Goal: Task Accomplishment & Management: Complete application form

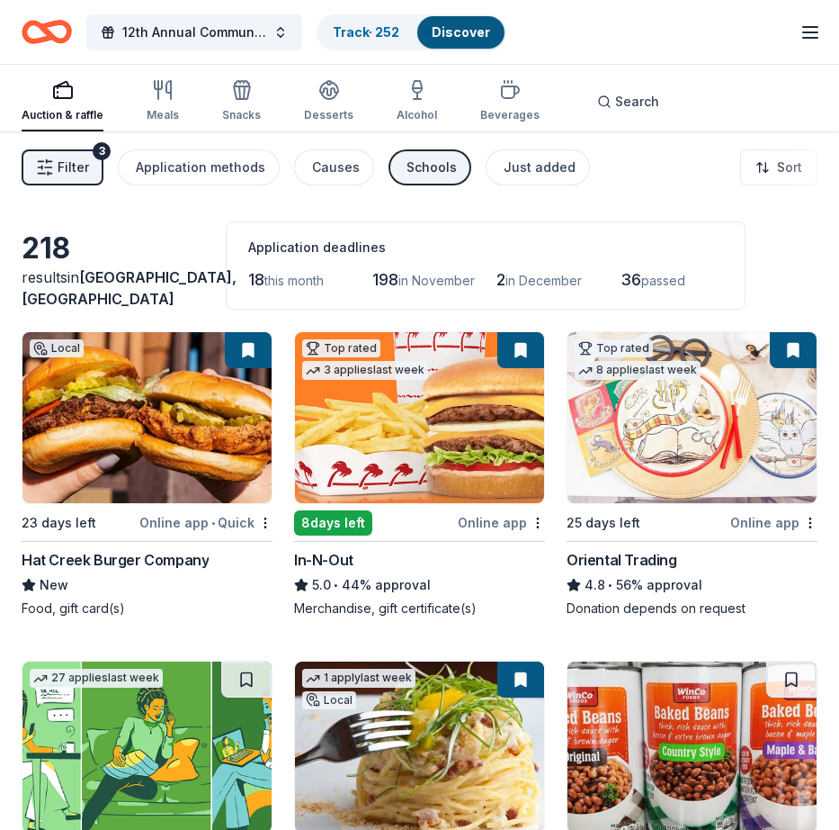
scroll to position [12925, 0]
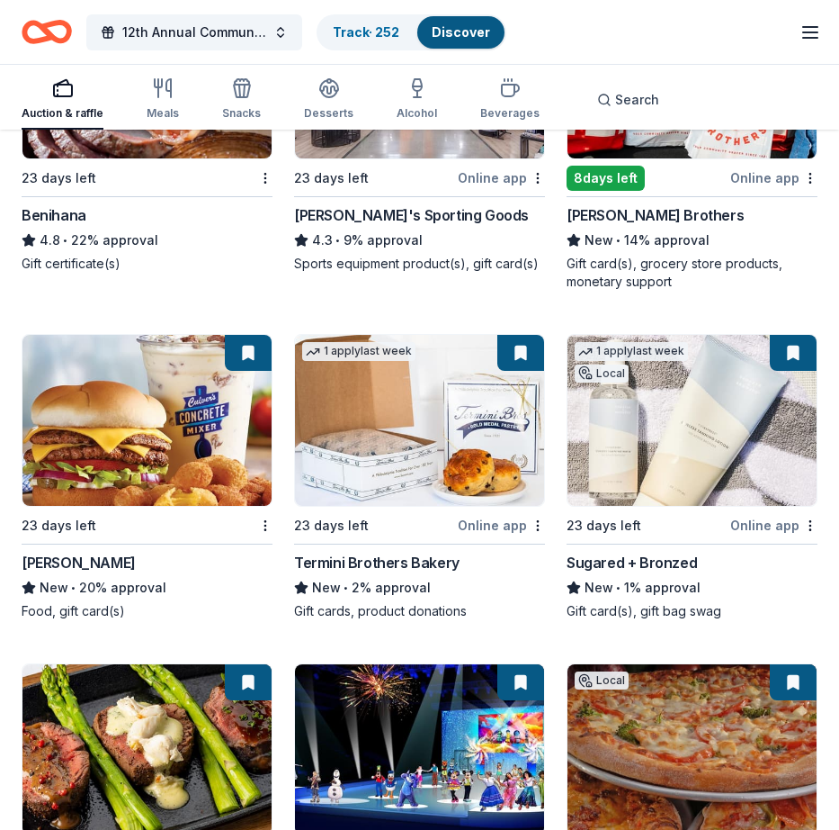
click at [452, 33] on link "Discover" at bounding box center [461, 31] width 58 height 15
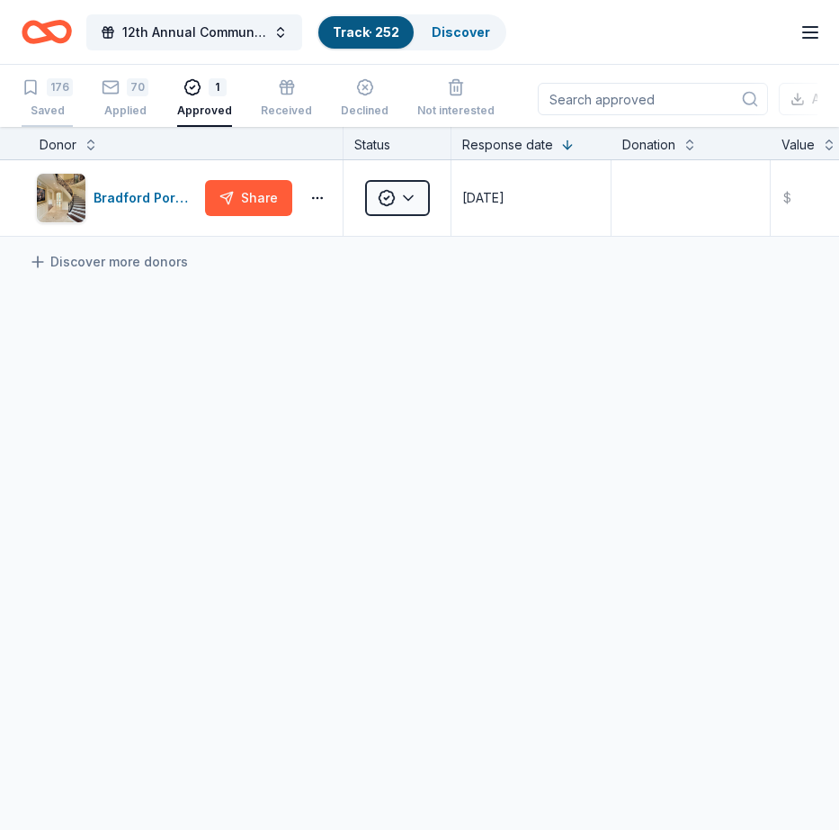
click at [52, 85] on div "176" at bounding box center [60, 87] width 26 height 18
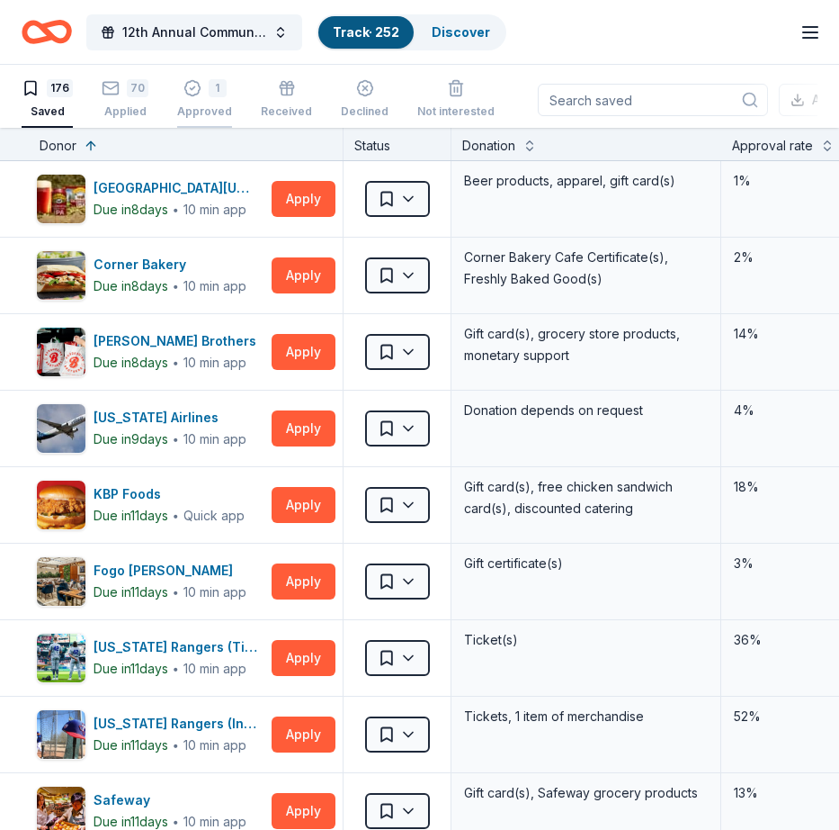
click at [213, 94] on div "1" at bounding box center [218, 88] width 18 height 18
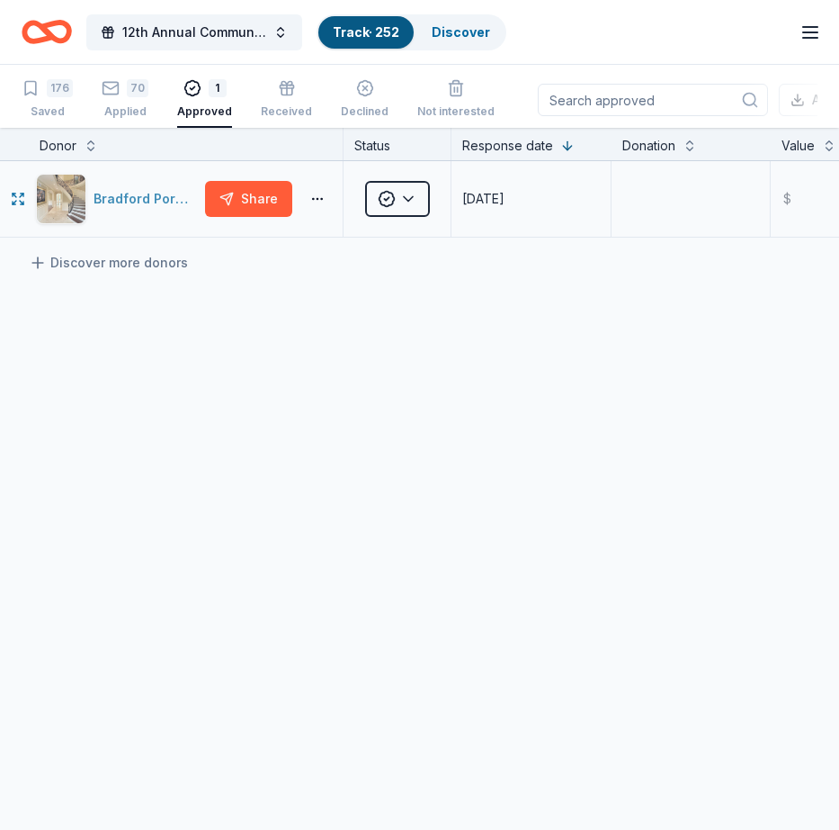
click at [138, 200] on div "Bradford Portraits" at bounding box center [146, 199] width 104 height 22
click at [460, 33] on link "Discover" at bounding box center [461, 31] width 58 height 15
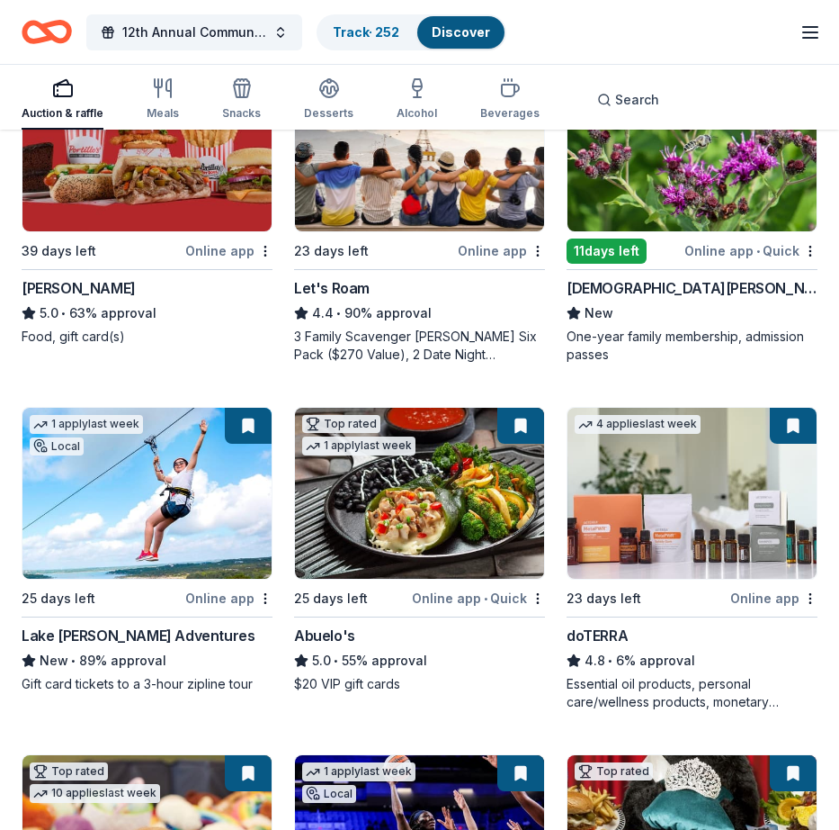
scroll to position [1248, 0]
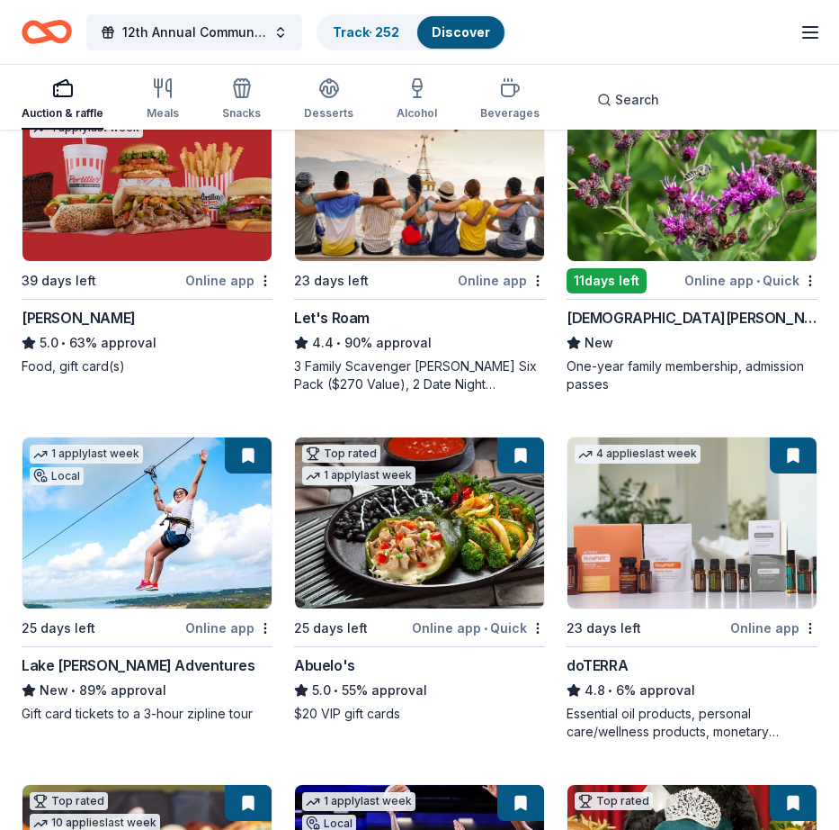
click at [425, 215] on img at bounding box center [419, 175] width 249 height 171
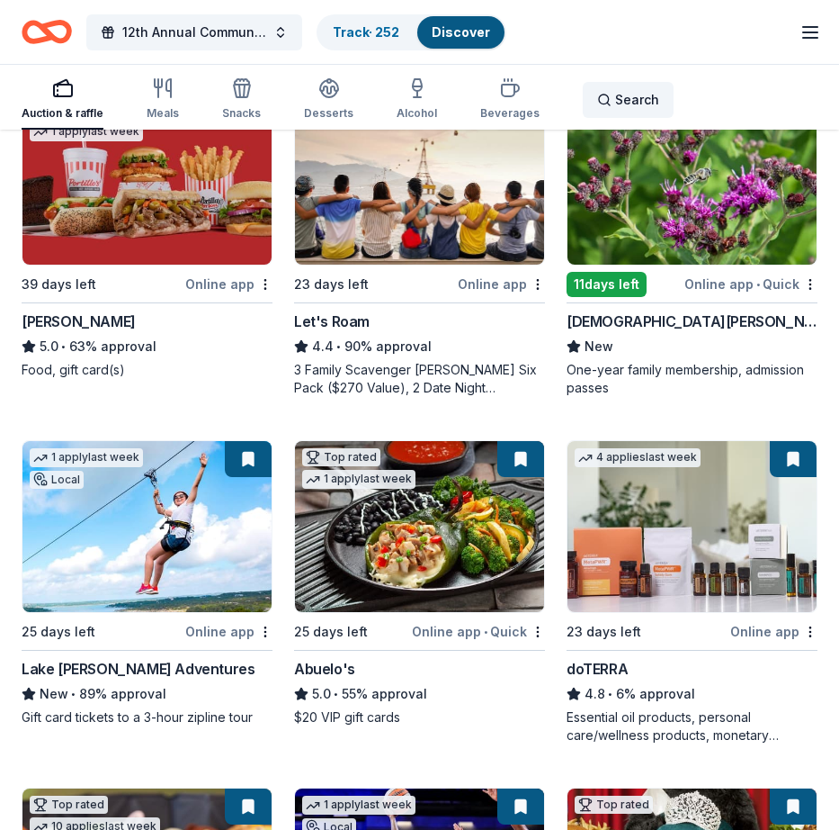
click at [624, 99] on span "Search" at bounding box center [637, 100] width 44 height 22
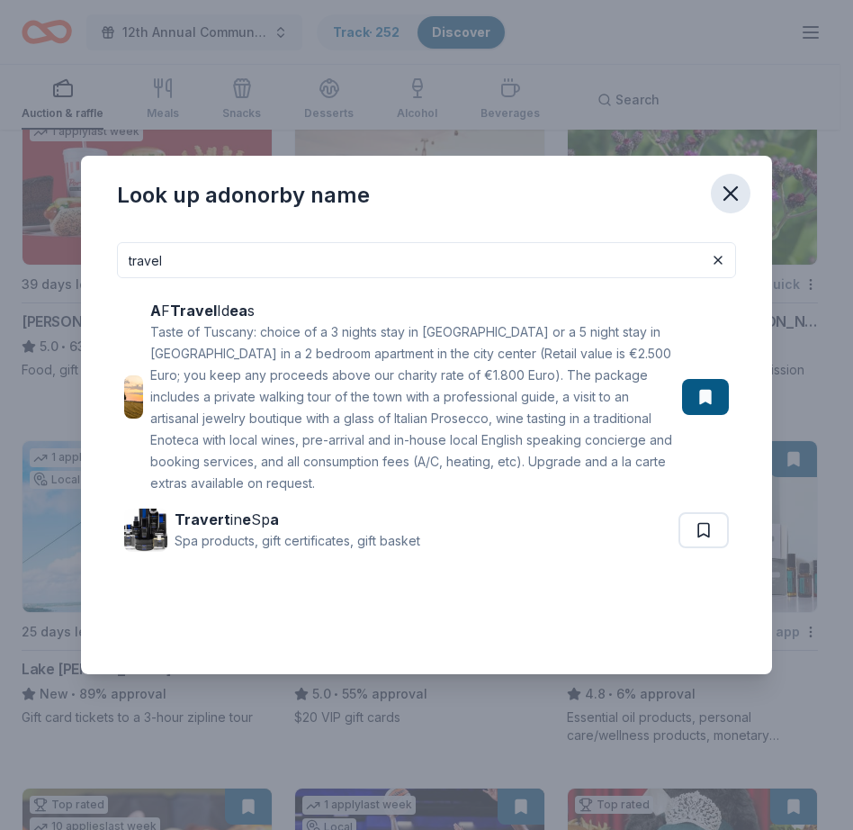
type input "travel"
click at [728, 199] on icon "button" at bounding box center [730, 193] width 25 height 25
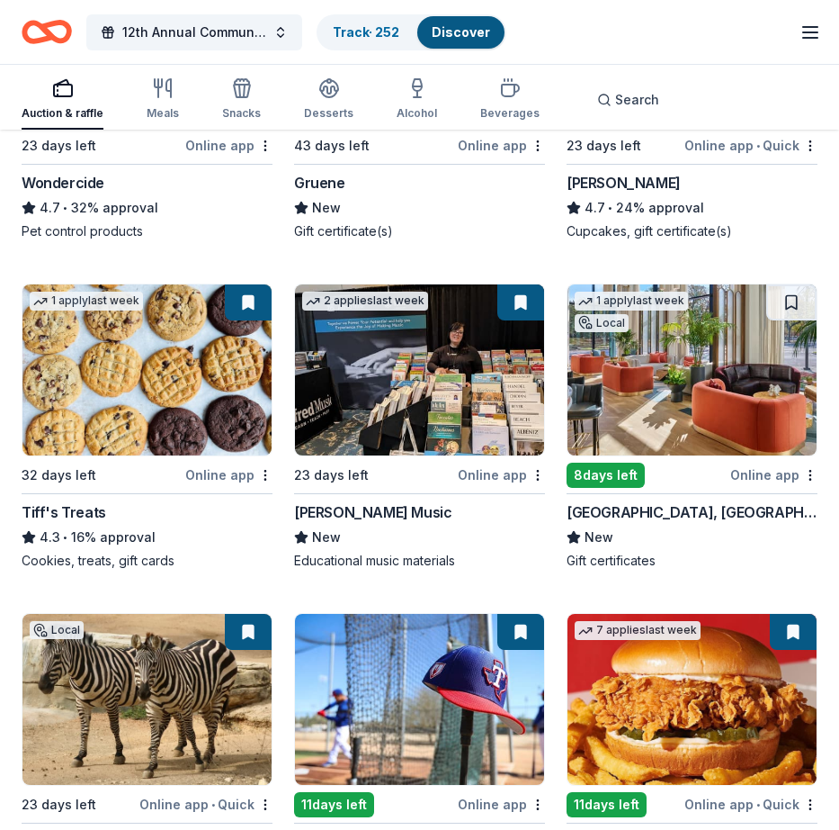
scroll to position [2438, 0]
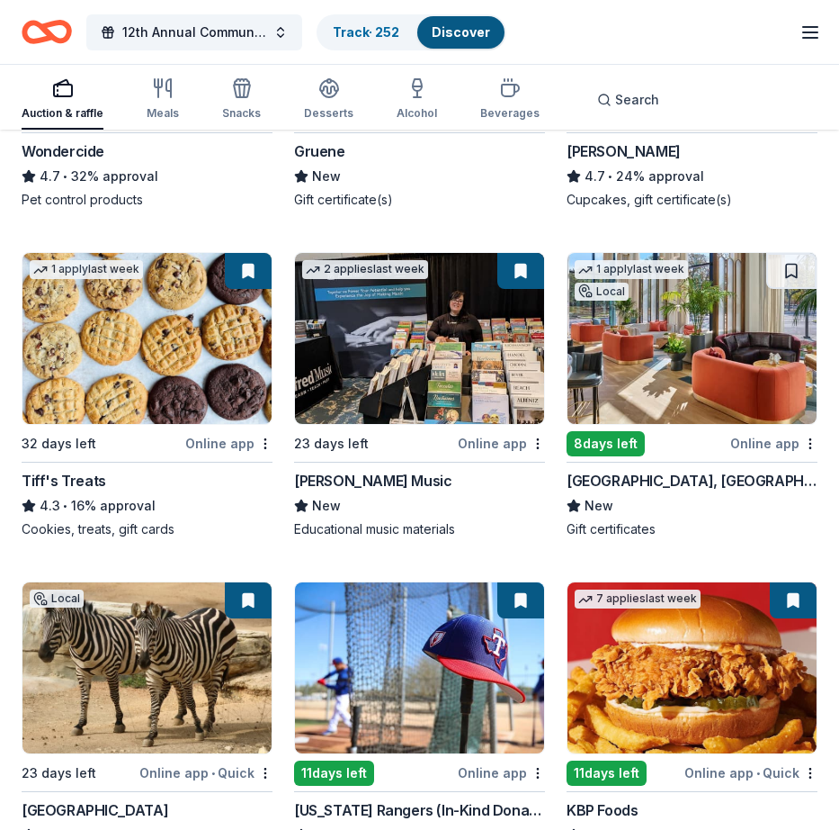
click at [757, 444] on div "Online app" at bounding box center [774, 443] width 87 height 22
click at [793, 275] on button at bounding box center [792, 271] width 50 height 36
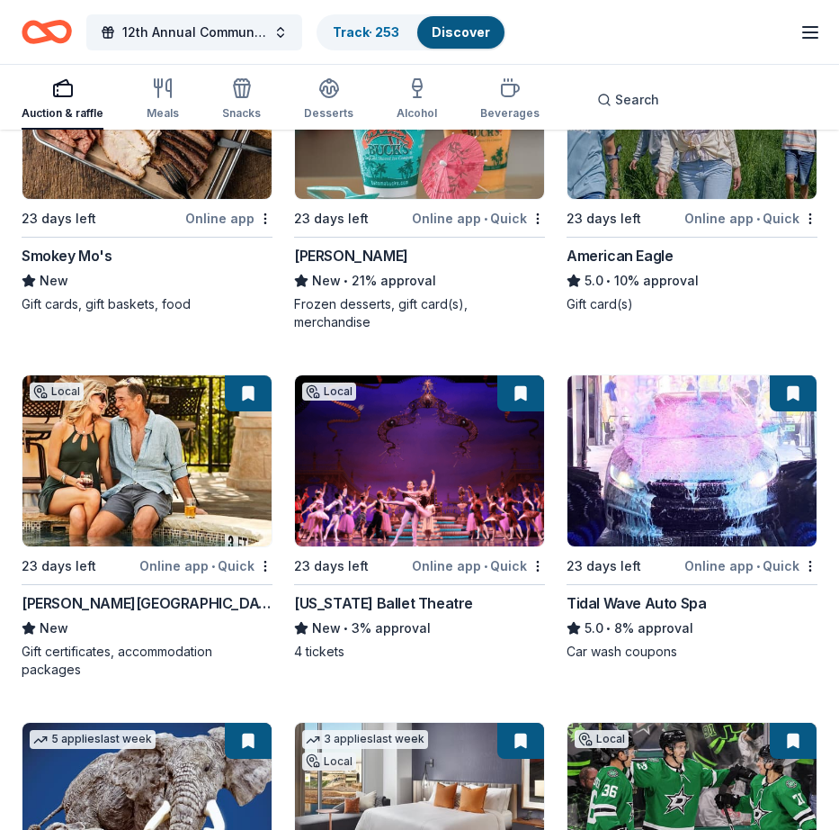
scroll to position [4401, 0]
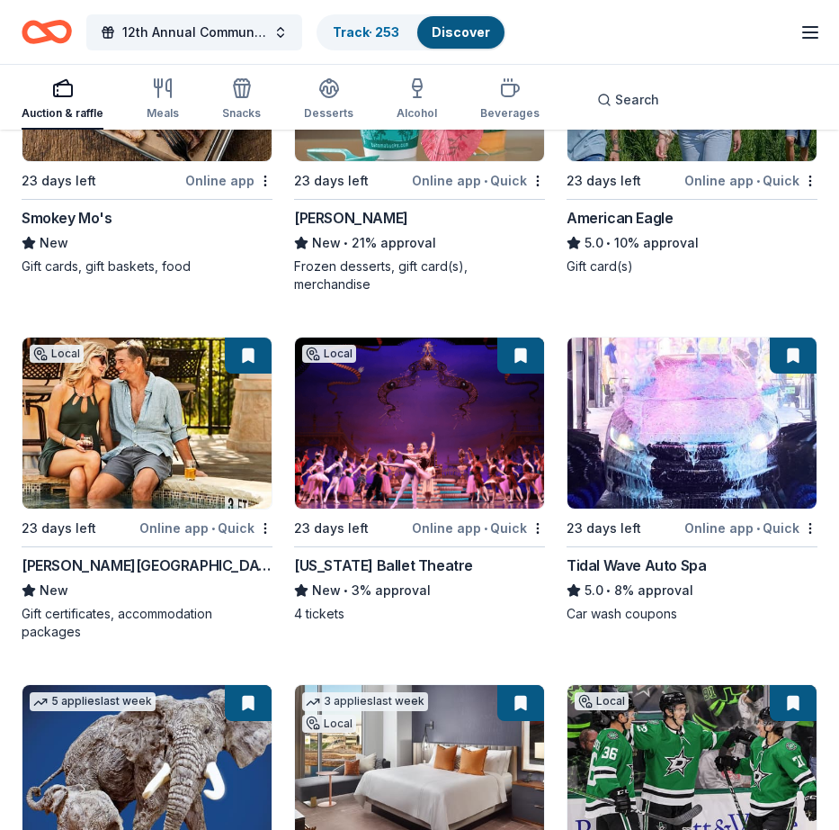
click at [219, 515] on div "Local 23 days left Online app • Quick La Cantera Resort & Spa New Gift certific…" at bounding box center [147, 488] width 251 height 304
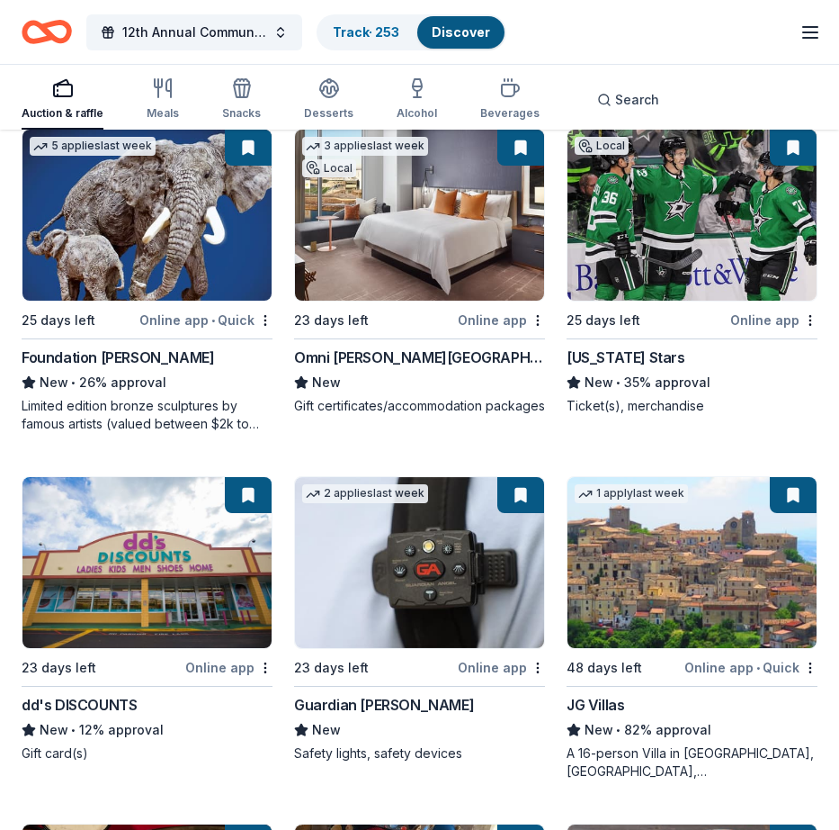
scroll to position [4948, 0]
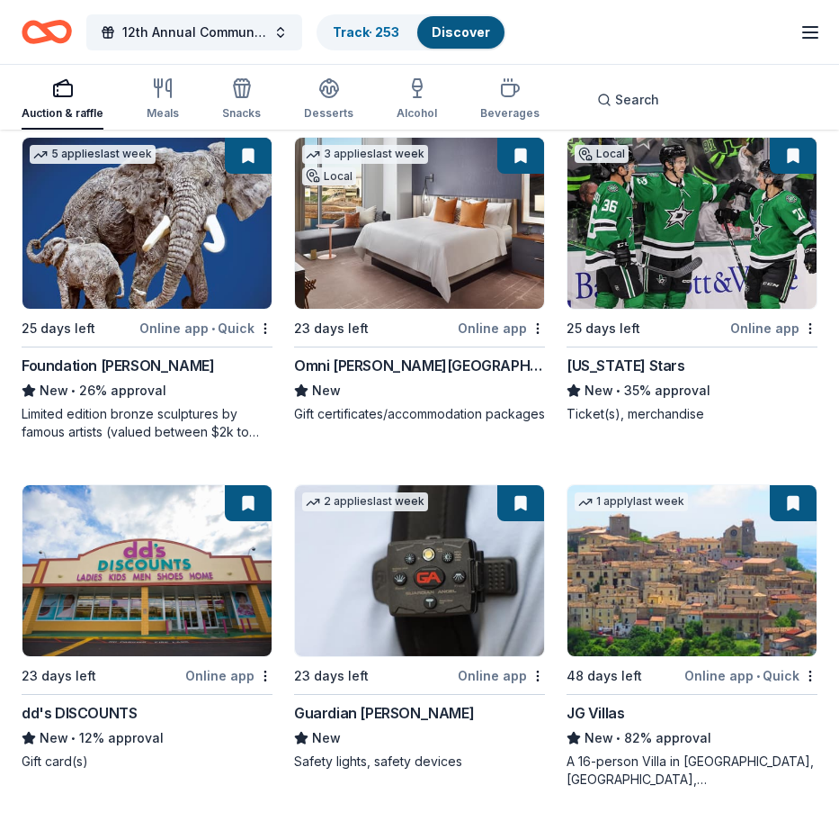
click at [233, 328] on div "Online app • Quick" at bounding box center [205, 328] width 133 height 22
click at [476, 329] on div "Online app" at bounding box center [501, 328] width 87 height 22
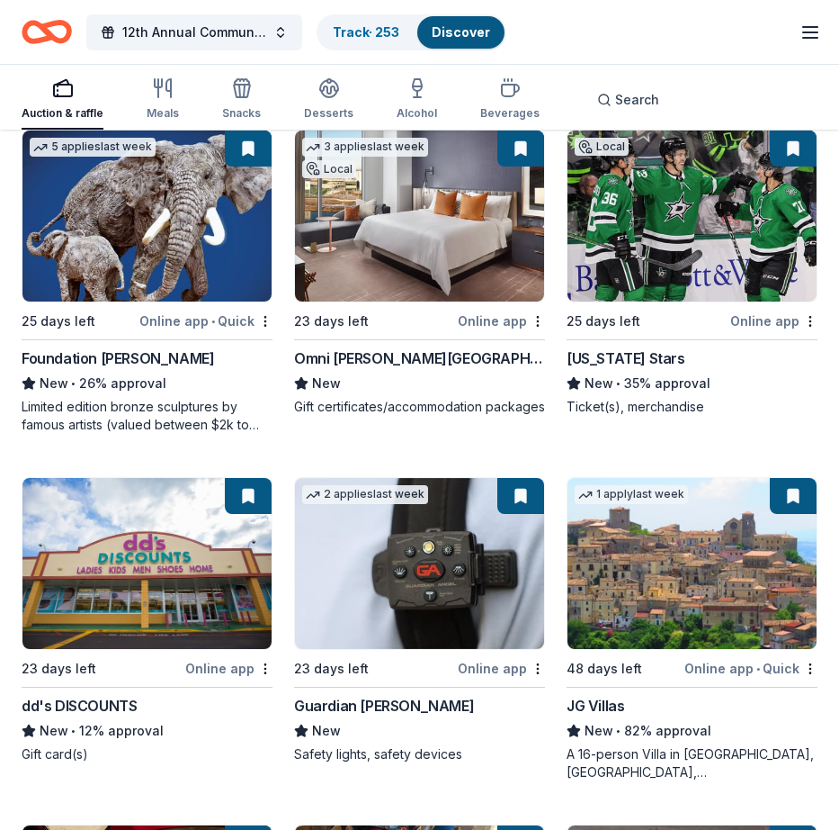
scroll to position [4959, 0]
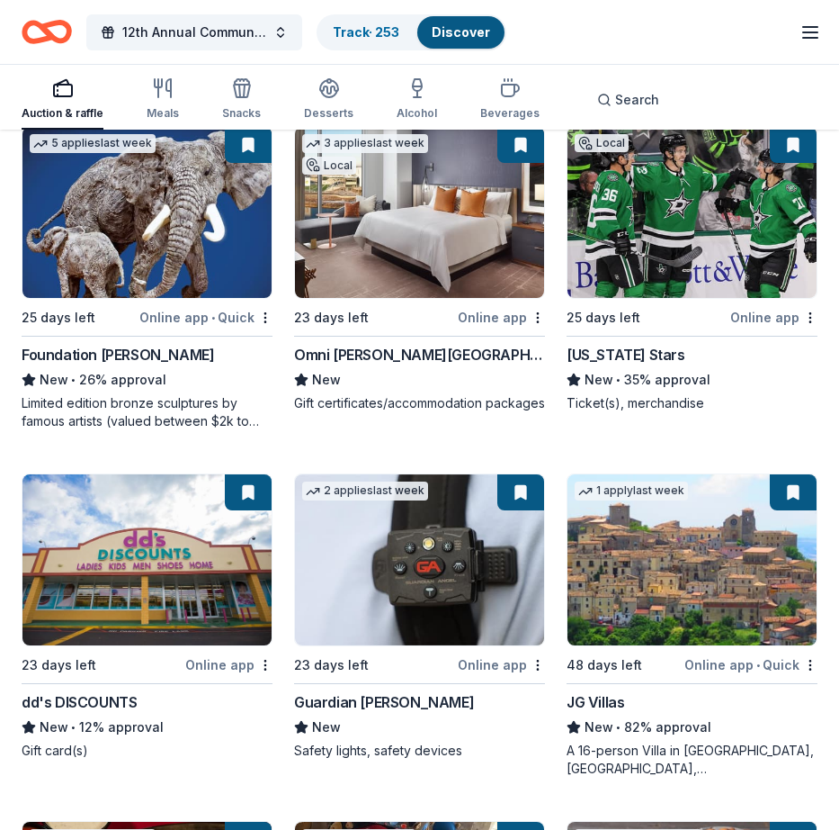
click at [755, 315] on div "Online app" at bounding box center [774, 317] width 87 height 22
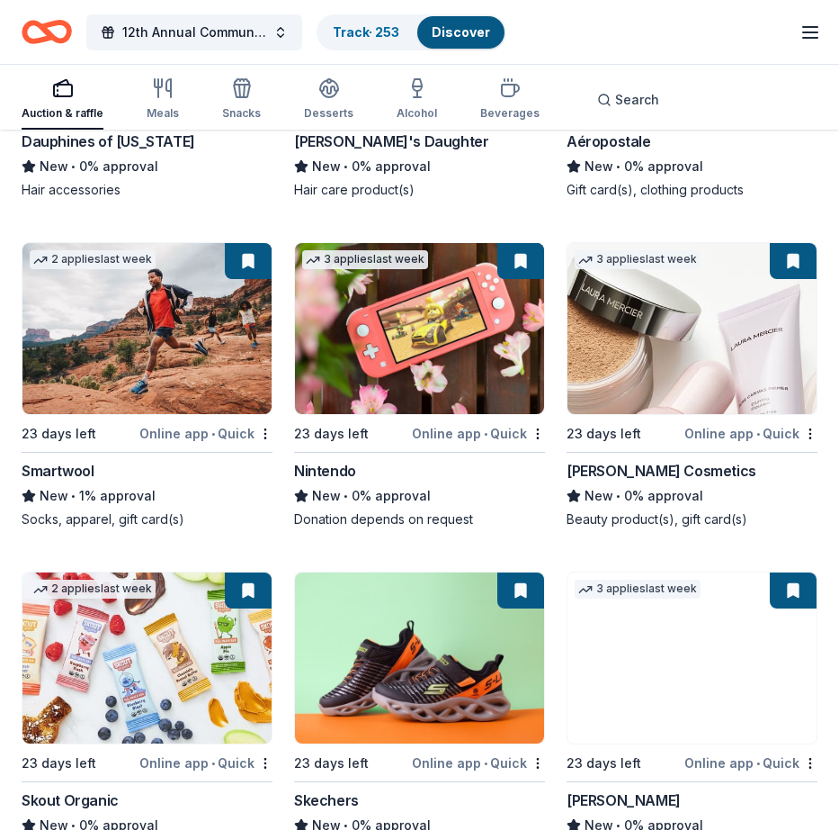
scroll to position [24181, 0]
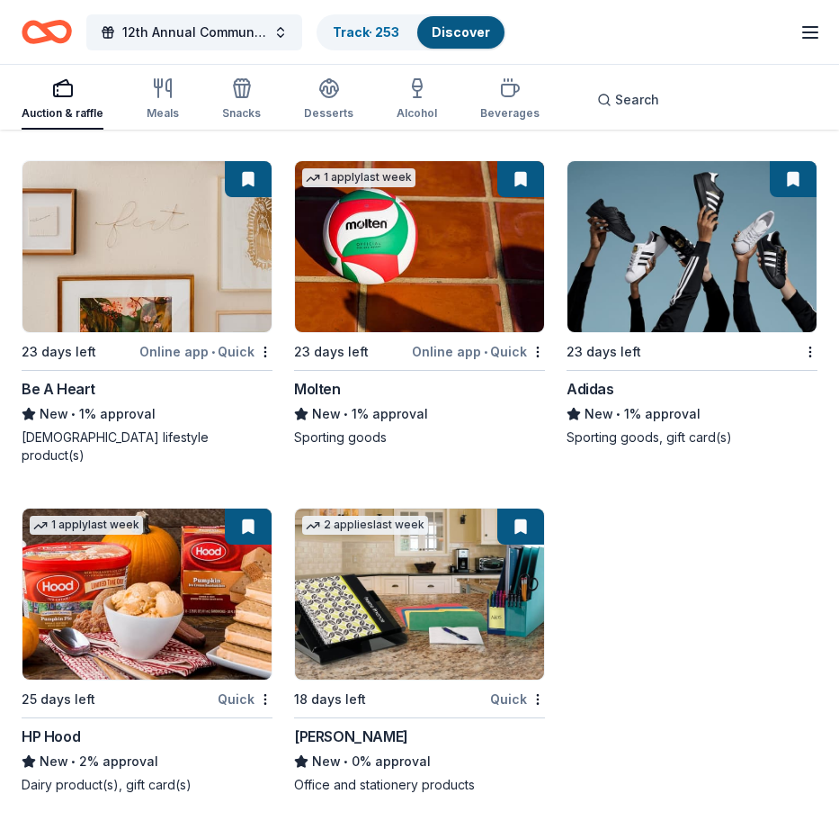
click at [442, 609] on img at bounding box center [419, 593] width 249 height 171
click at [148, 595] on img at bounding box center [146, 593] width 249 height 171
click at [609, 363] on div "23 days left" at bounding box center [604, 352] width 75 height 22
drag, startPoint x: 371, startPoint y: 242, endPoint x: 371, endPoint y: 218, distance: 24.3
click at [371, 243] on img at bounding box center [419, 246] width 249 height 171
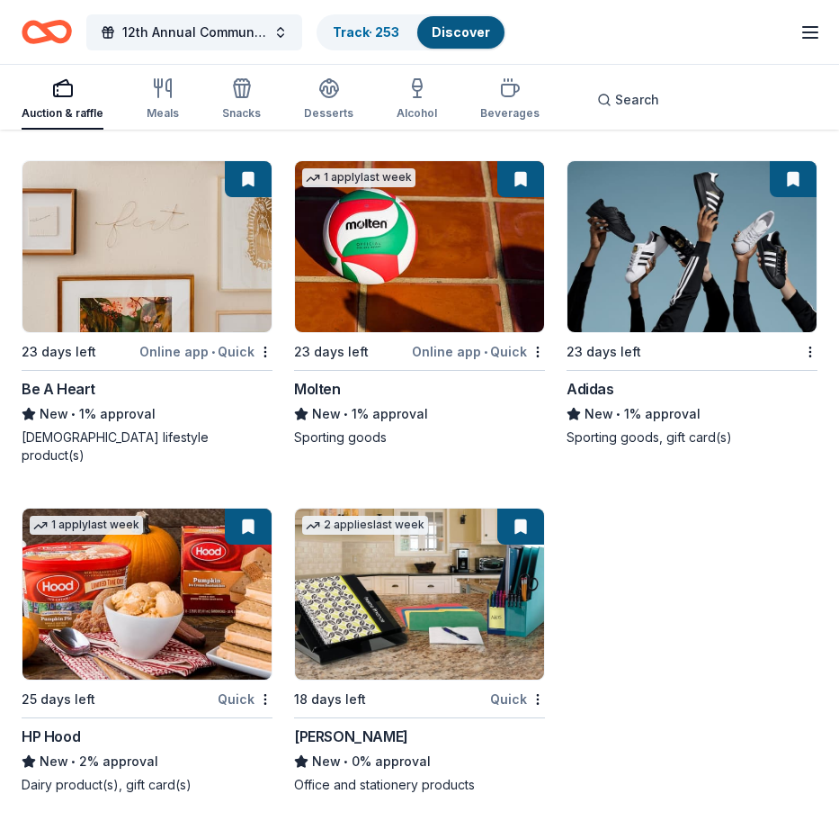
click at [147, 327] on img at bounding box center [146, 246] width 249 height 171
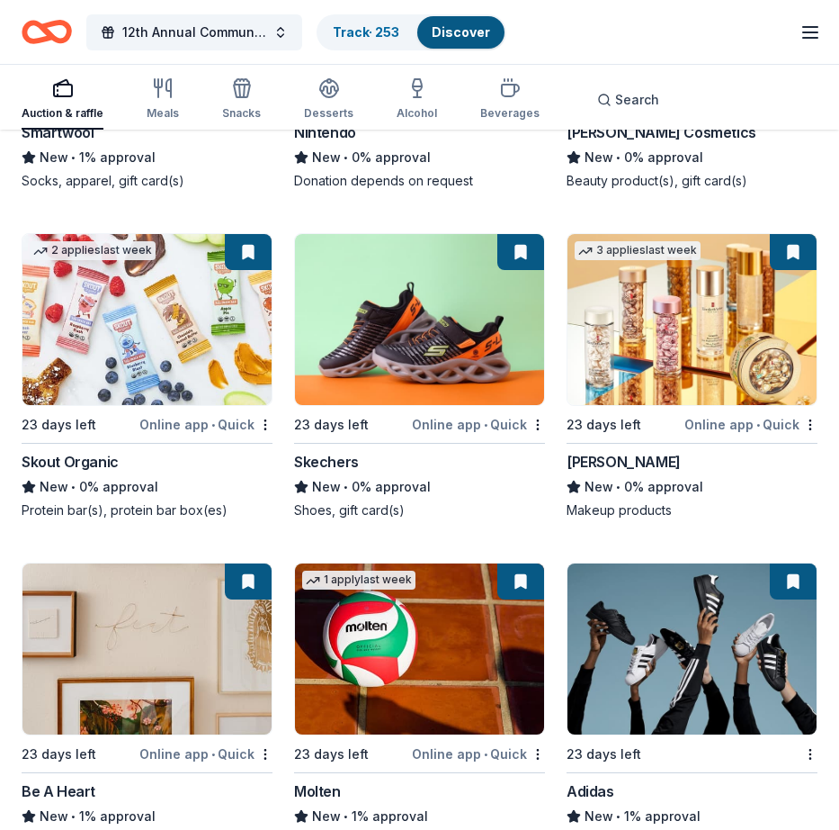
scroll to position [23787, 0]
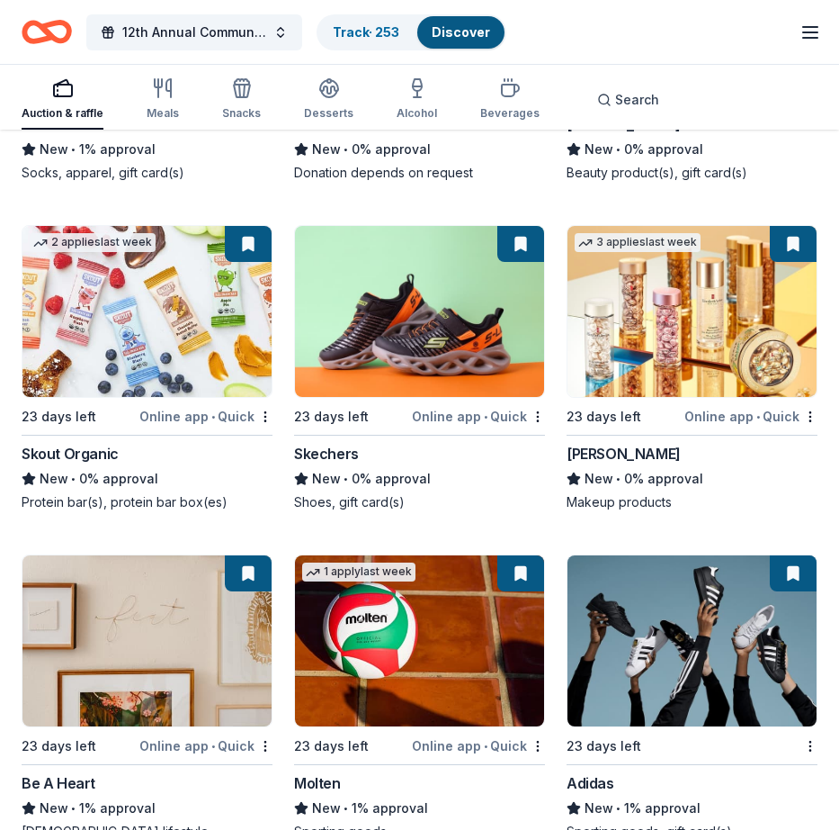
click at [635, 464] on div "Elizabeth Arden" at bounding box center [624, 454] width 114 height 22
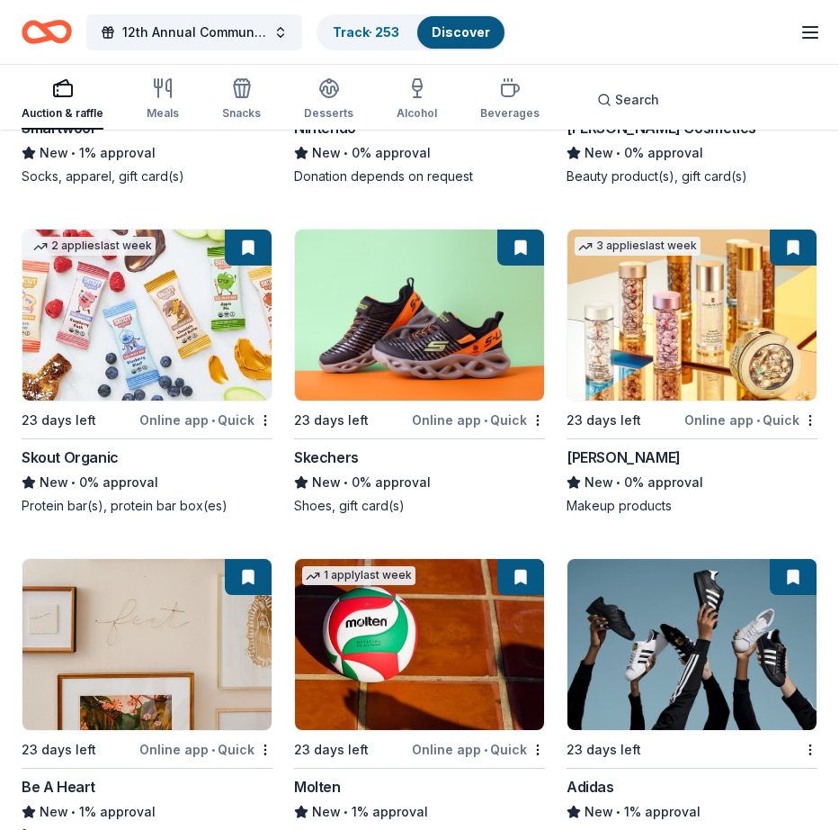
click at [447, 329] on img at bounding box center [419, 314] width 249 height 171
click at [112, 431] on div "23 days left" at bounding box center [79, 419] width 114 height 22
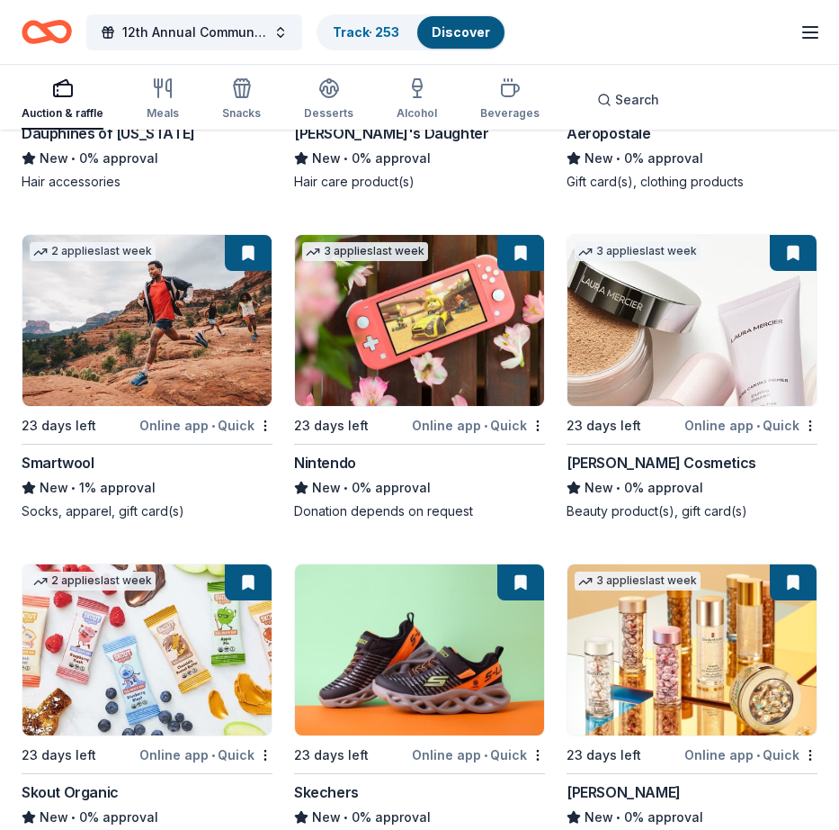
scroll to position [23457, 0]
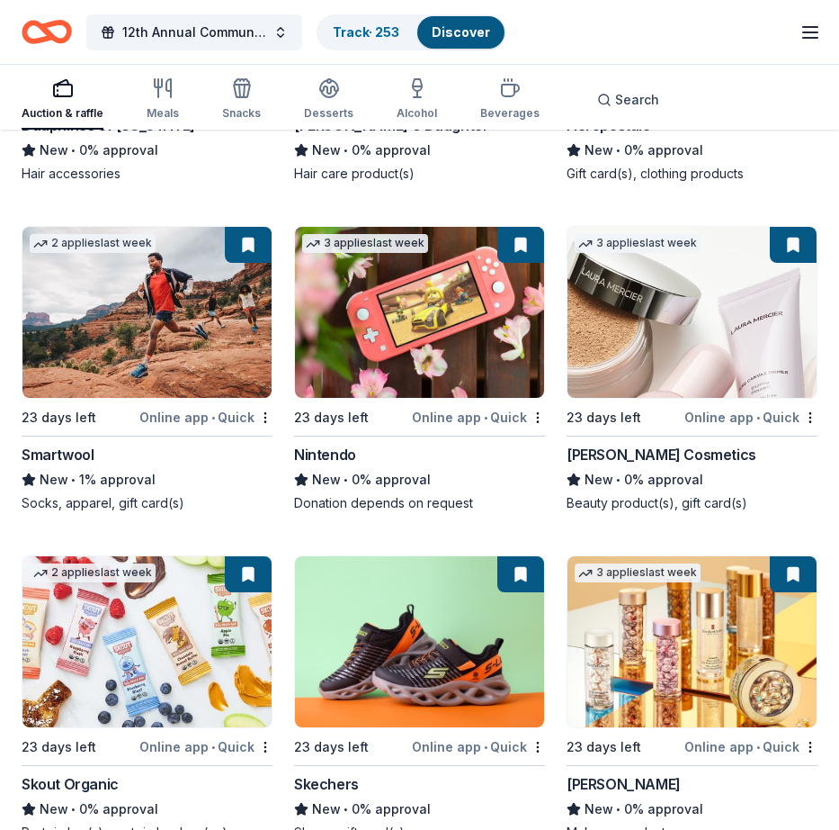
click at [632, 465] on div "Laura Mercier Cosmetics" at bounding box center [662, 455] width 190 height 22
click at [427, 428] on div "Online app • Quick" at bounding box center [478, 417] width 133 height 22
click at [126, 343] on img at bounding box center [146, 312] width 249 height 171
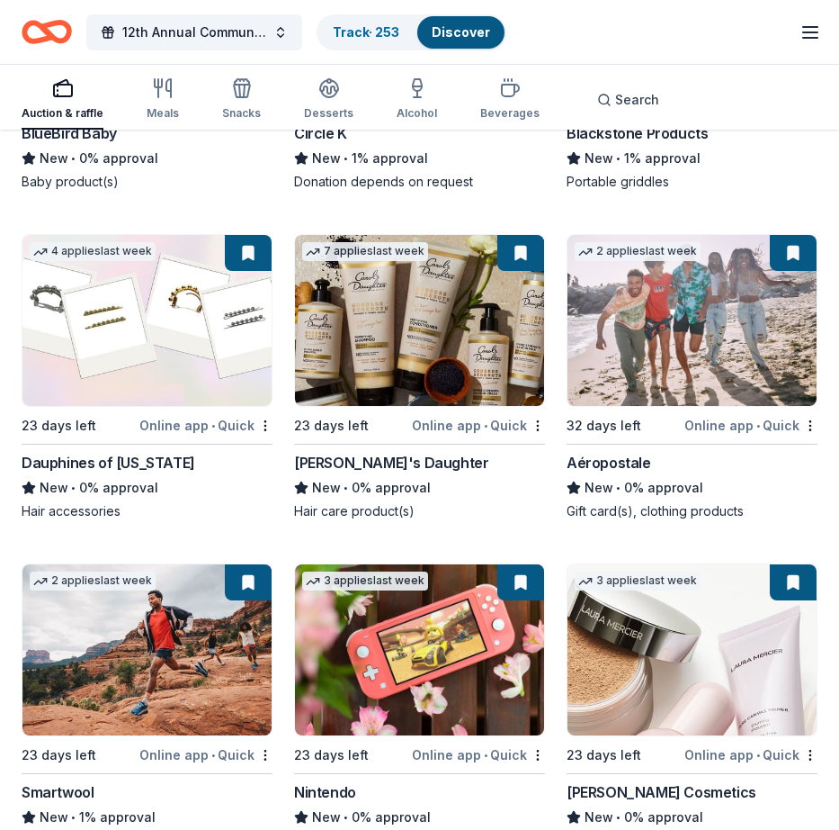
scroll to position [23116, 0]
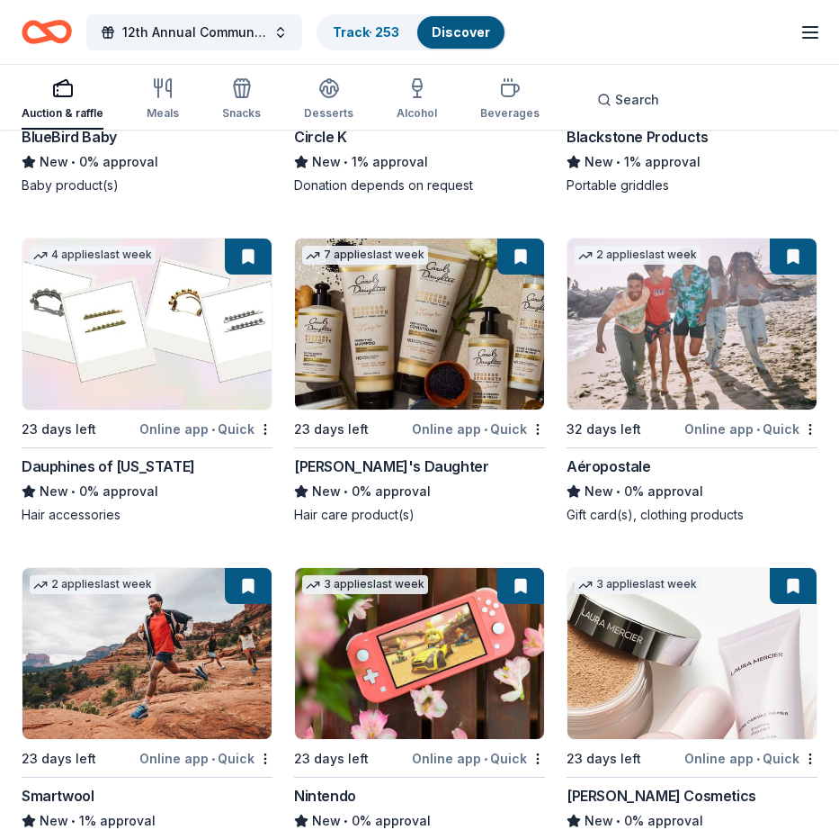
click at [615, 477] on div "Aéropostale" at bounding box center [609, 466] width 85 height 22
click at [398, 335] on img at bounding box center [419, 323] width 249 height 171
click at [120, 477] on div "Dauphines of New York" at bounding box center [109, 466] width 174 height 22
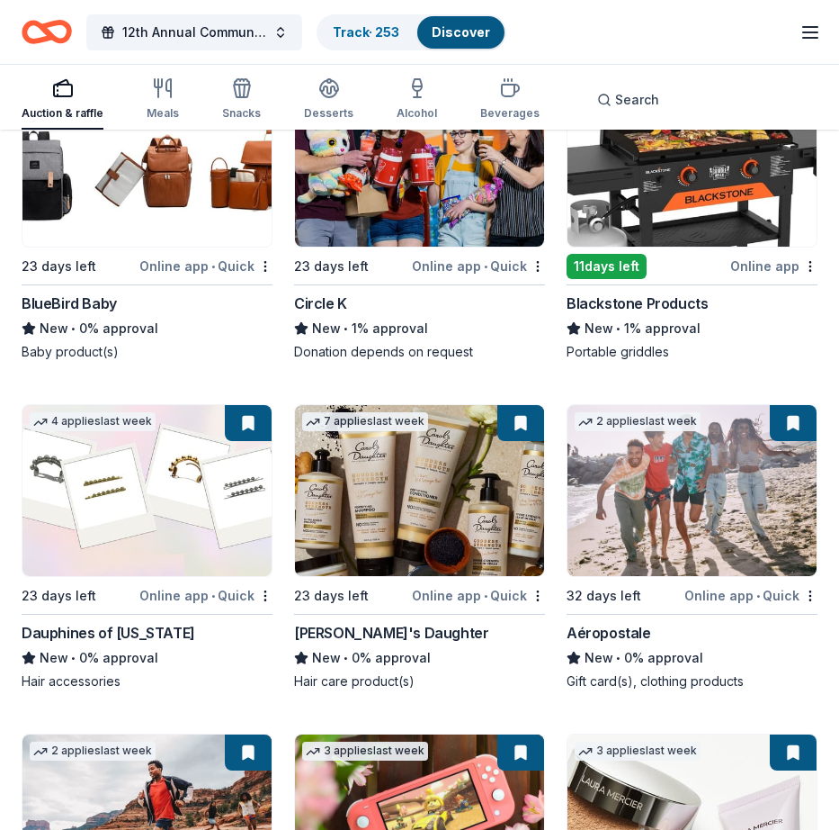
scroll to position [22814, 0]
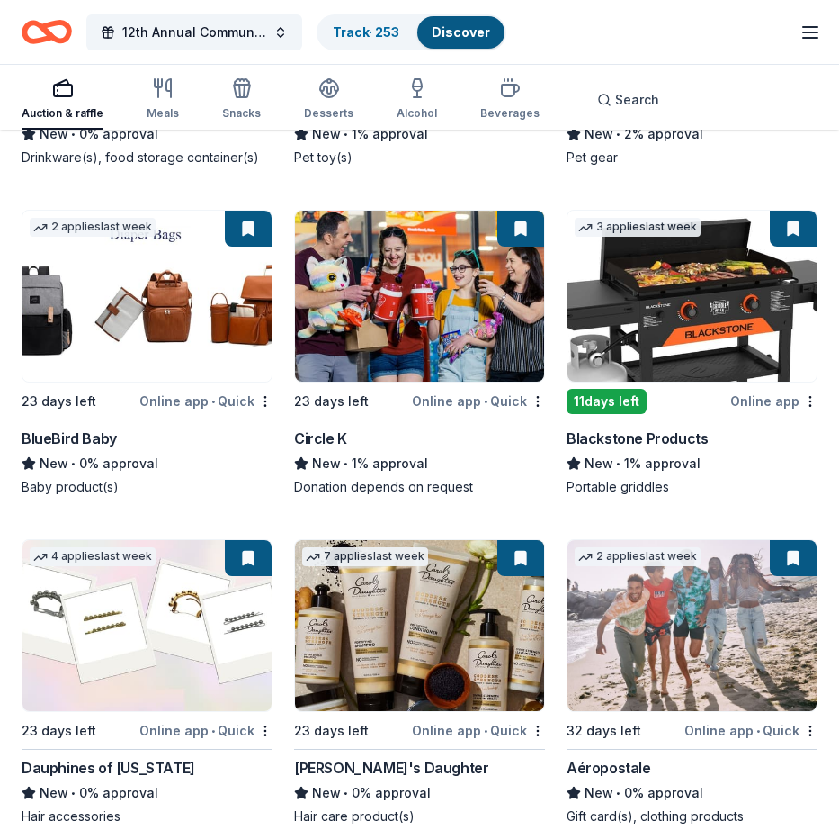
click at [417, 336] on img at bounding box center [419, 296] width 249 height 171
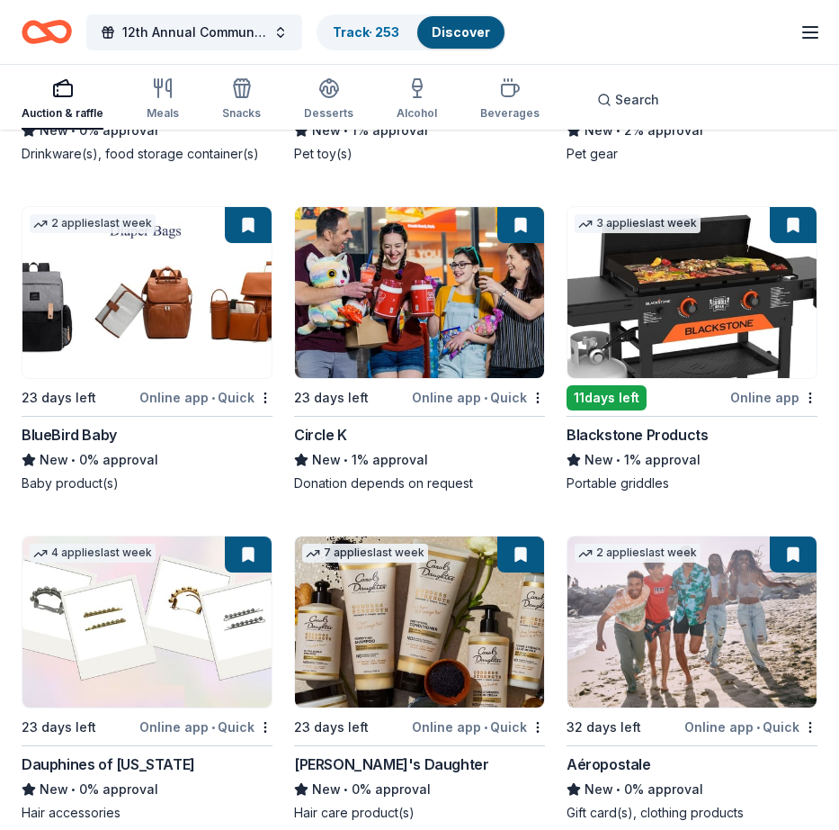
click at [151, 330] on img at bounding box center [146, 292] width 249 height 171
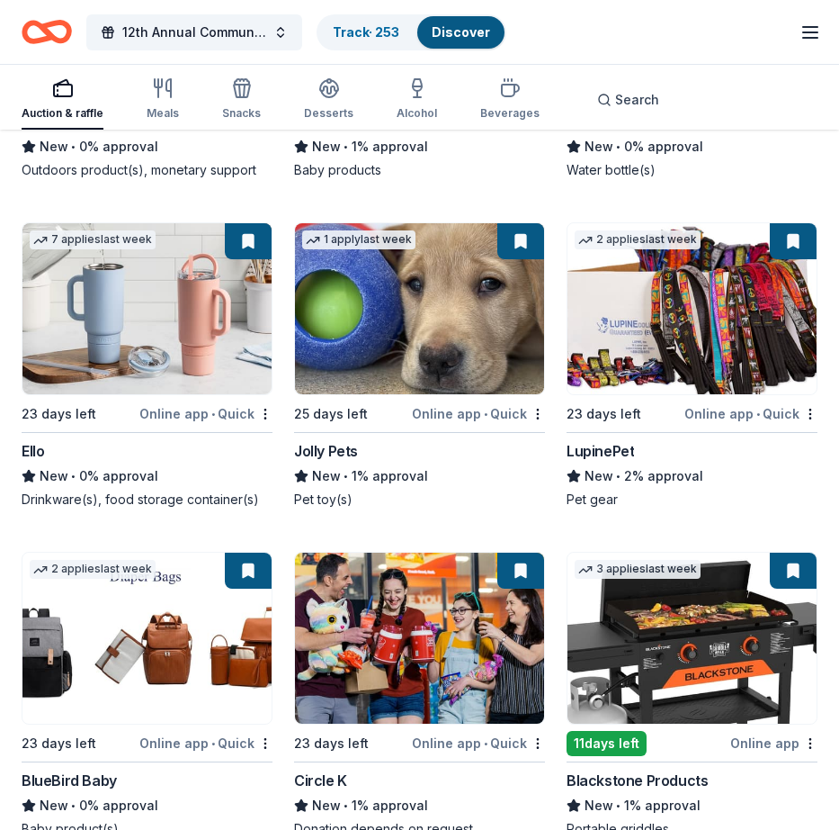
scroll to position [22461, 0]
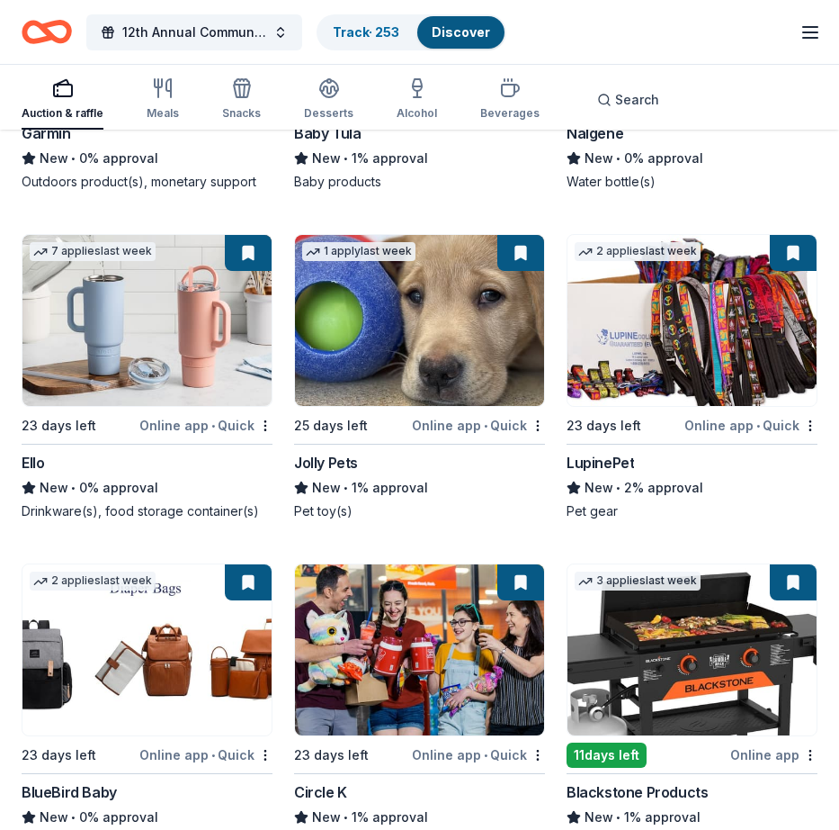
click at [685, 336] on img at bounding box center [692, 320] width 249 height 171
click at [436, 345] on img at bounding box center [419, 320] width 249 height 171
click at [119, 332] on img at bounding box center [146, 320] width 249 height 171
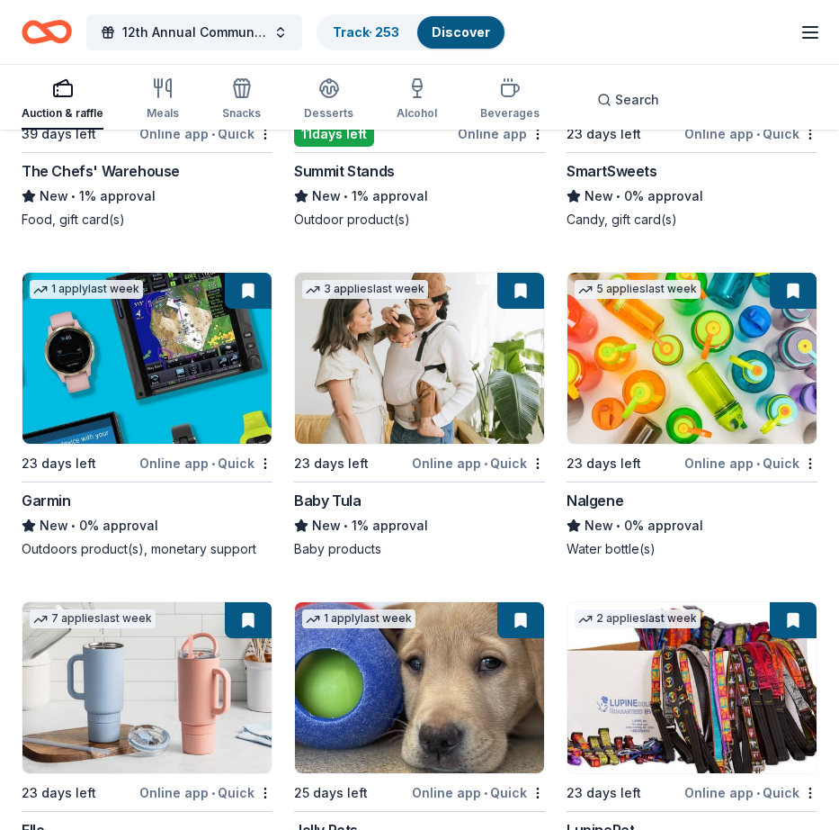
scroll to position [22090, 0]
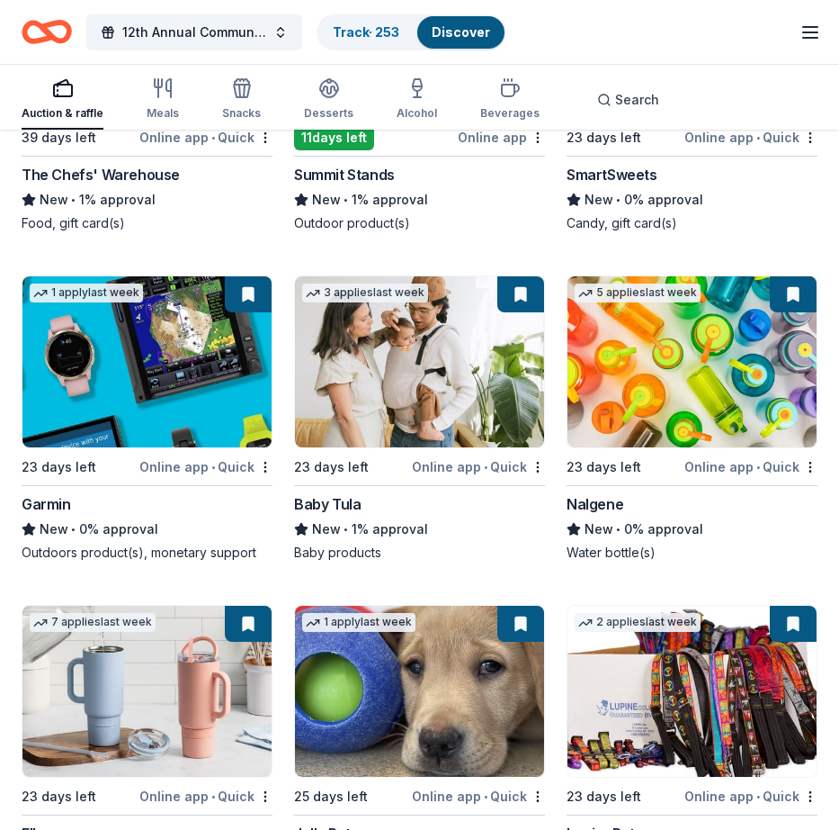
click at [588, 515] on div "Nalgene" at bounding box center [595, 504] width 57 height 22
click at [406, 382] on img at bounding box center [419, 361] width 249 height 171
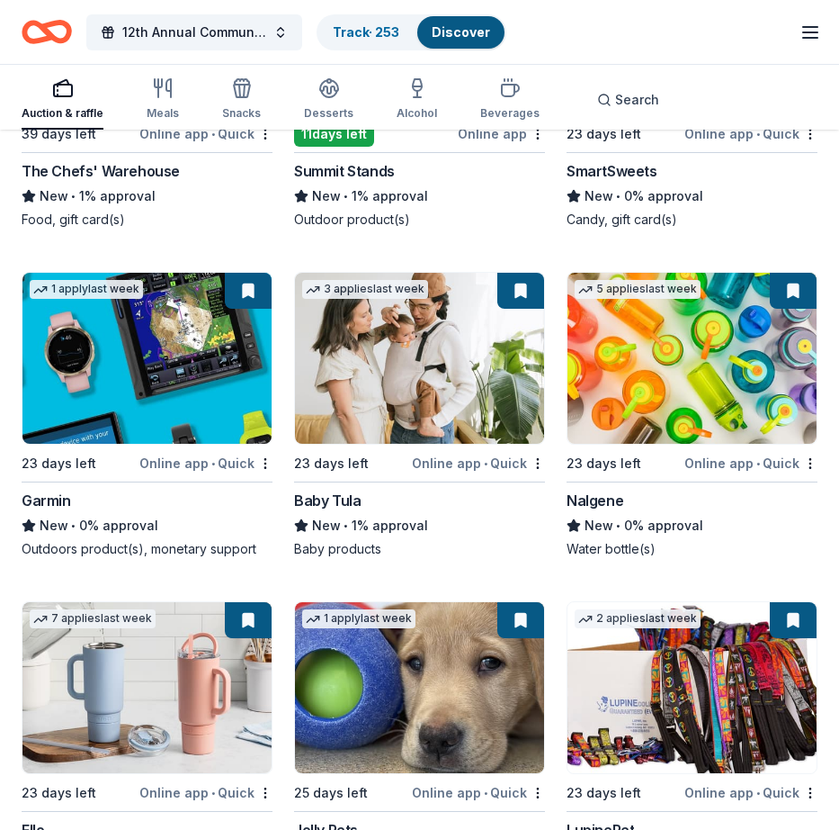
click at [175, 354] on img at bounding box center [146, 358] width 249 height 171
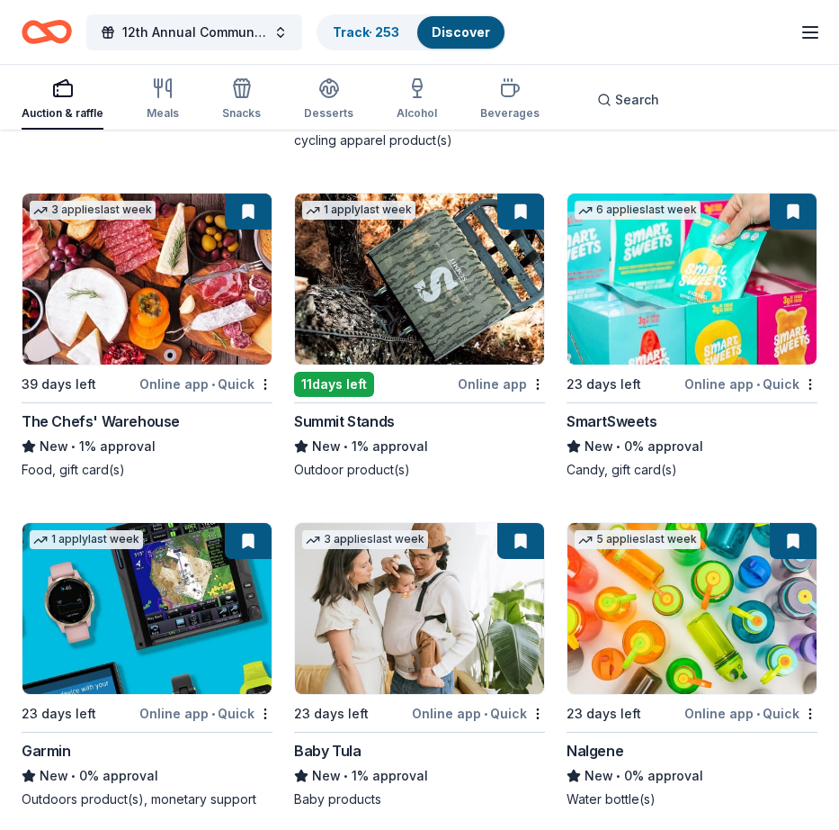
scroll to position [21855, 0]
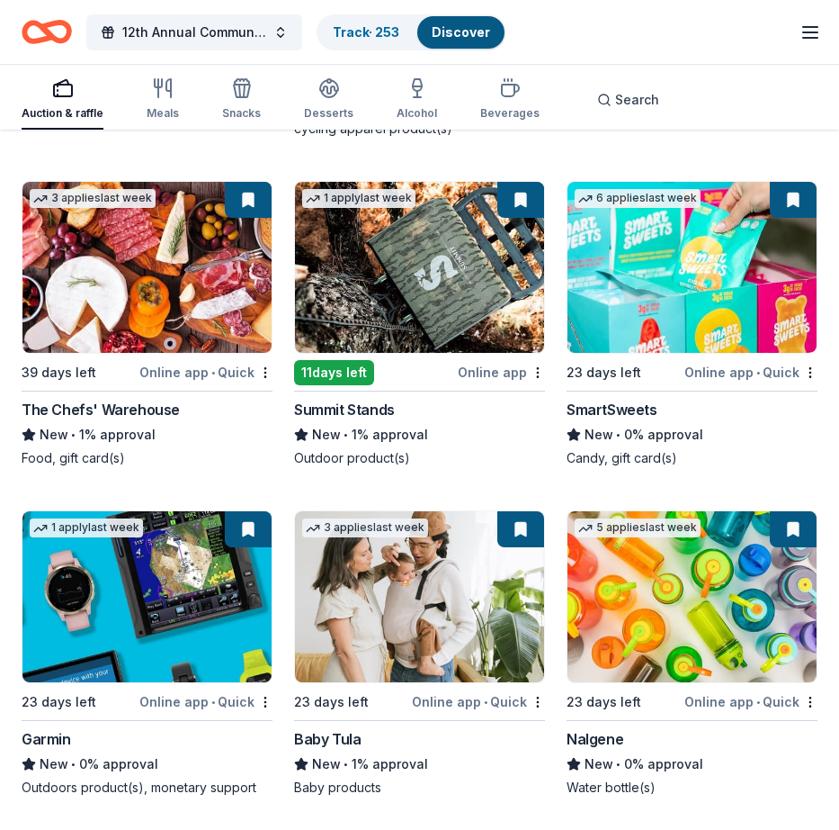
click at [669, 301] on img at bounding box center [692, 267] width 249 height 171
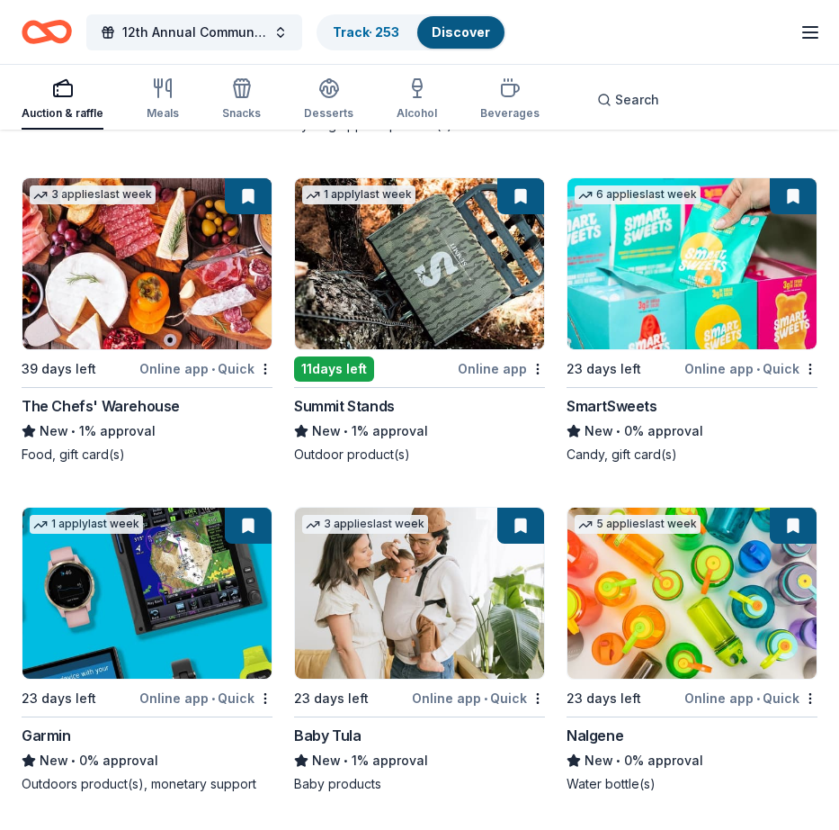
click at [341, 381] on div "11 days left" at bounding box center [334, 368] width 80 height 25
click at [71, 417] on div "The Chefs' Warehouse" at bounding box center [101, 406] width 158 height 22
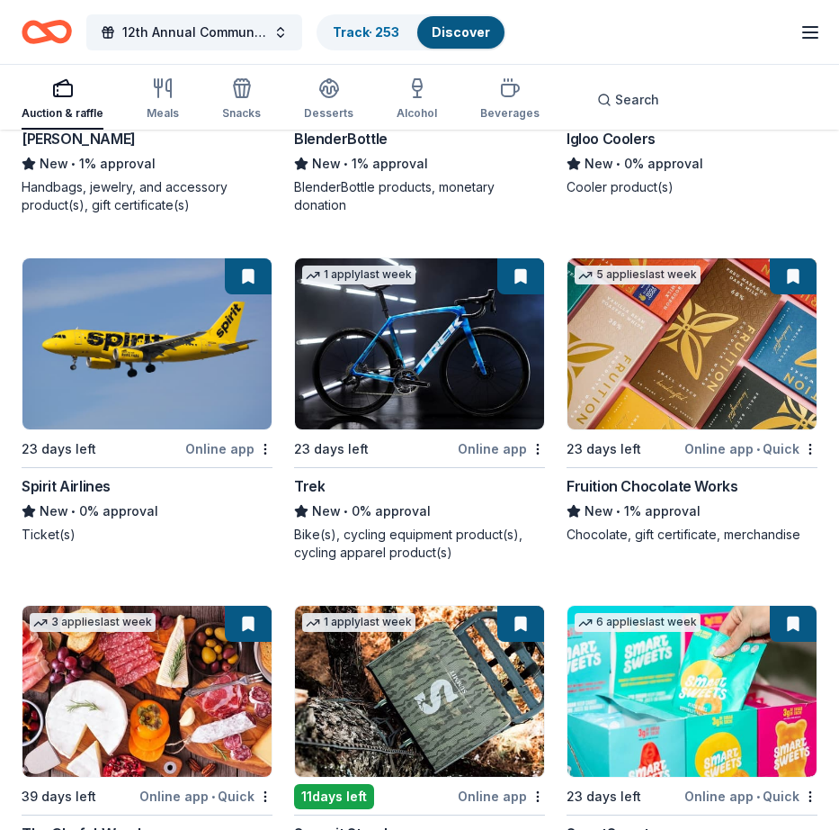
scroll to position [21419, 0]
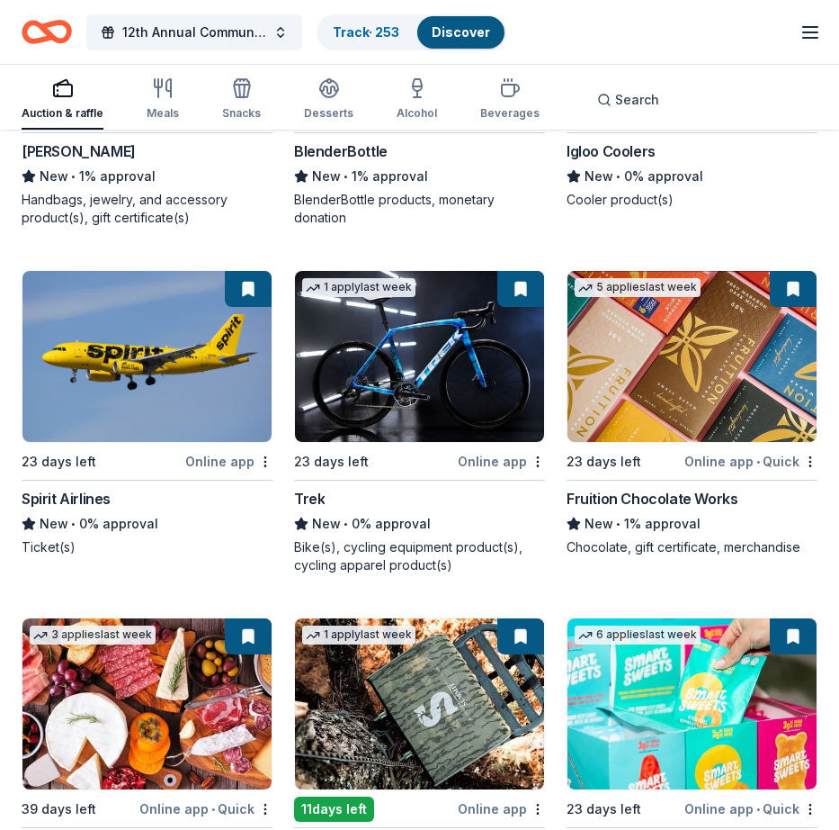
click at [633, 509] on div "Fruition Chocolate Works" at bounding box center [652, 499] width 171 height 22
click at [343, 472] on div "23 days left" at bounding box center [331, 462] width 75 height 22
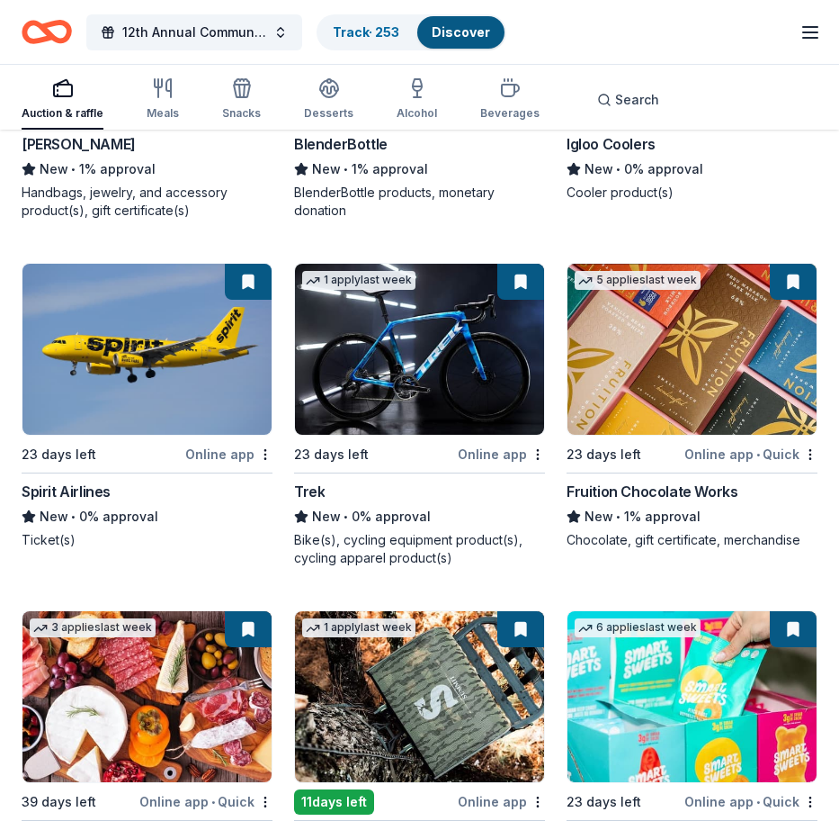
scroll to position [21431, 0]
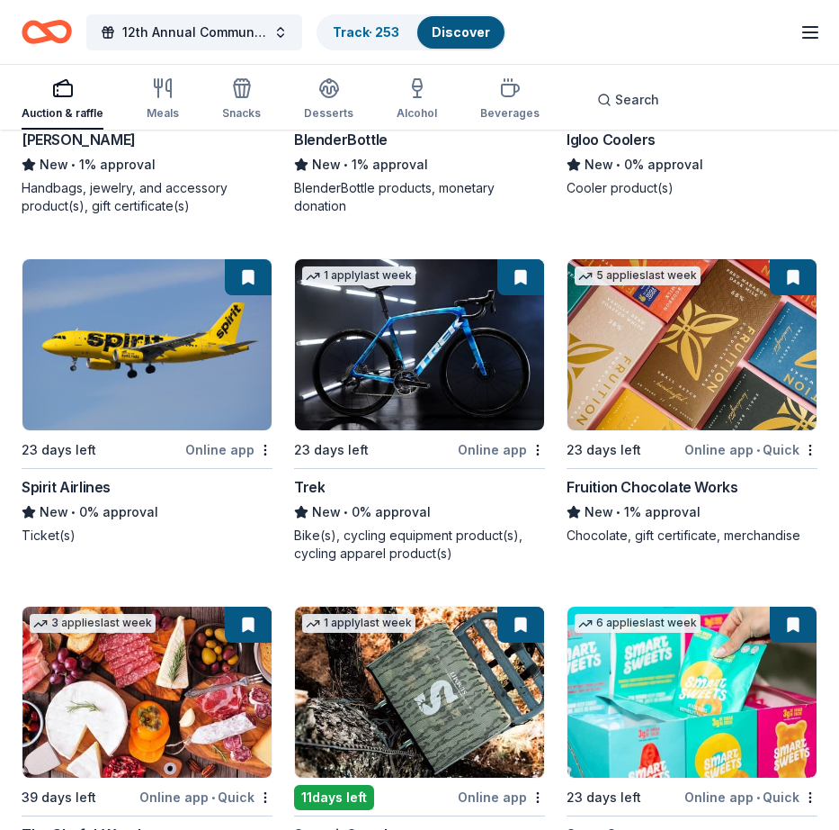
click at [141, 369] on img at bounding box center [146, 344] width 249 height 171
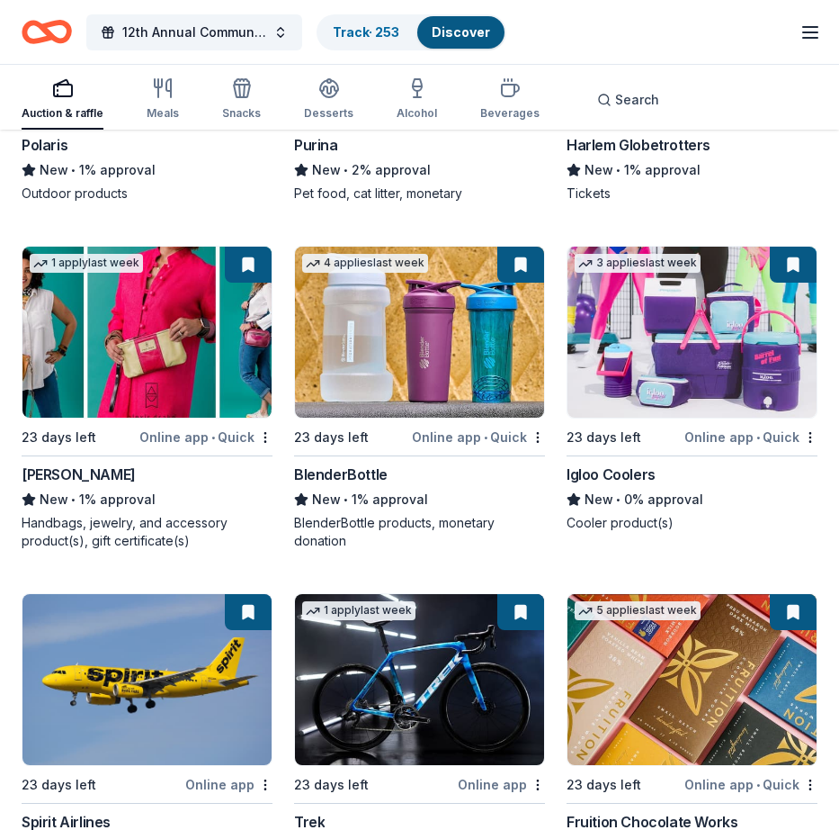
scroll to position [21092, 0]
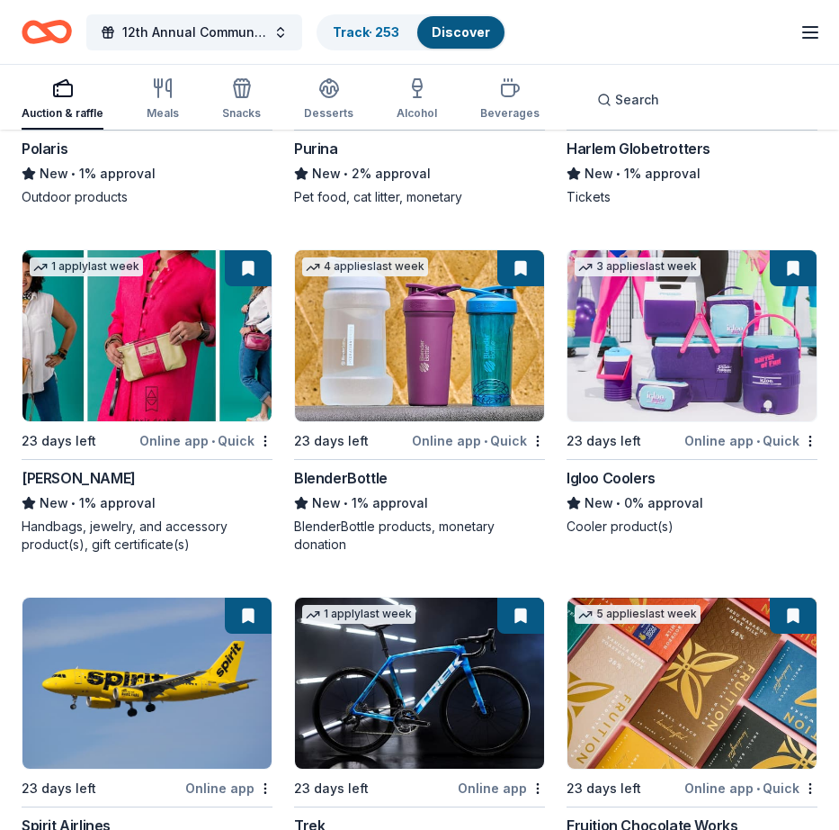
click at [677, 377] on img at bounding box center [692, 335] width 249 height 171
click at [426, 366] on img at bounding box center [419, 335] width 249 height 171
click at [135, 347] on img at bounding box center [146, 335] width 249 height 171
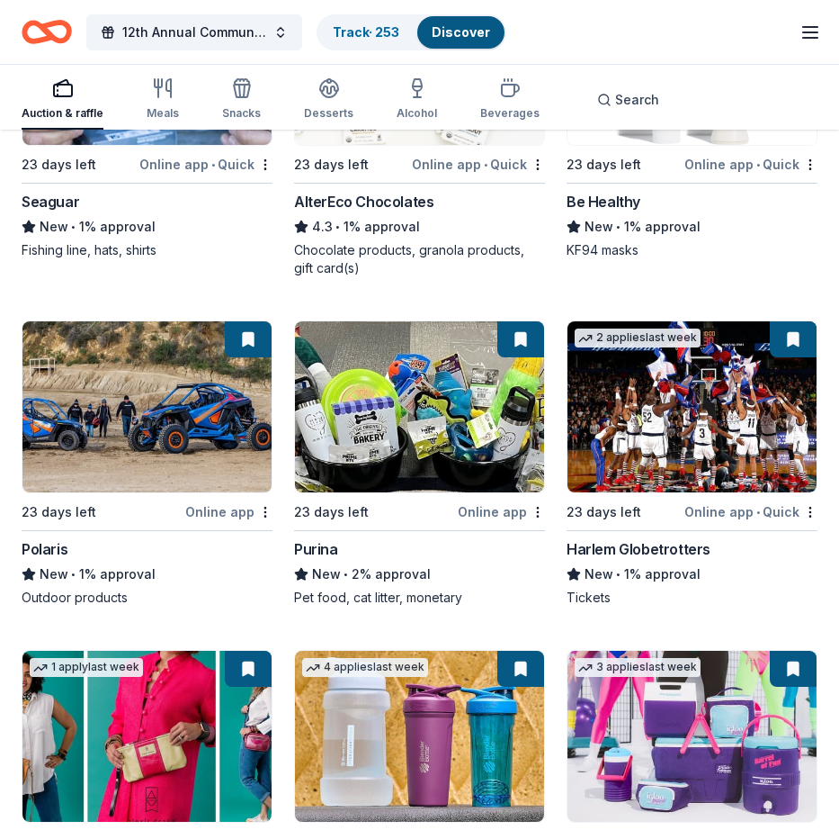
scroll to position [20688, 0]
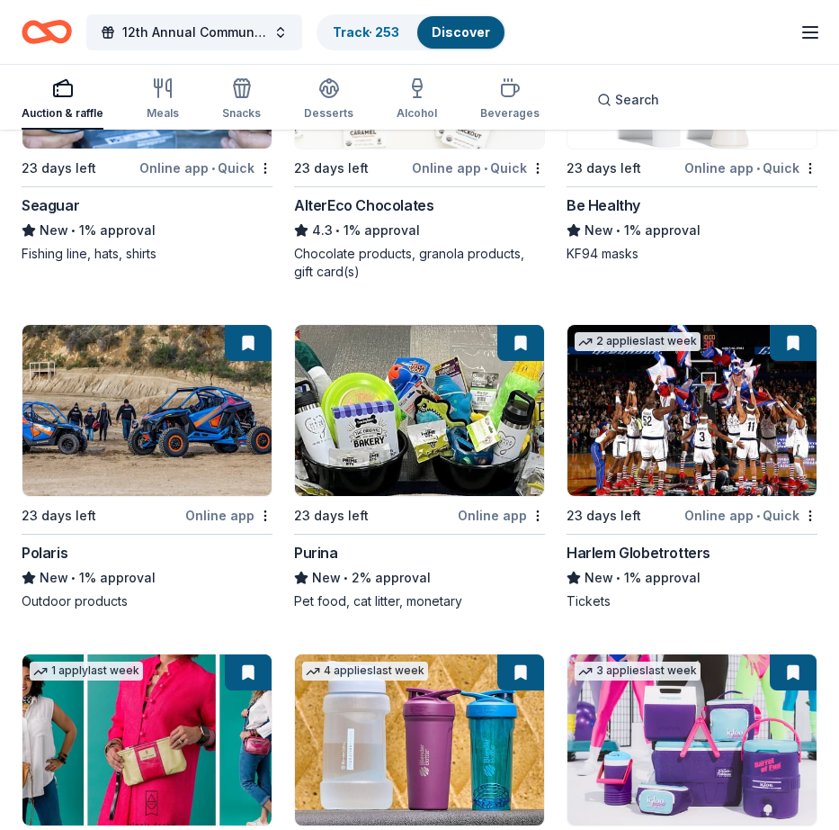
click at [662, 437] on img at bounding box center [692, 410] width 249 height 171
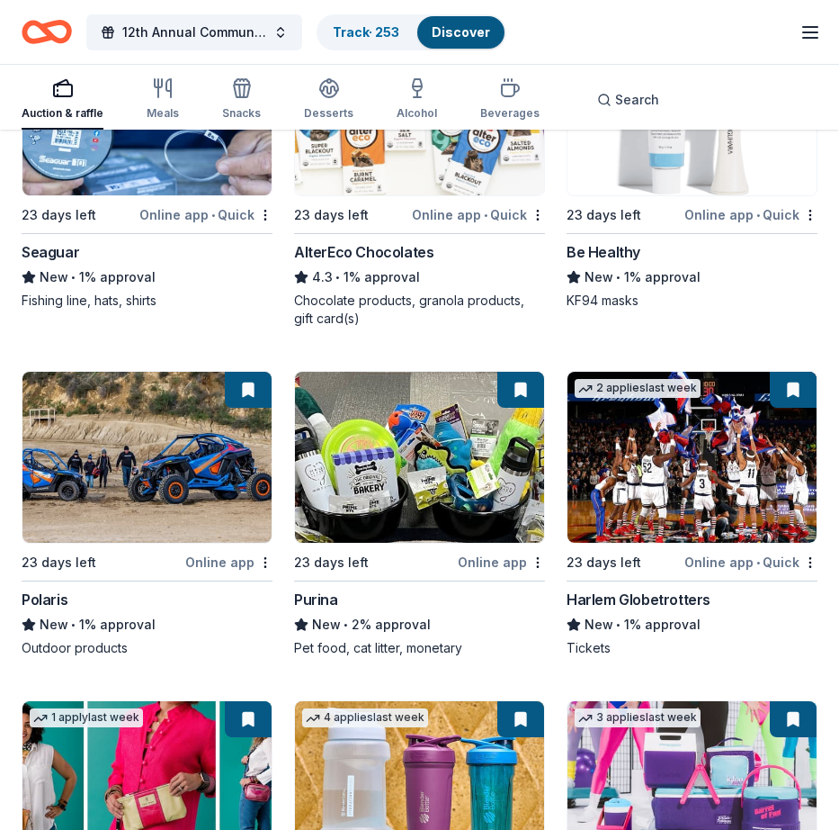
scroll to position [20669, 0]
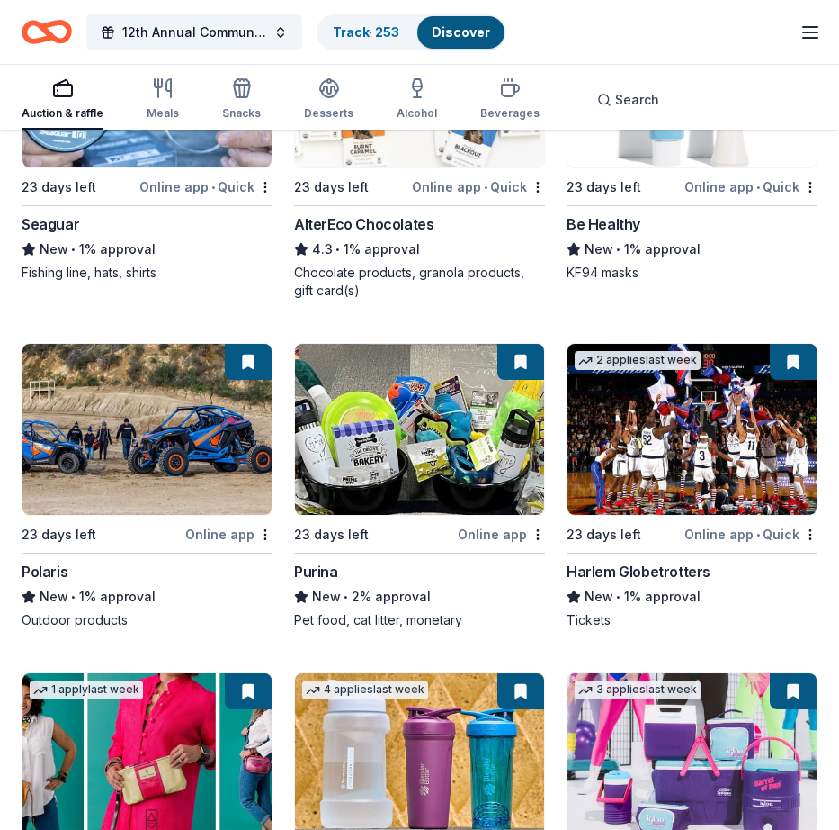
click at [410, 460] on img at bounding box center [419, 429] width 249 height 171
click at [102, 460] on img at bounding box center [146, 429] width 249 height 171
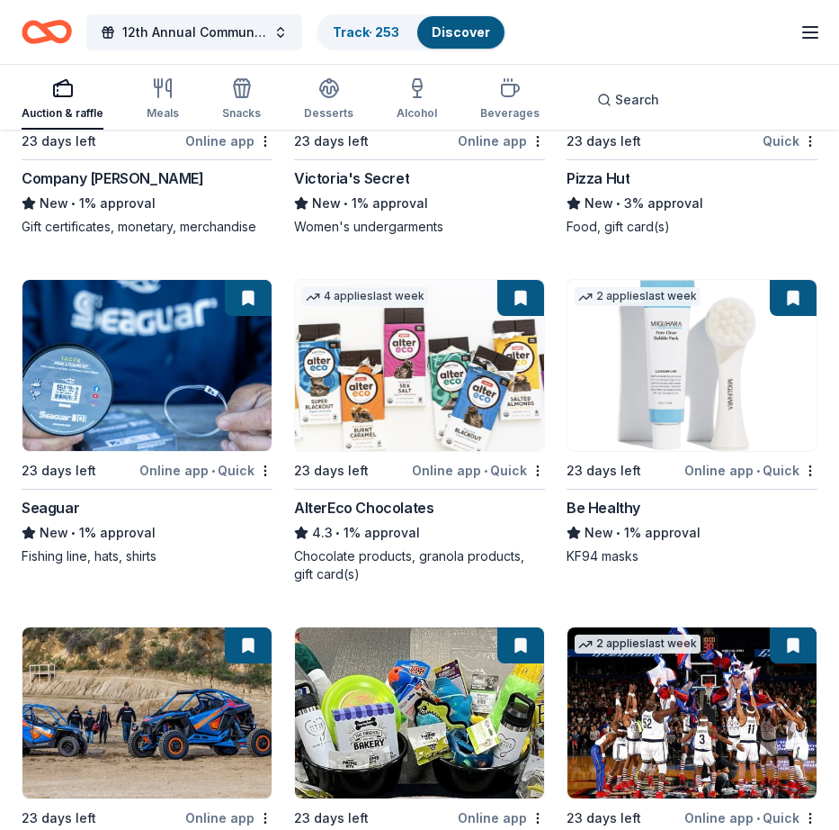
scroll to position [20378, 0]
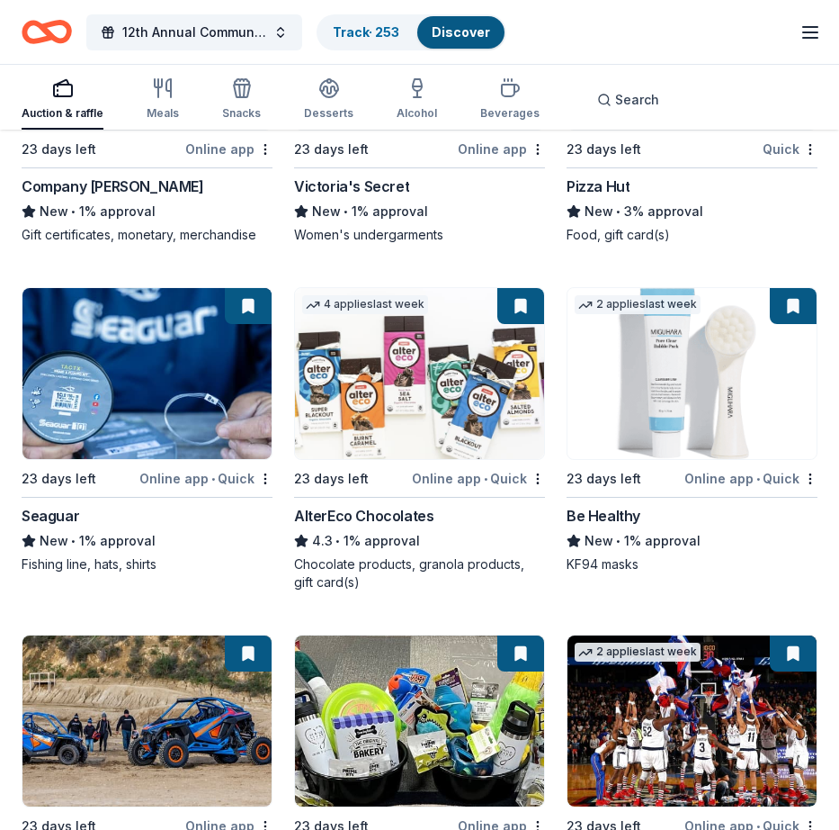
click at [674, 365] on img at bounding box center [692, 373] width 249 height 171
click at [408, 423] on img at bounding box center [419, 373] width 249 height 171
click at [152, 363] on img at bounding box center [146, 373] width 249 height 171
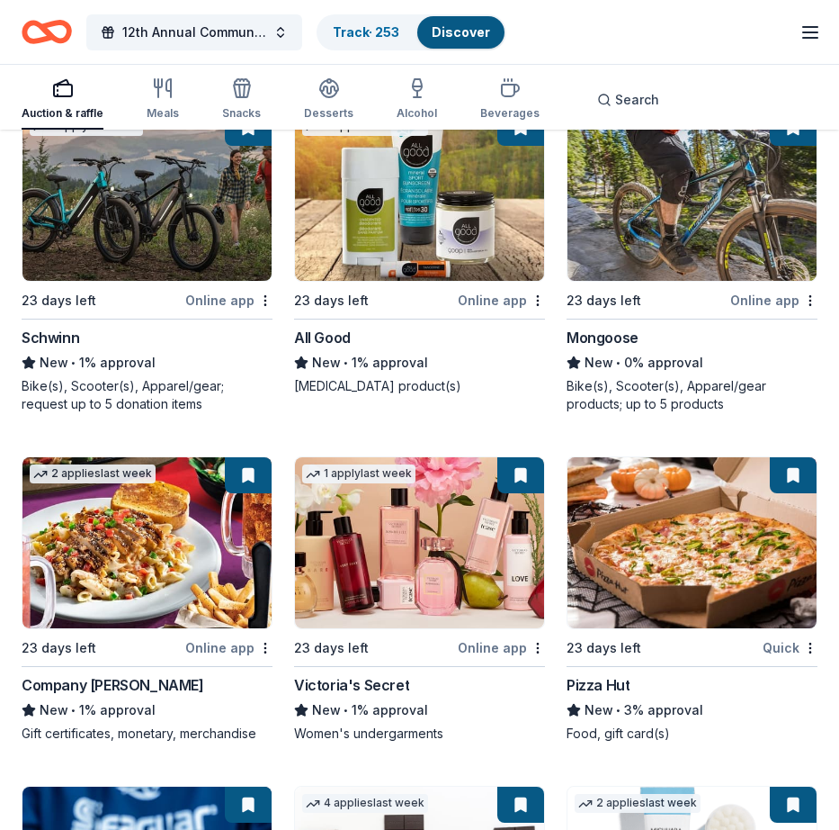
scroll to position [19876, 0]
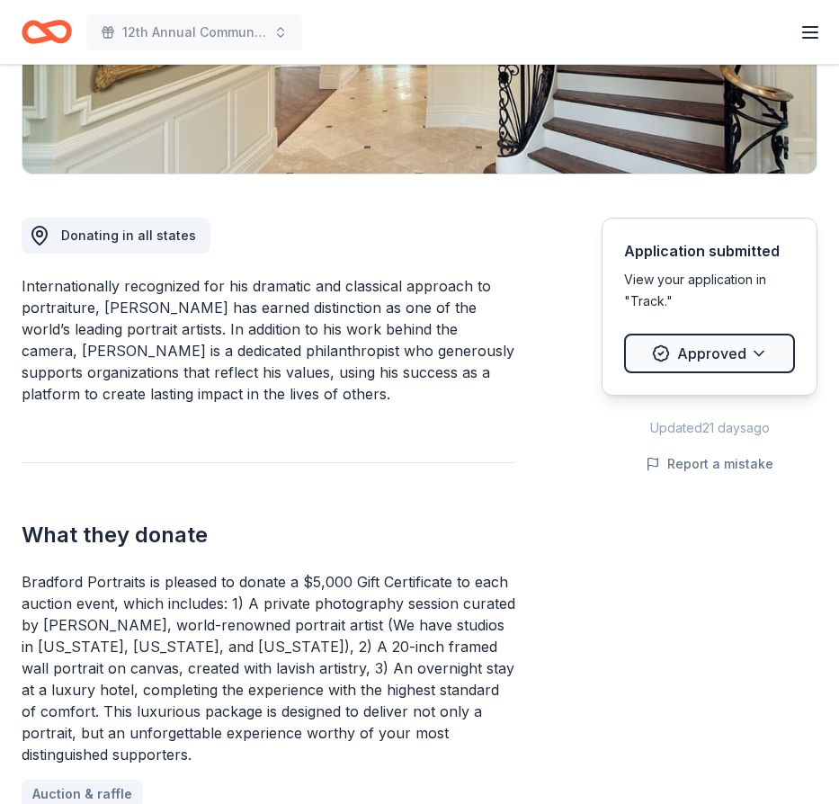
scroll to position [369, 0]
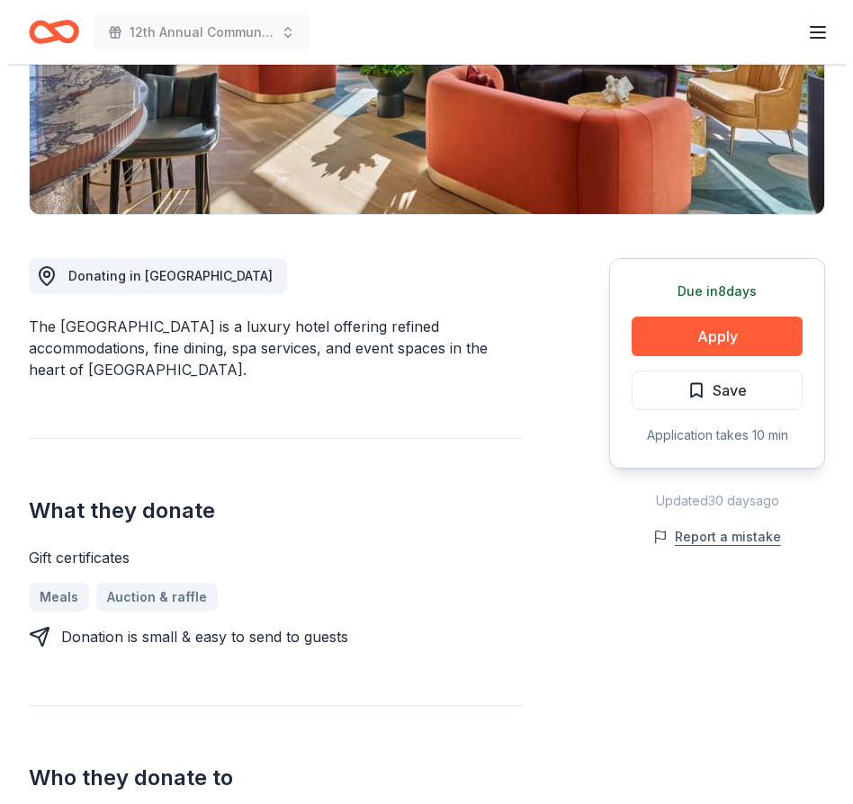
scroll to position [308, 0]
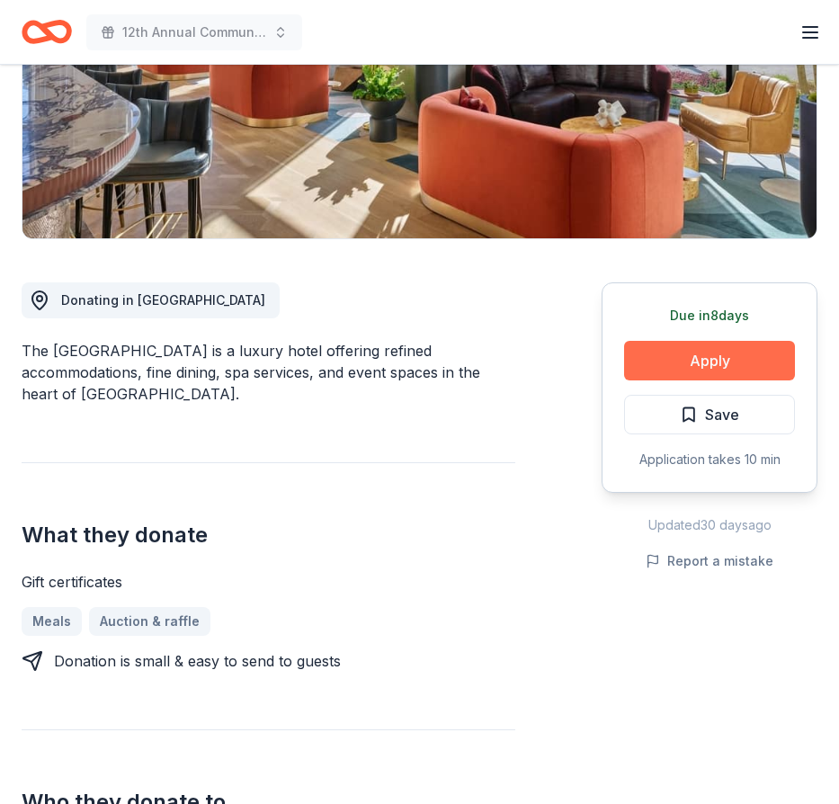
click at [722, 368] on button "Apply" at bounding box center [709, 361] width 171 height 40
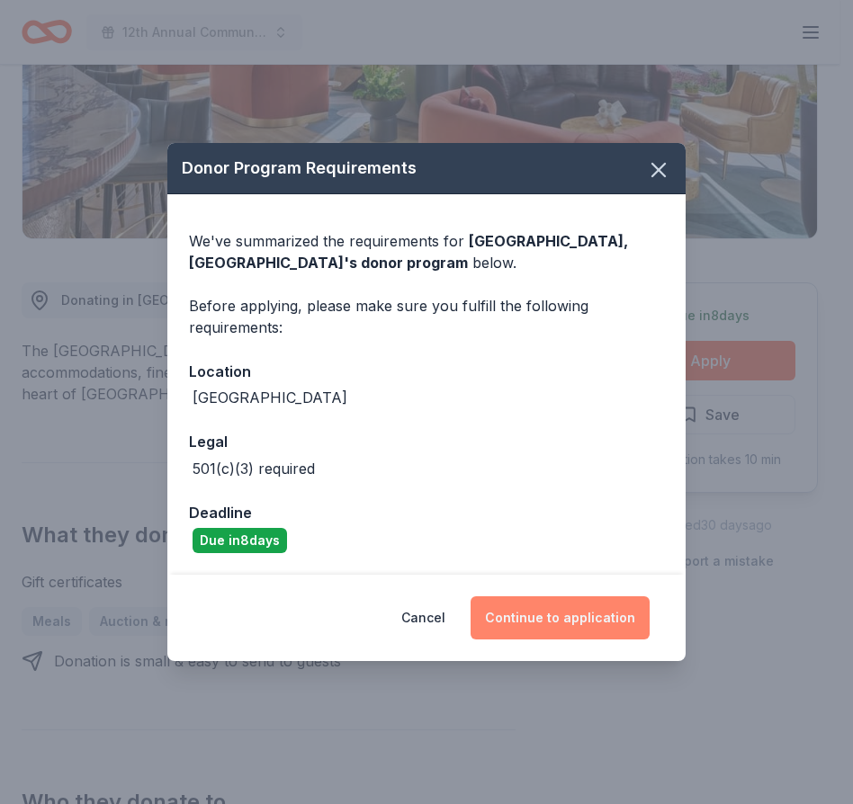
click at [561, 621] on button "Continue to application" at bounding box center [560, 618] width 179 height 43
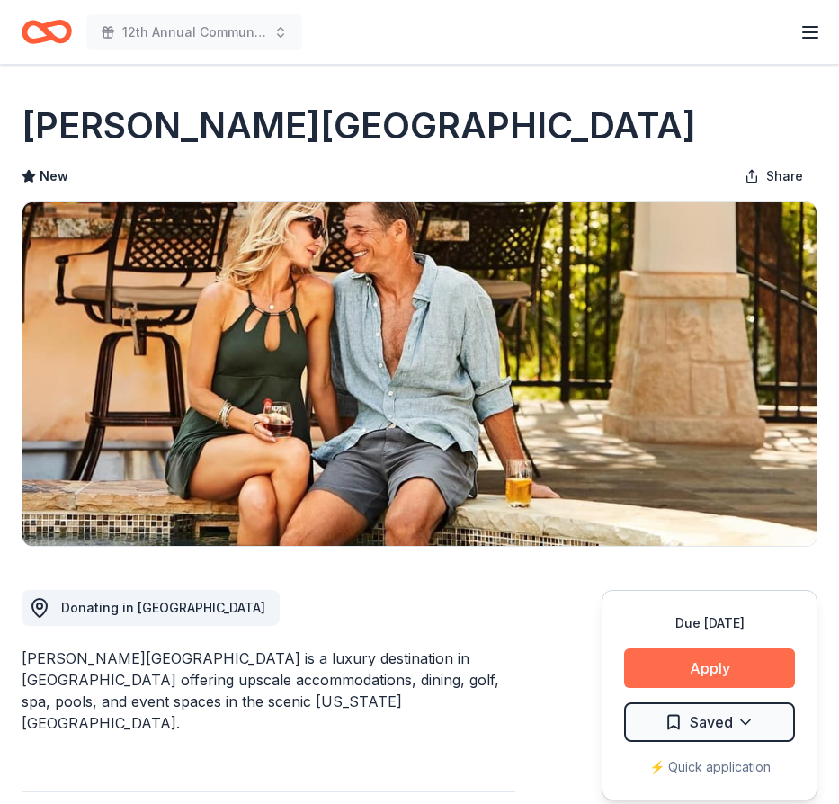
click at [715, 668] on button "Apply" at bounding box center [709, 669] width 171 height 40
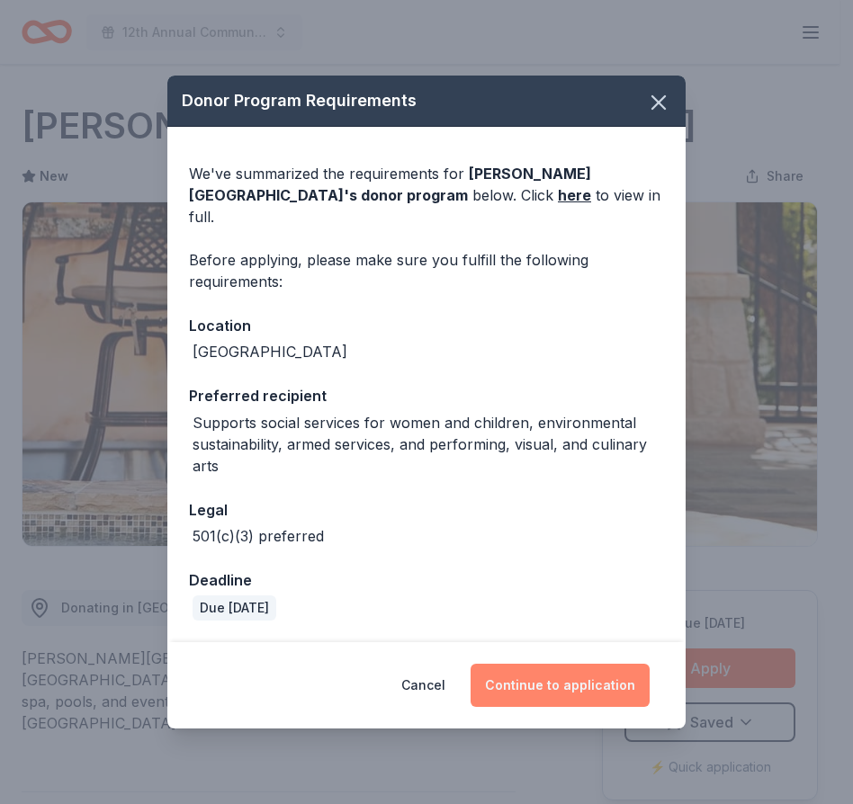
click at [546, 680] on button "Continue to application" at bounding box center [560, 685] width 179 height 43
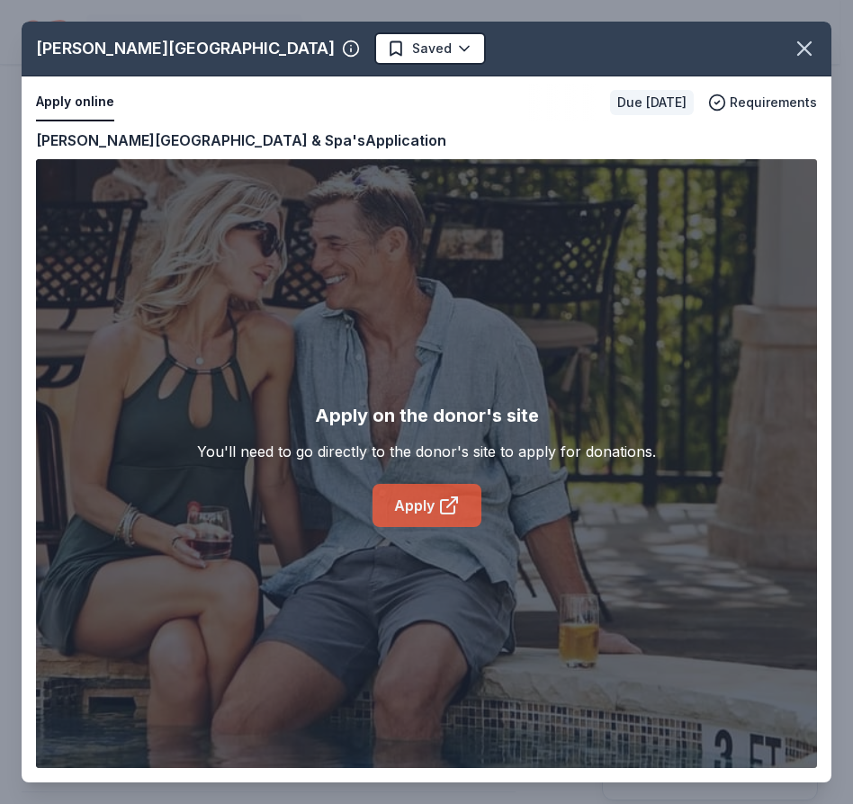
click at [413, 508] on link "Apply" at bounding box center [426, 505] width 109 height 43
click at [399, 506] on link "Apply" at bounding box center [426, 505] width 109 height 43
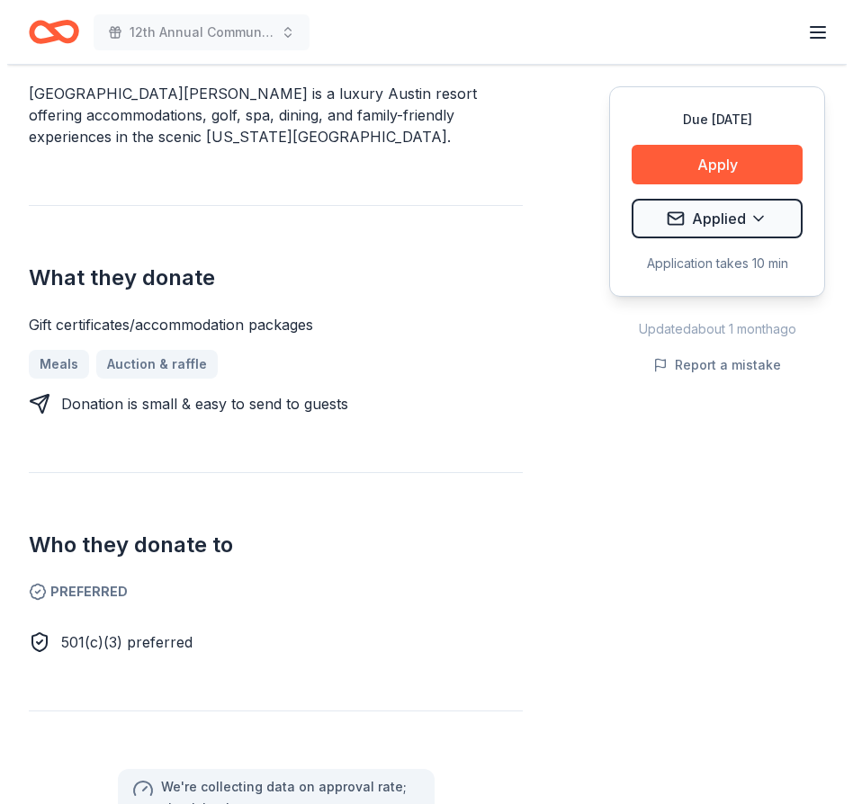
scroll to position [569, 0]
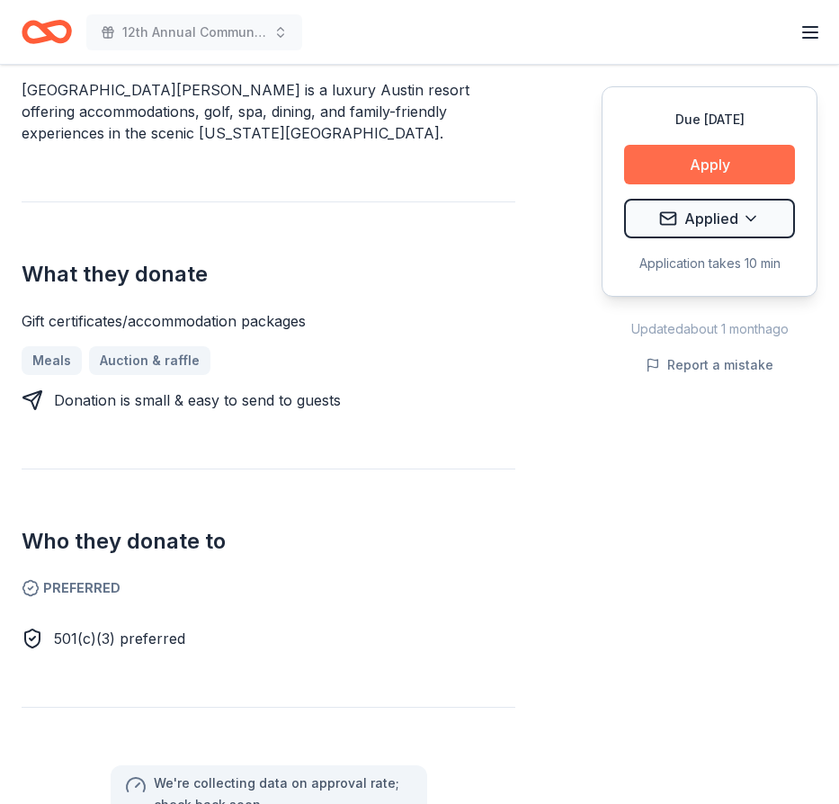
click at [700, 168] on button "Apply" at bounding box center [709, 165] width 171 height 40
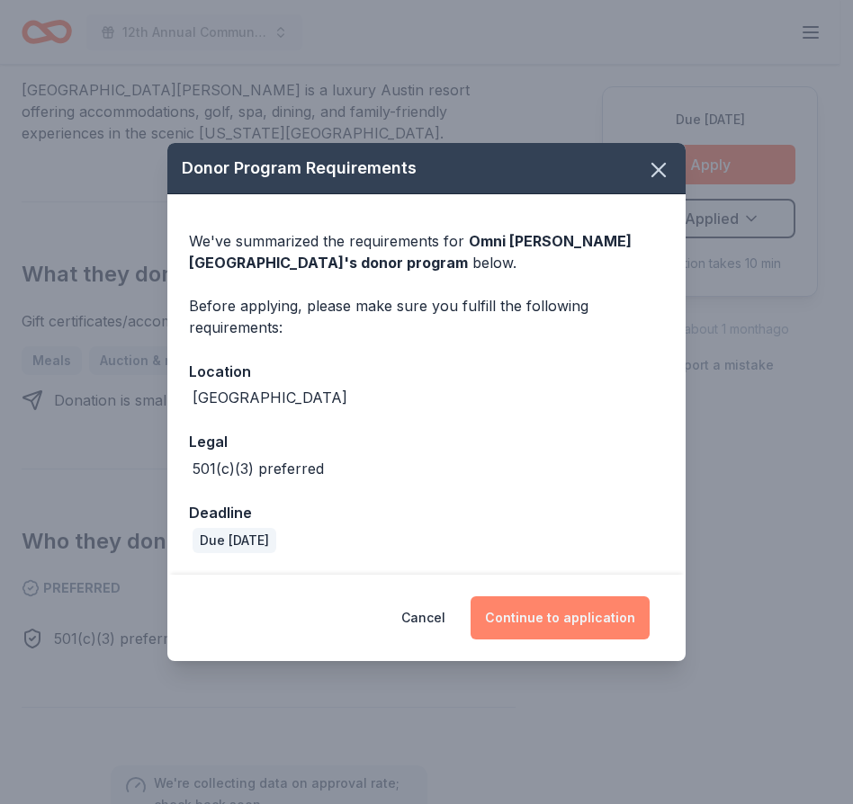
click at [543, 616] on button "Continue to application" at bounding box center [560, 618] width 179 height 43
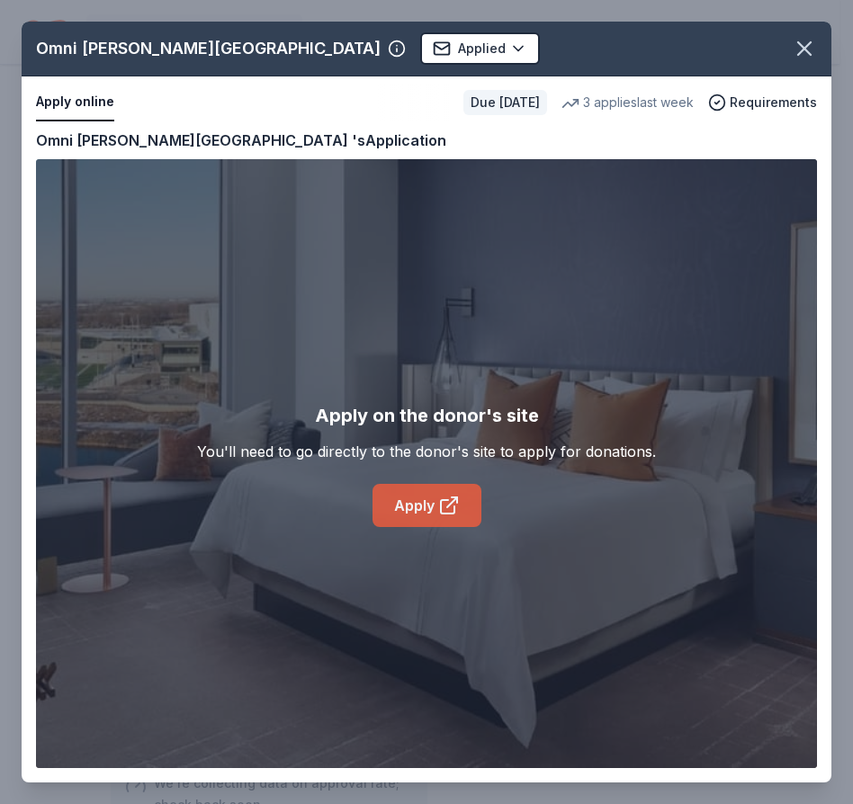
click at [424, 509] on link "Apply" at bounding box center [426, 505] width 109 height 43
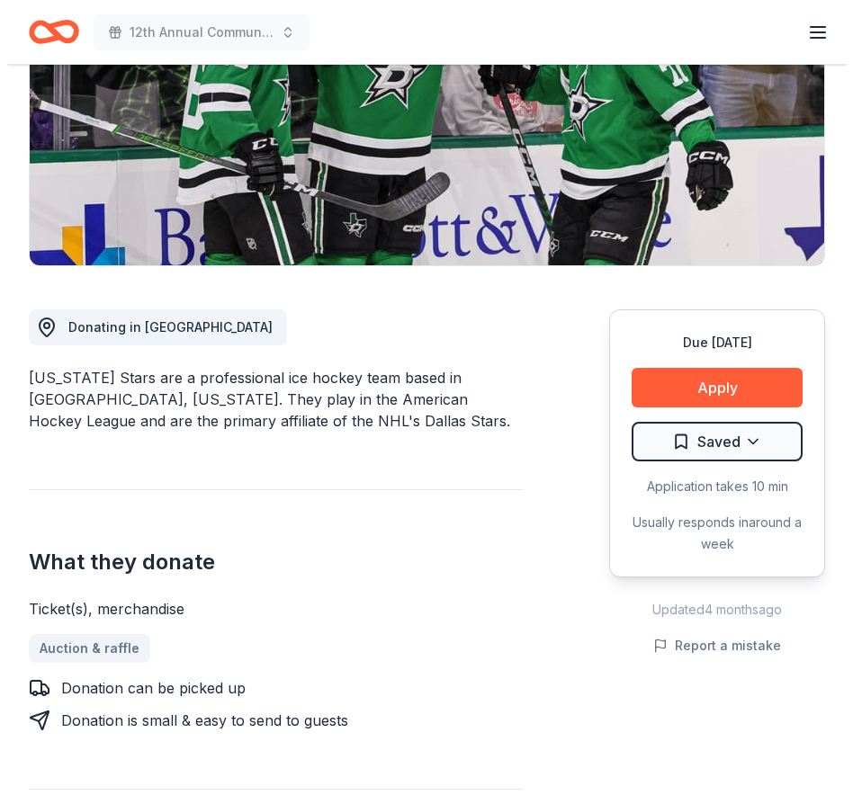
scroll to position [284, 0]
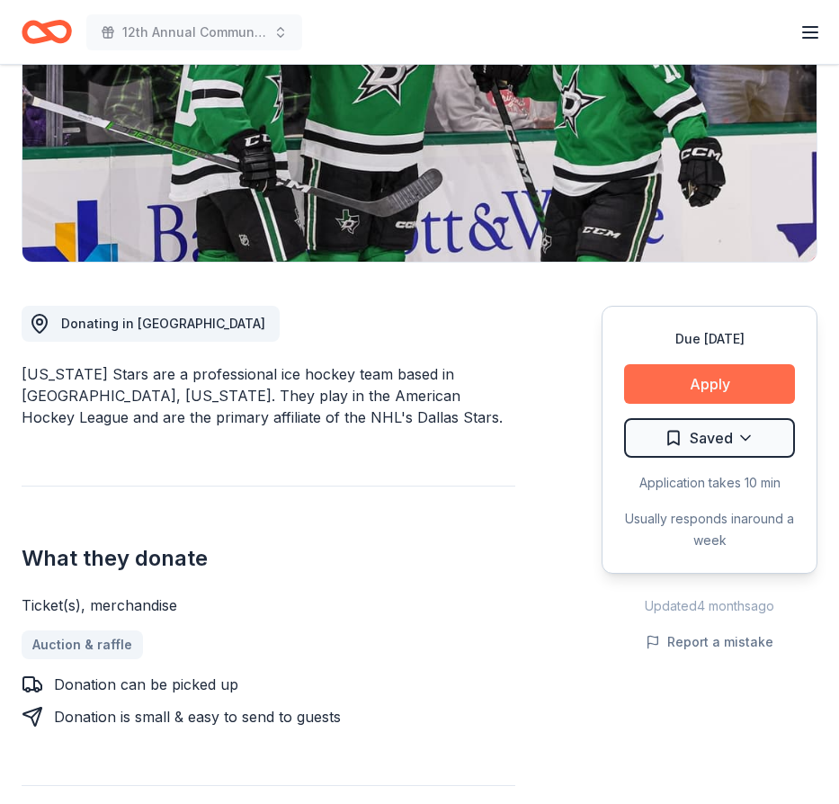
click at [715, 387] on button "Apply" at bounding box center [709, 384] width 171 height 40
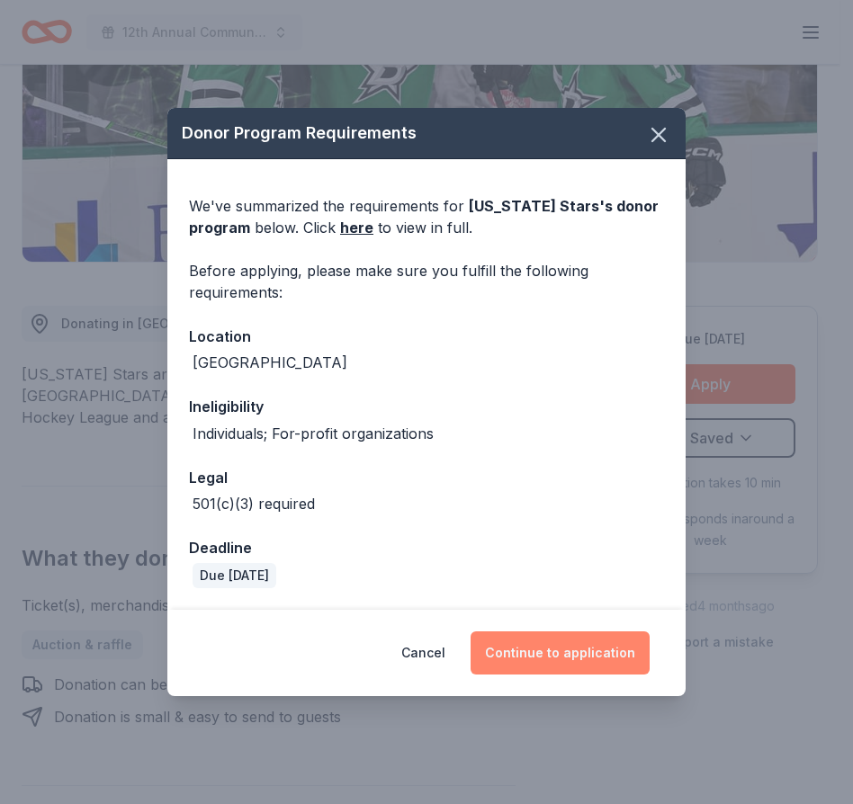
click at [550, 651] on button "Continue to application" at bounding box center [560, 653] width 179 height 43
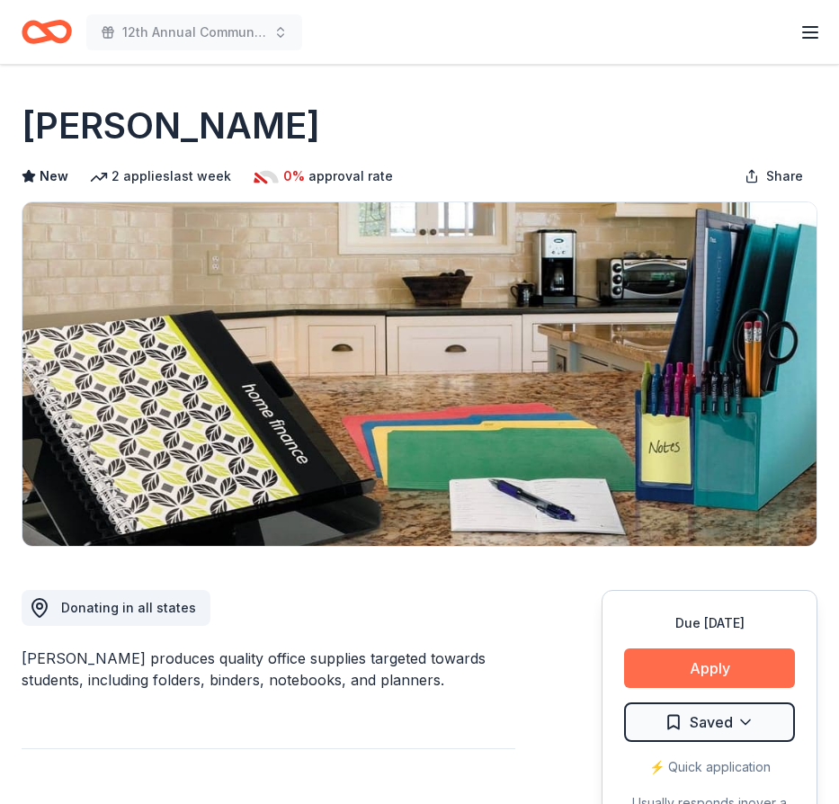
click at [723, 666] on button "Apply" at bounding box center [709, 669] width 171 height 40
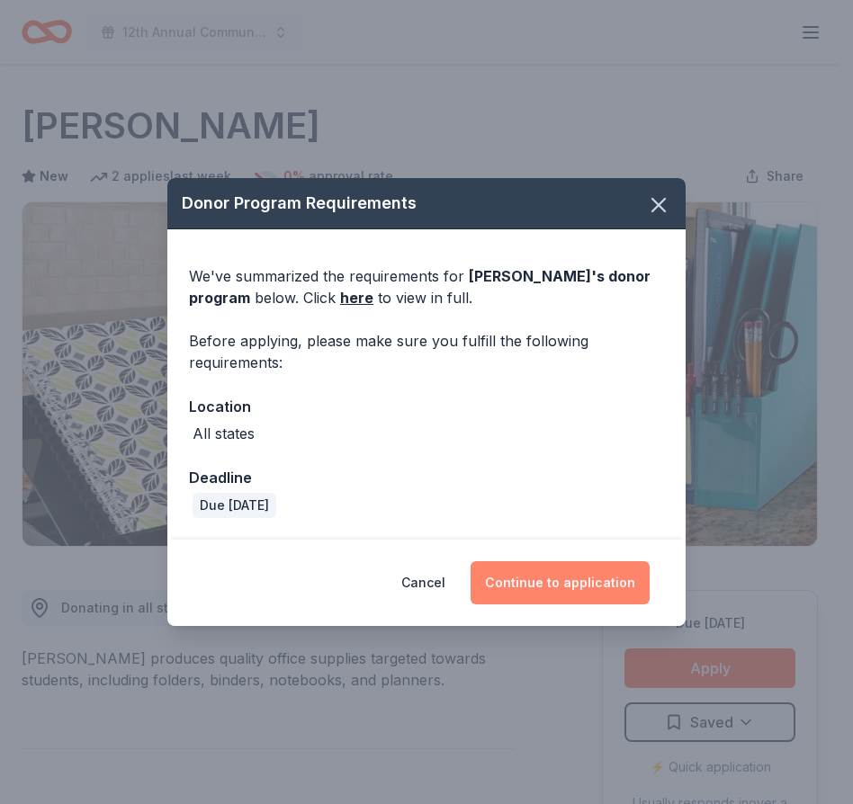
click at [551, 587] on button "Continue to application" at bounding box center [560, 582] width 179 height 43
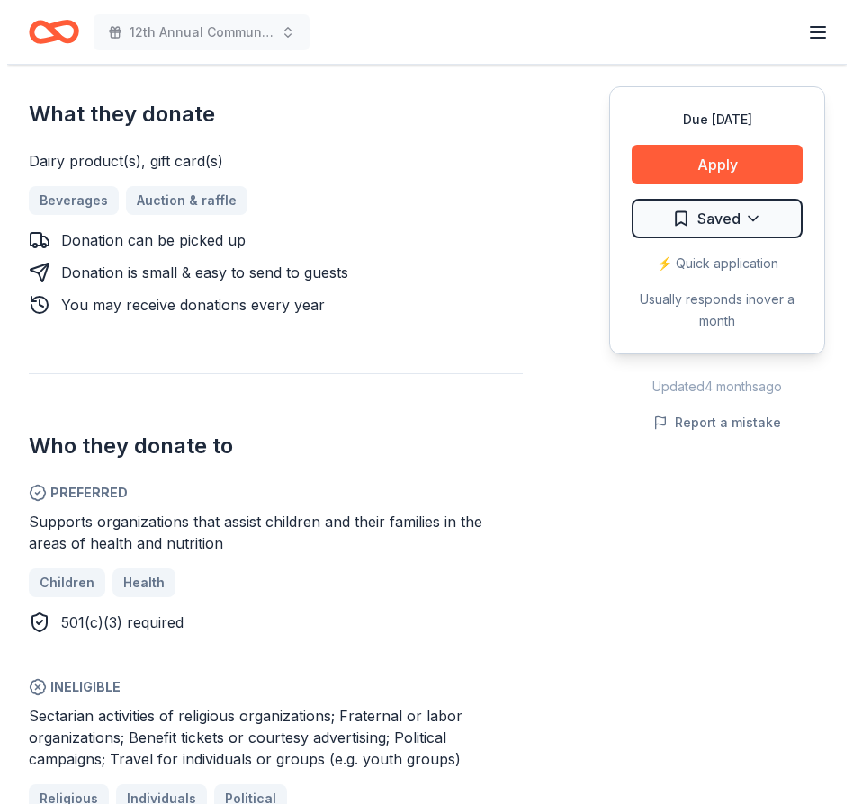
scroll to position [732, 0]
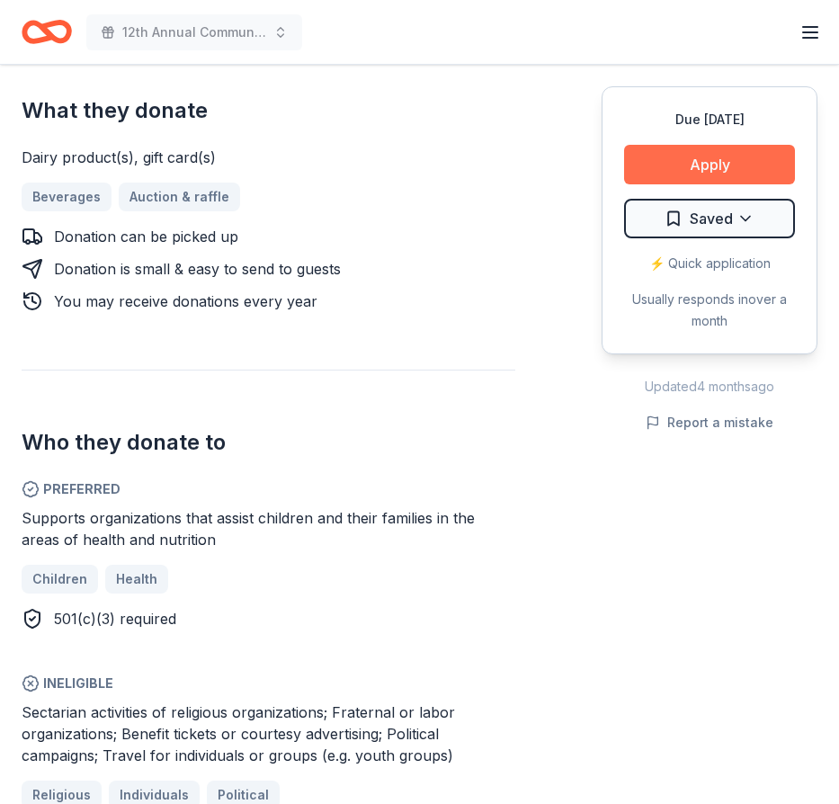
click at [698, 158] on button "Apply" at bounding box center [709, 165] width 171 height 40
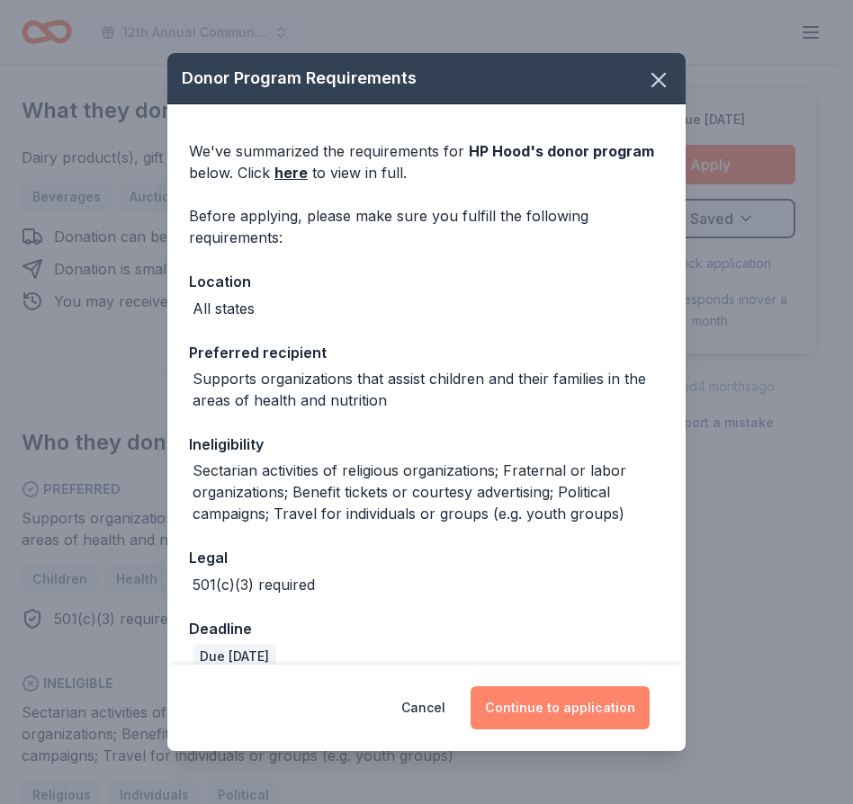
click at [552, 713] on button "Continue to application" at bounding box center [560, 707] width 179 height 43
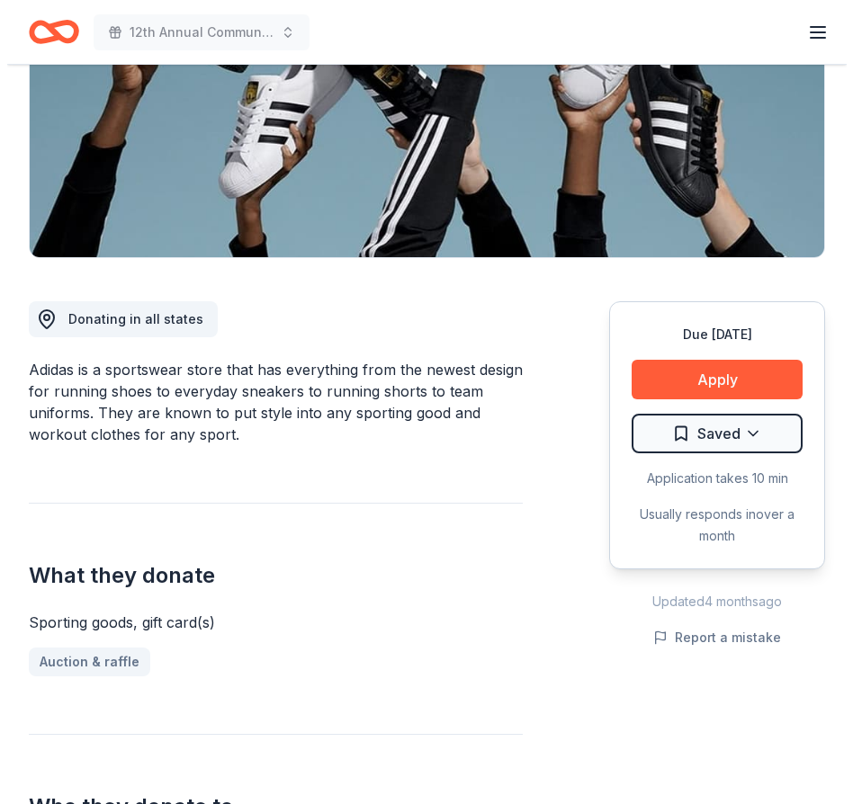
scroll to position [327, 0]
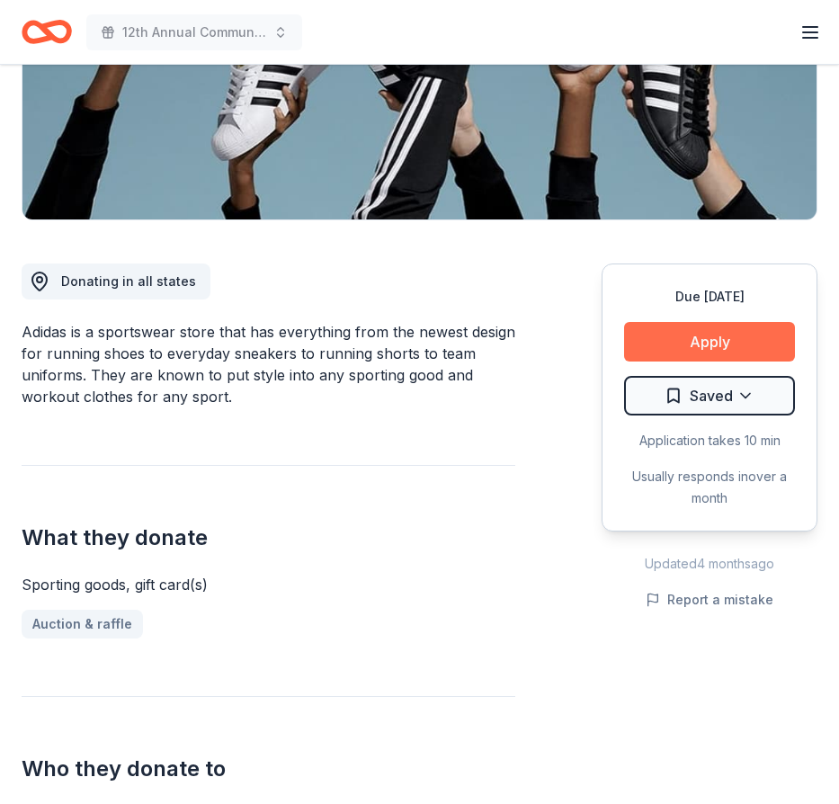
click at [709, 342] on button "Apply" at bounding box center [709, 342] width 171 height 40
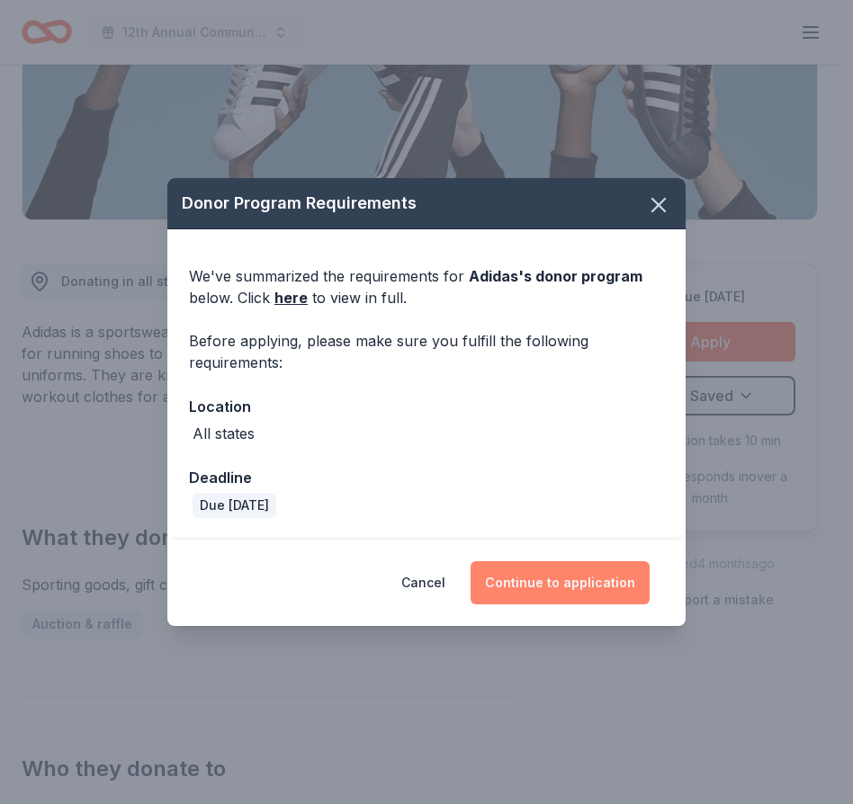
click at [548, 588] on button "Continue to application" at bounding box center [560, 582] width 179 height 43
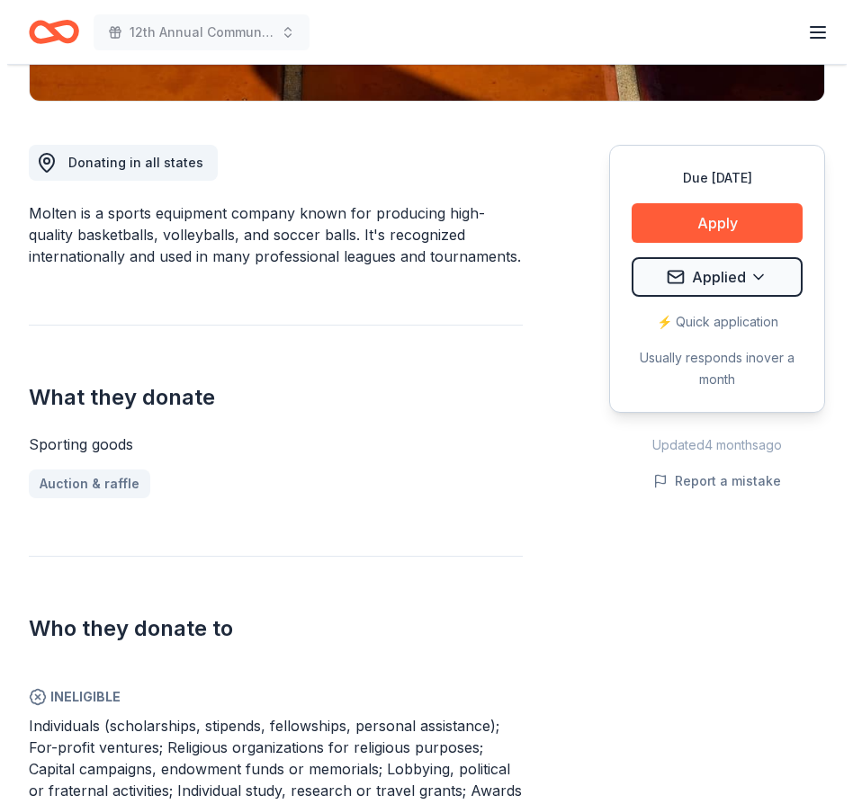
scroll to position [442, 0]
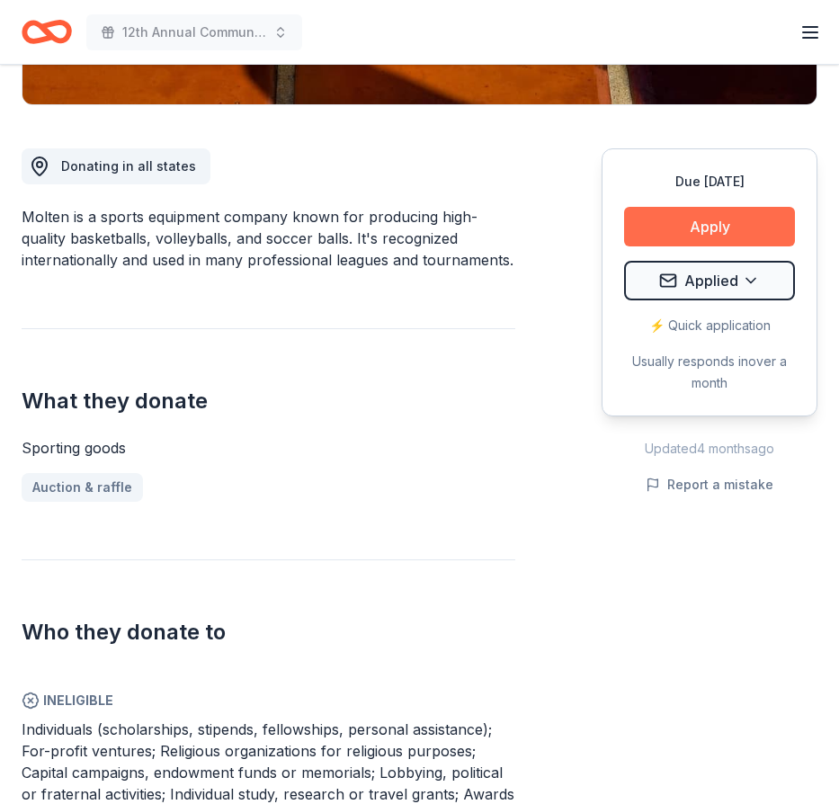
click at [719, 225] on button "Apply" at bounding box center [709, 227] width 171 height 40
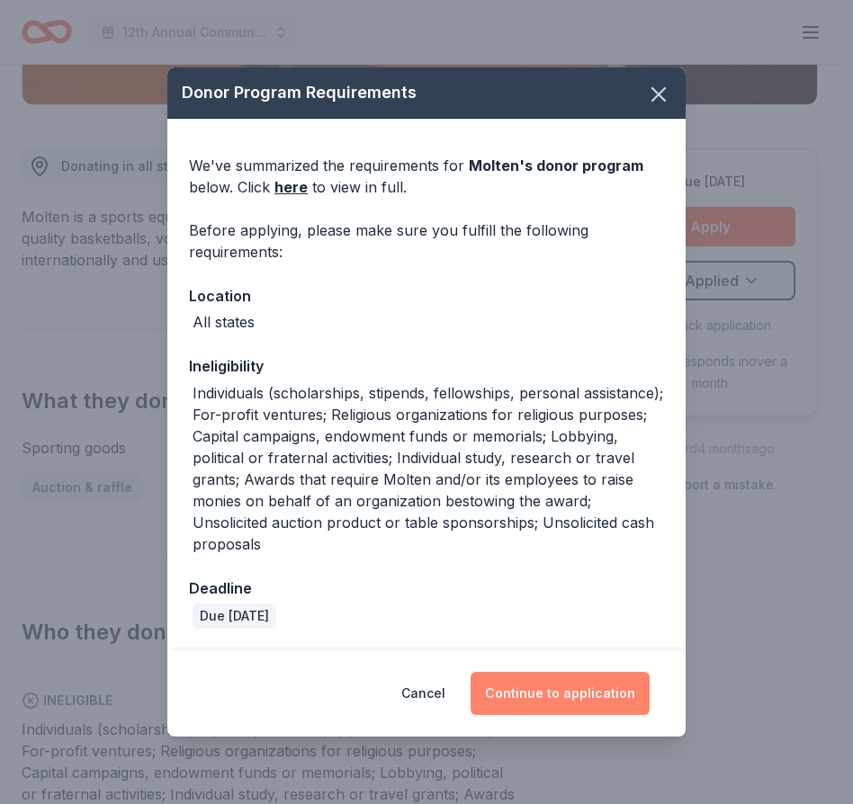
click at [555, 697] on button "Continue to application" at bounding box center [560, 693] width 179 height 43
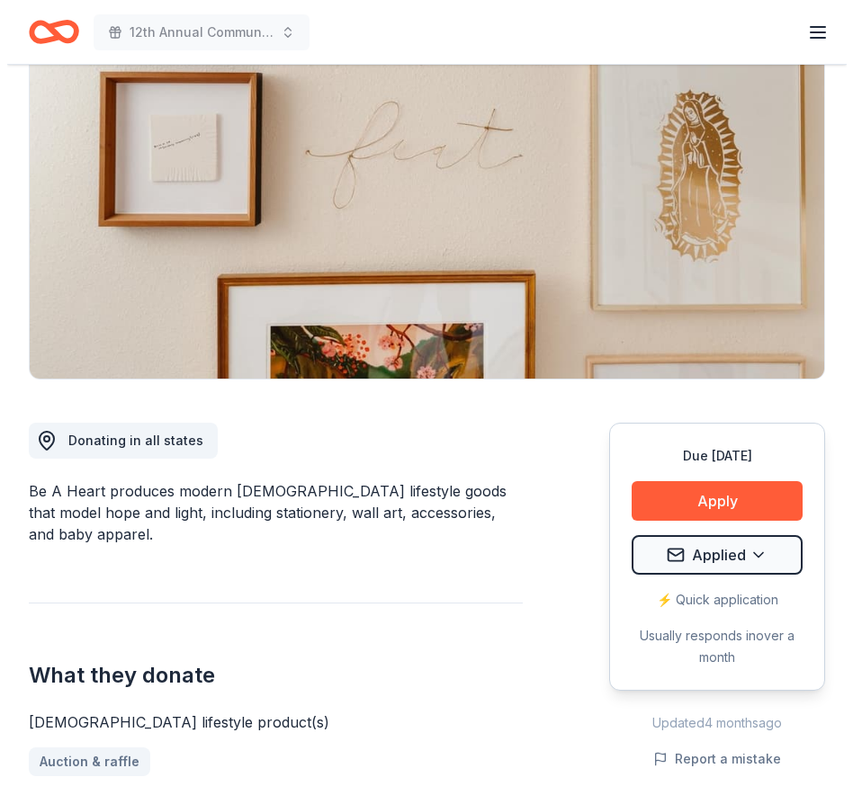
scroll to position [171, 0]
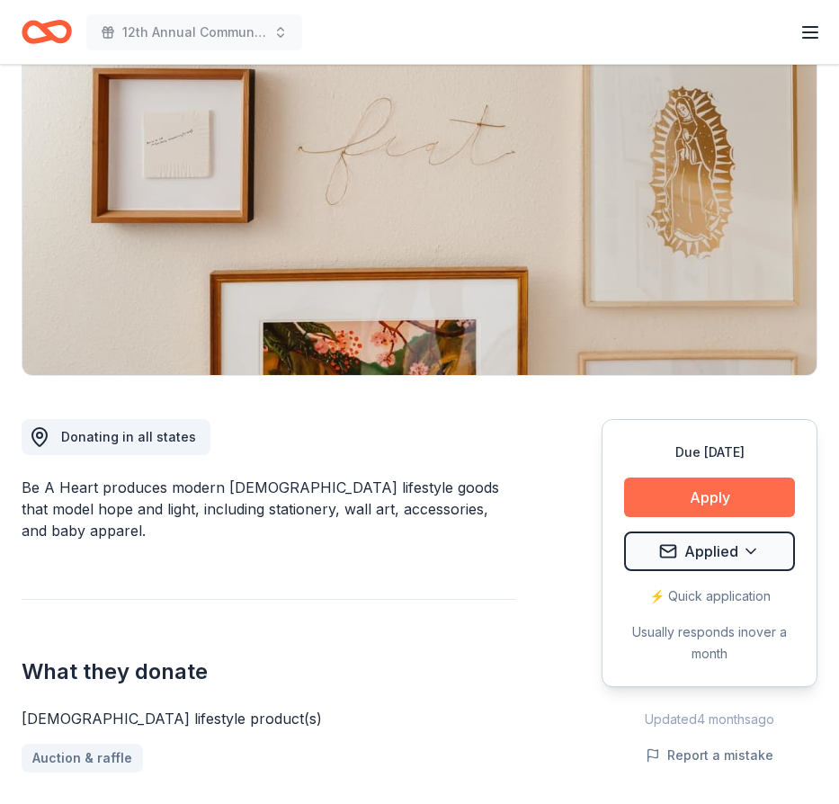
click at [698, 496] on button "Apply" at bounding box center [709, 498] width 171 height 40
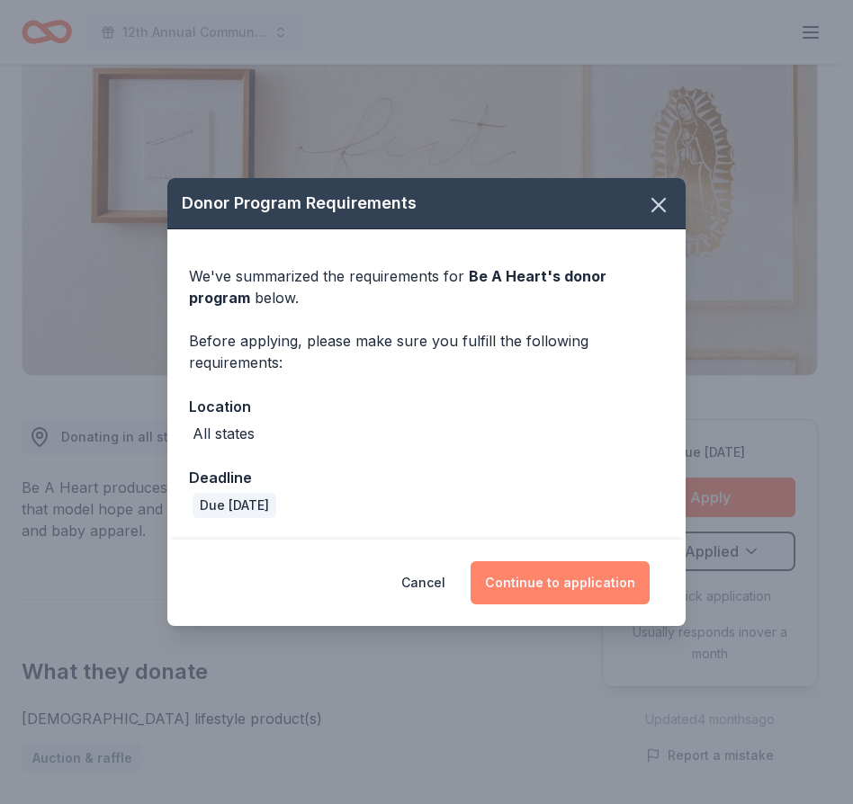
click at [571, 590] on button "Continue to application" at bounding box center [560, 582] width 179 height 43
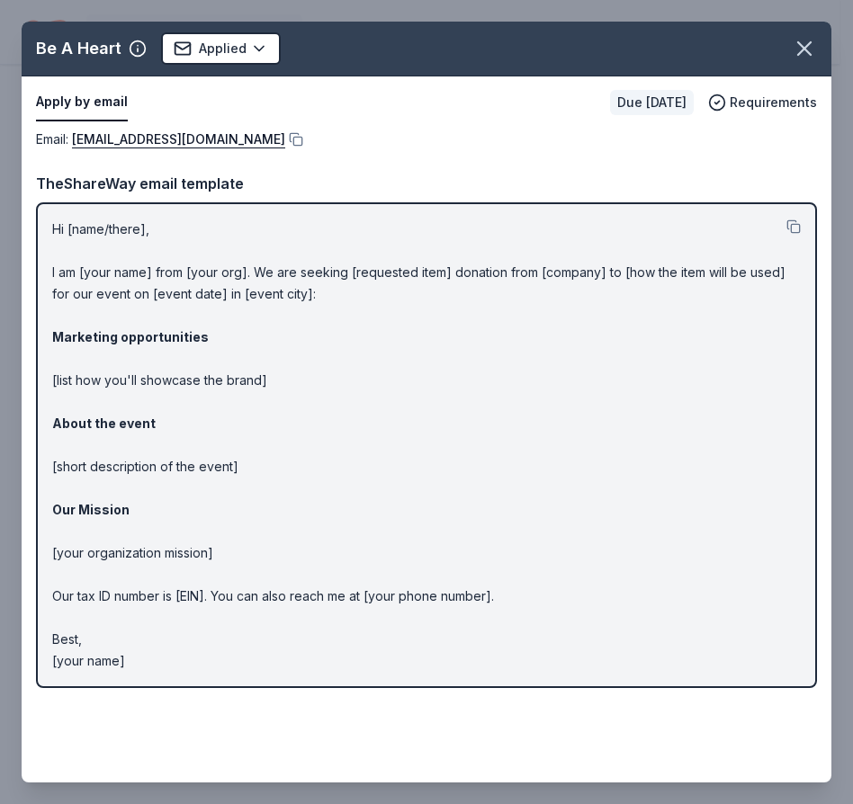
click at [137, 262] on p "Hi [name/there], I am [your name] from [your org]. We are seeking [requested it…" at bounding box center [426, 445] width 749 height 453
click at [137, 268] on p "Hi [name/there], I am [your name] from [your org]. We are seeking [requested it…" at bounding box center [426, 445] width 749 height 453
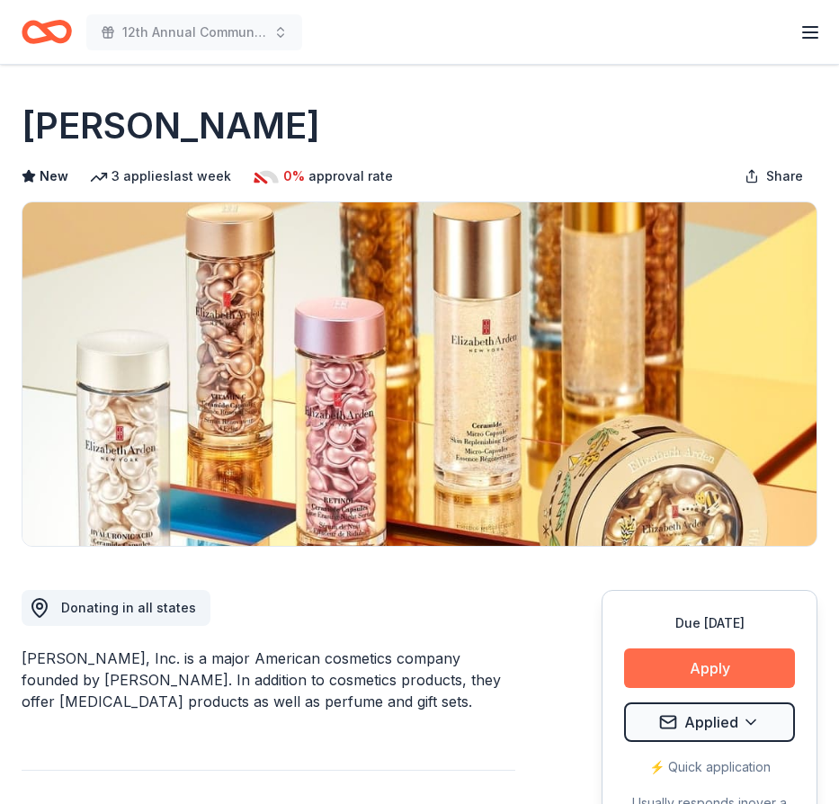
click at [691, 679] on button "Apply" at bounding box center [709, 669] width 171 height 40
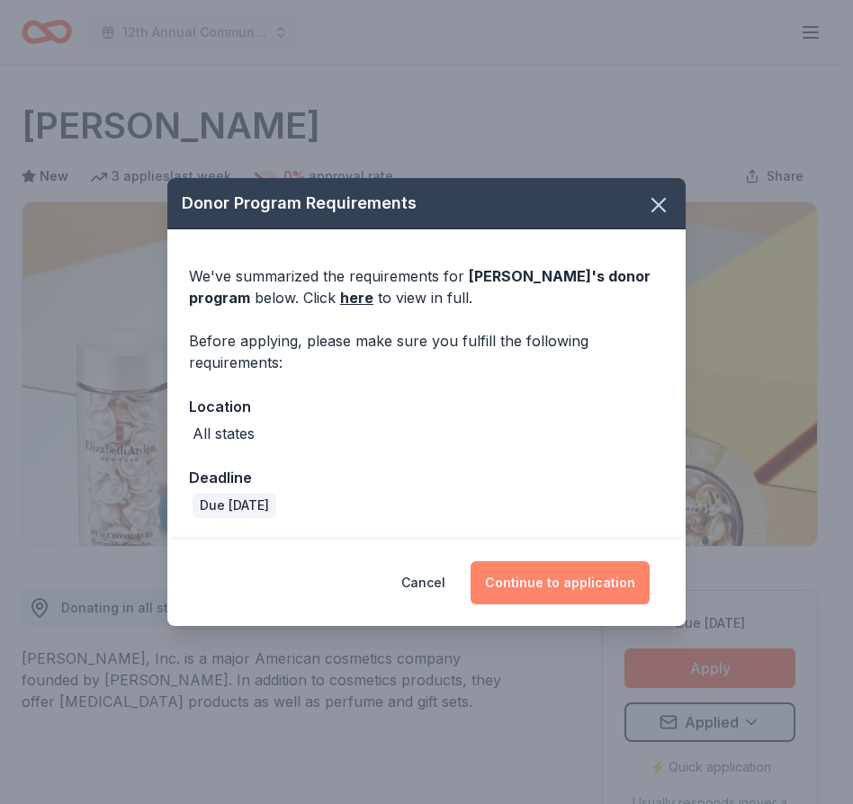
click at [536, 584] on button "Continue to application" at bounding box center [560, 582] width 179 height 43
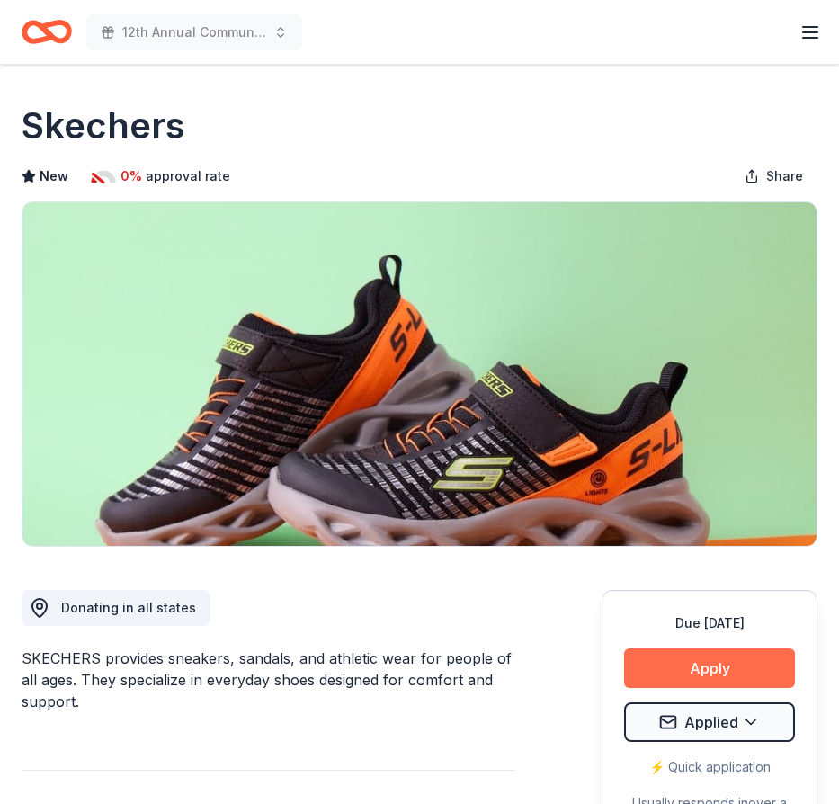
click at [711, 681] on button "Apply" at bounding box center [709, 669] width 171 height 40
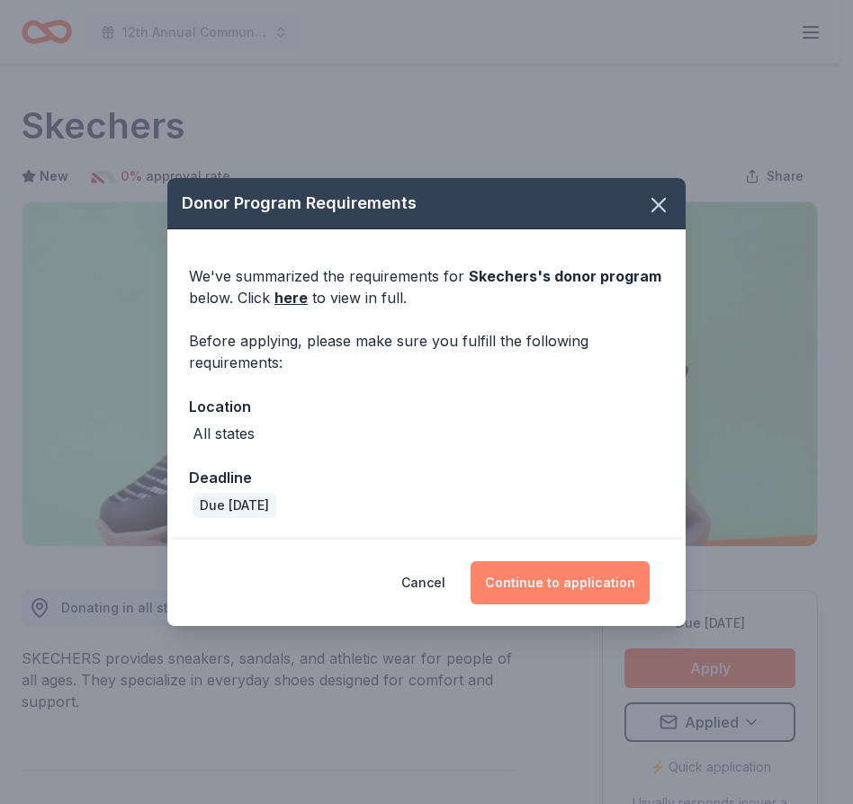
click at [549, 579] on button "Continue to application" at bounding box center [560, 582] width 179 height 43
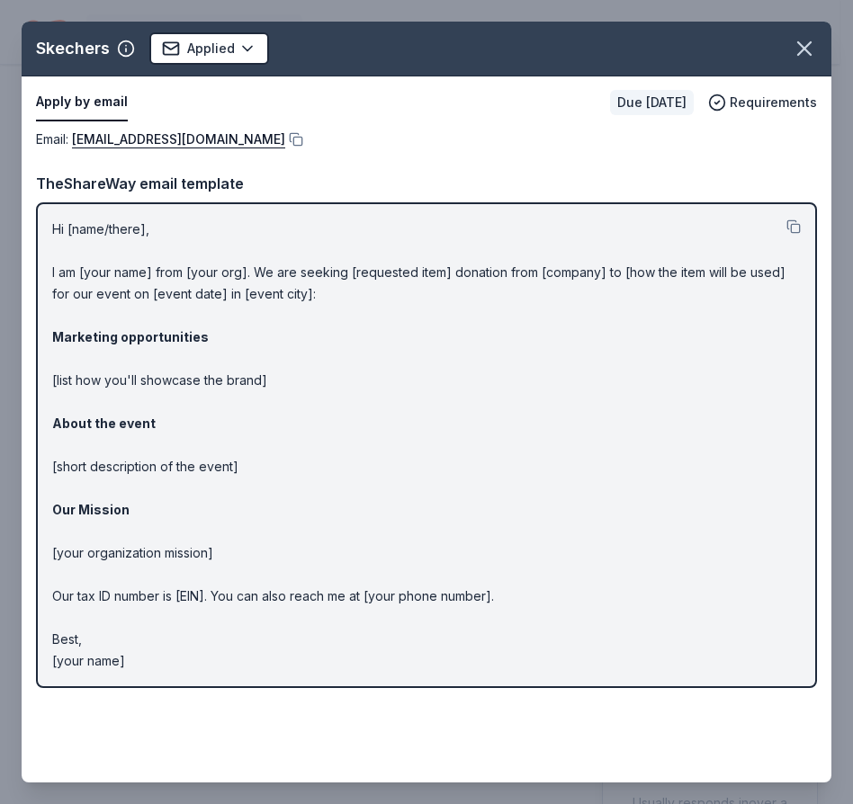
click at [121, 235] on p "Hi [name/there], I am [your name] from [your org]. We are seeking [requested it…" at bounding box center [426, 445] width 749 height 453
drag, startPoint x: 238, startPoint y: 382, endPoint x: 167, endPoint y: 389, distance: 70.5
click at [135, 389] on p "Hi [name/there], I am [your name] from [your org]. We are seeking [requested it…" at bounding box center [426, 445] width 749 height 453
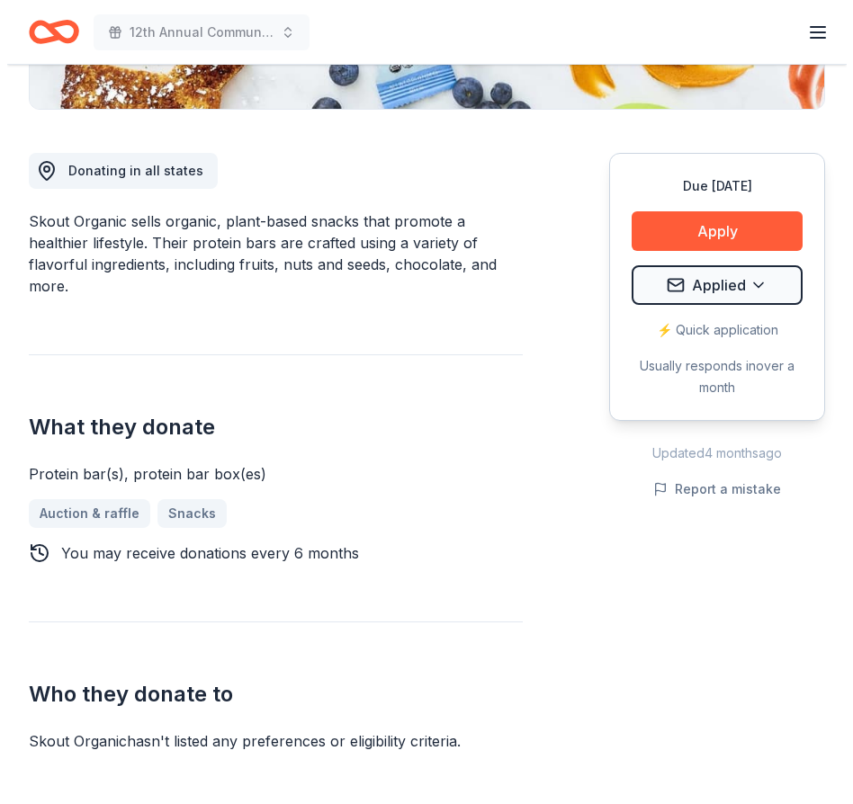
scroll to position [441, 0]
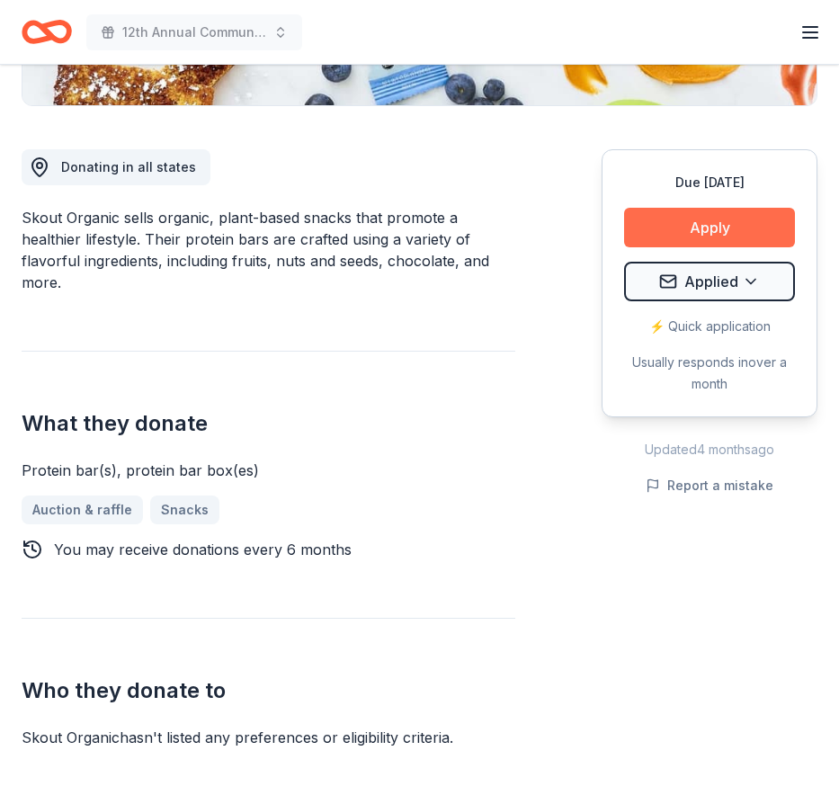
click at [697, 220] on button "Apply" at bounding box center [709, 228] width 171 height 40
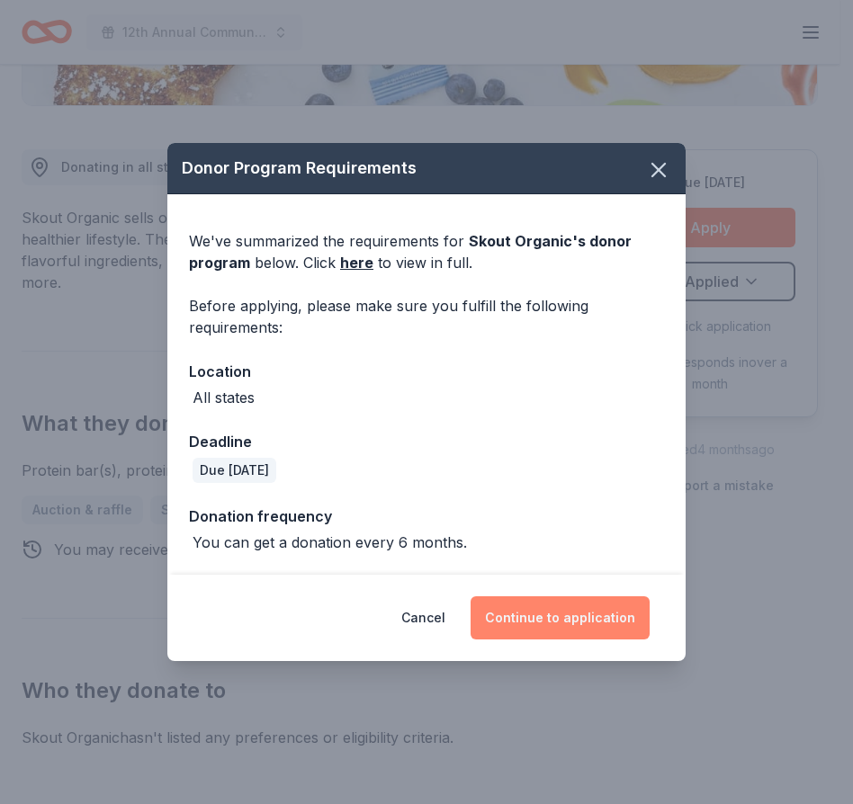
click at [525, 621] on button "Continue to application" at bounding box center [560, 618] width 179 height 43
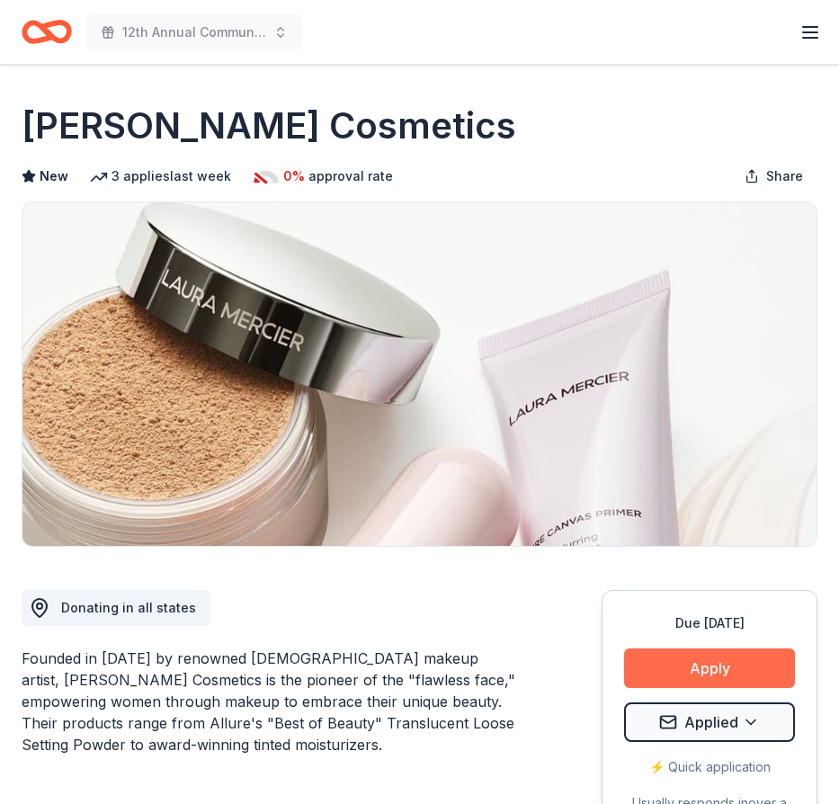
click at [693, 671] on button "Apply" at bounding box center [709, 669] width 171 height 40
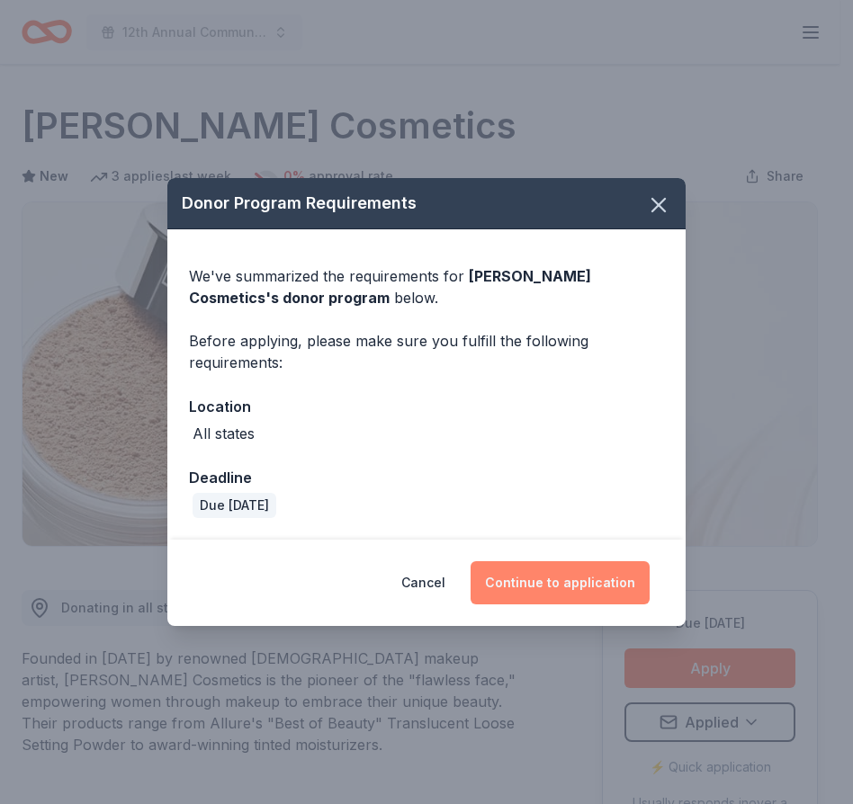
click at [532, 567] on button "Continue to application" at bounding box center [560, 582] width 179 height 43
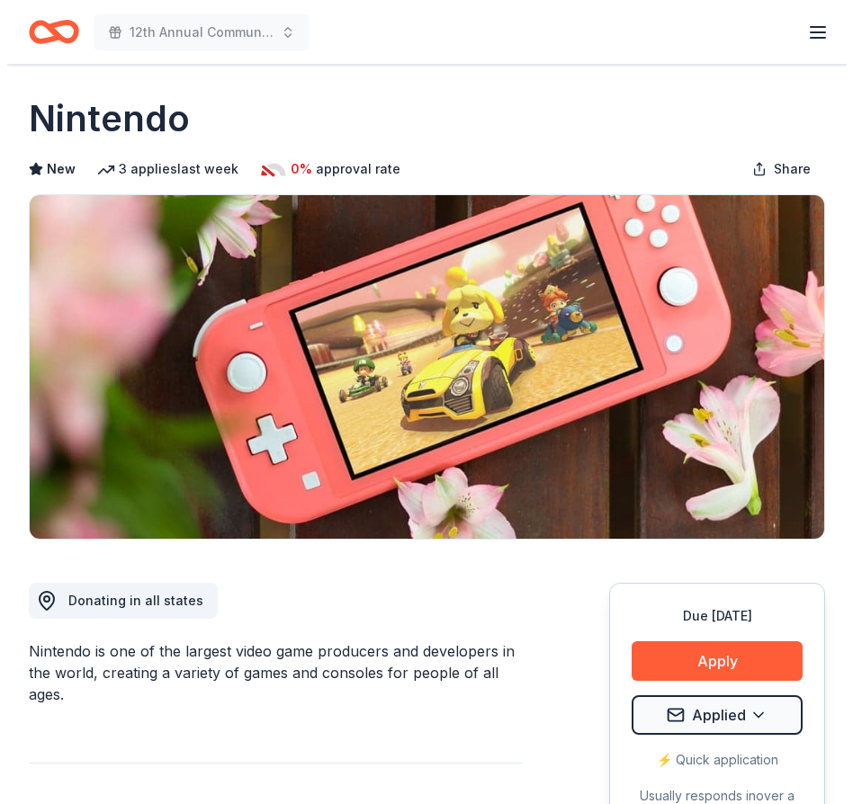
scroll to position [305, 0]
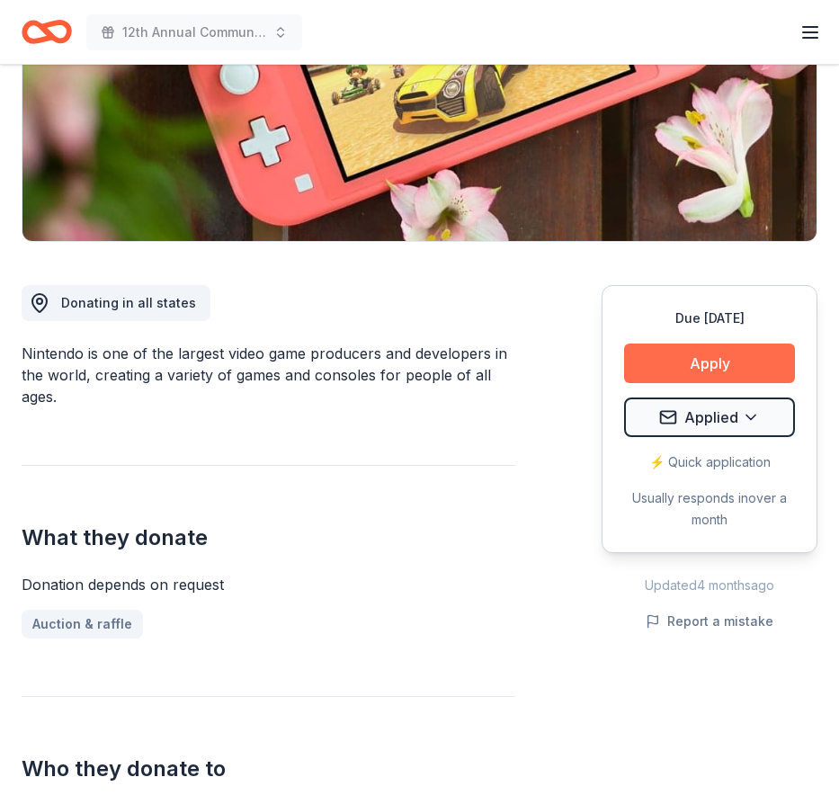
click at [714, 372] on button "Apply" at bounding box center [709, 364] width 171 height 40
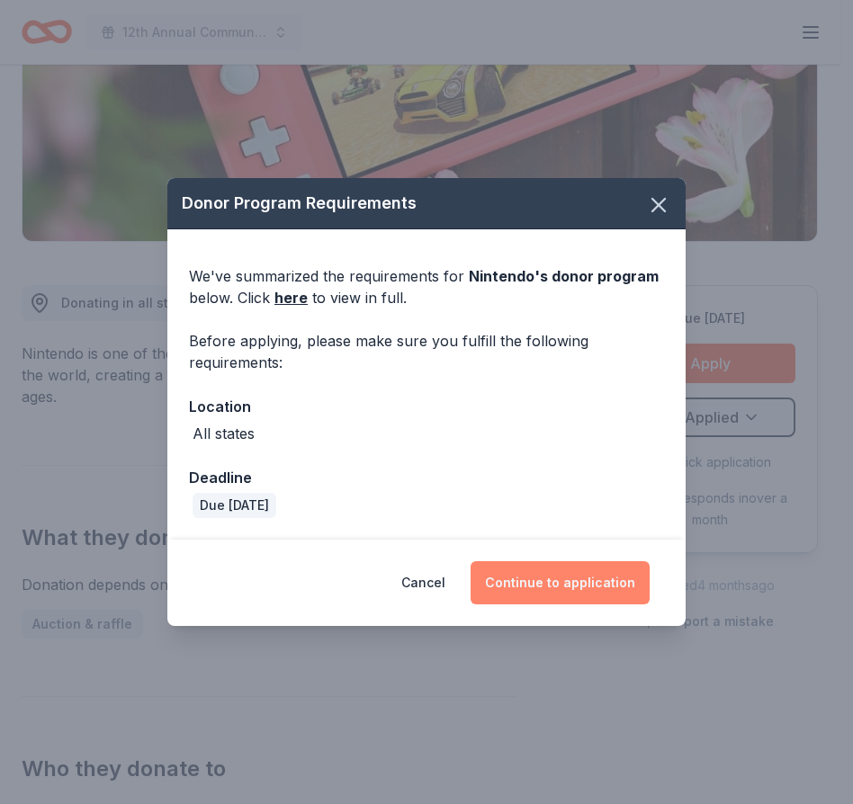
click at [569, 577] on button "Continue to application" at bounding box center [560, 582] width 179 height 43
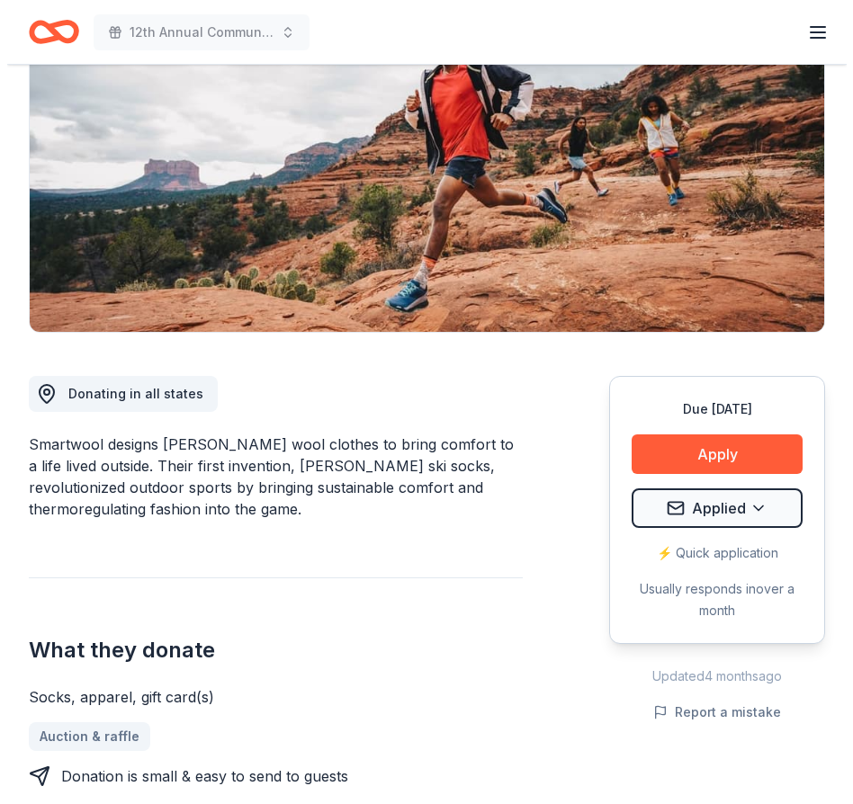
scroll to position [289, 0]
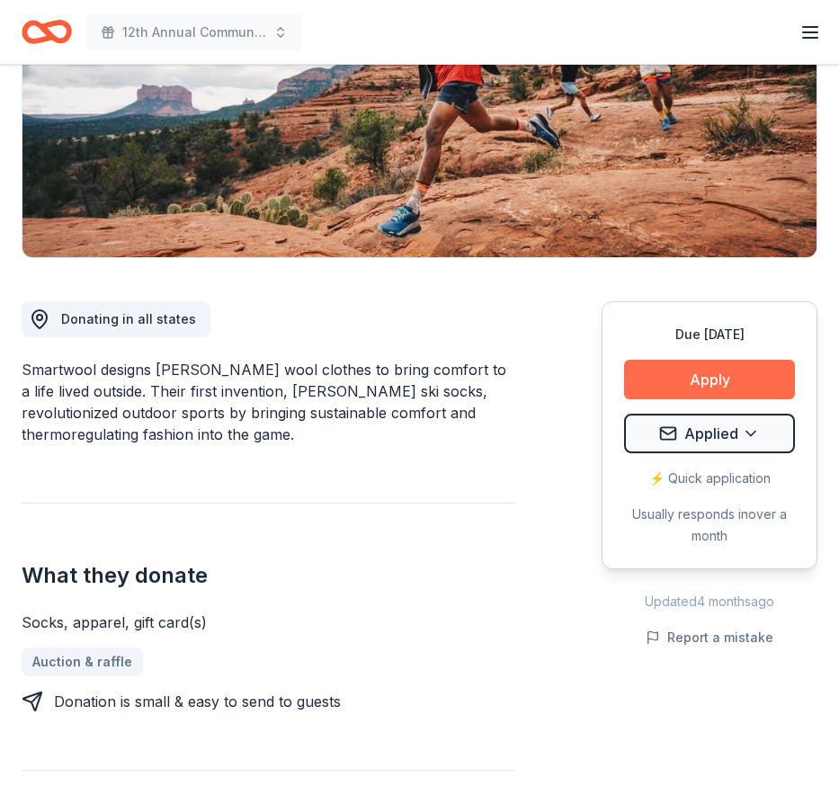
click at [708, 386] on button "Apply" at bounding box center [709, 380] width 171 height 40
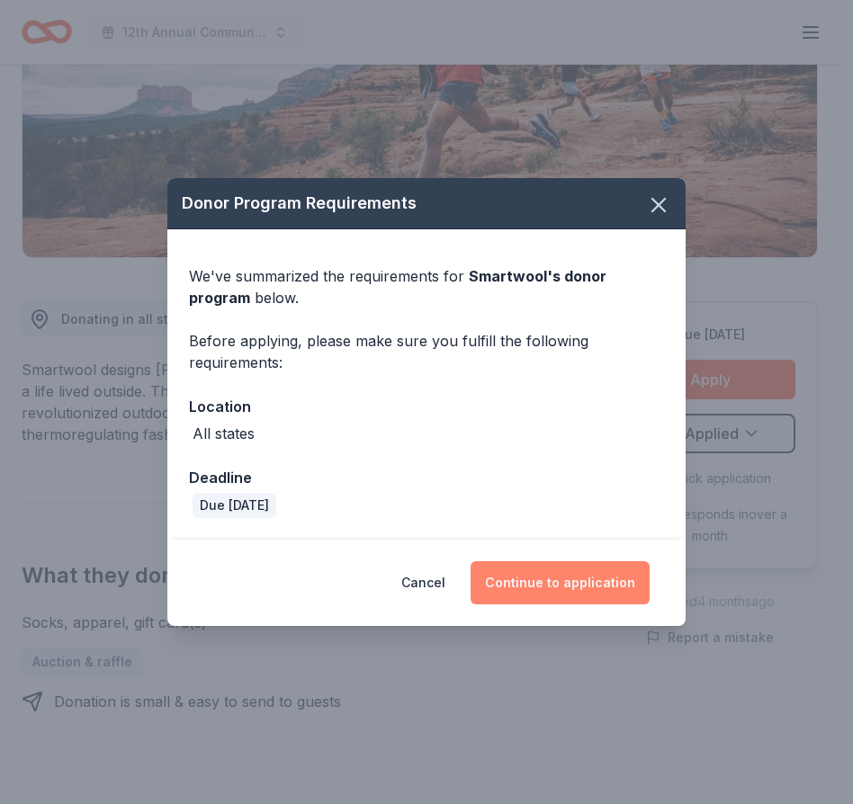
click at [554, 592] on button "Continue to application" at bounding box center [560, 582] width 179 height 43
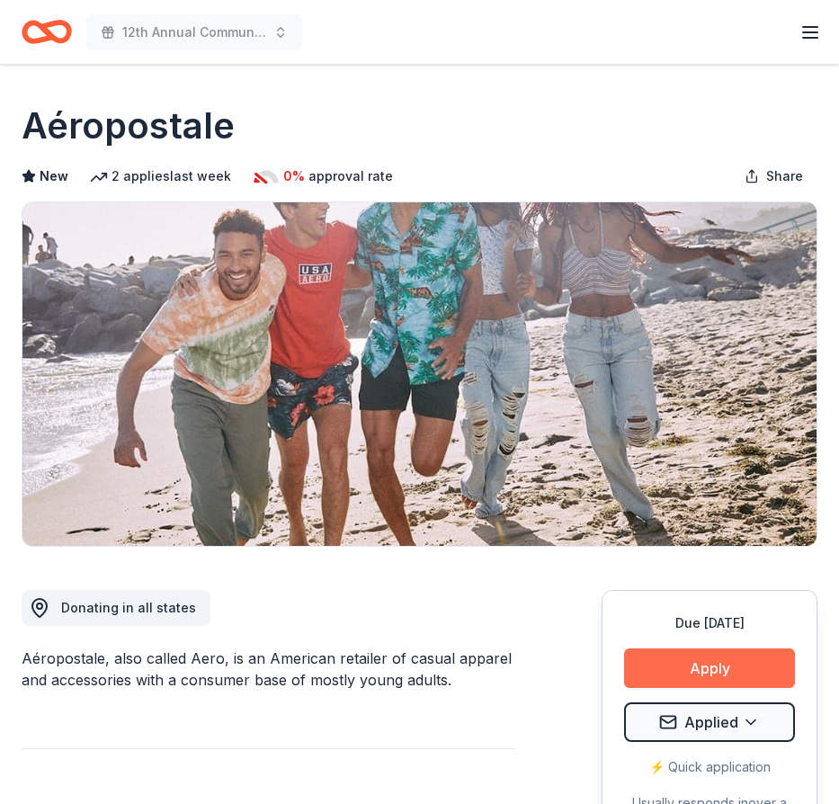
click at [684, 667] on button "Apply" at bounding box center [709, 669] width 171 height 40
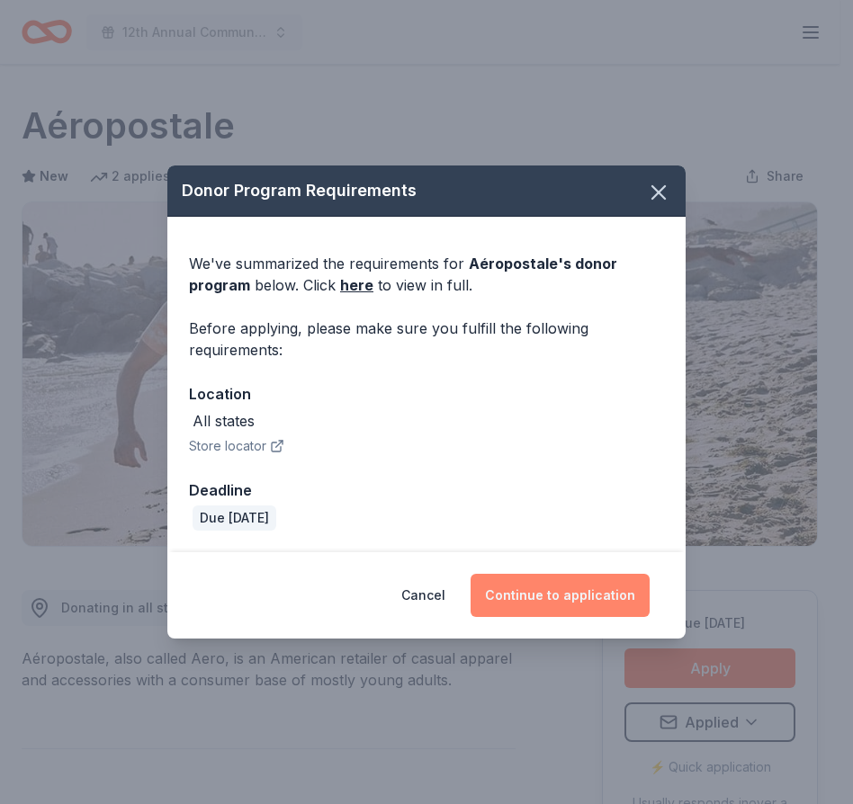
click at [544, 597] on button "Continue to application" at bounding box center [560, 595] width 179 height 43
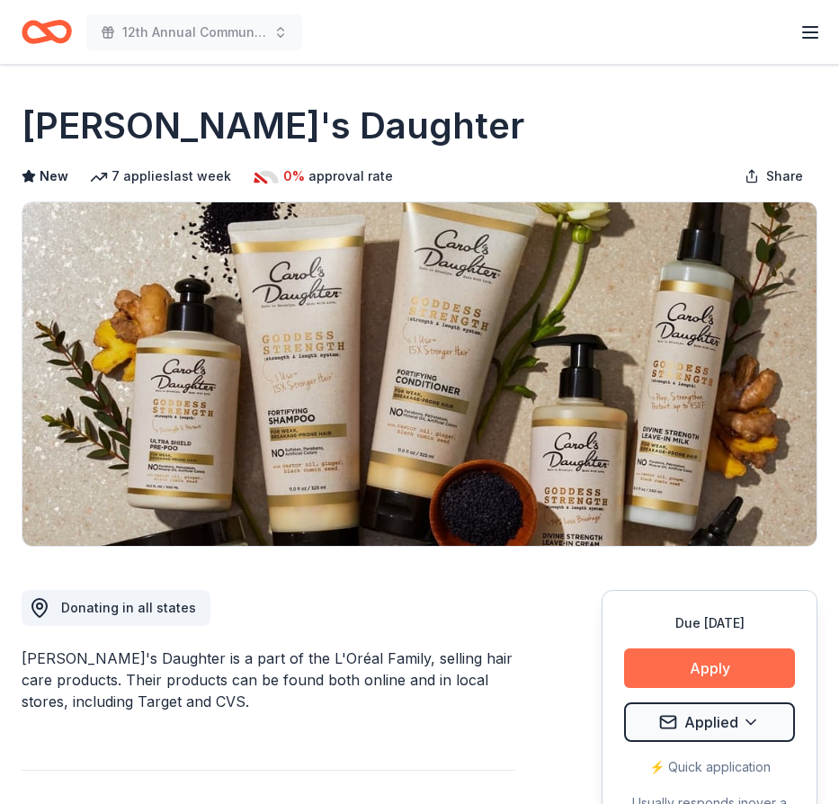
click at [711, 670] on button "Apply" at bounding box center [709, 669] width 171 height 40
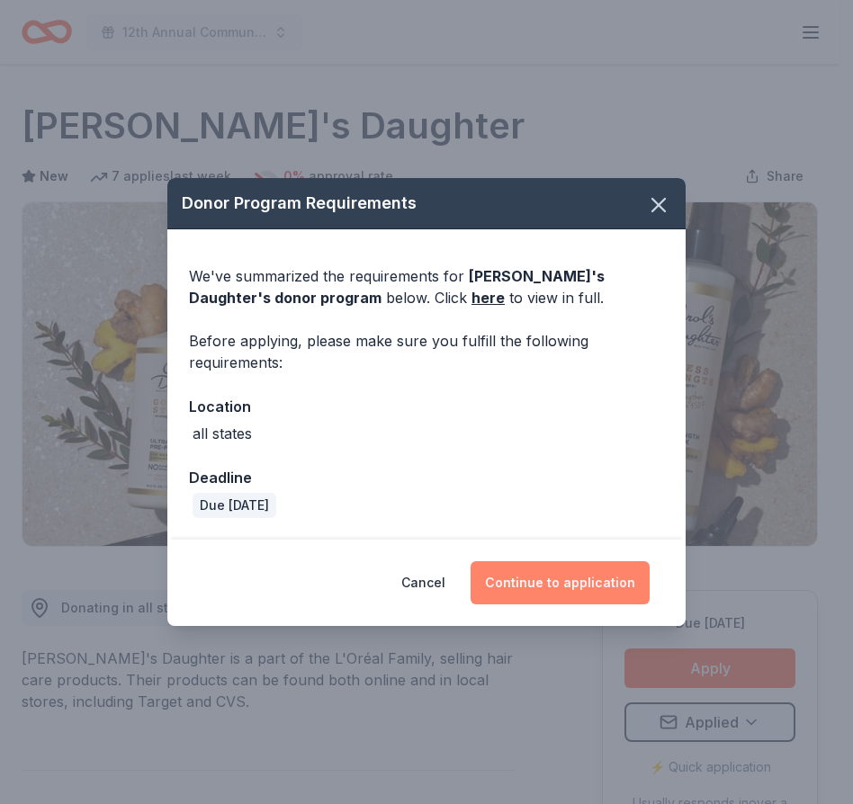
click at [530, 588] on button "Continue to application" at bounding box center [560, 582] width 179 height 43
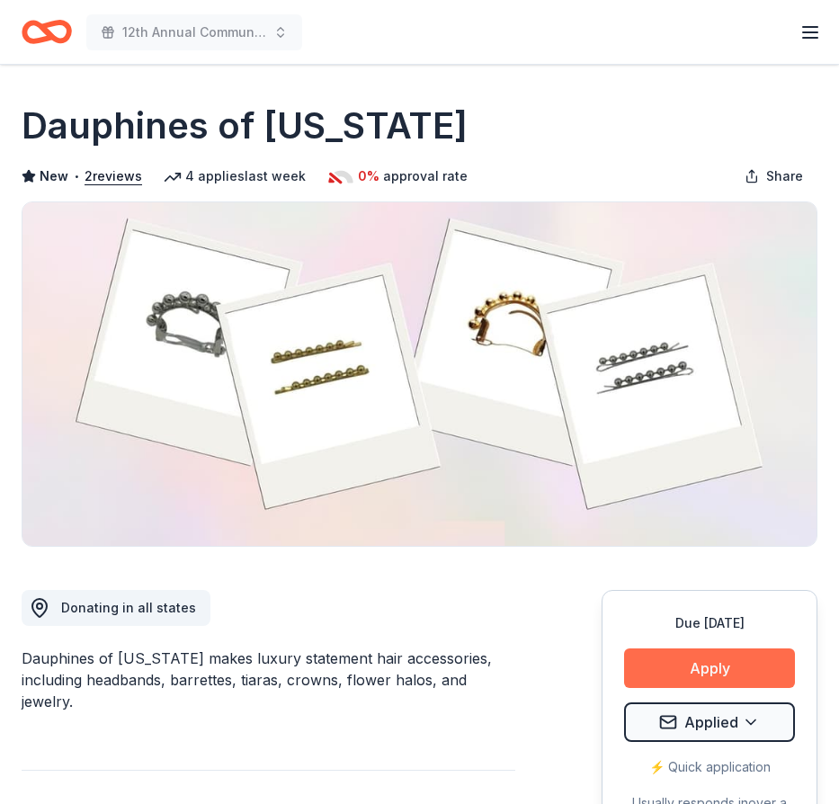
click at [695, 666] on button "Apply" at bounding box center [709, 669] width 171 height 40
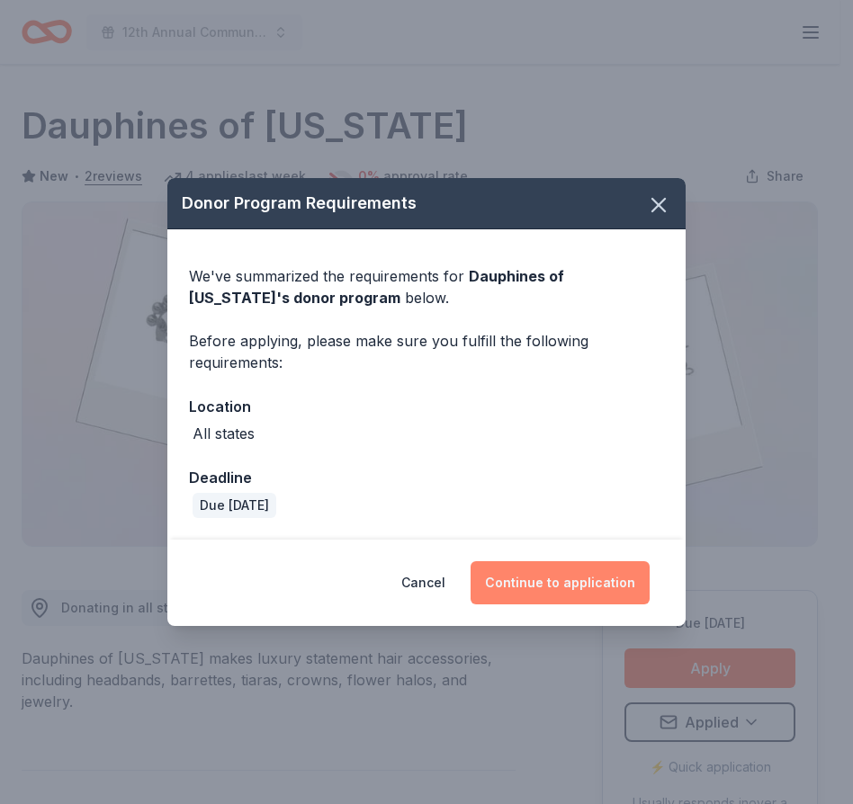
click at [566, 592] on button "Continue to application" at bounding box center [560, 582] width 179 height 43
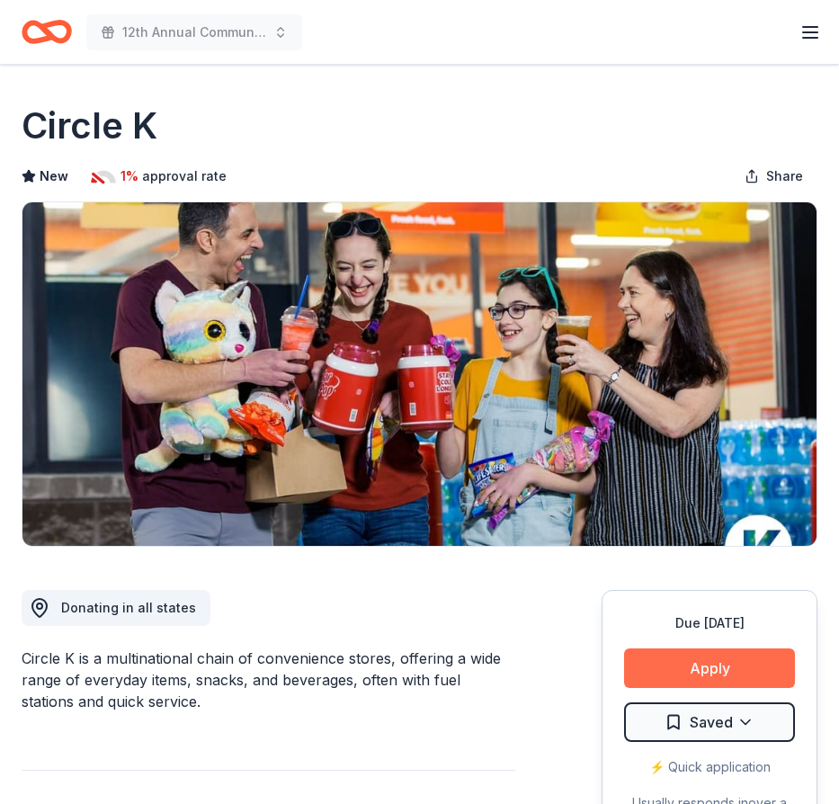
click at [679, 666] on button "Apply" at bounding box center [709, 669] width 171 height 40
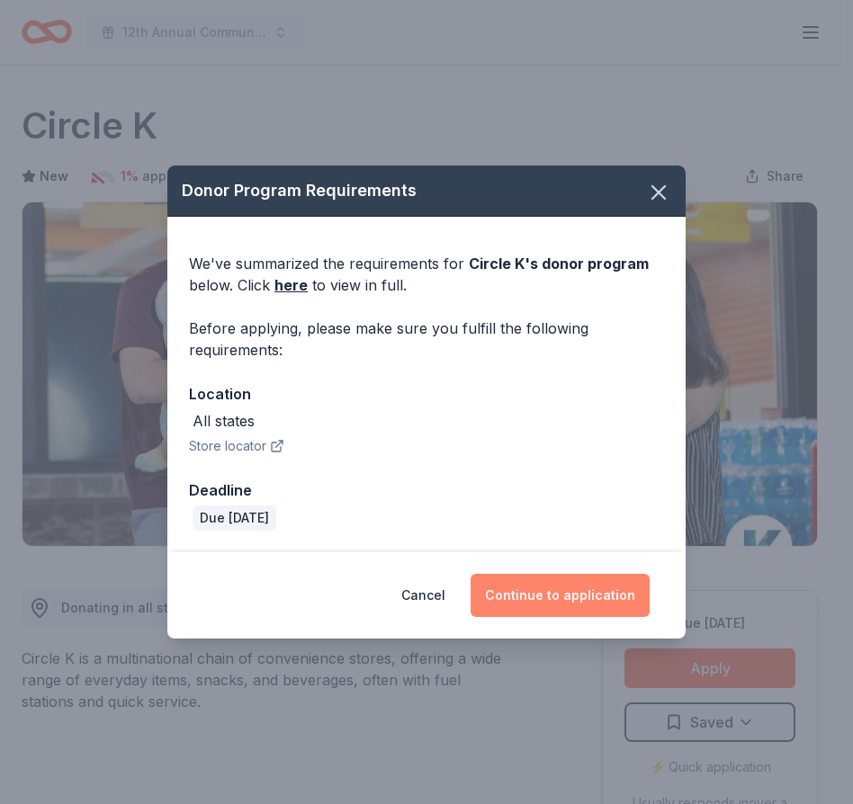
click at [538, 597] on button "Continue to application" at bounding box center [560, 595] width 179 height 43
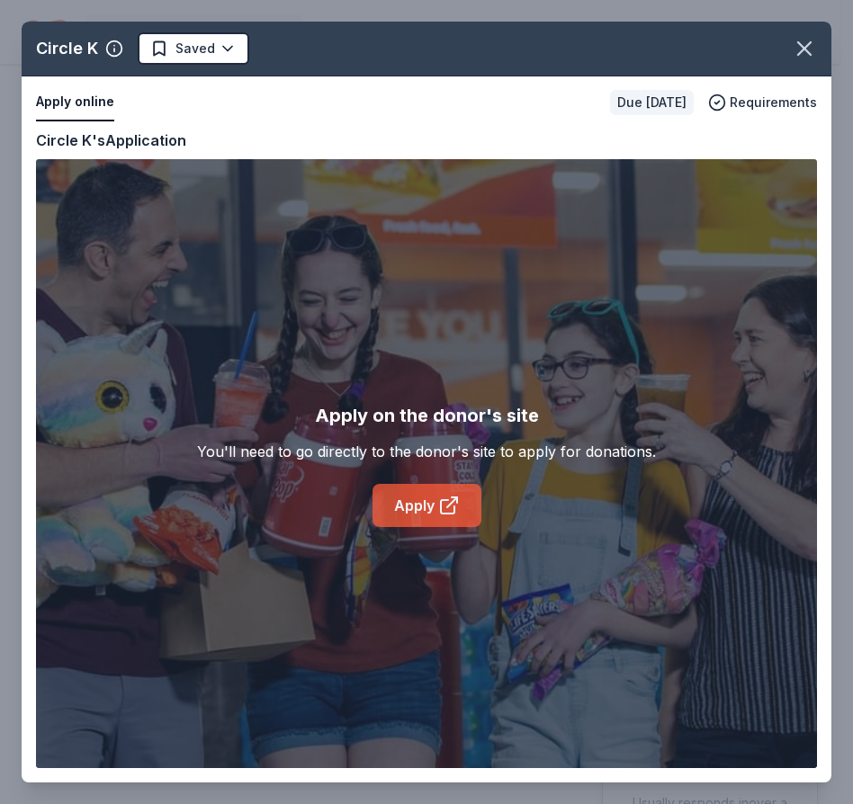
click at [408, 501] on link "Apply" at bounding box center [426, 505] width 109 height 43
click at [224, 47] on body "12th Annual Community Appreciation Dinner & Fundraiser Earn Rewards Due in 23 d…" at bounding box center [419, 402] width 839 height 804
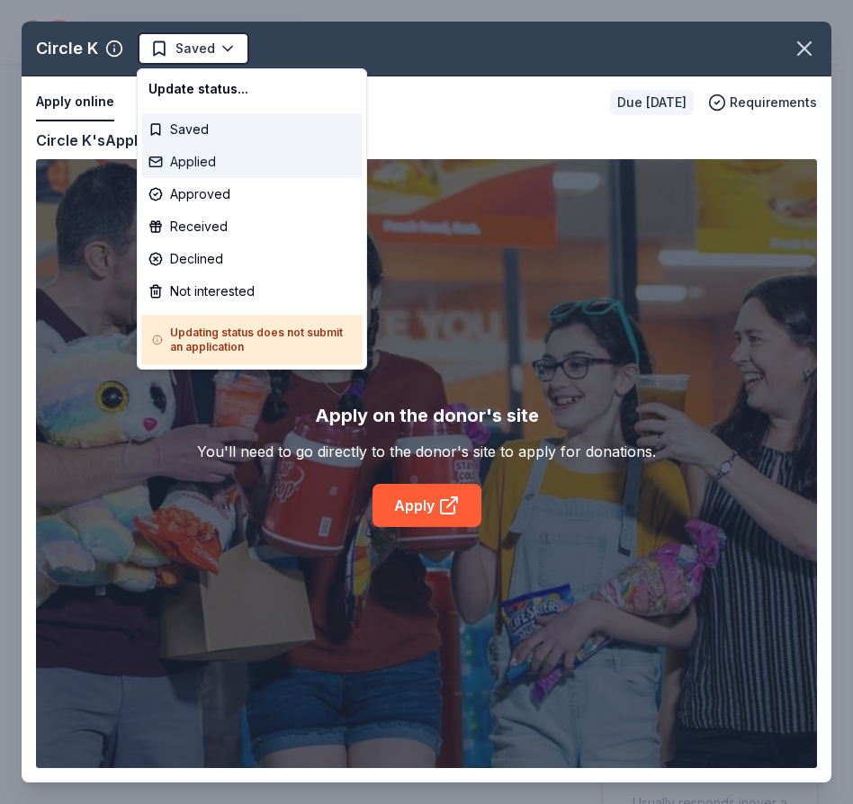
click at [182, 160] on div "Applied" at bounding box center [251, 162] width 221 height 32
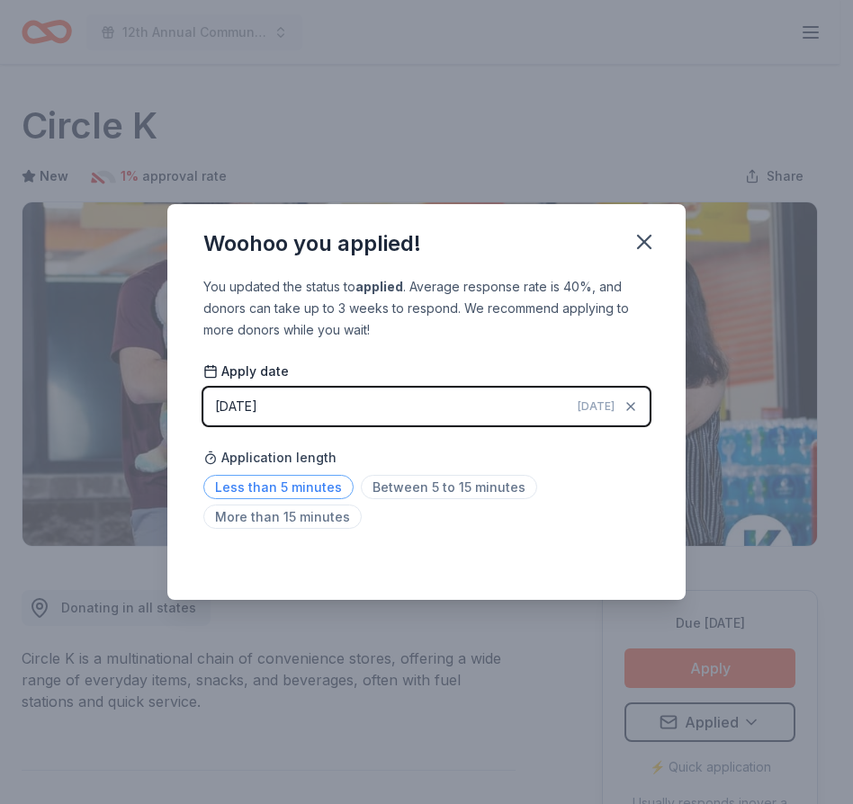
click at [310, 484] on span "Less than 5 minutes" at bounding box center [278, 487] width 150 height 24
click at [644, 239] on icon "button" at bounding box center [644, 241] width 25 height 25
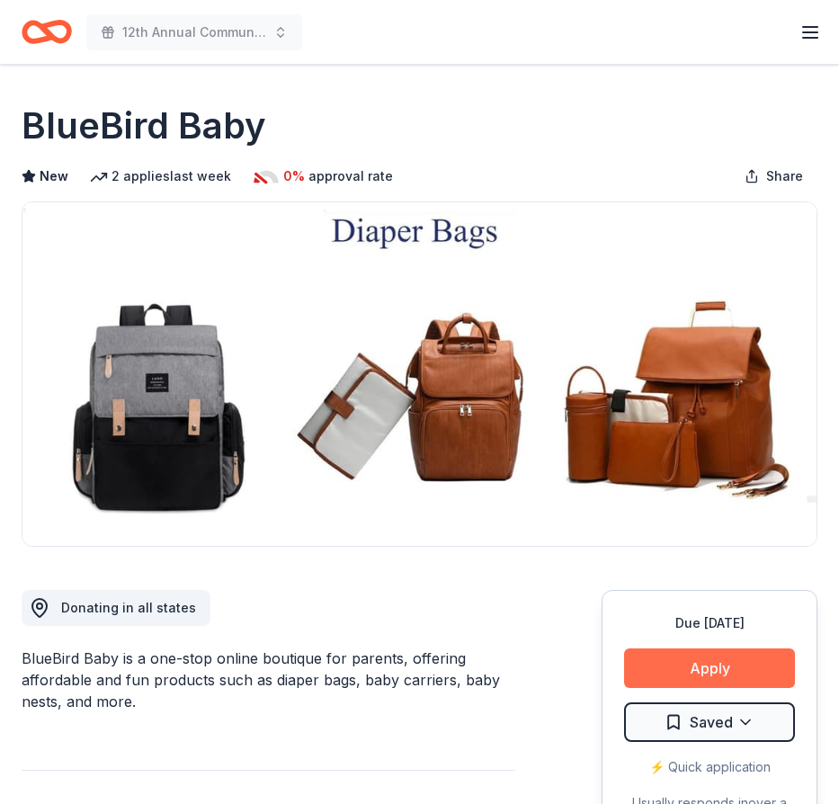
click at [716, 666] on button "Apply" at bounding box center [709, 669] width 171 height 40
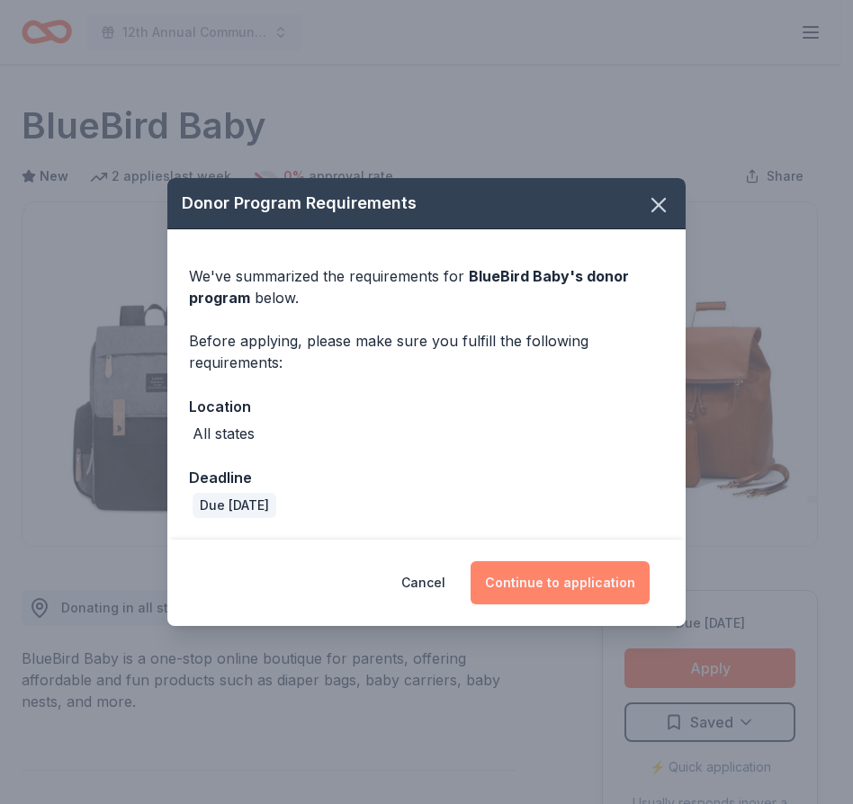
click at [582, 580] on button "Continue to application" at bounding box center [560, 582] width 179 height 43
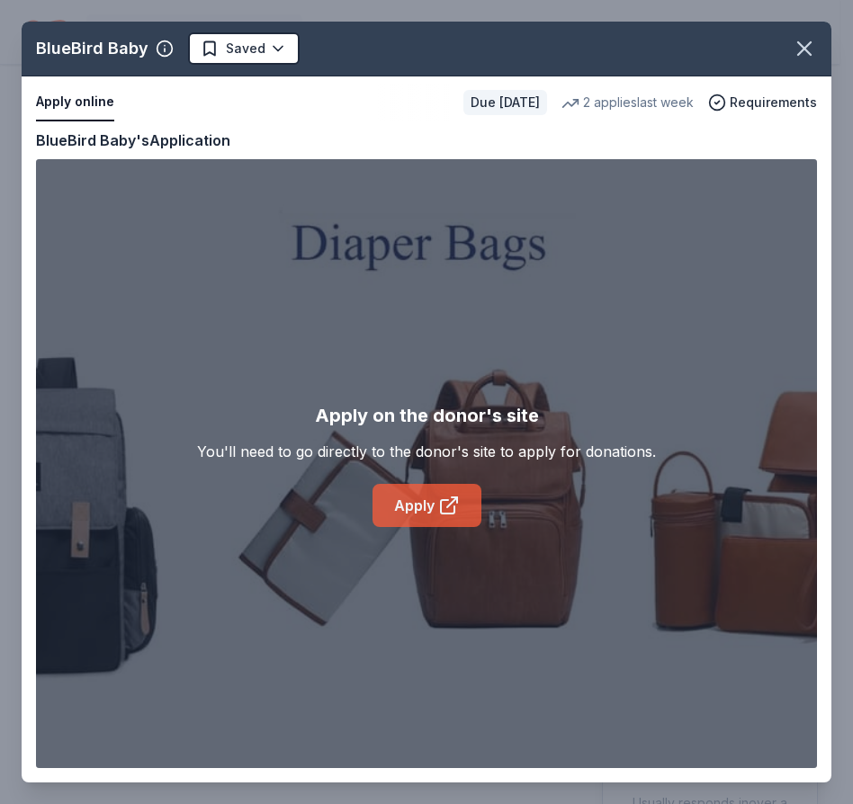
click at [410, 508] on link "Apply" at bounding box center [426, 505] width 109 height 43
click at [273, 49] on body "12th Annual Community Appreciation Dinner & Fundraiser Earn Rewards Due [DATE] …" at bounding box center [419, 402] width 839 height 804
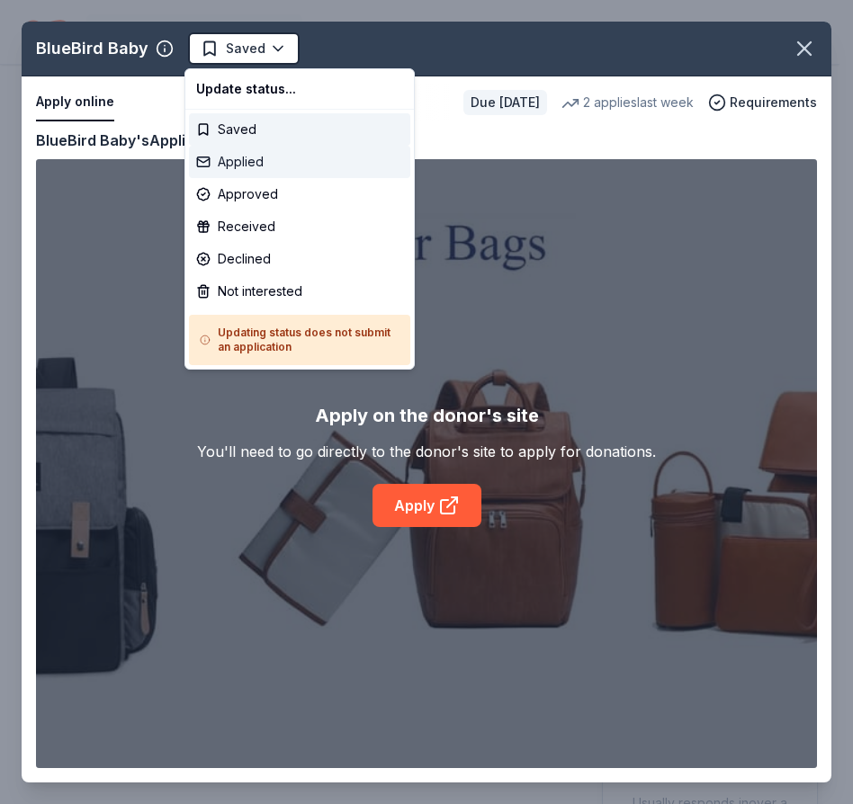
click at [234, 163] on div "Applied" at bounding box center [299, 162] width 221 height 32
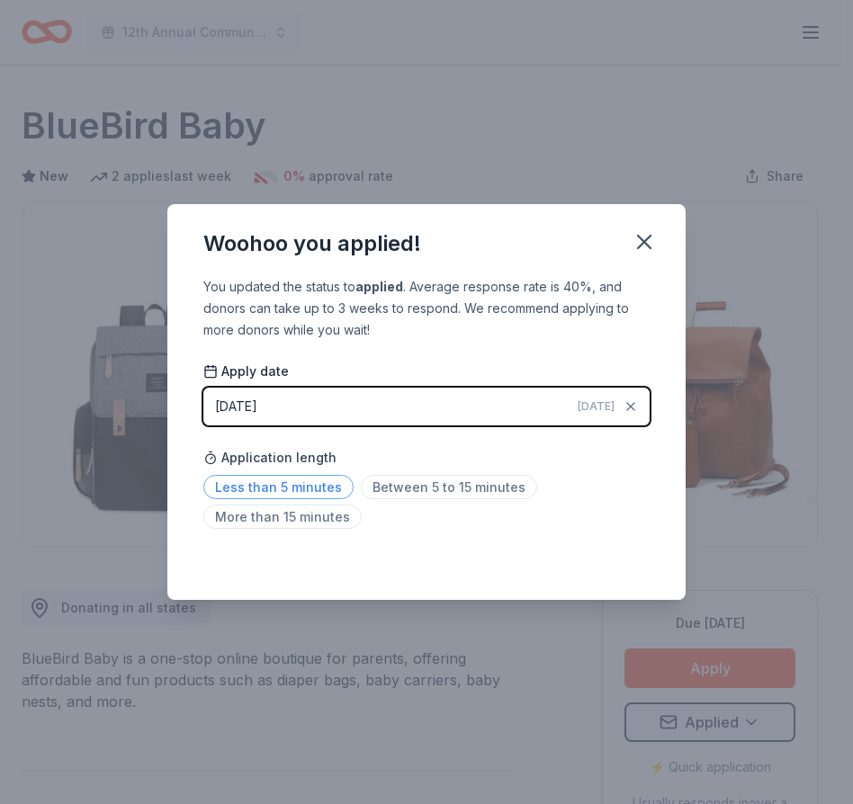
click at [316, 490] on span "Less than 5 minutes" at bounding box center [278, 487] width 150 height 24
click at [641, 243] on icon "button" at bounding box center [644, 241] width 25 height 25
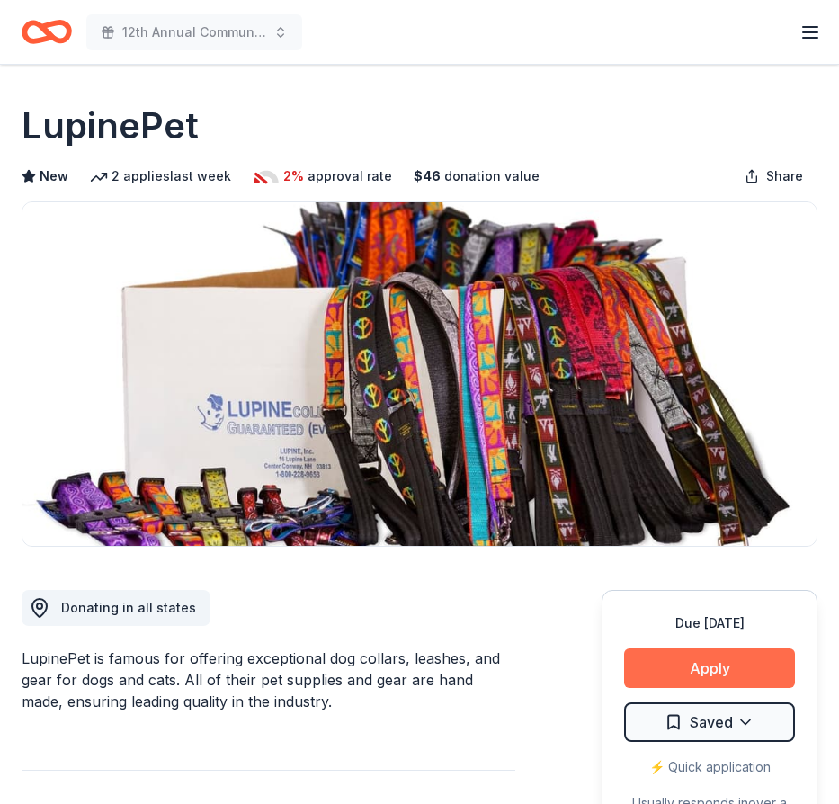
click at [716, 674] on button "Apply" at bounding box center [709, 669] width 171 height 40
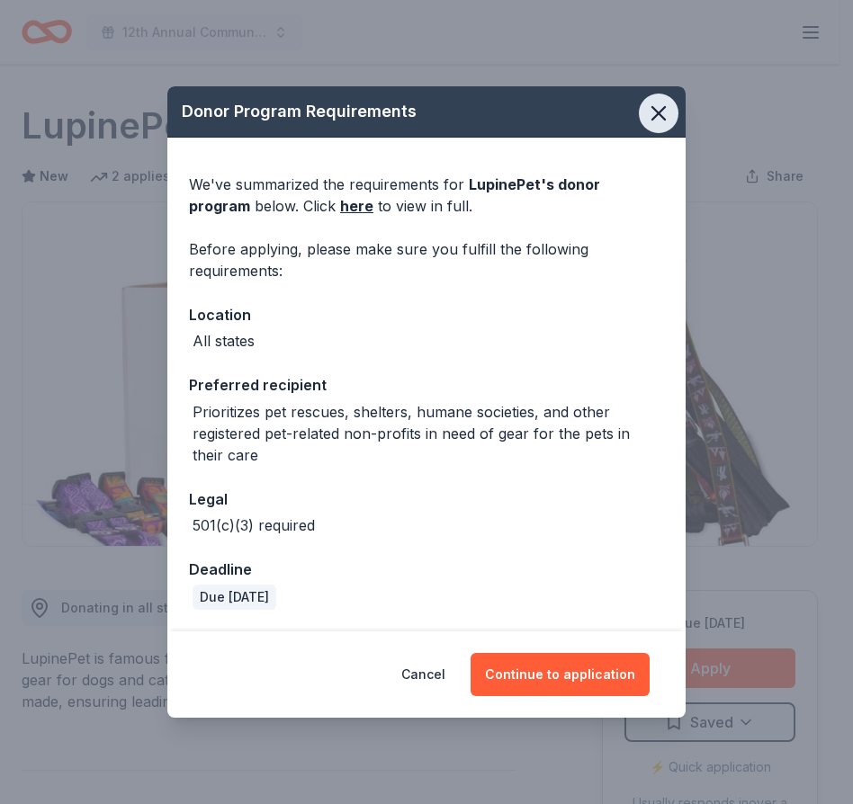
click at [658, 117] on icon "button" at bounding box center [658, 113] width 25 height 25
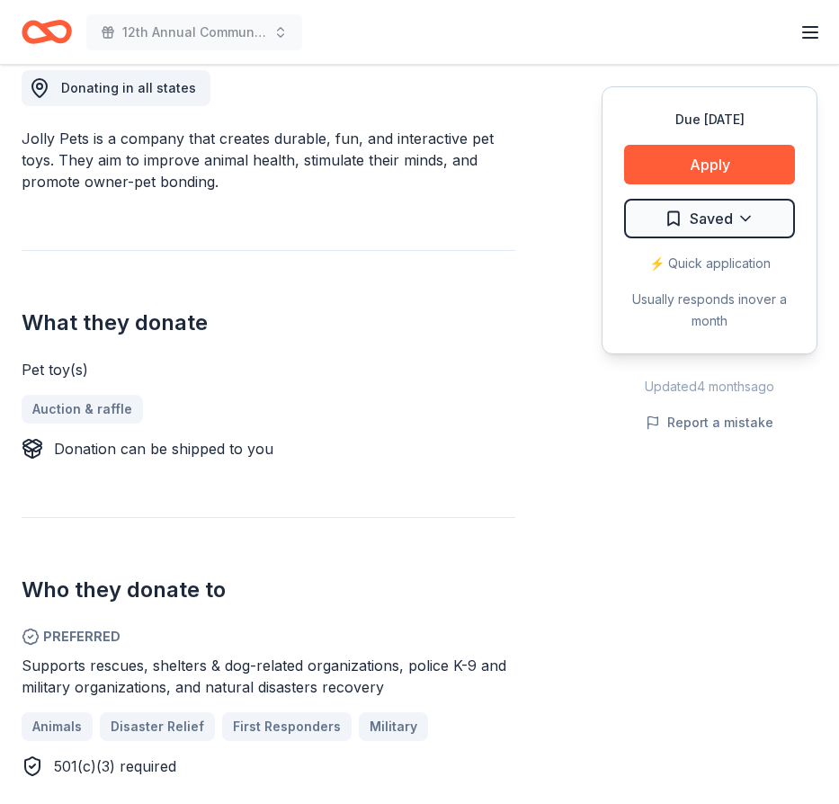
scroll to position [524, 0]
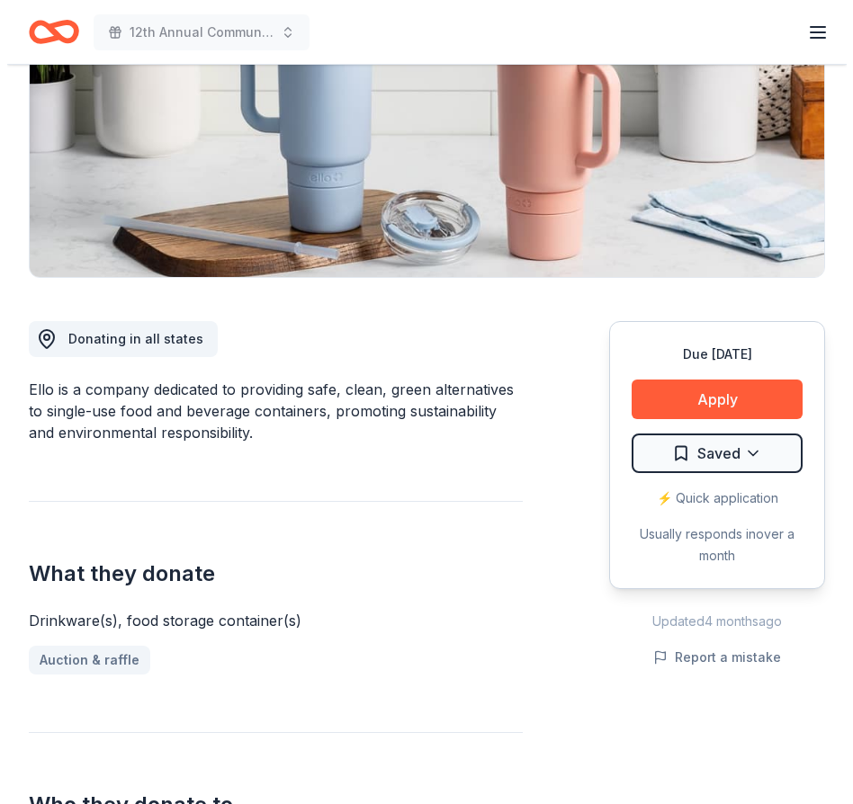
scroll to position [249, 0]
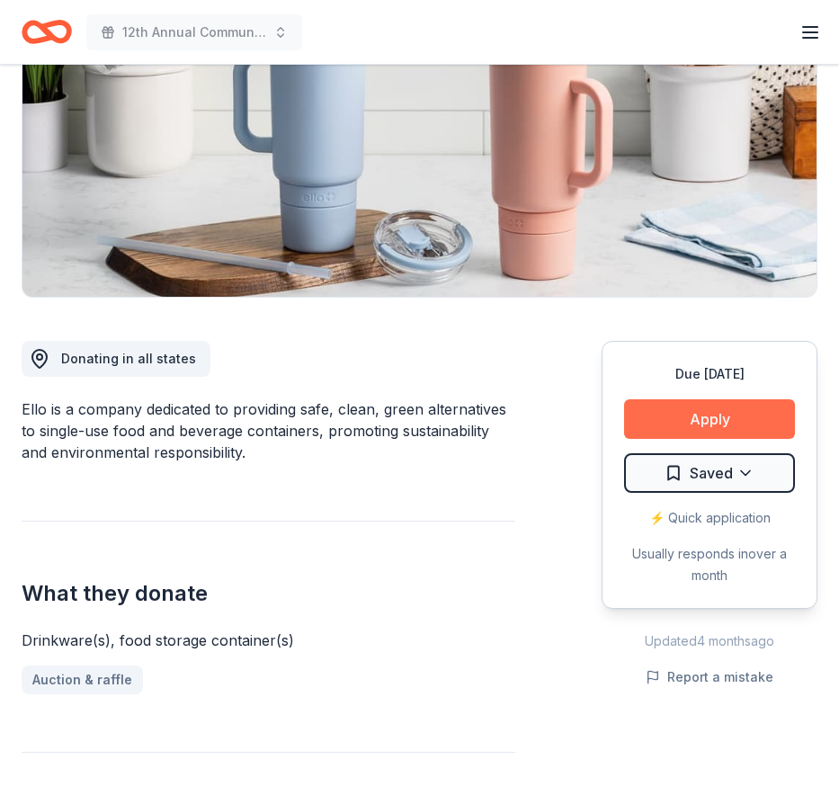
click at [713, 419] on button "Apply" at bounding box center [709, 419] width 171 height 40
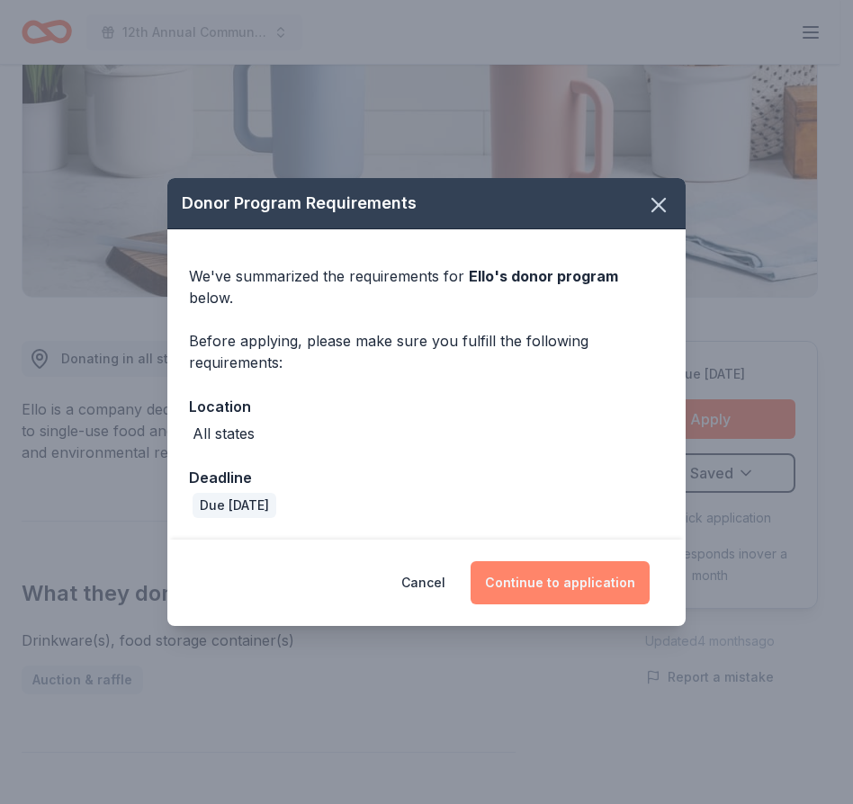
click at [570, 576] on button "Continue to application" at bounding box center [560, 582] width 179 height 43
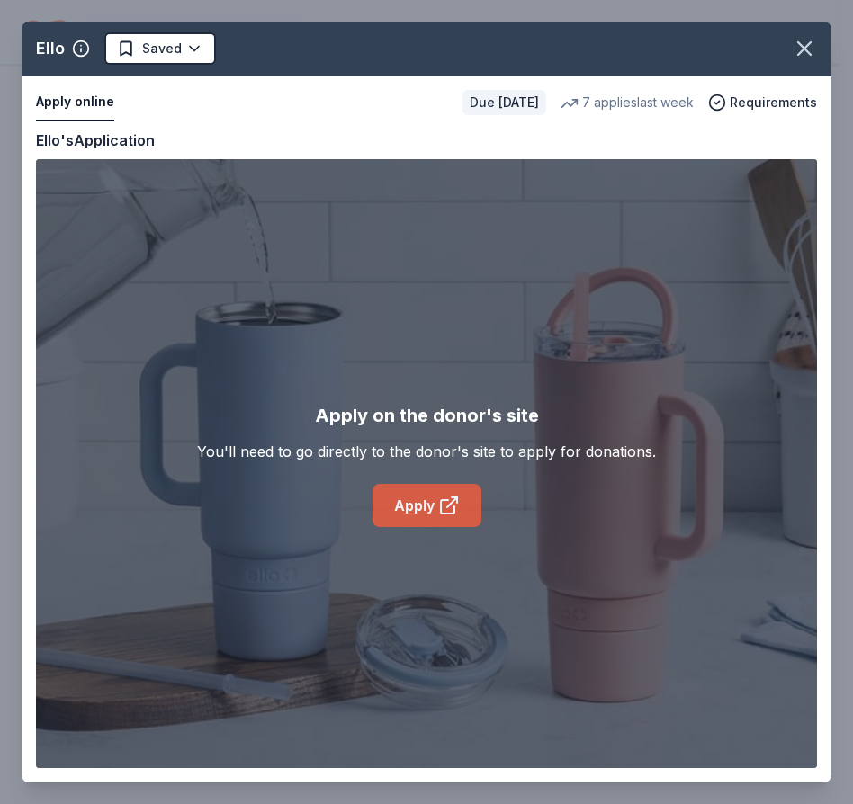
click at [421, 505] on link "Apply" at bounding box center [426, 505] width 109 height 43
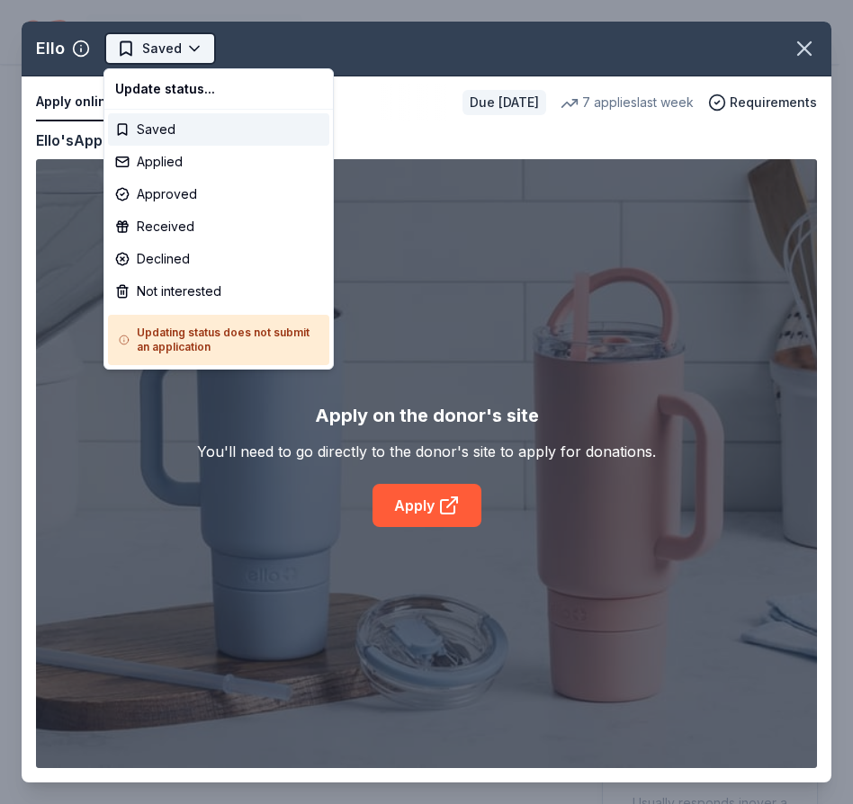
click at [196, 48] on body "12th Annual Community Appreciation Dinner & Fundraiser Earn Rewards Due in 23 d…" at bounding box center [419, 402] width 839 height 804
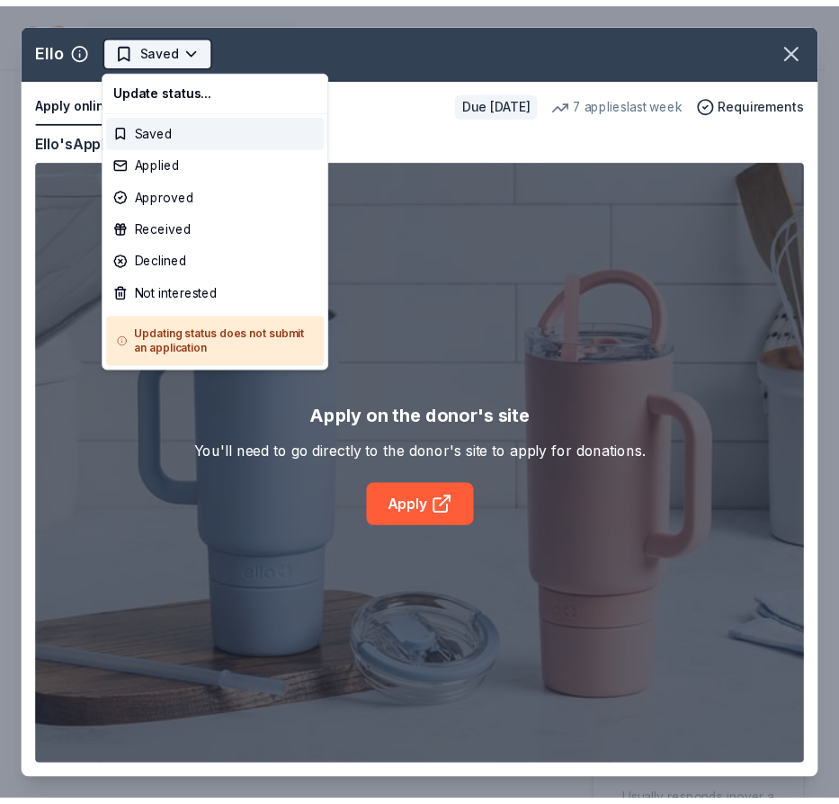
scroll to position [0, 0]
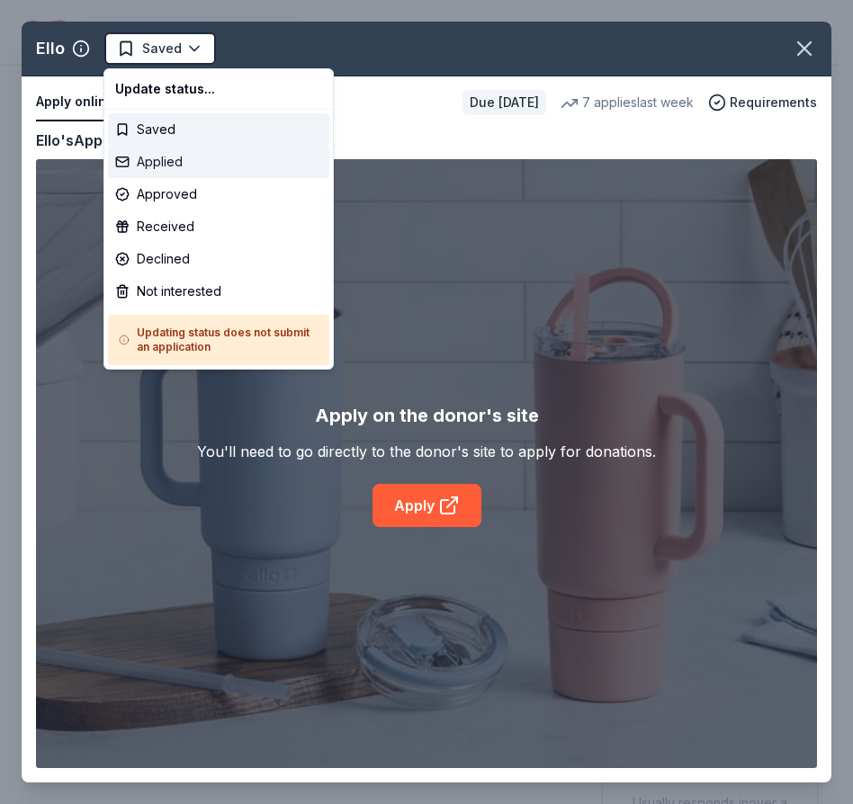
click at [155, 162] on div "Applied" at bounding box center [218, 162] width 221 height 32
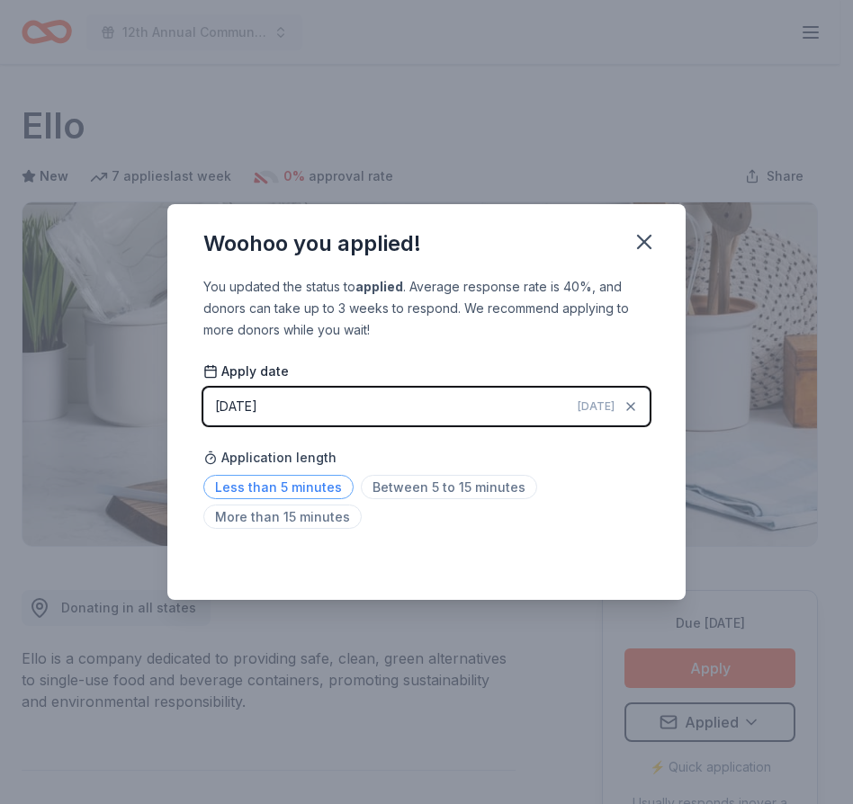
click at [303, 489] on span "Less than 5 minutes" at bounding box center [278, 487] width 150 height 24
click at [645, 244] on icon "button" at bounding box center [644, 242] width 13 height 13
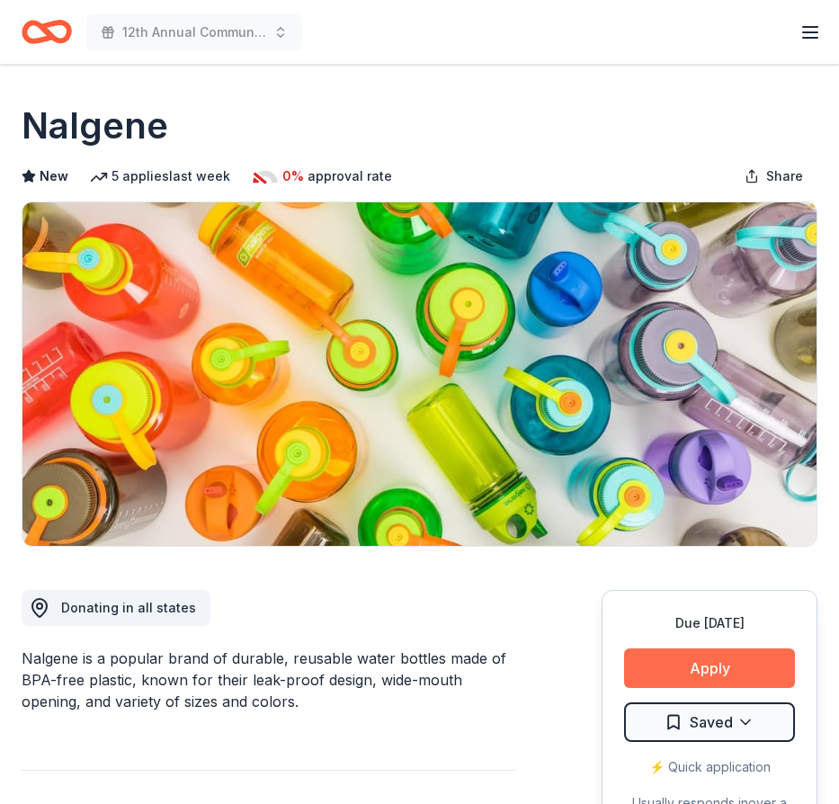
click at [683, 670] on button "Apply" at bounding box center [709, 669] width 171 height 40
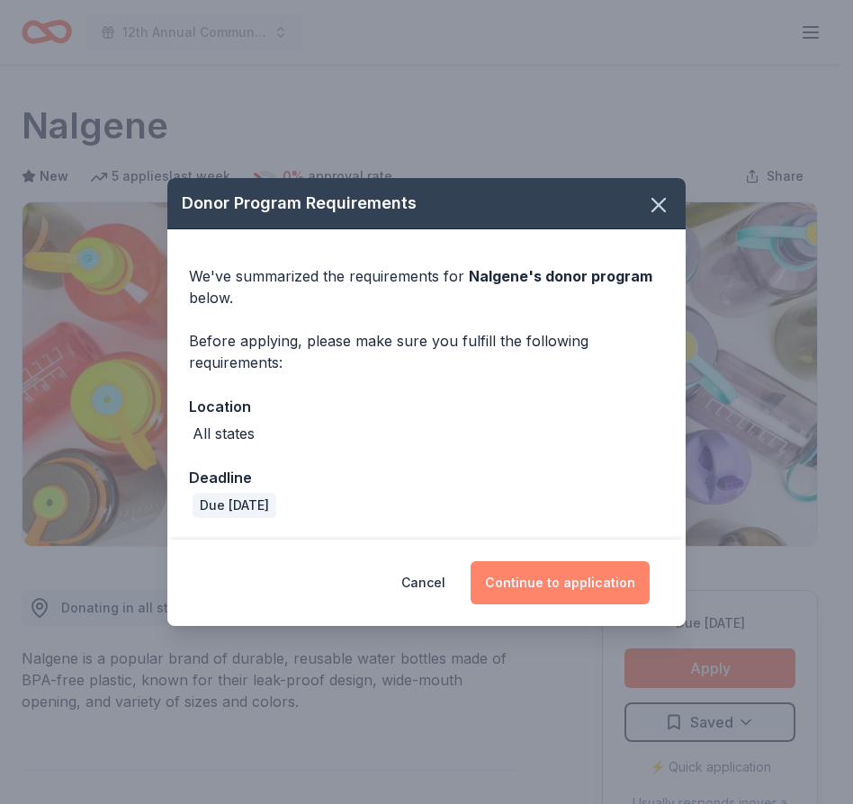
click at [547, 576] on button "Continue to application" at bounding box center [560, 582] width 179 height 43
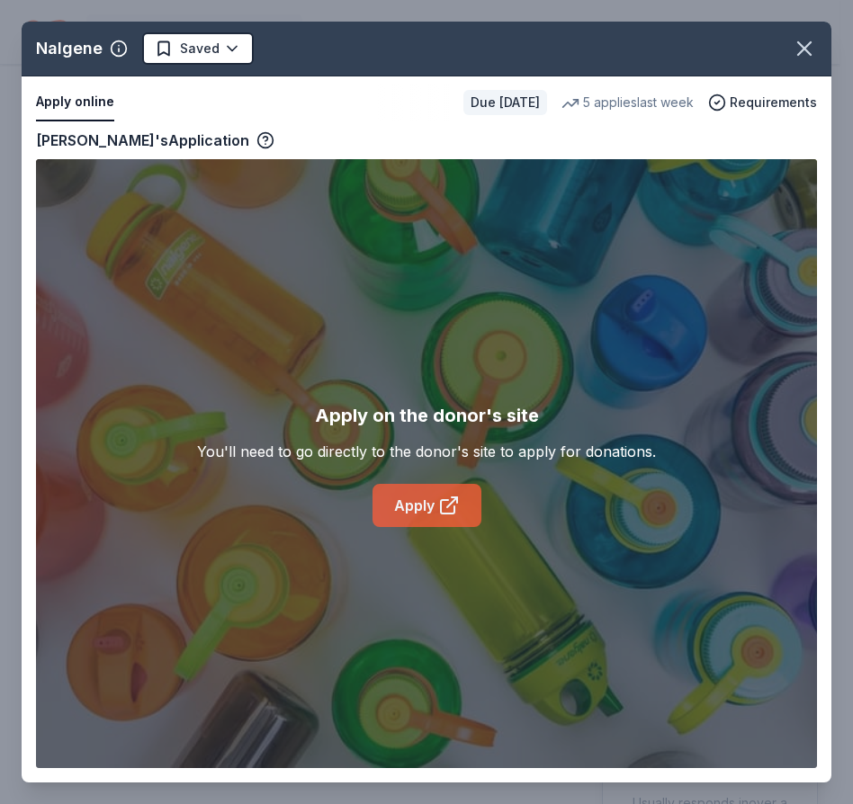
click at [449, 506] on icon at bounding box center [452, 503] width 10 height 10
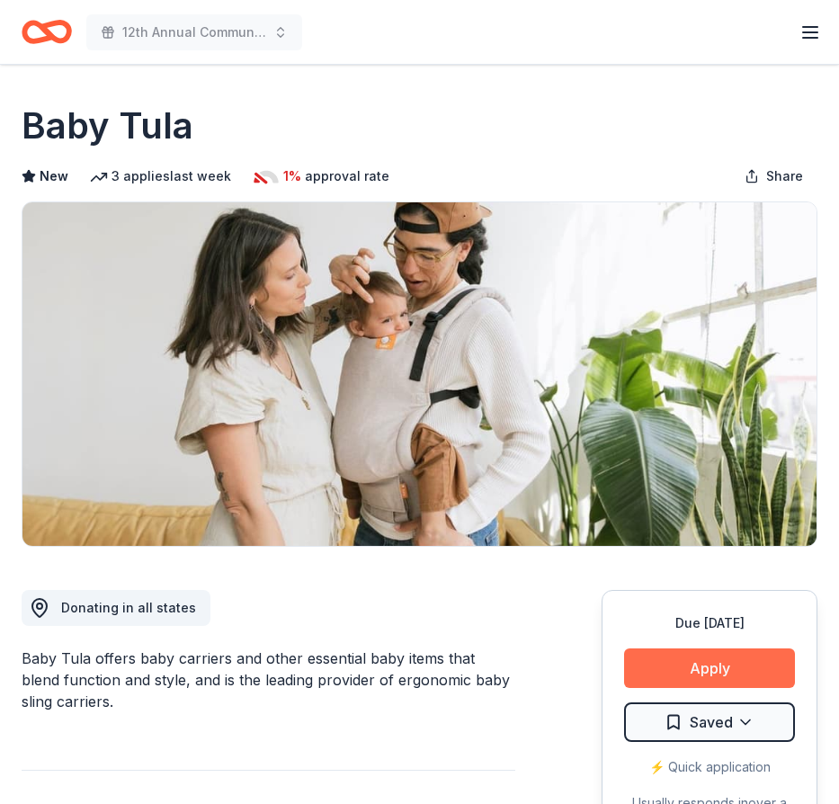
click at [701, 670] on button "Apply" at bounding box center [709, 669] width 171 height 40
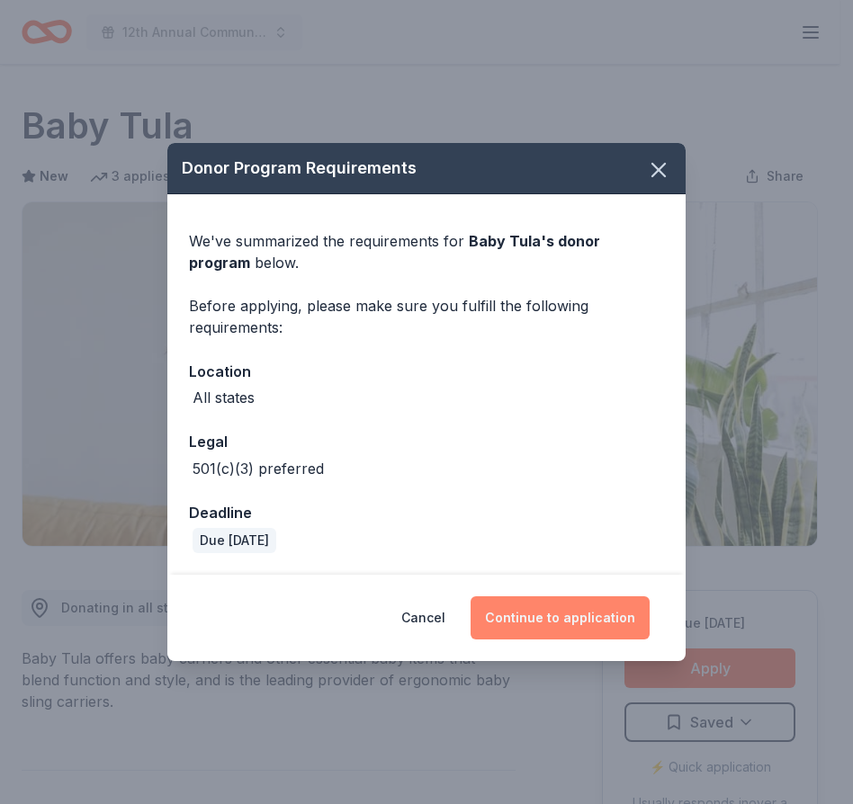
click at [549, 612] on button "Continue to application" at bounding box center [560, 618] width 179 height 43
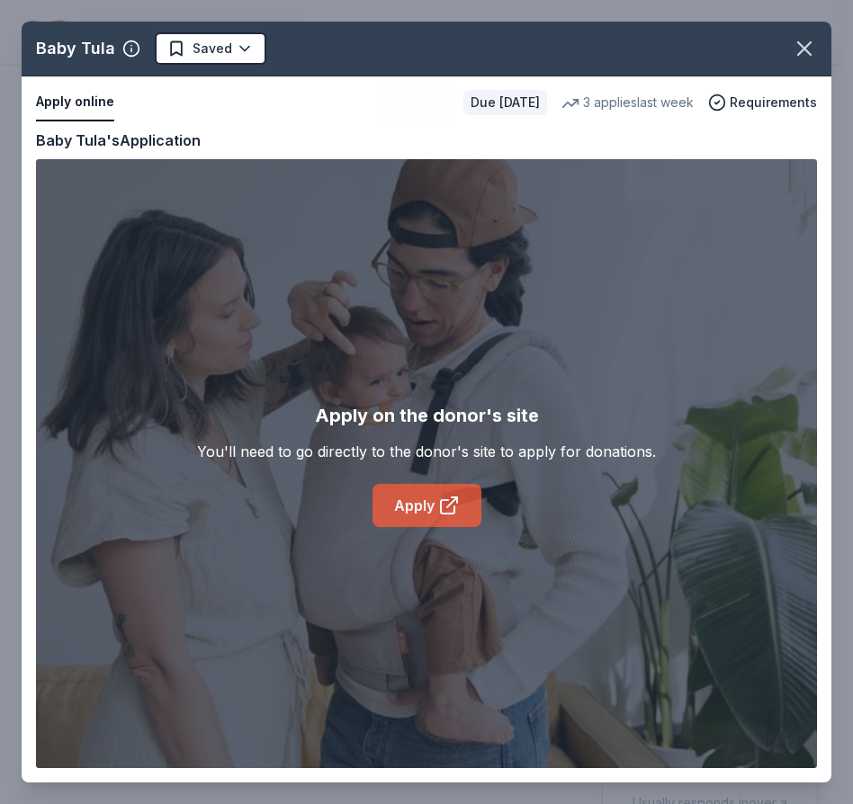
click at [416, 501] on link "Apply" at bounding box center [426, 505] width 109 height 43
click at [243, 49] on body "12th Annual Community Appreciation Dinner & Fundraiser Earn Rewards Due in 23 d…" at bounding box center [419, 402] width 839 height 804
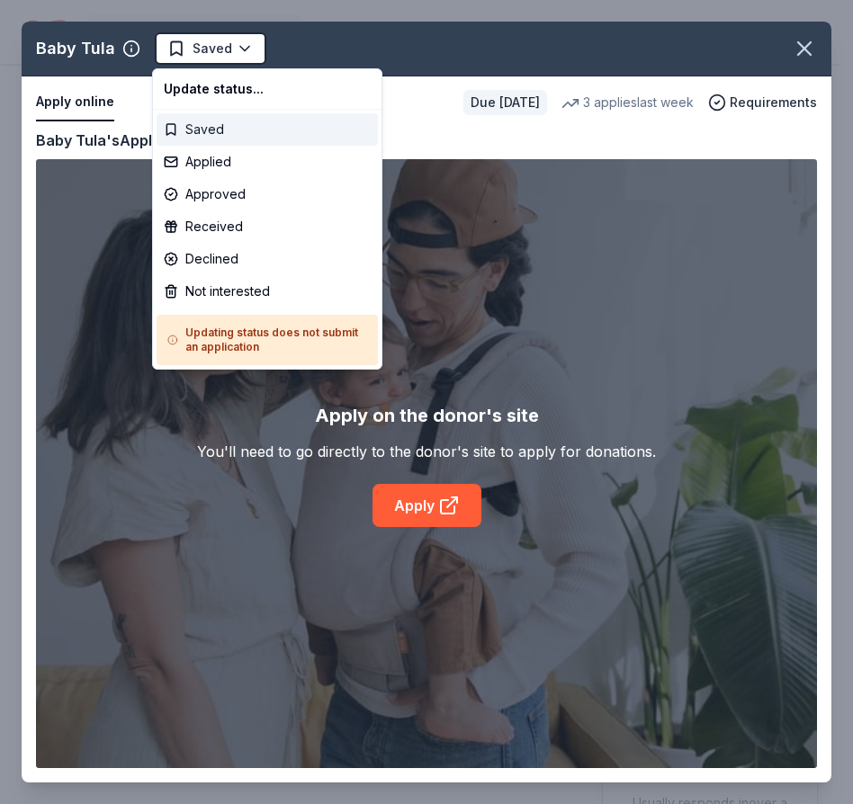
click at [208, 131] on div "Saved" at bounding box center [267, 129] width 221 height 32
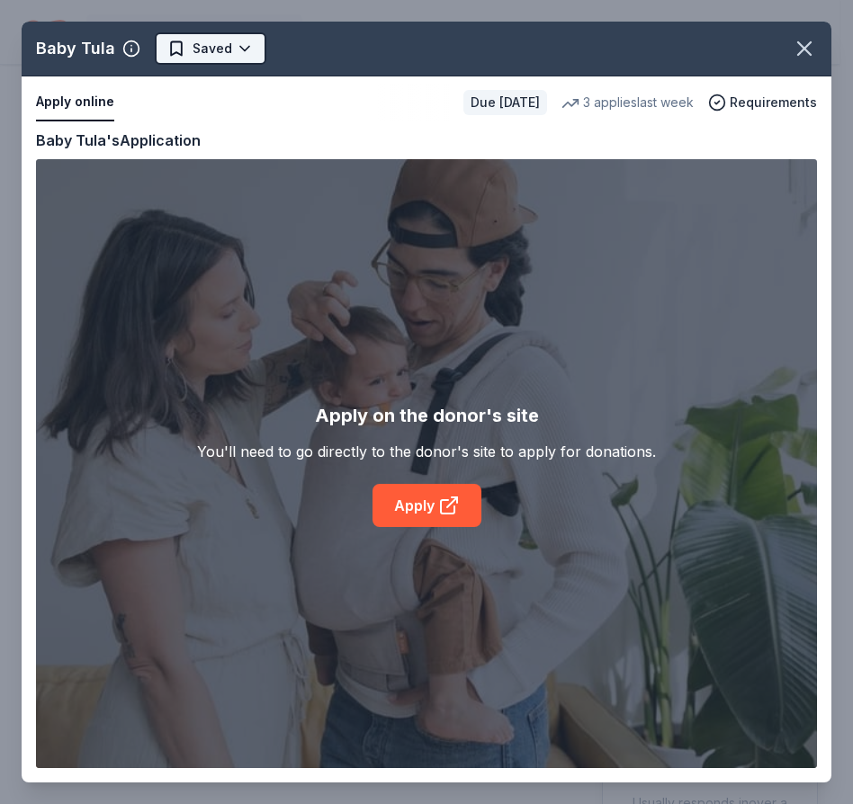
click at [238, 42] on body "12th Annual Community Appreciation Dinner & Fundraiser Earn Rewards Due in 23 d…" at bounding box center [419, 402] width 839 height 804
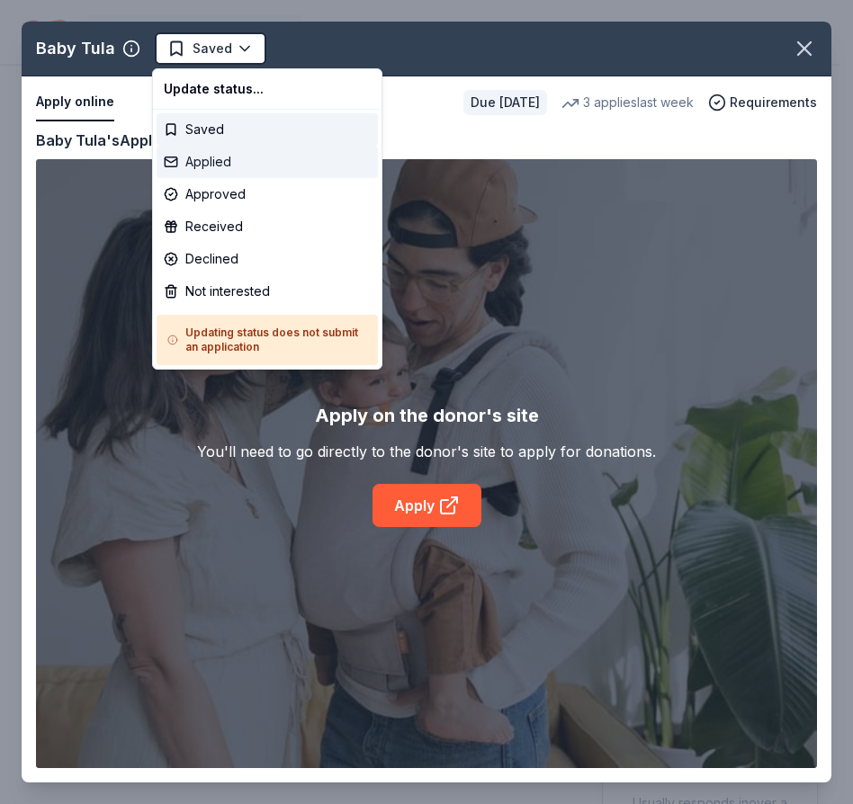
click at [195, 159] on div "Applied" at bounding box center [267, 162] width 221 height 32
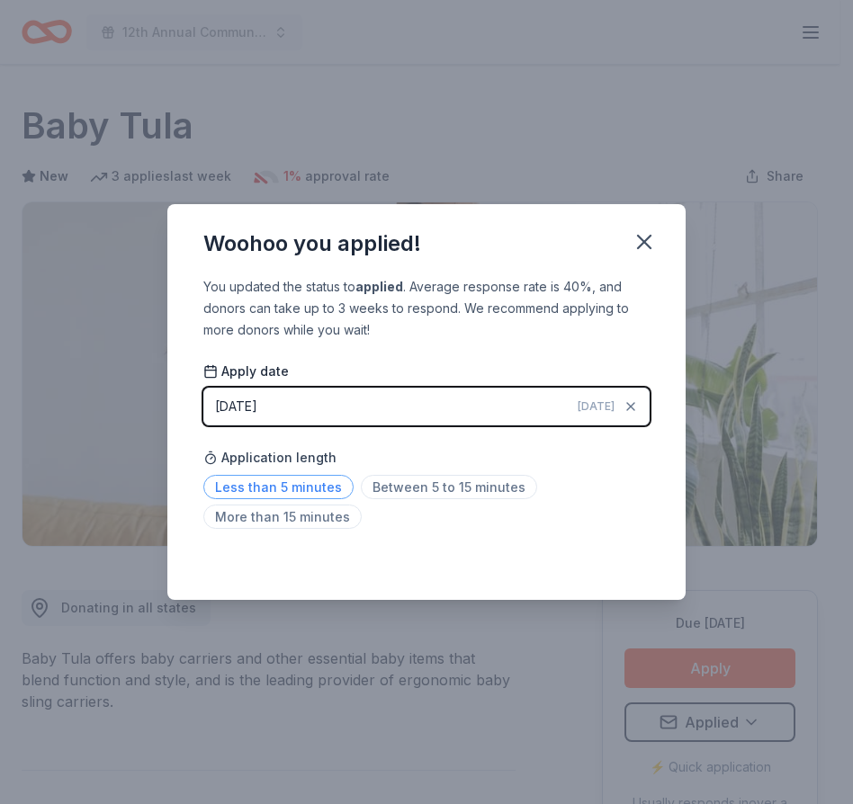
click at [282, 488] on span "Less than 5 minutes" at bounding box center [278, 487] width 150 height 24
click at [425, 491] on span "Between 5 to 15 minutes" at bounding box center [449, 487] width 176 height 24
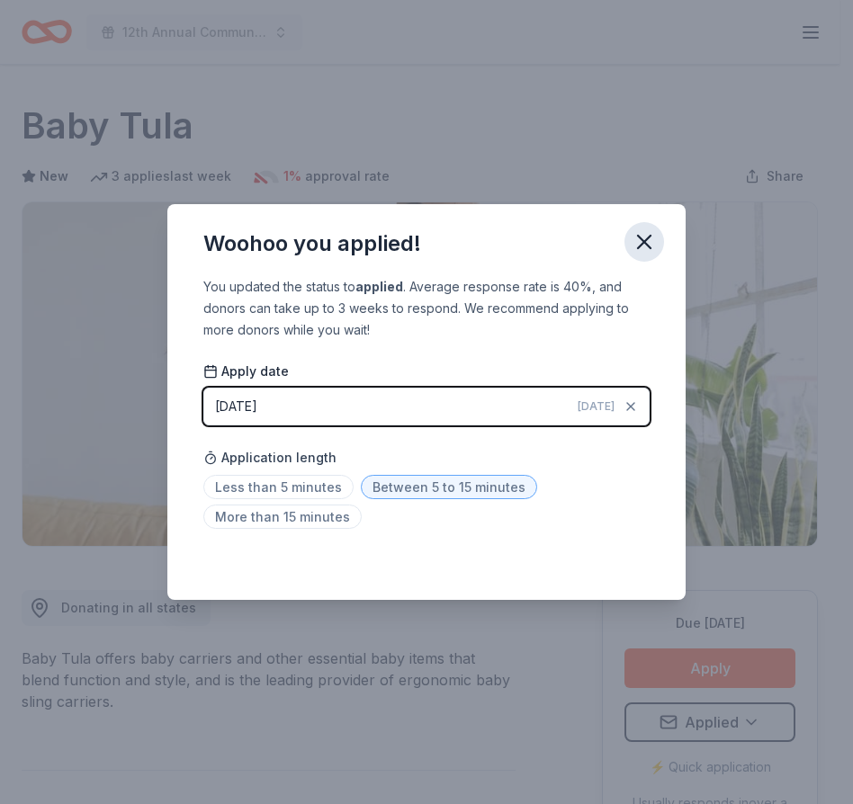
click at [642, 235] on icon "button" at bounding box center [644, 241] width 25 height 25
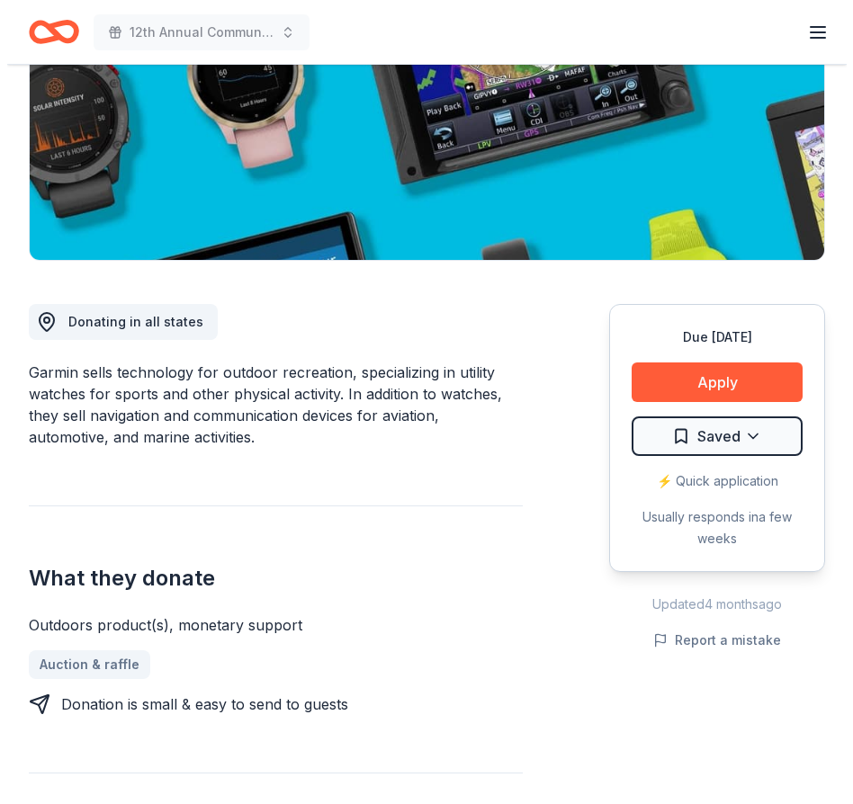
scroll to position [290, 0]
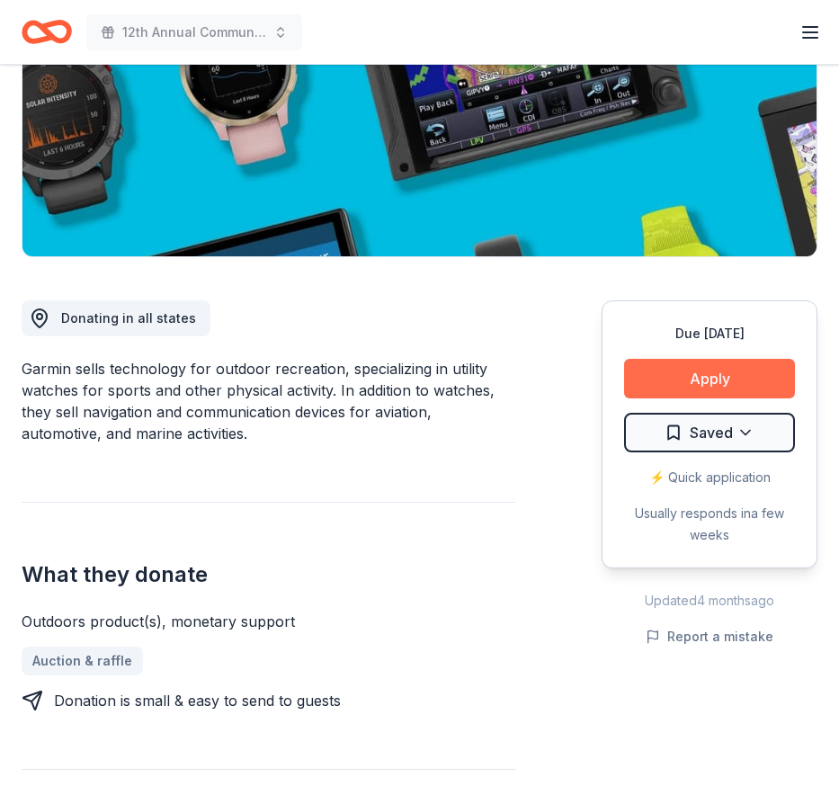
click at [713, 382] on button "Apply" at bounding box center [709, 379] width 171 height 40
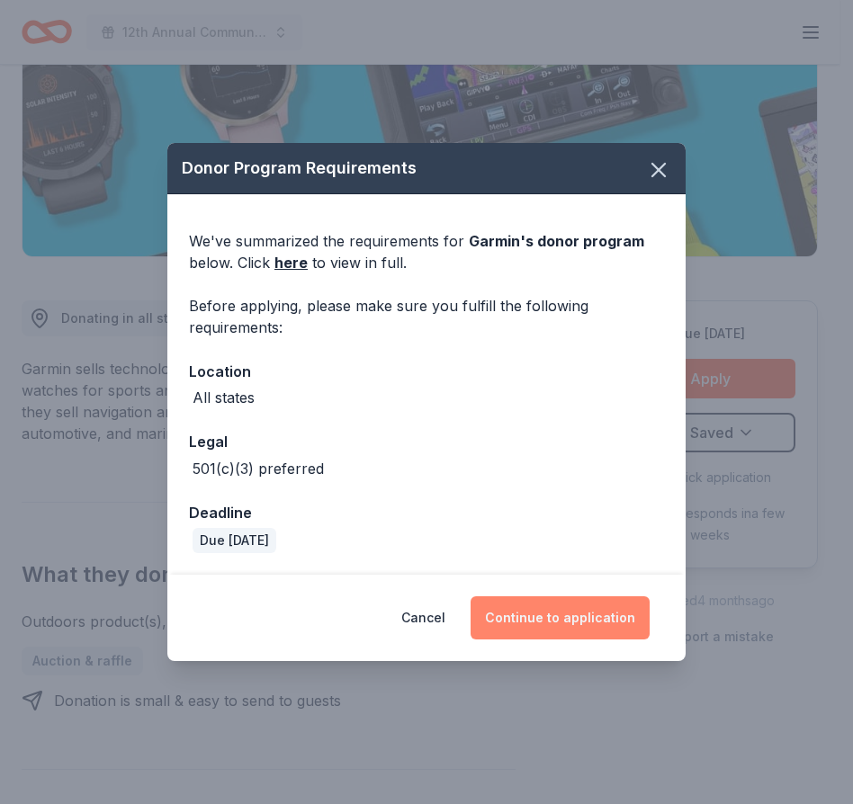
click at [535, 613] on button "Continue to application" at bounding box center [560, 618] width 179 height 43
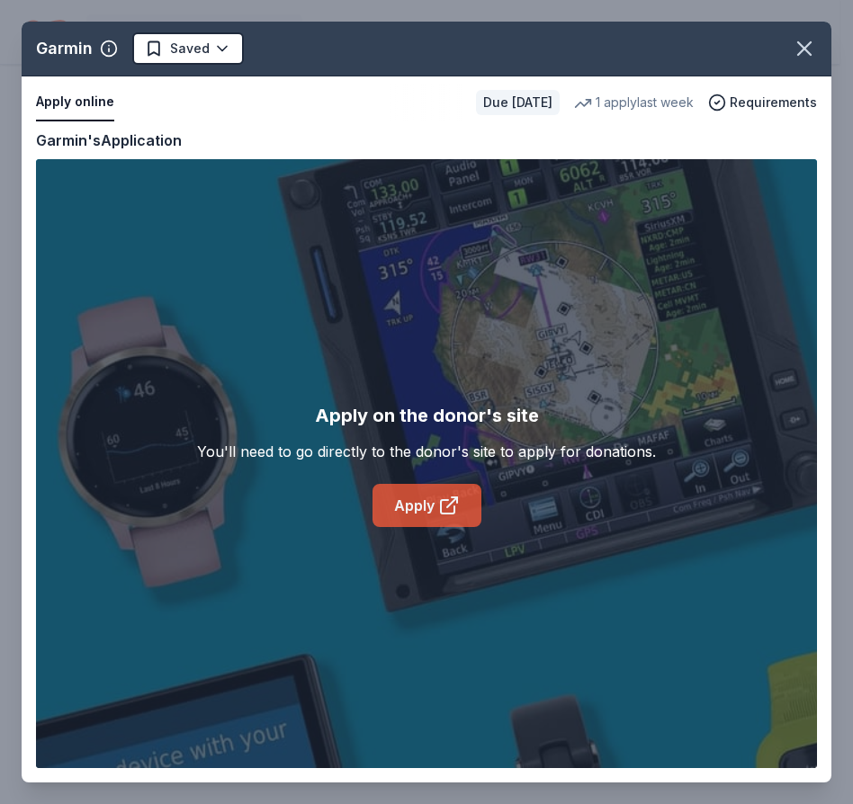
click at [412, 507] on link "Apply" at bounding box center [426, 505] width 109 height 43
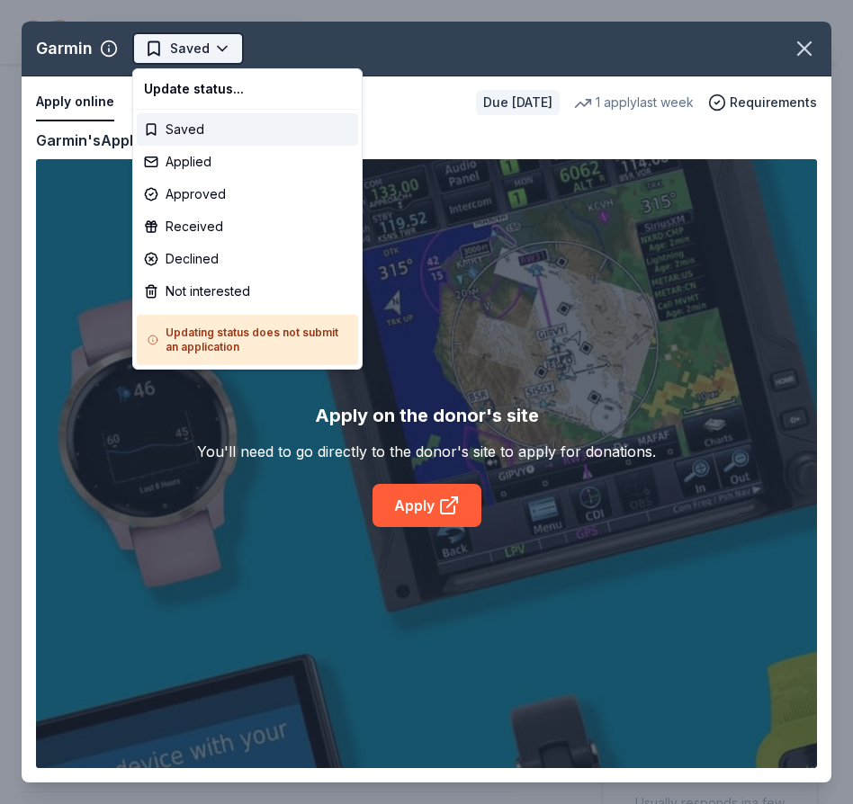
click at [221, 45] on body "12th Annual Community Appreciation Dinner & Fundraiser Earn Rewards Due in 23 d…" at bounding box center [419, 402] width 839 height 804
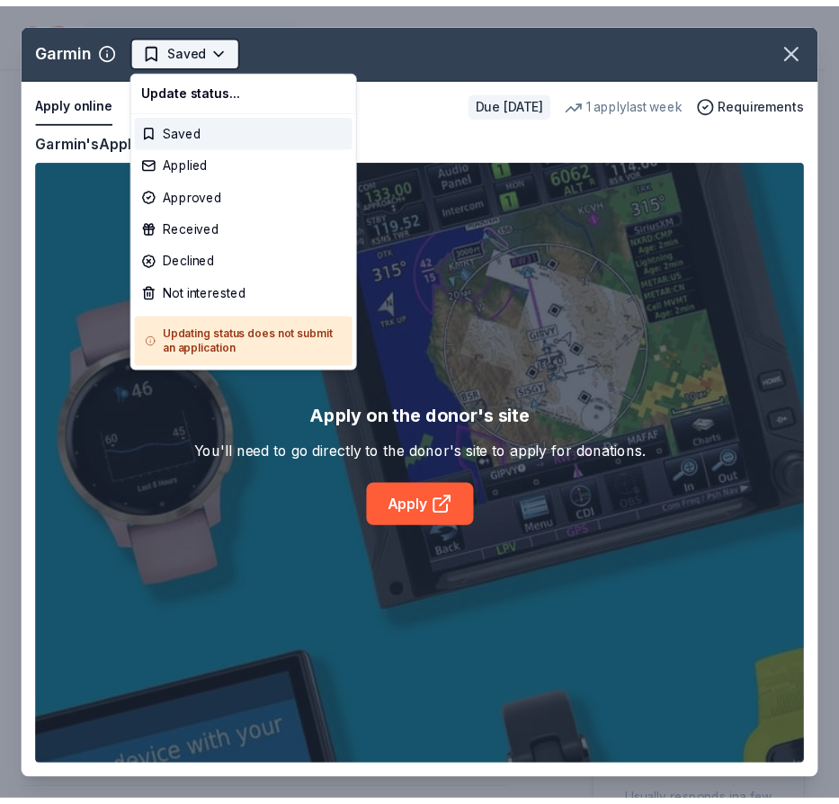
scroll to position [0, 0]
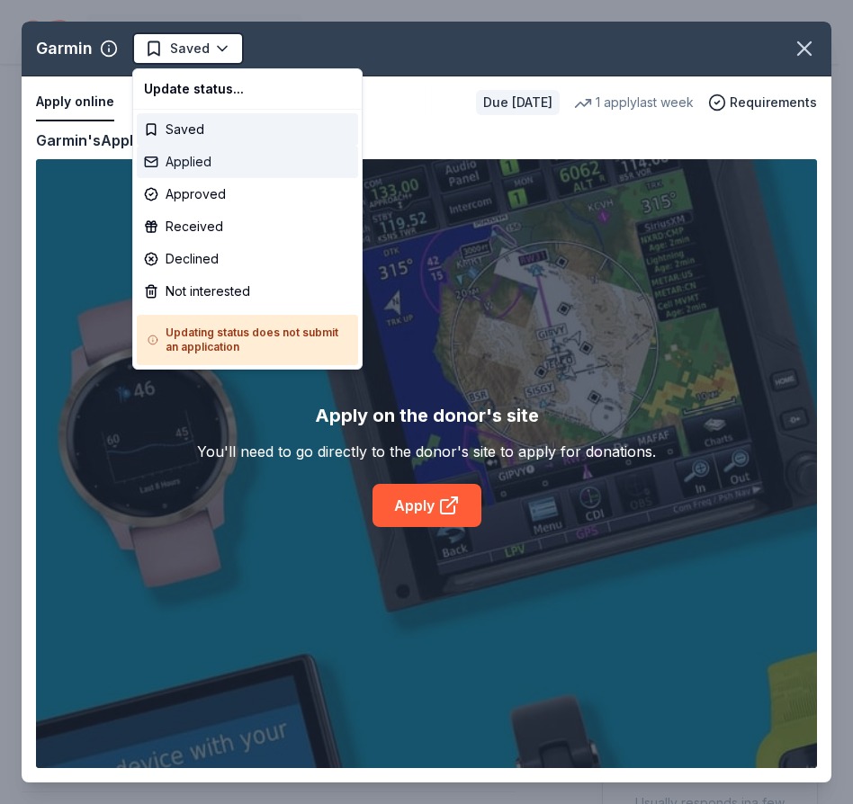
click at [181, 161] on div "Applied" at bounding box center [247, 162] width 221 height 32
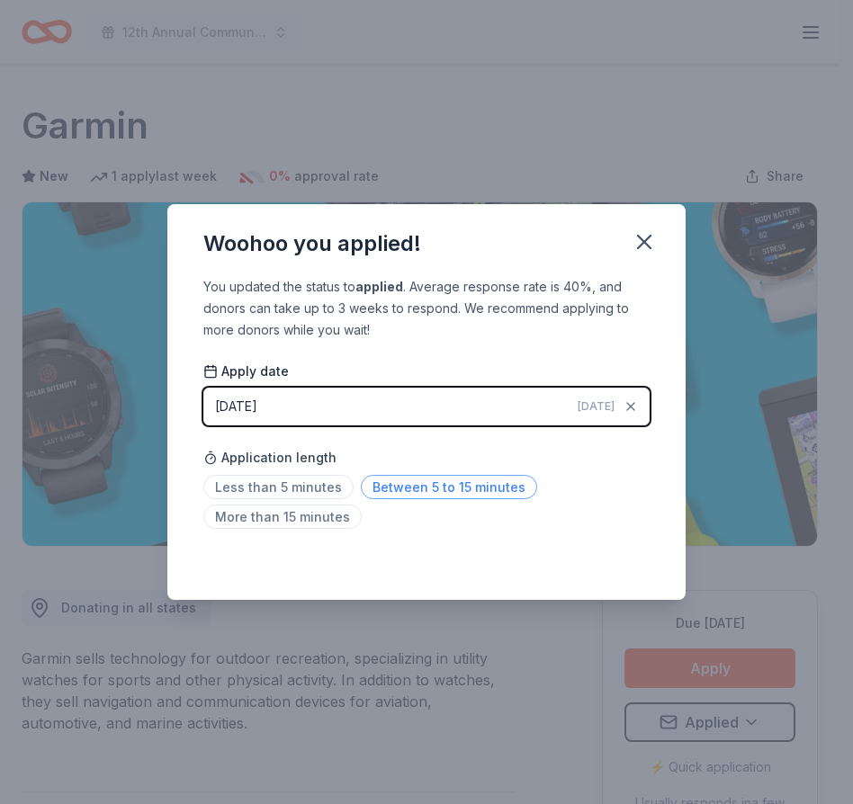
click at [399, 490] on span "Between 5 to 15 minutes" at bounding box center [449, 487] width 176 height 24
click at [642, 238] on icon "button" at bounding box center [644, 241] width 25 height 25
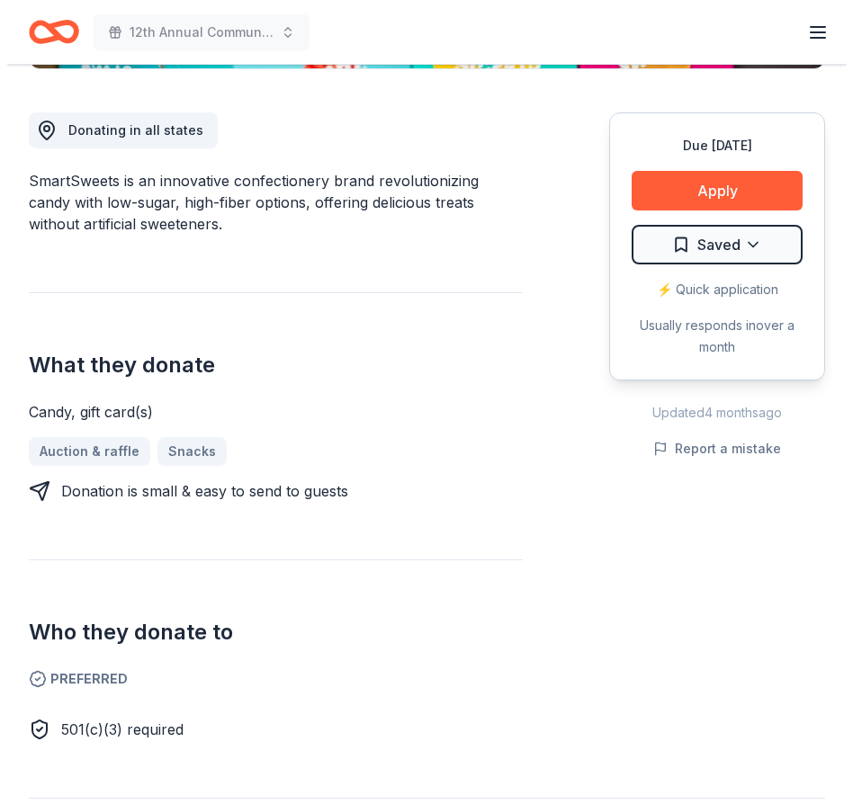
scroll to position [474, 0]
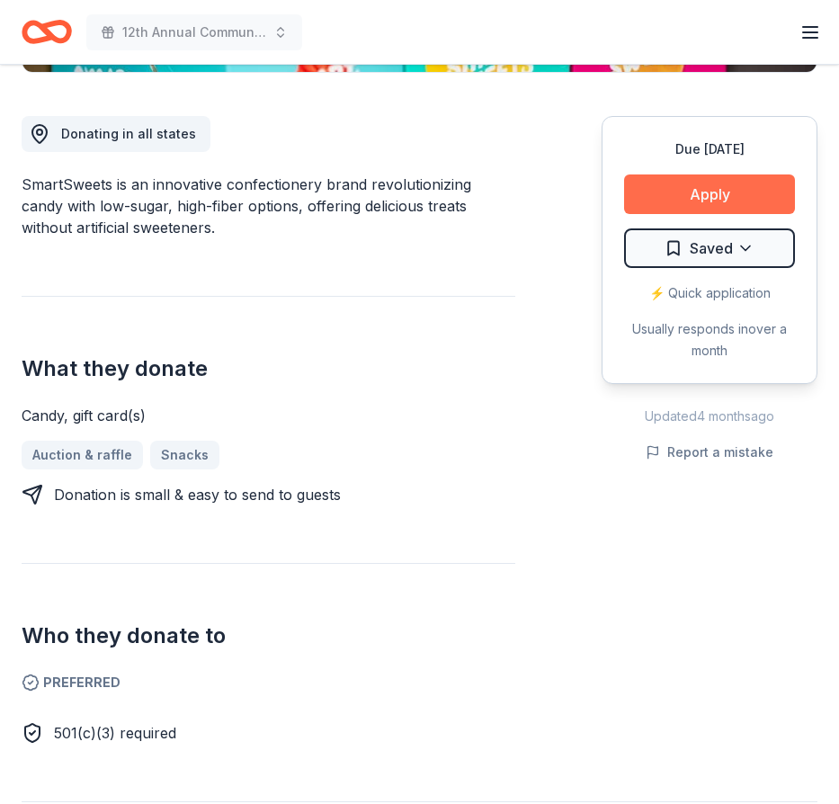
click at [708, 191] on button "Apply" at bounding box center [709, 195] width 171 height 40
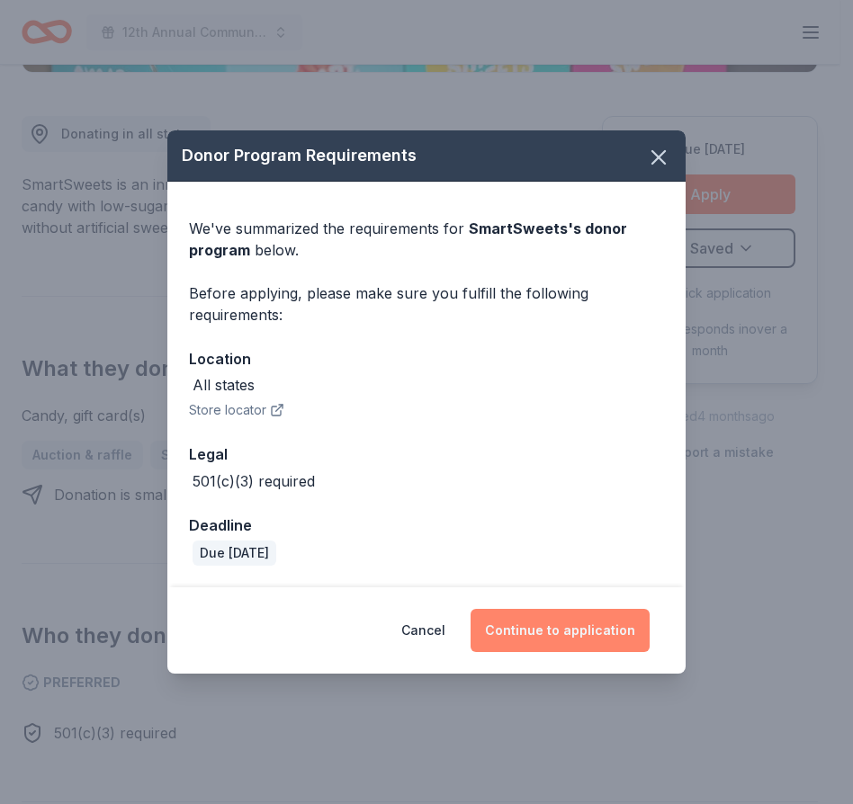
click at [567, 636] on button "Continue to application" at bounding box center [560, 630] width 179 height 43
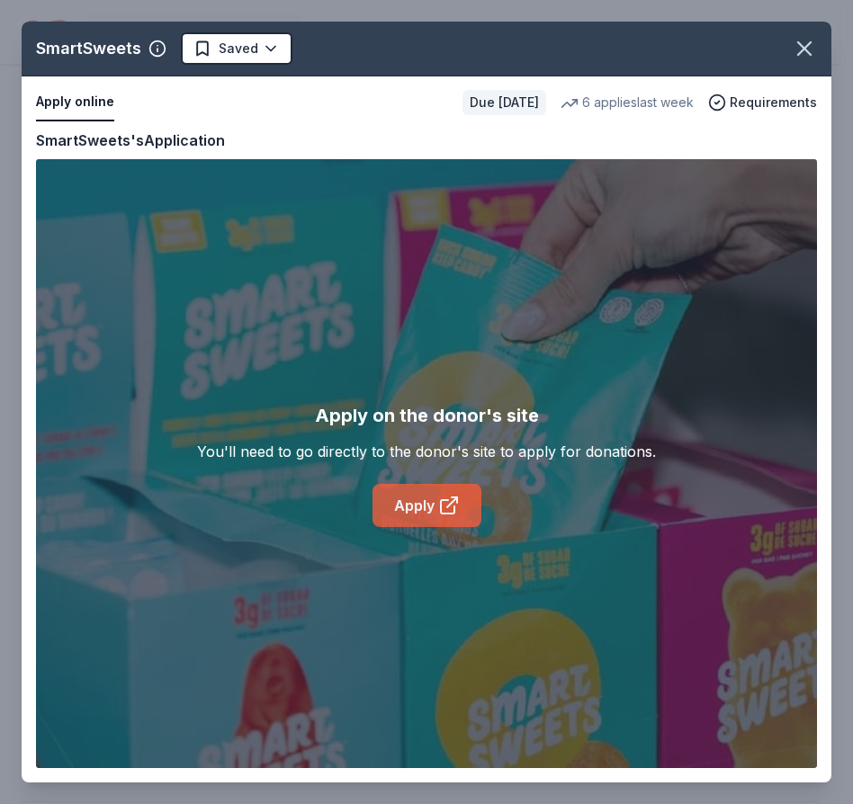
click at [401, 504] on link "Apply" at bounding box center [426, 505] width 109 height 43
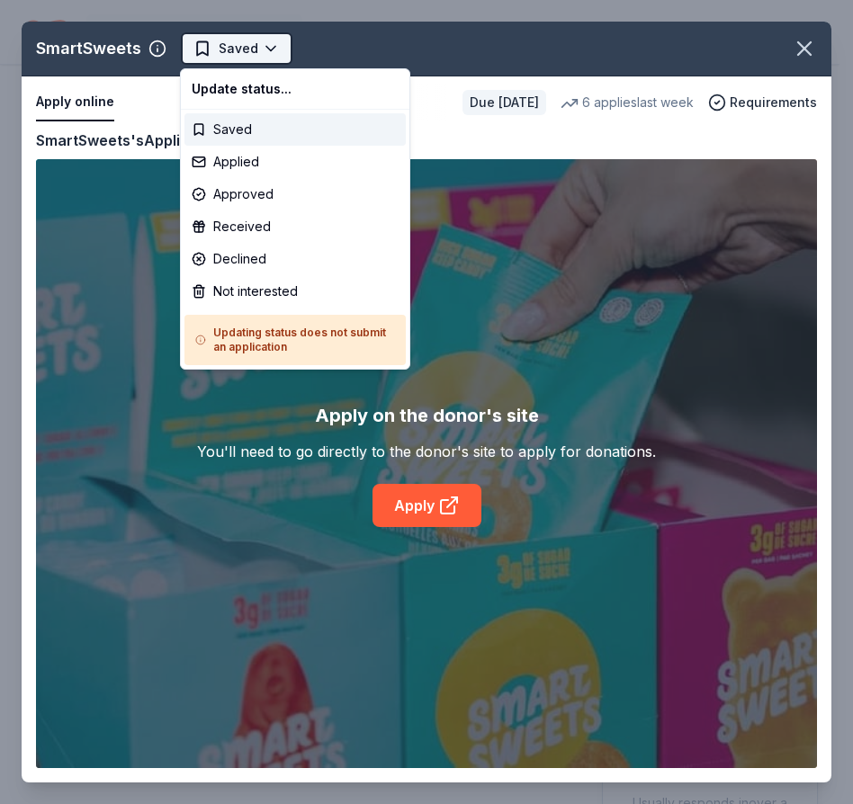
click at [265, 46] on body "12th Annual Community Appreciation Dinner & Fundraiser Earn Rewards Due in 23 d…" at bounding box center [419, 402] width 839 height 804
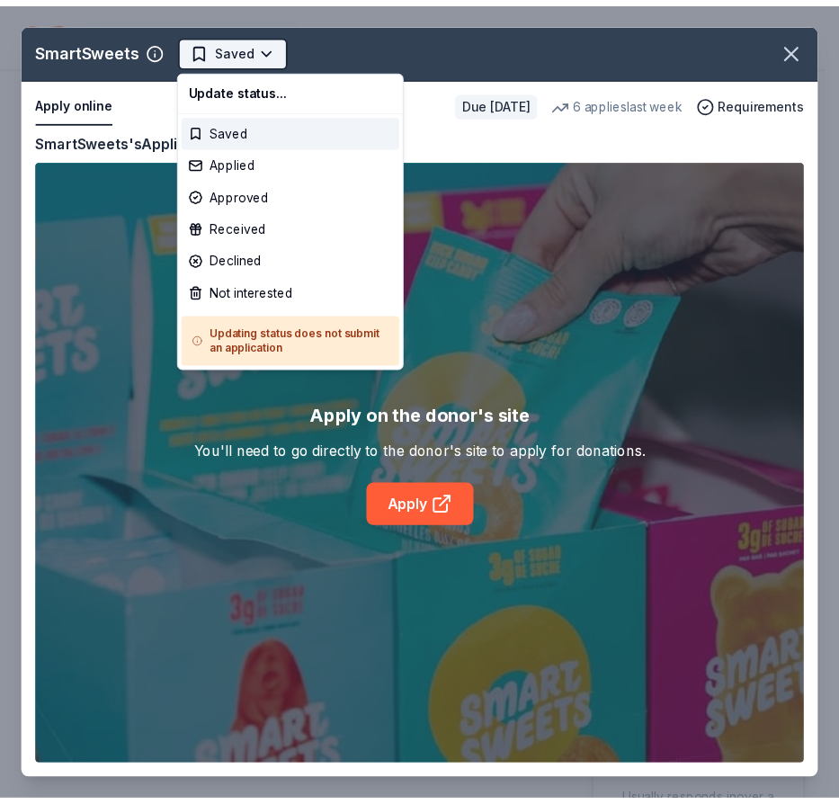
scroll to position [0, 0]
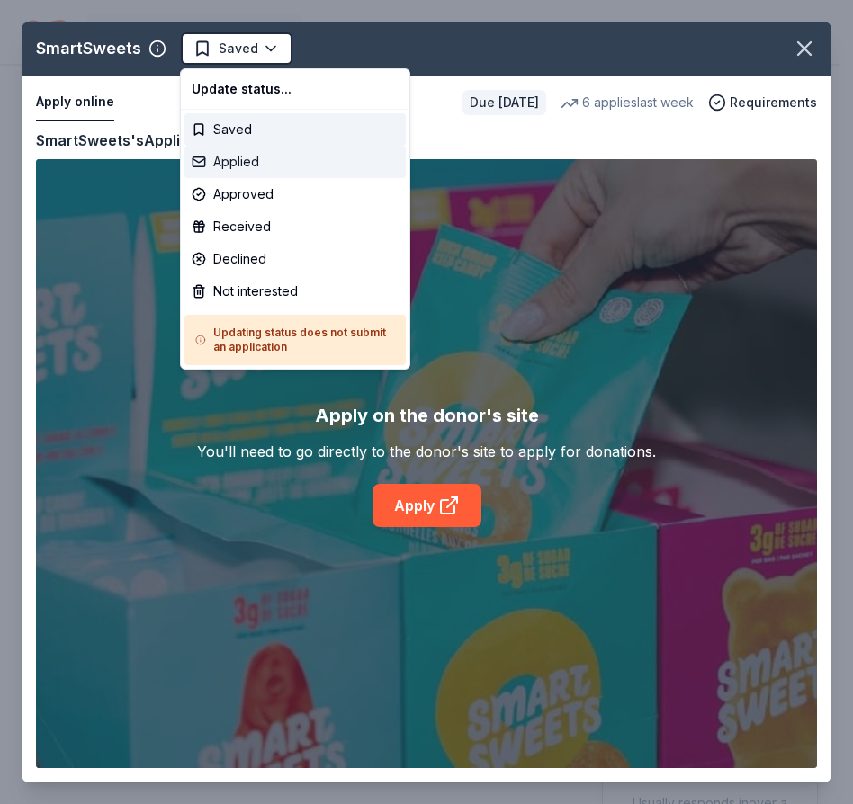
click at [228, 162] on div "Applied" at bounding box center [294, 162] width 221 height 32
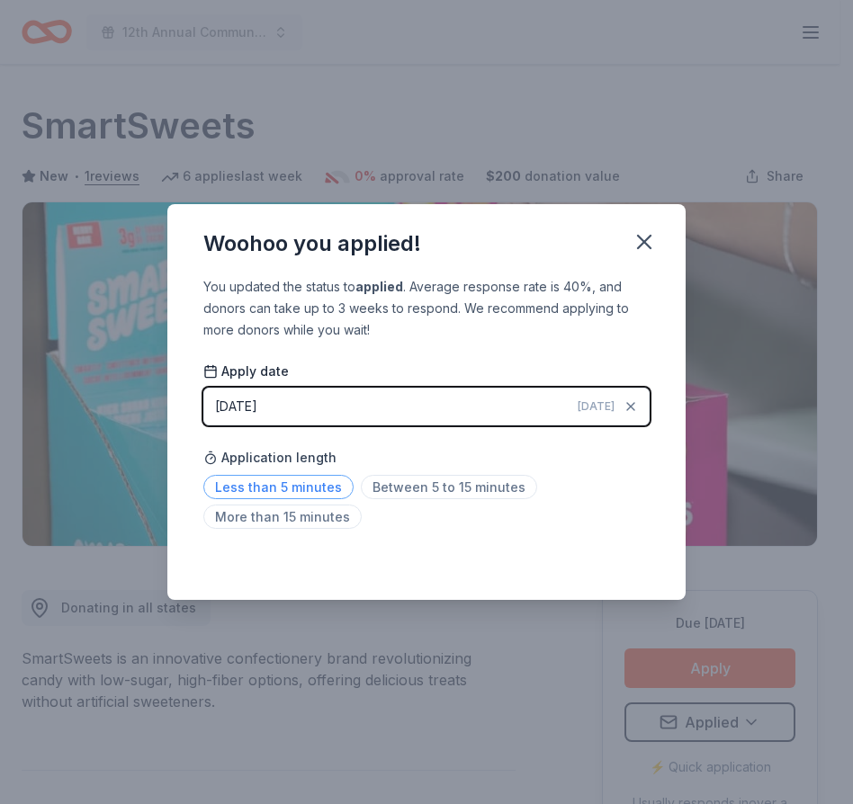
click at [292, 488] on span "Less than 5 minutes" at bounding box center [278, 487] width 150 height 24
click at [611, 558] on div "Saved" at bounding box center [426, 561] width 446 height 22
click at [637, 238] on icon "button" at bounding box center [644, 241] width 25 height 25
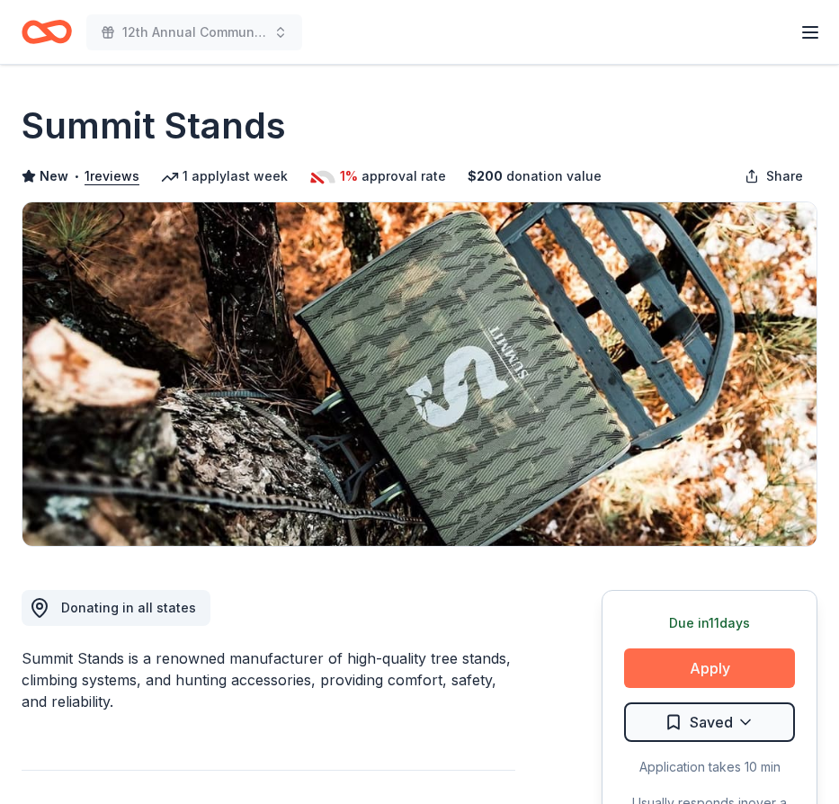
click at [722, 674] on button "Apply" at bounding box center [709, 669] width 171 height 40
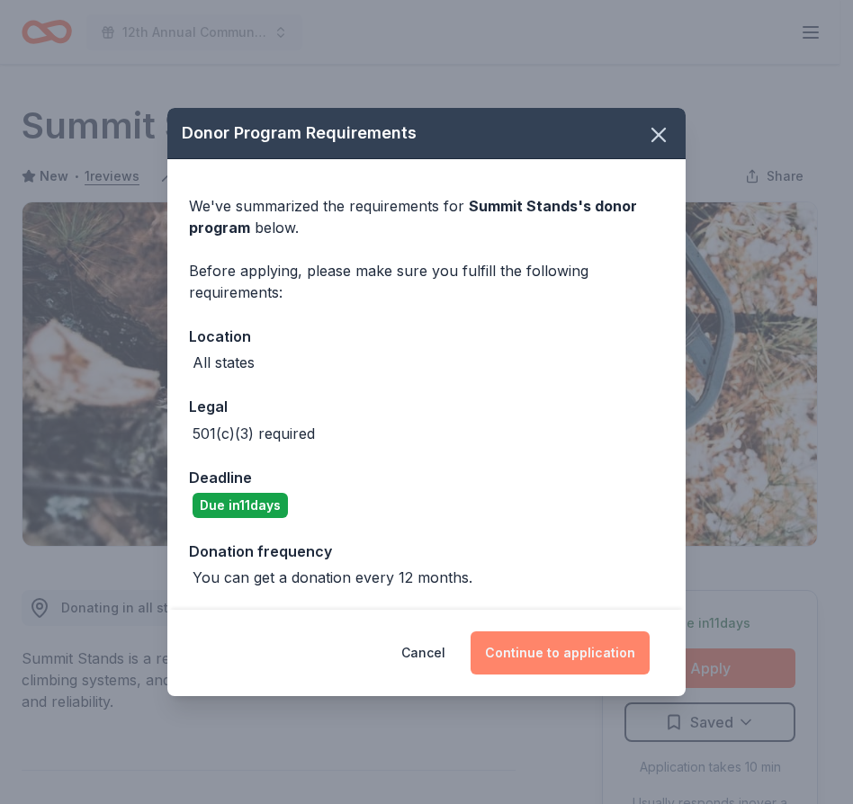
click at [564, 652] on button "Continue to application" at bounding box center [560, 653] width 179 height 43
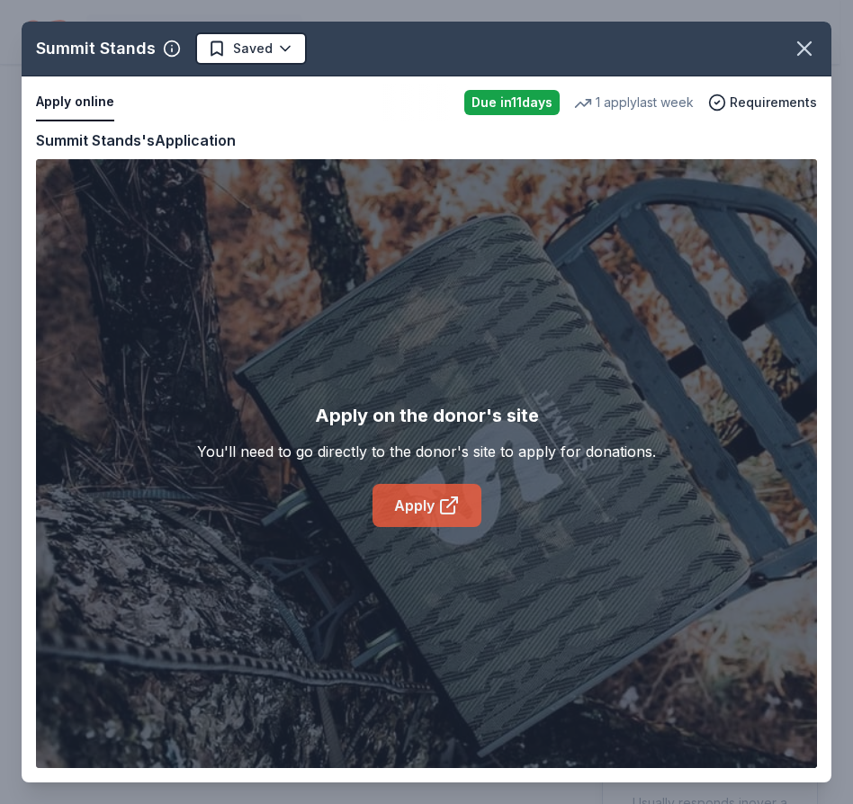
click at [415, 507] on link "Apply" at bounding box center [426, 505] width 109 height 43
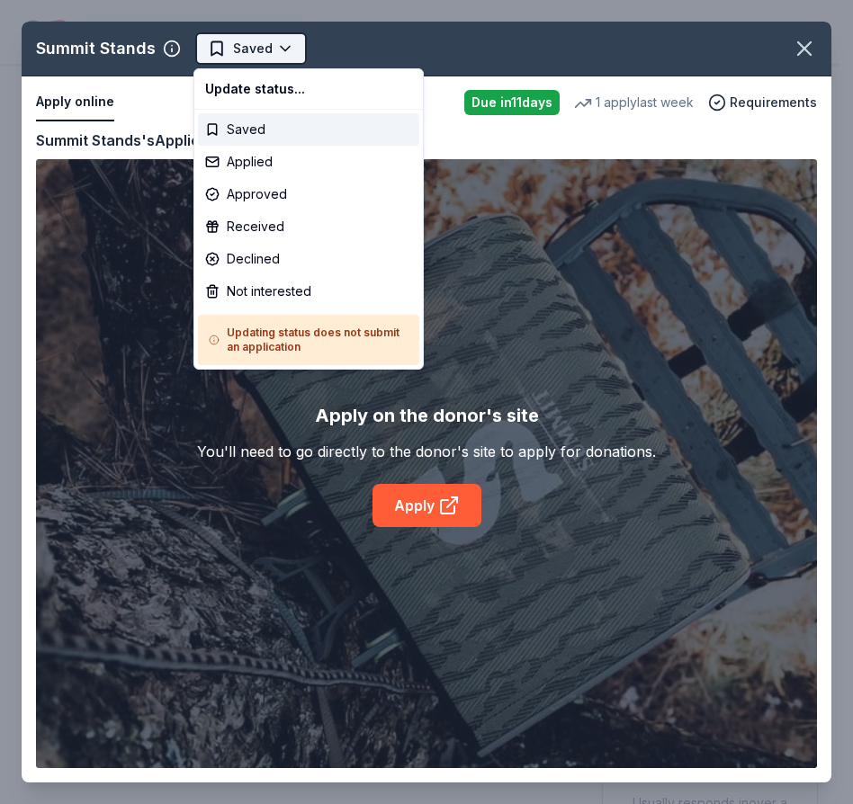
click at [281, 44] on body "12th Annual Community Appreciation Dinner & Fundraiser Earn Rewards Due in 11 d…" at bounding box center [419, 402] width 839 height 804
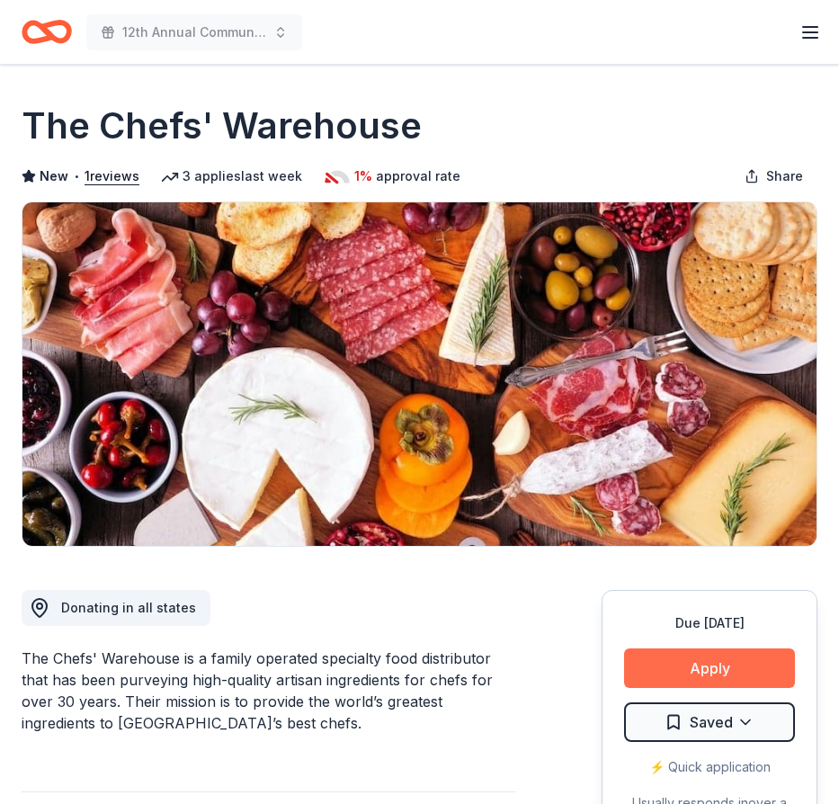
click at [705, 669] on button "Apply" at bounding box center [709, 669] width 171 height 40
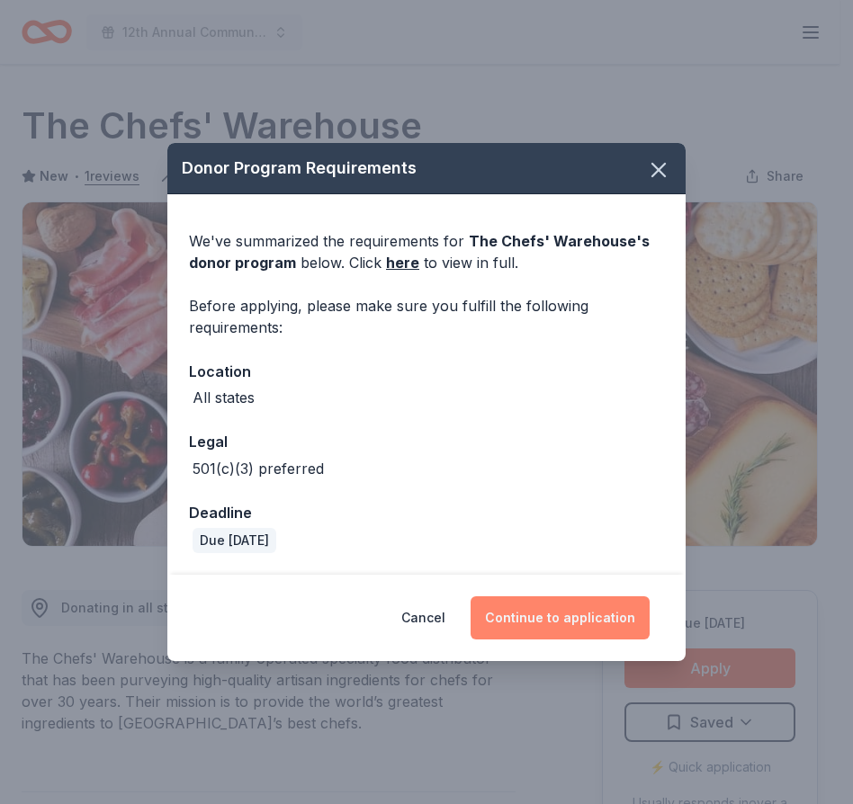
click at [545, 617] on button "Continue to application" at bounding box center [560, 618] width 179 height 43
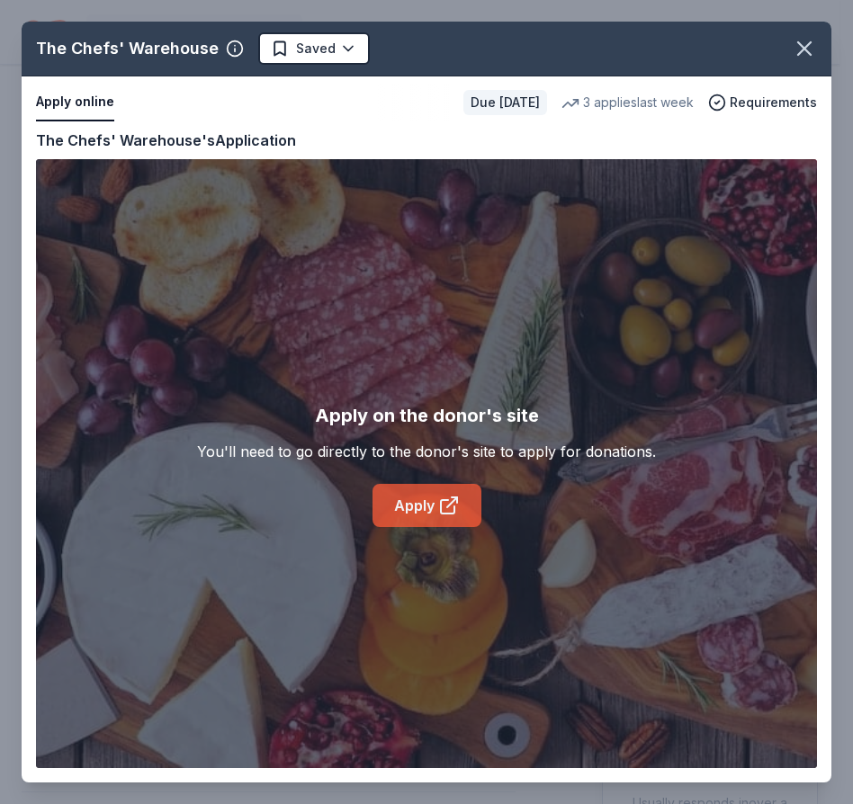
click at [414, 505] on link "Apply" at bounding box center [426, 505] width 109 height 43
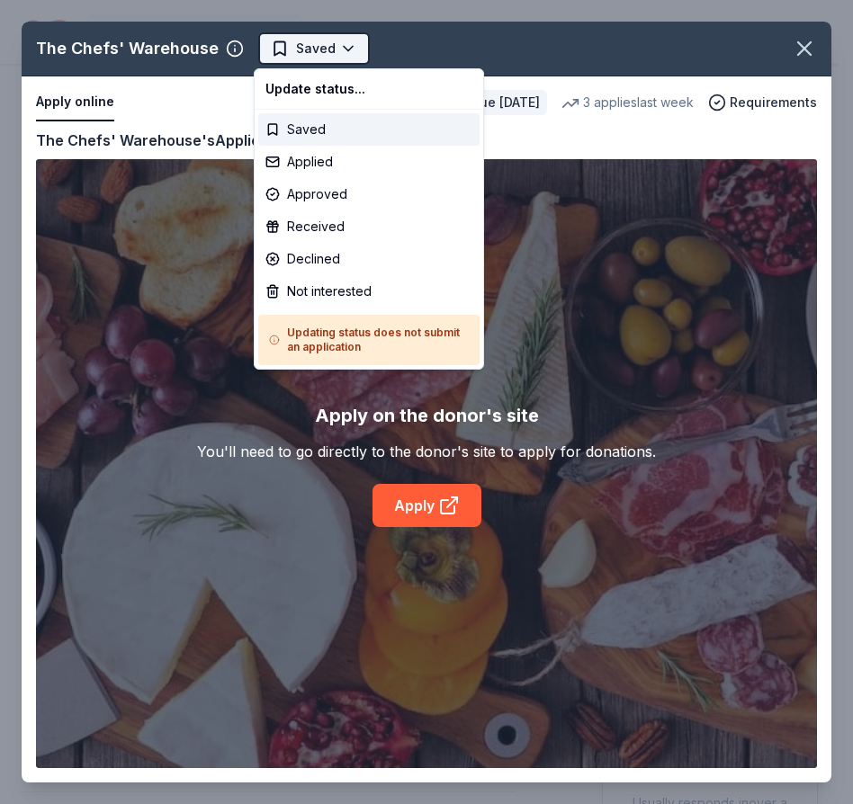
click at [341, 49] on html "12th Annual Community Appreciation Dinner & Fundraiser Earn Rewards Due [DATE] …" at bounding box center [426, 402] width 853 height 804
click at [305, 162] on div "Applied" at bounding box center [368, 162] width 221 height 32
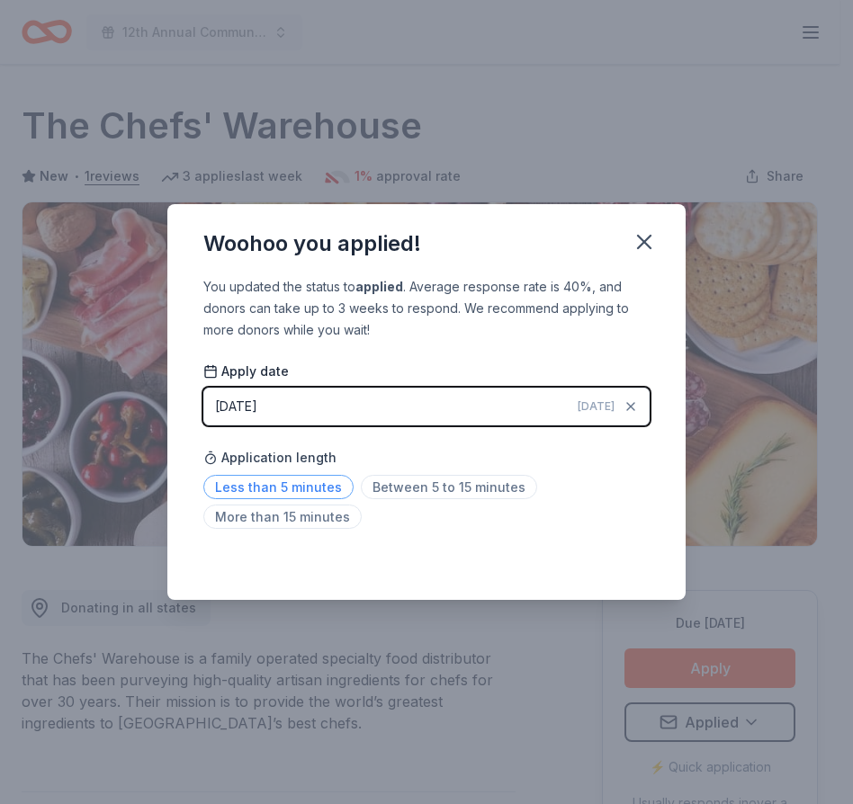
click at [275, 488] on span "Less than 5 minutes" at bounding box center [278, 487] width 150 height 24
click at [648, 242] on icon "button" at bounding box center [644, 241] width 25 height 25
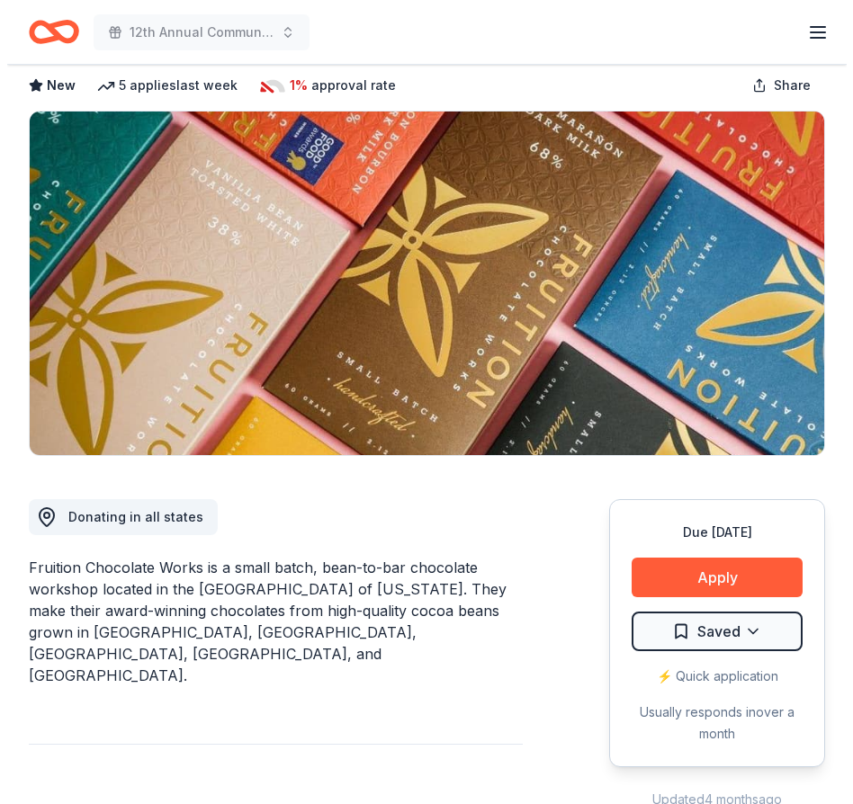
scroll to position [94, 0]
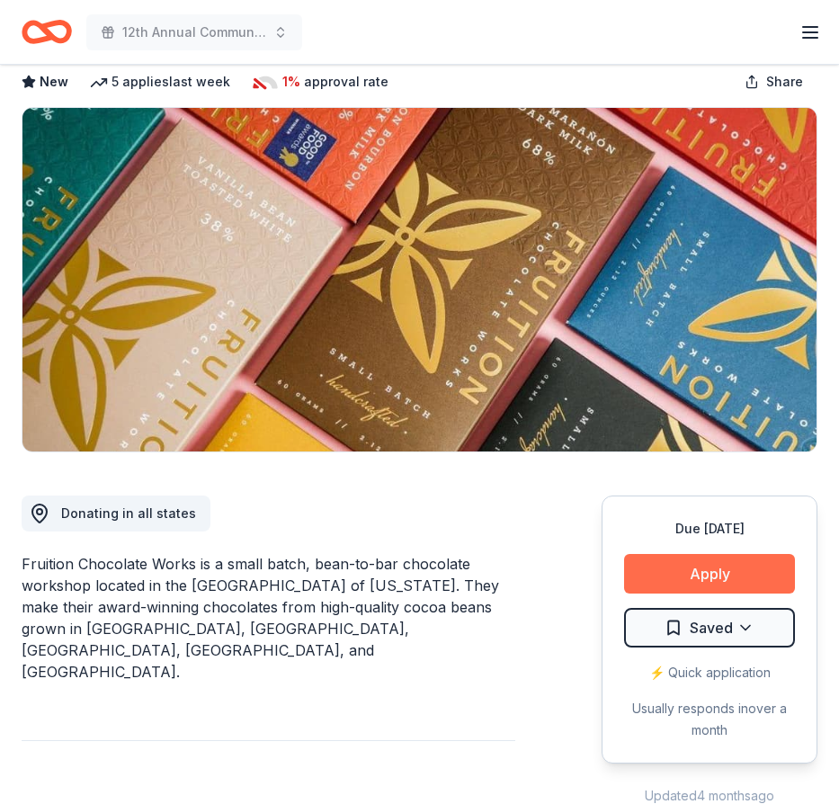
click at [709, 576] on button "Apply" at bounding box center [709, 574] width 171 height 40
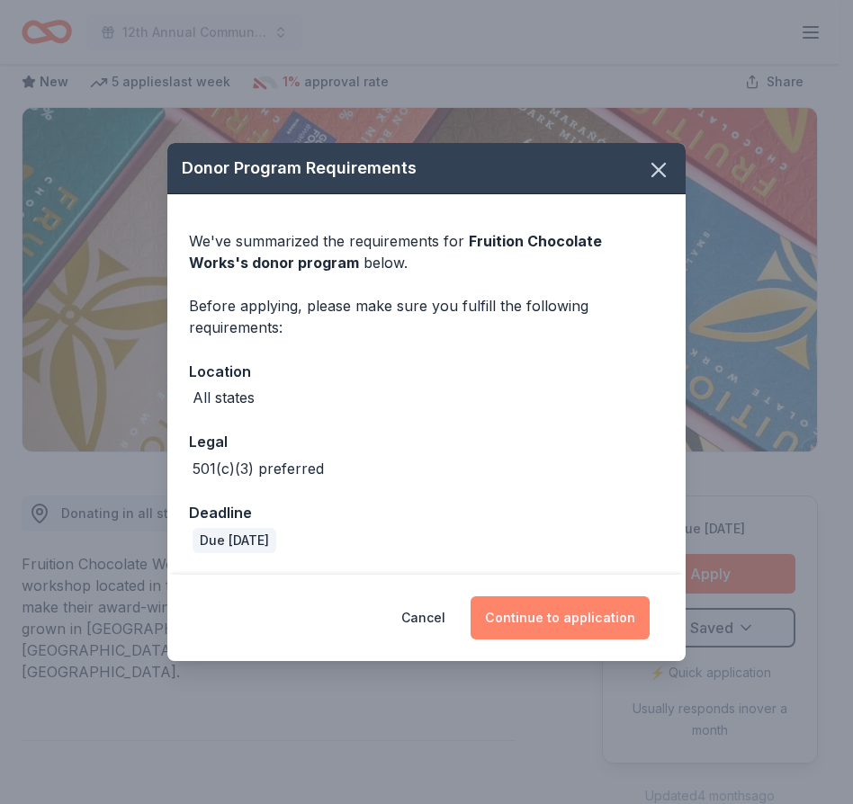
click at [534, 621] on button "Continue to application" at bounding box center [560, 618] width 179 height 43
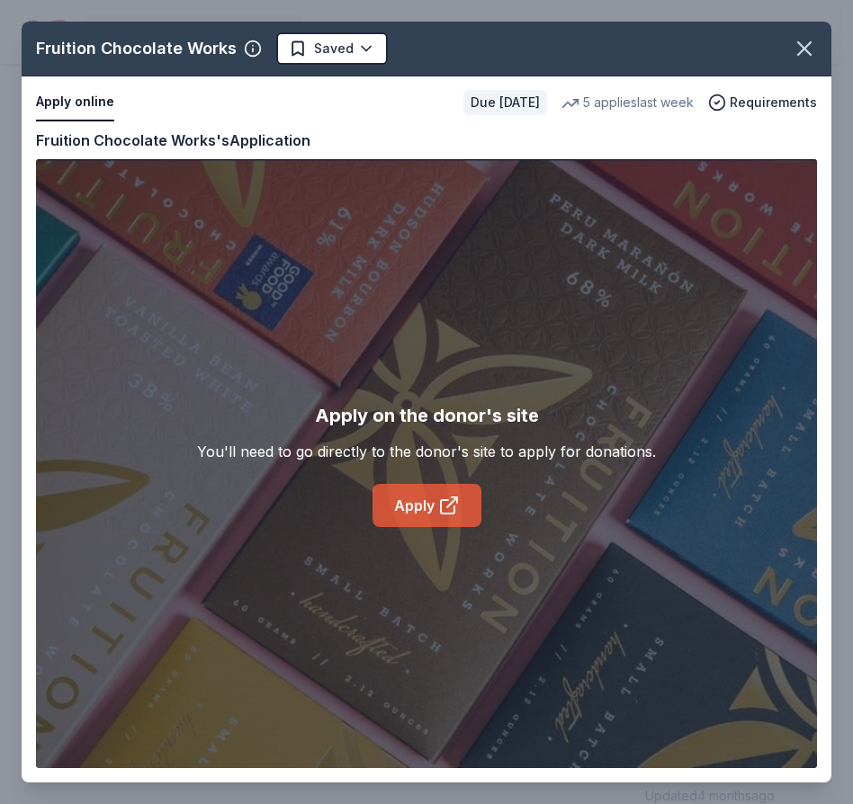
click at [410, 507] on link "Apply" at bounding box center [426, 505] width 109 height 43
click at [363, 47] on html "12th Annual Community Appreciation Dinner & Fundraiser Earn Rewards Due [DATE] …" at bounding box center [426, 308] width 853 height 804
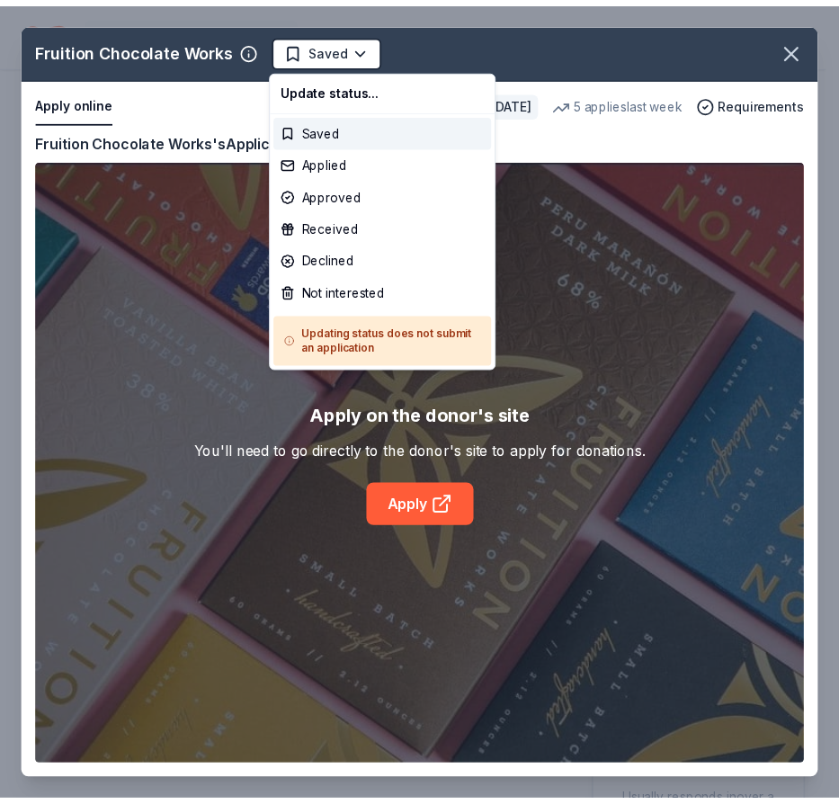
scroll to position [0, 0]
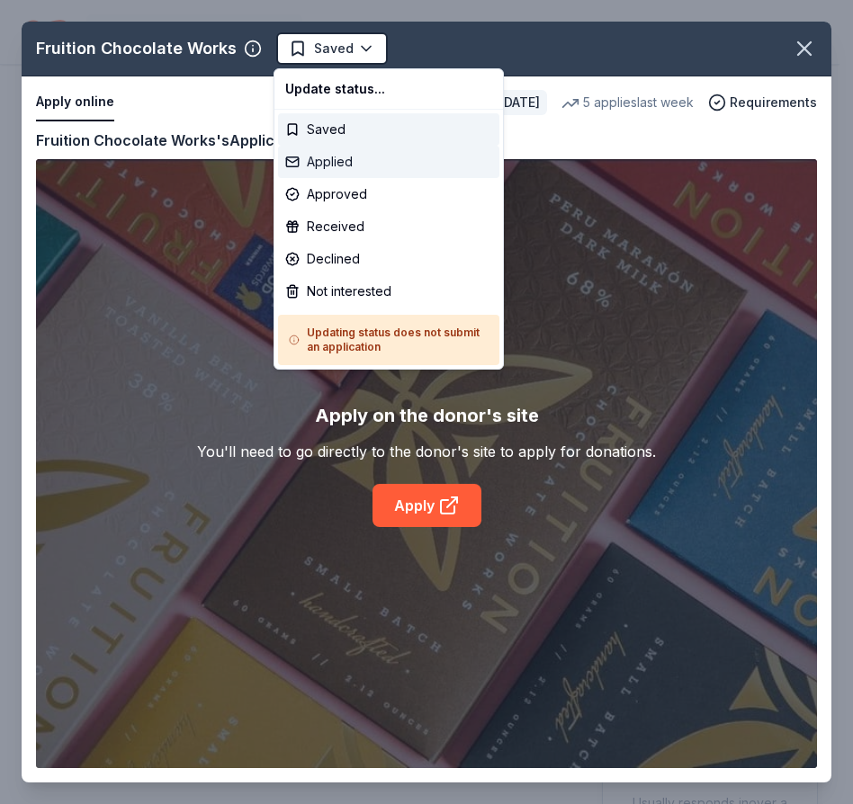
click at [317, 160] on div "Applied" at bounding box center [388, 162] width 221 height 32
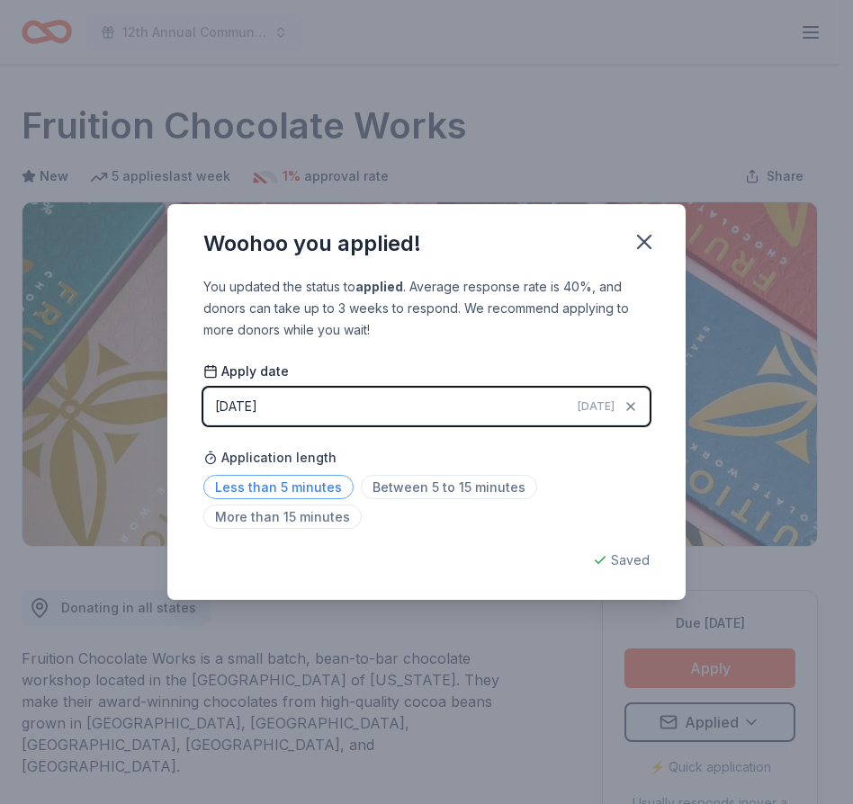
click at [256, 489] on span "Less than 5 minutes" at bounding box center [278, 487] width 150 height 24
click at [651, 240] on icon "button" at bounding box center [644, 241] width 25 height 25
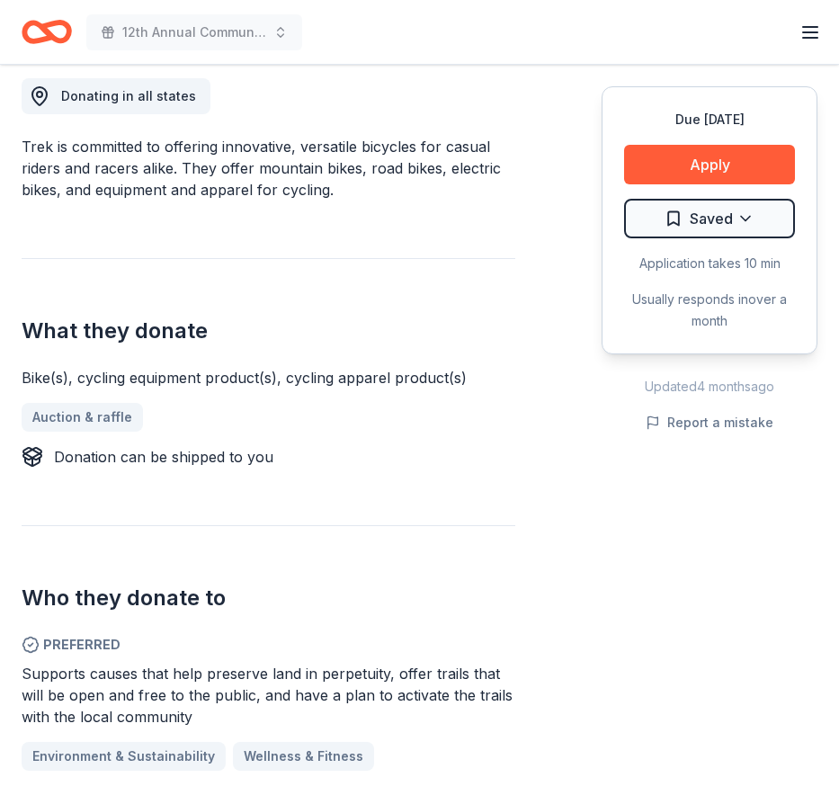
scroll to position [148, 0]
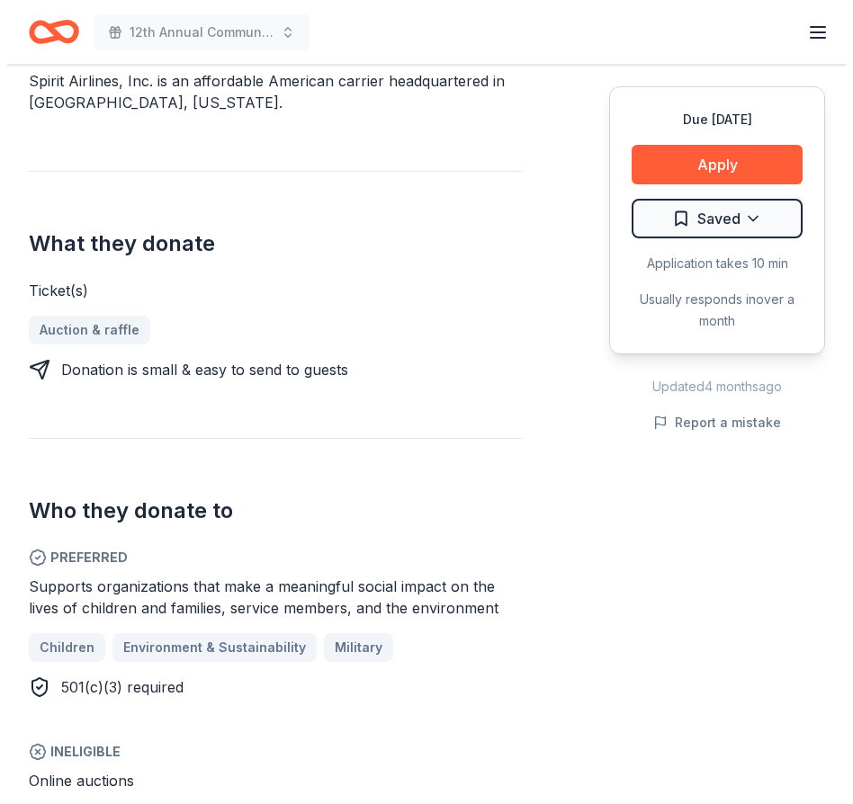
scroll to position [574, 0]
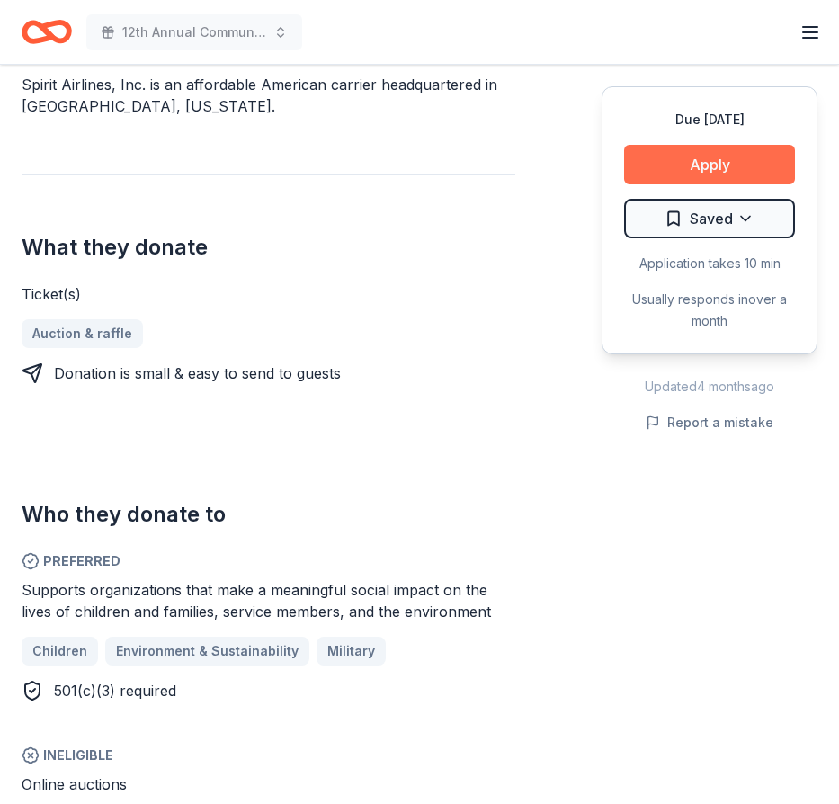
click at [713, 165] on button "Apply" at bounding box center [709, 165] width 171 height 40
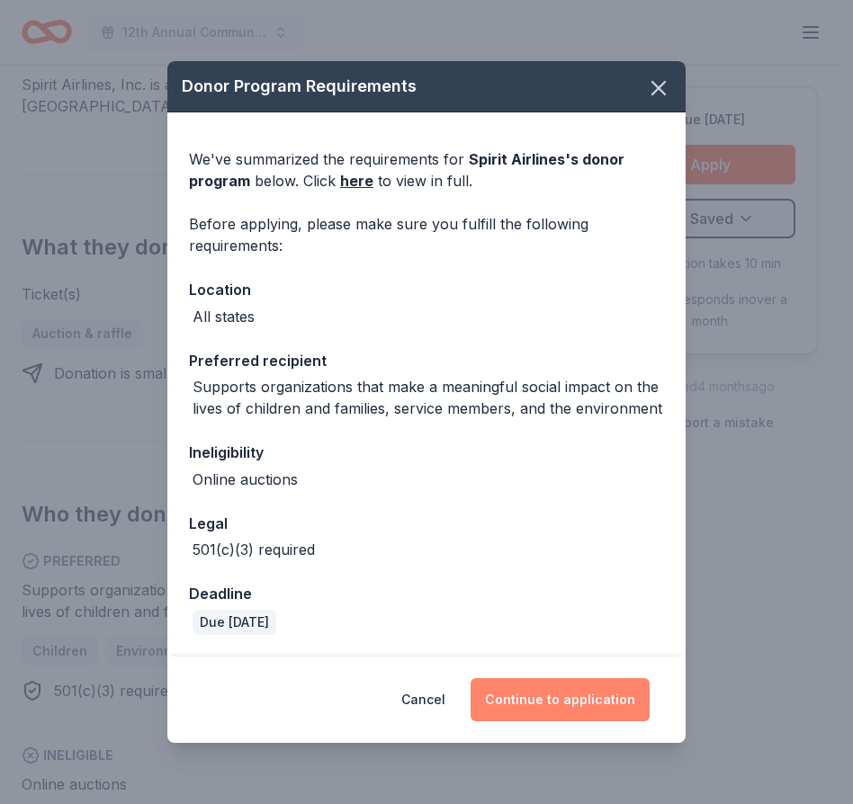
click at [553, 702] on button "Continue to application" at bounding box center [560, 699] width 179 height 43
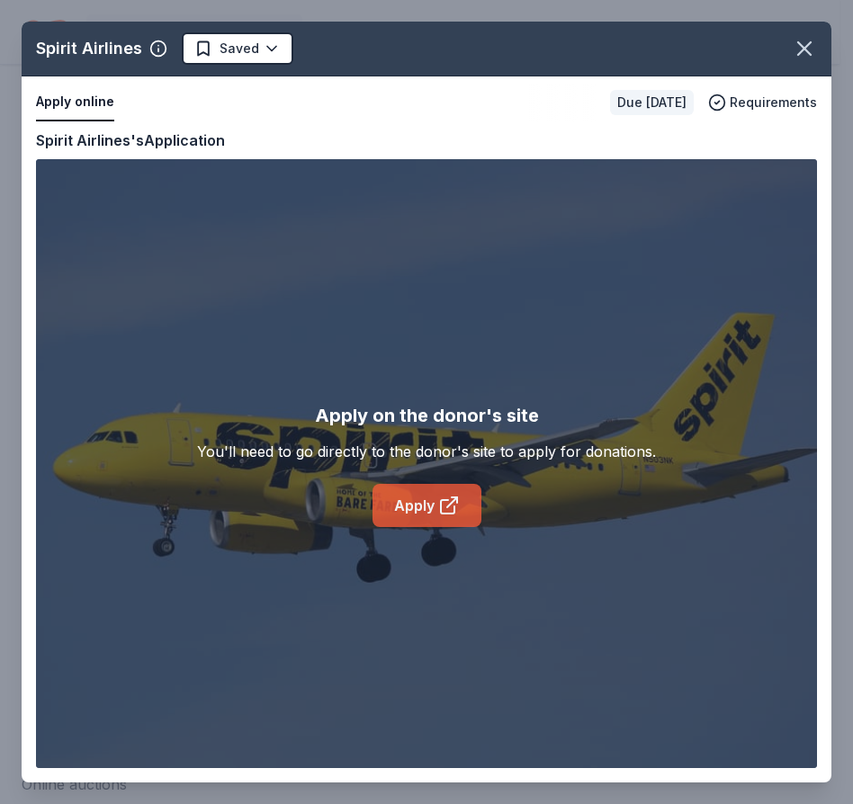
click at [401, 508] on link "Apply" at bounding box center [426, 505] width 109 height 43
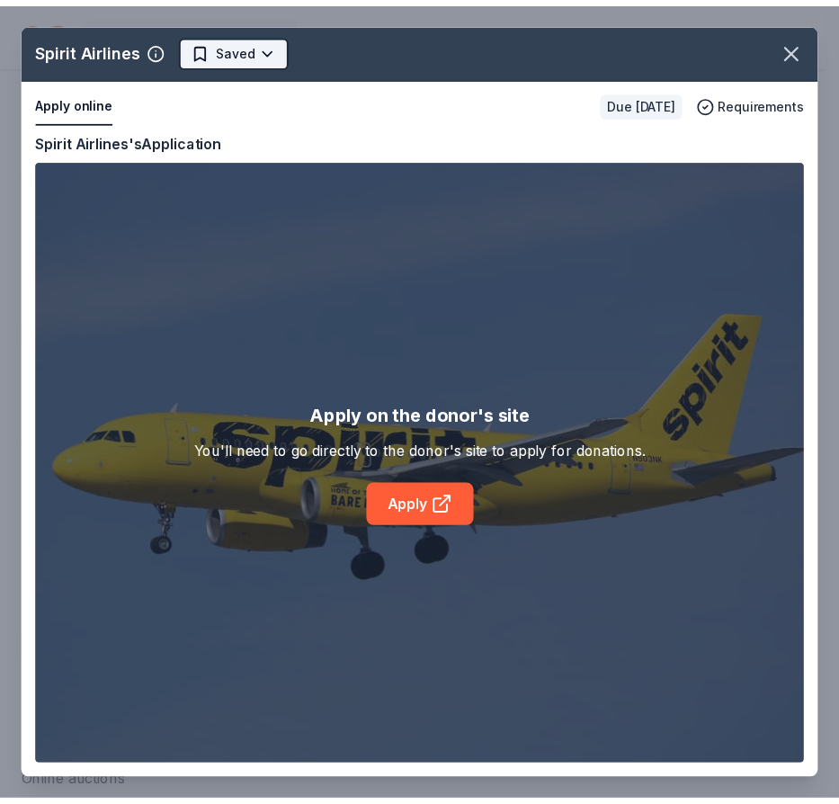
scroll to position [0, 0]
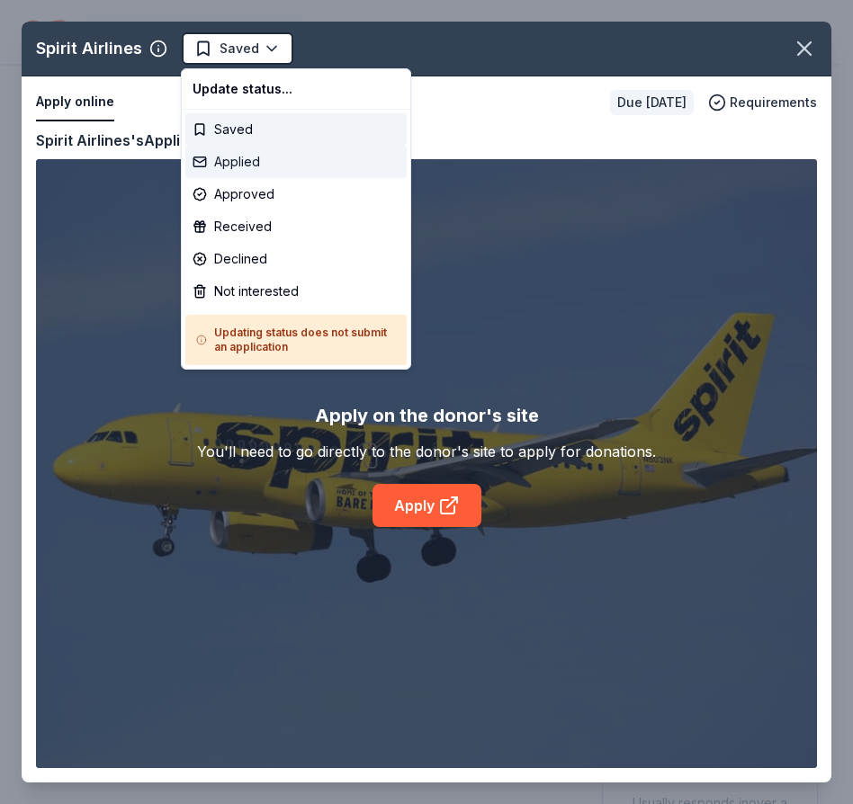
click at [204, 164] on div "Applied" at bounding box center [295, 162] width 221 height 32
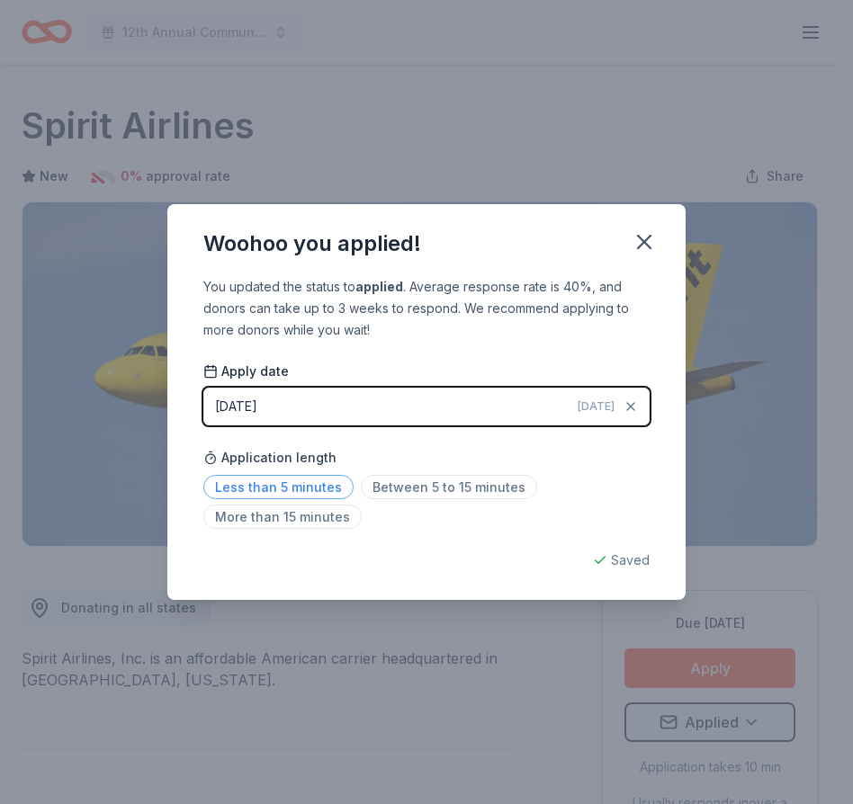
click at [274, 483] on span "Less than 5 minutes" at bounding box center [278, 487] width 150 height 24
click at [645, 238] on icon "button" at bounding box center [644, 241] width 25 height 25
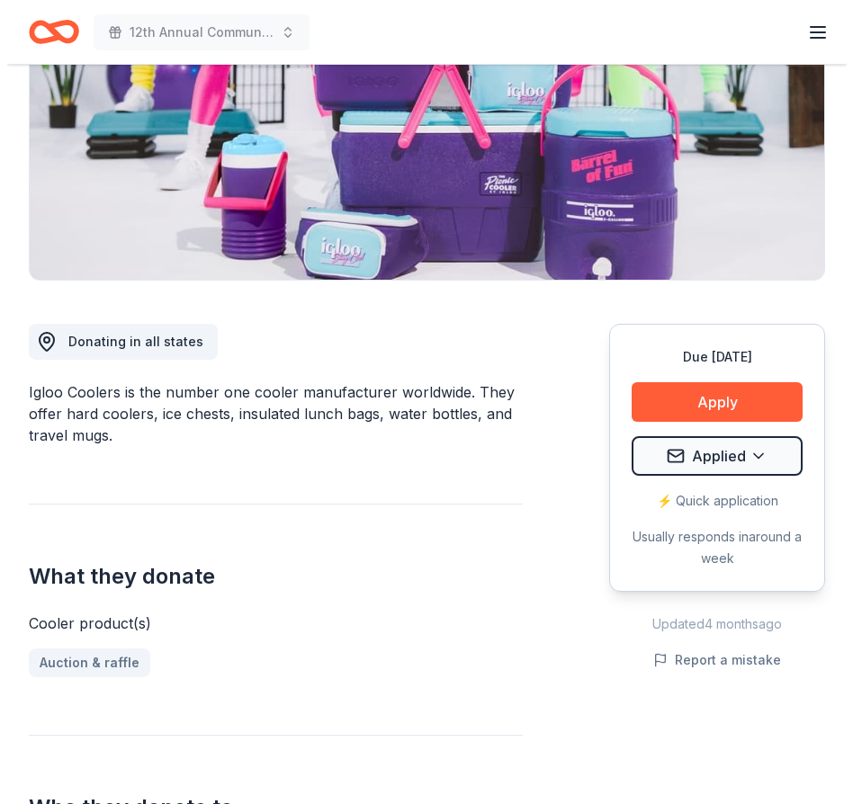
scroll to position [270, 0]
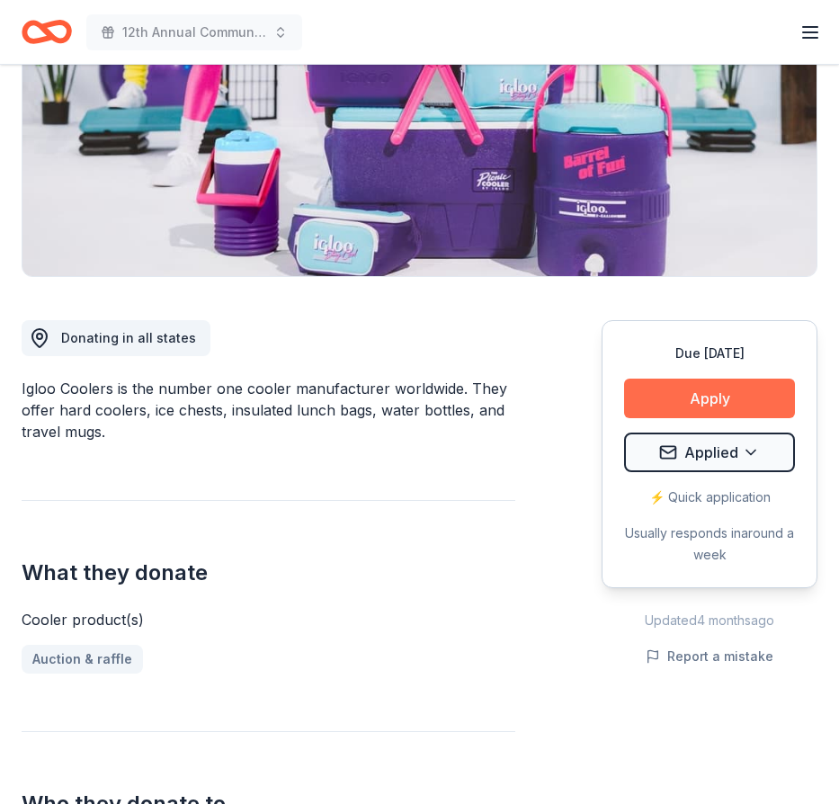
click at [700, 390] on button "Apply" at bounding box center [709, 399] width 171 height 40
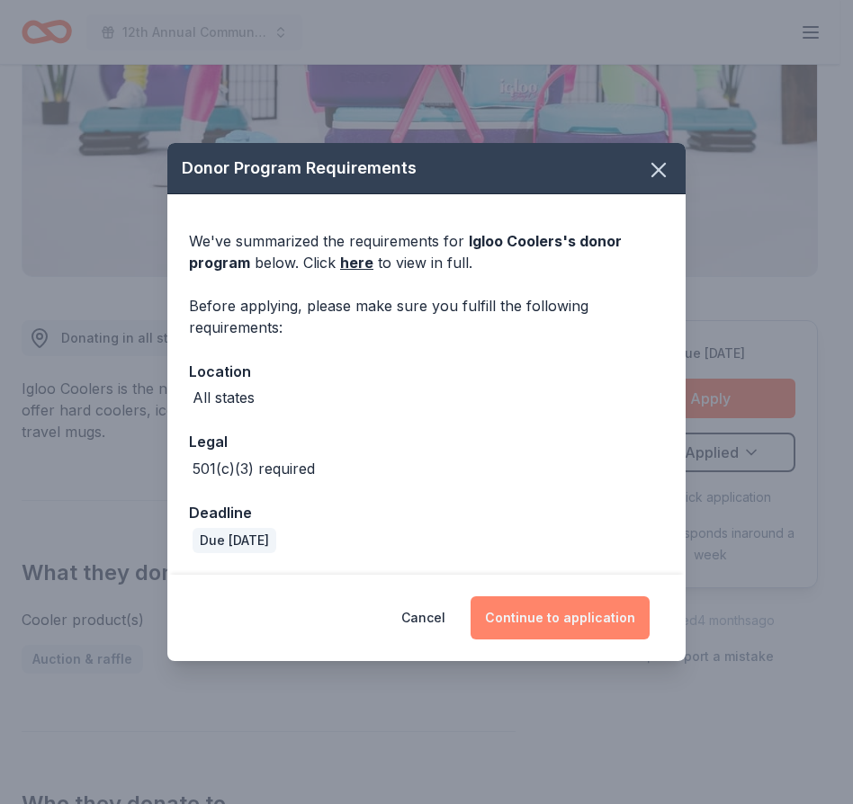
click at [555, 618] on button "Continue to application" at bounding box center [560, 618] width 179 height 43
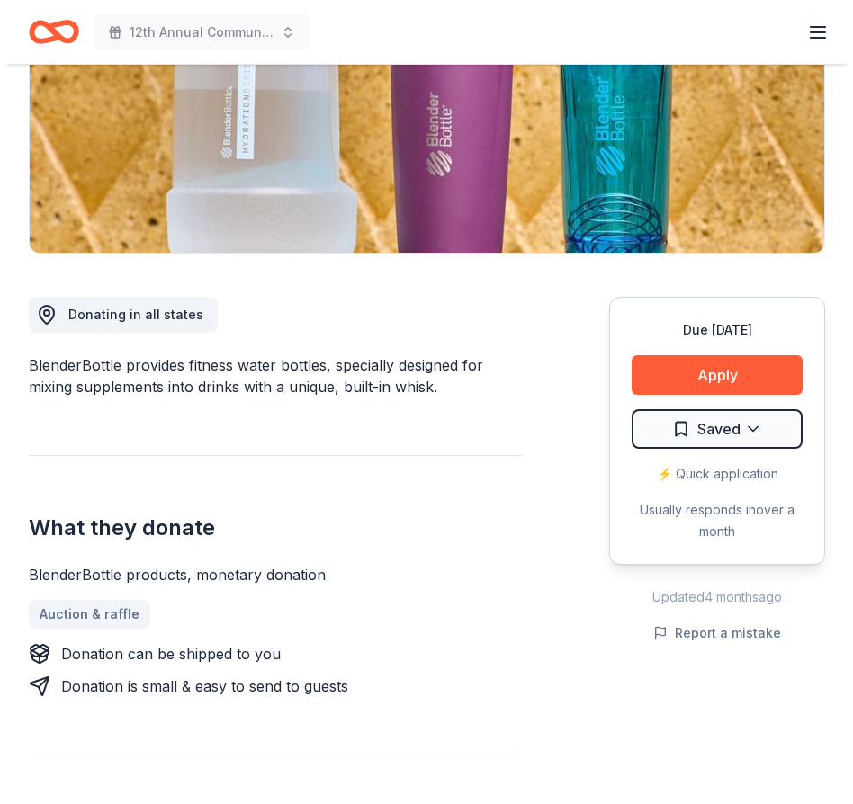
scroll to position [297, 0]
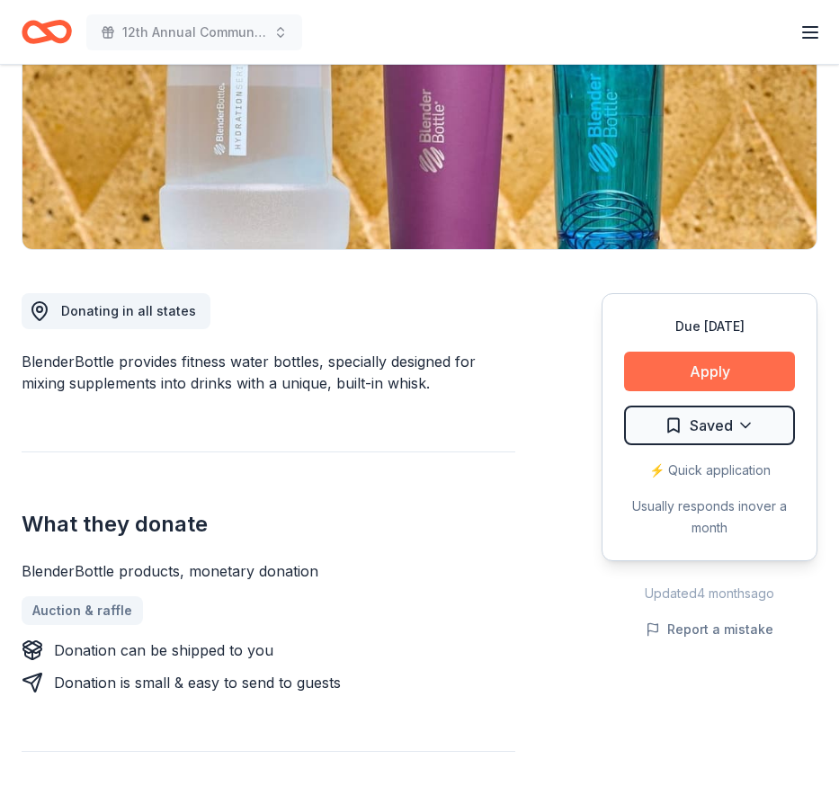
click at [710, 365] on button "Apply" at bounding box center [709, 372] width 171 height 40
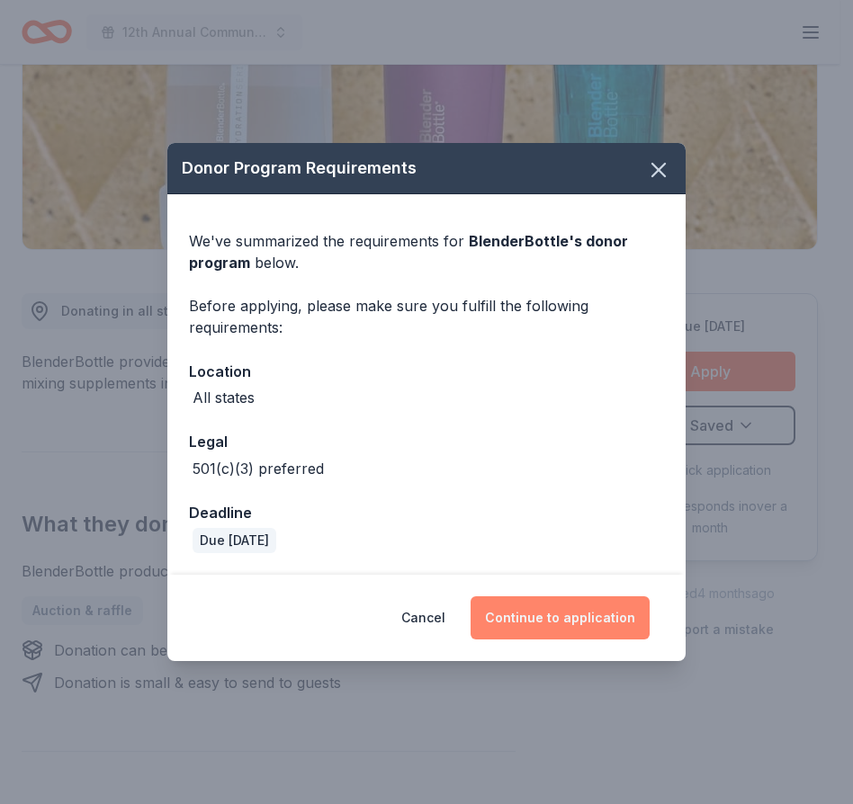
click at [543, 622] on button "Continue to application" at bounding box center [560, 618] width 179 height 43
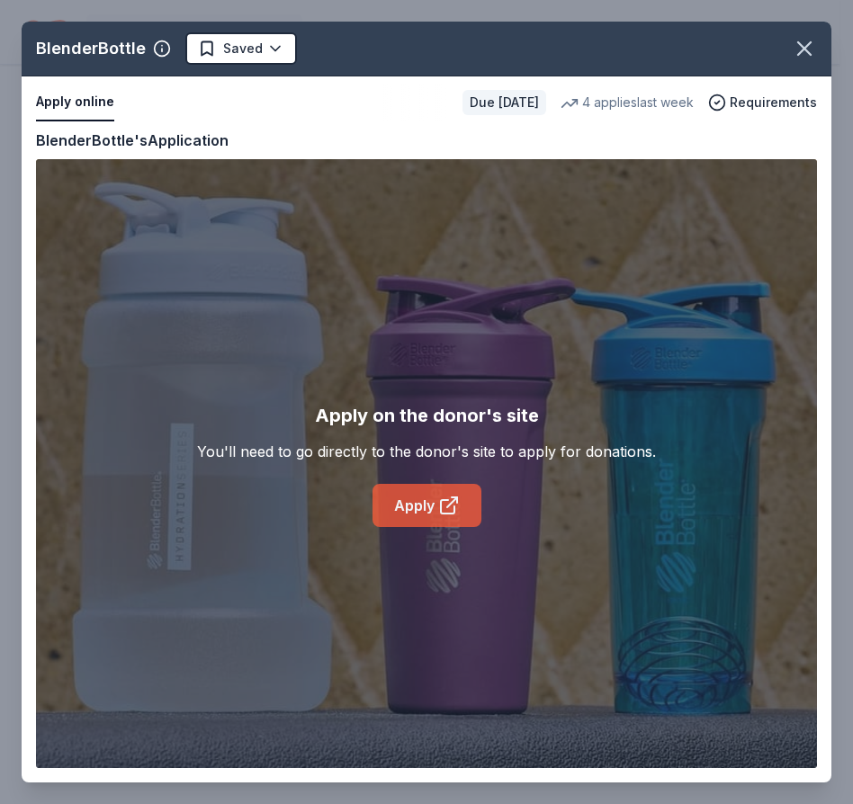
click at [427, 507] on link "Apply" at bounding box center [426, 505] width 109 height 43
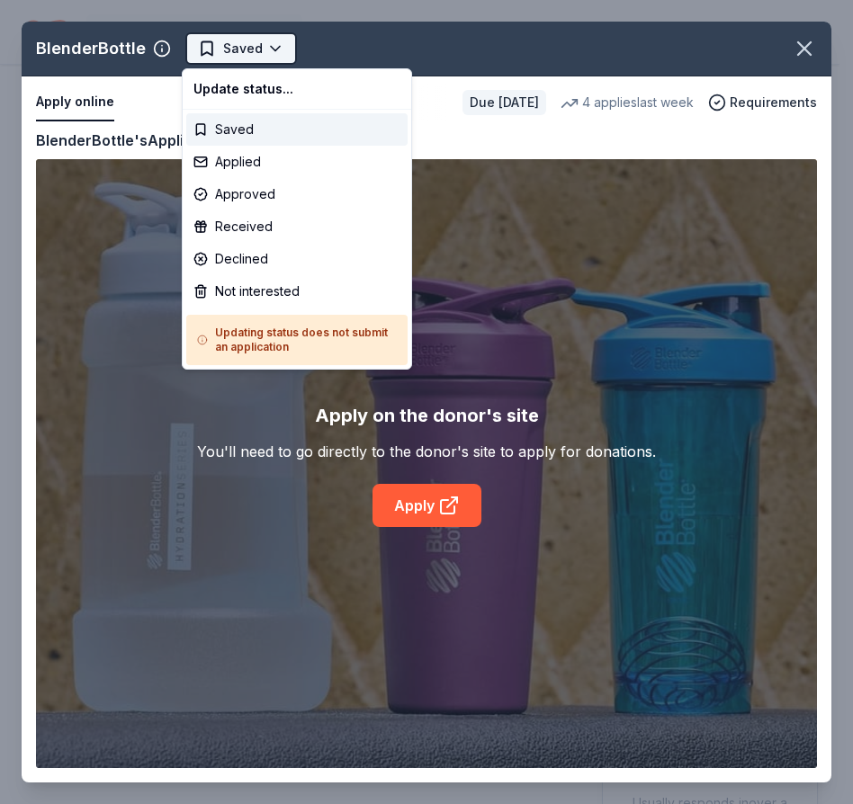
click at [274, 49] on body "12th Annual Community Appreciation Dinner & Fundraiser Earn Rewards Due [DATE] …" at bounding box center [419, 402] width 839 height 804
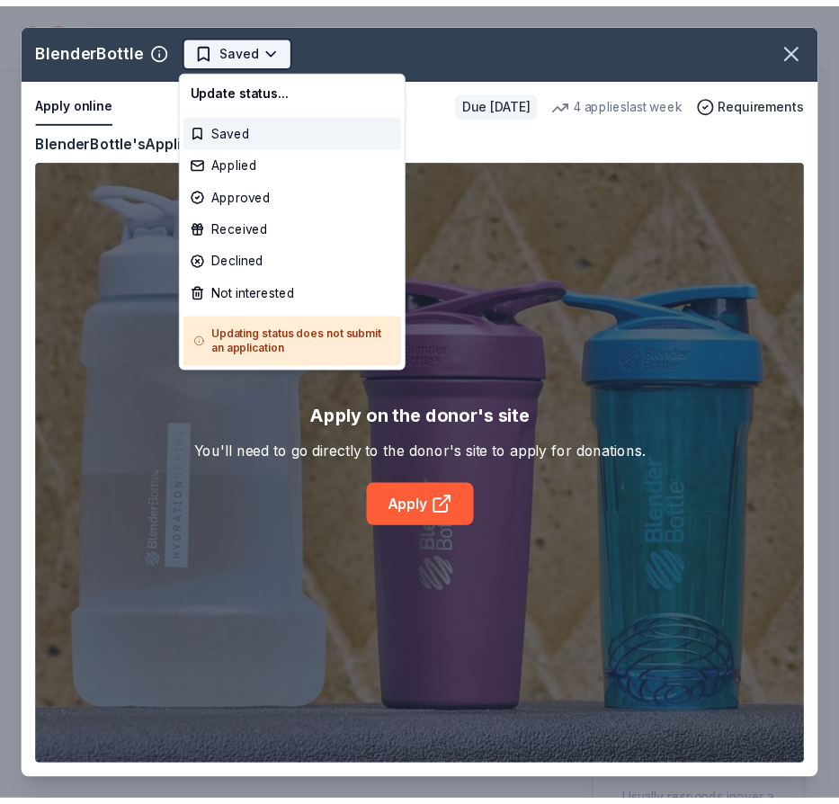
scroll to position [0, 0]
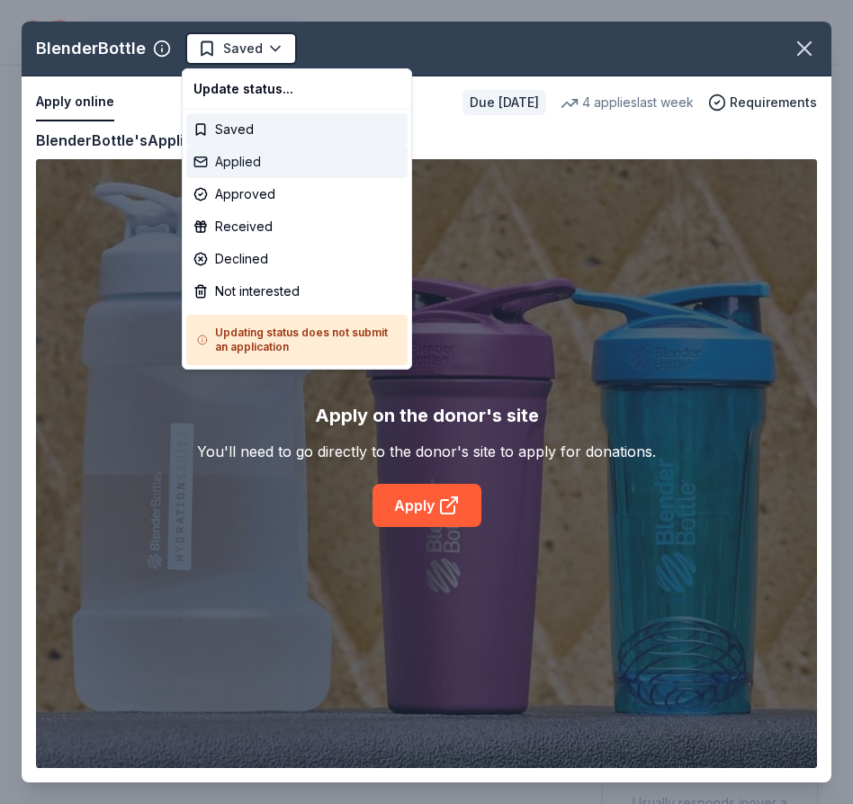
click at [231, 162] on div "Applied" at bounding box center [296, 162] width 221 height 32
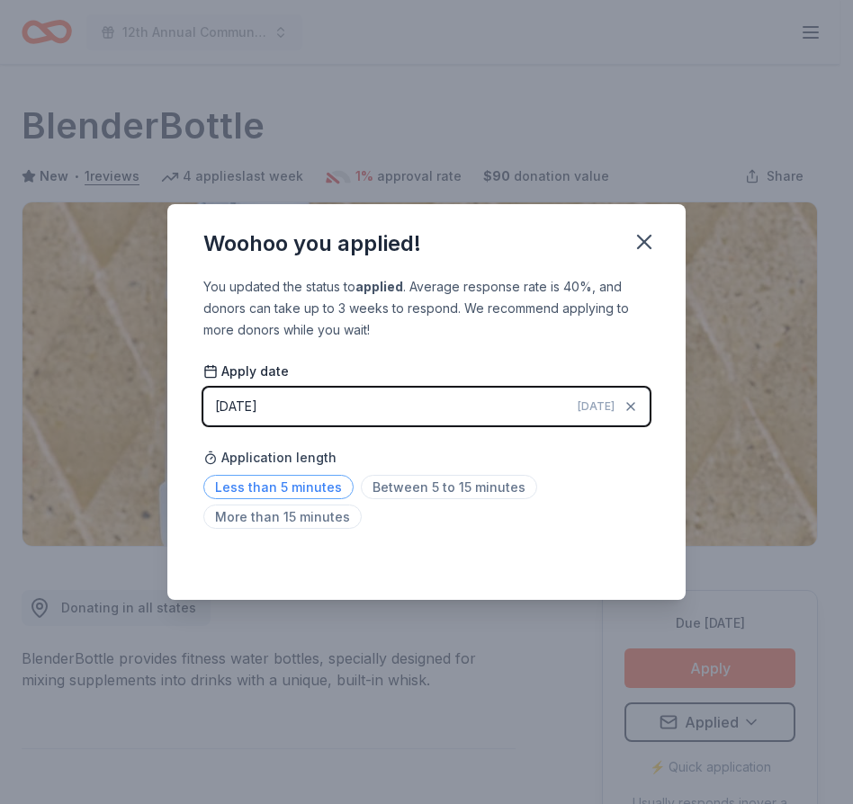
click at [307, 484] on span "Less than 5 minutes" at bounding box center [278, 487] width 150 height 24
click at [642, 235] on icon "button" at bounding box center [644, 241] width 25 height 25
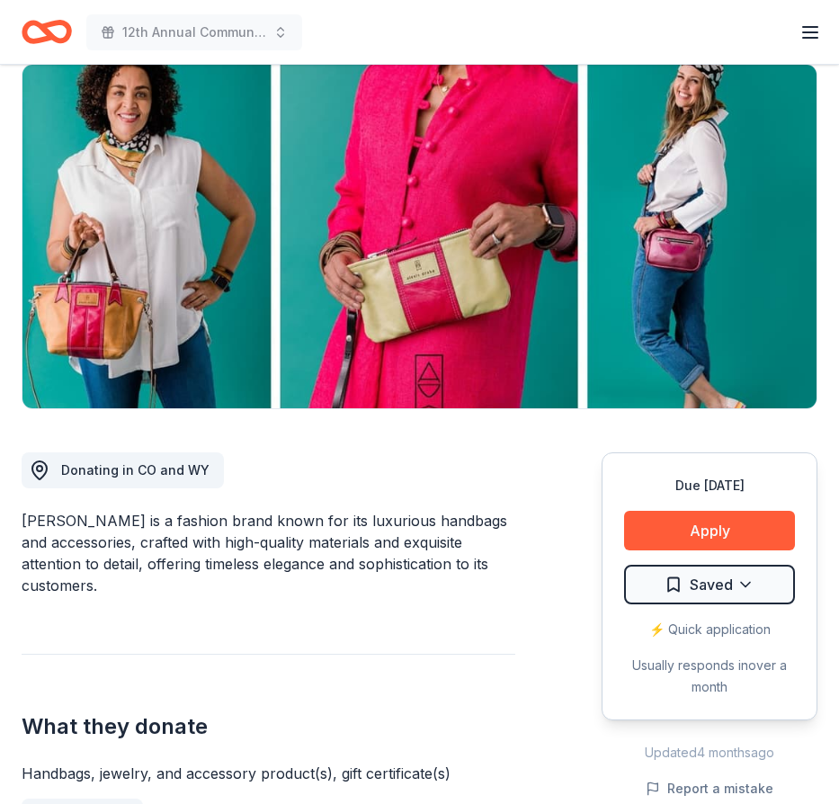
scroll to position [157, 0]
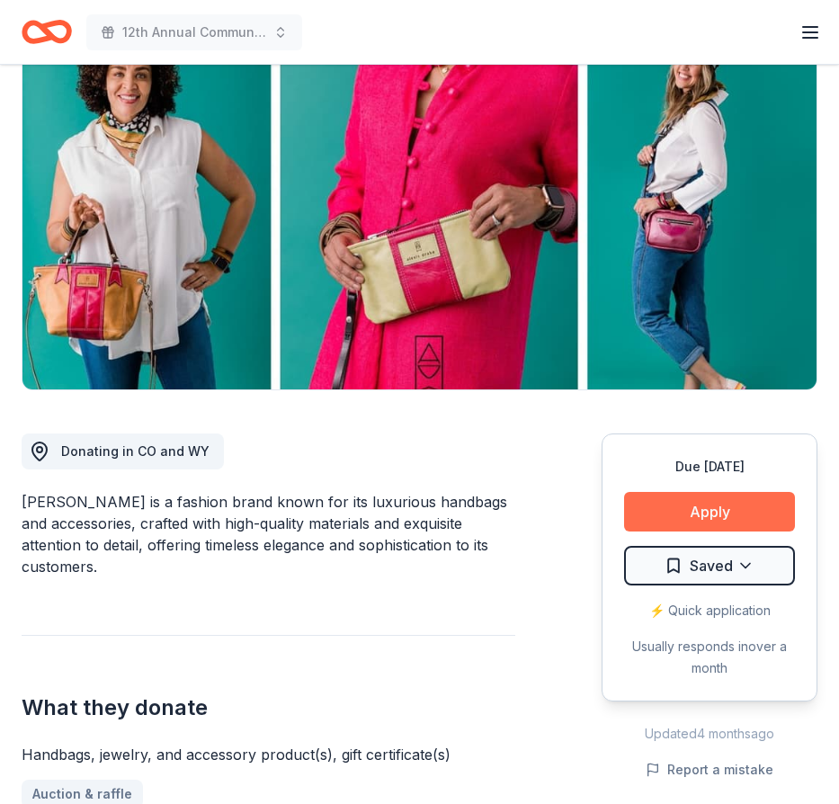
click at [694, 514] on button "Apply" at bounding box center [709, 512] width 171 height 40
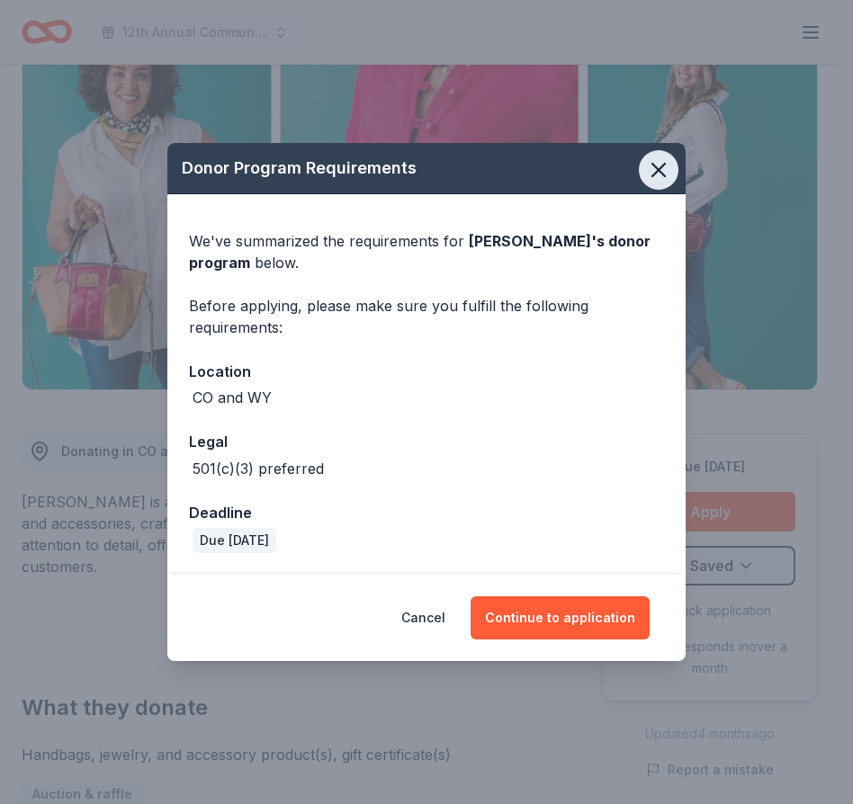
click at [667, 171] on icon "button" at bounding box center [658, 169] width 25 height 25
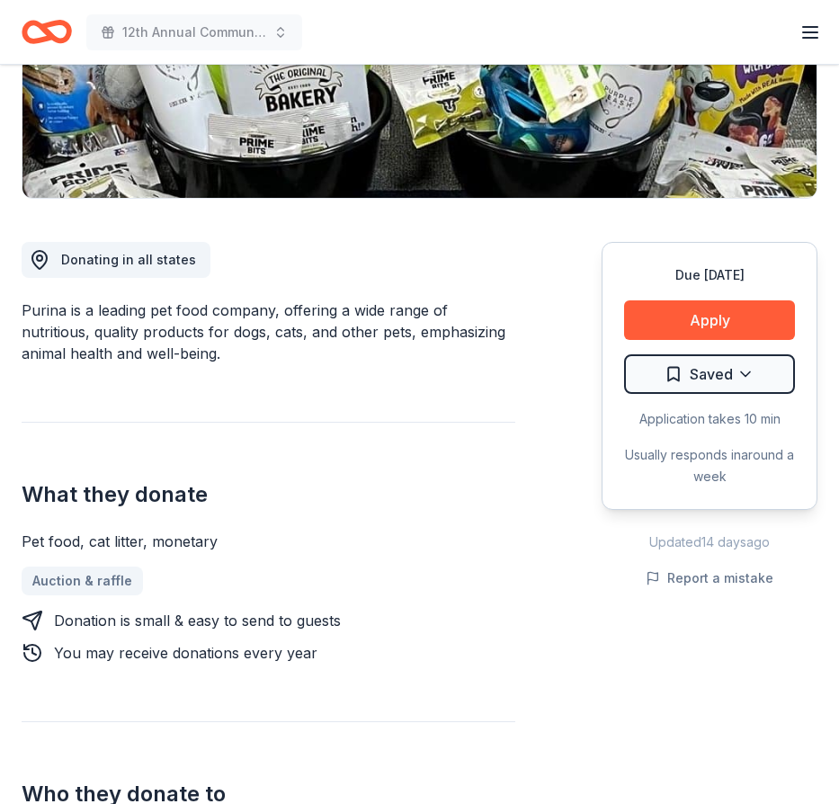
scroll to position [352, 0]
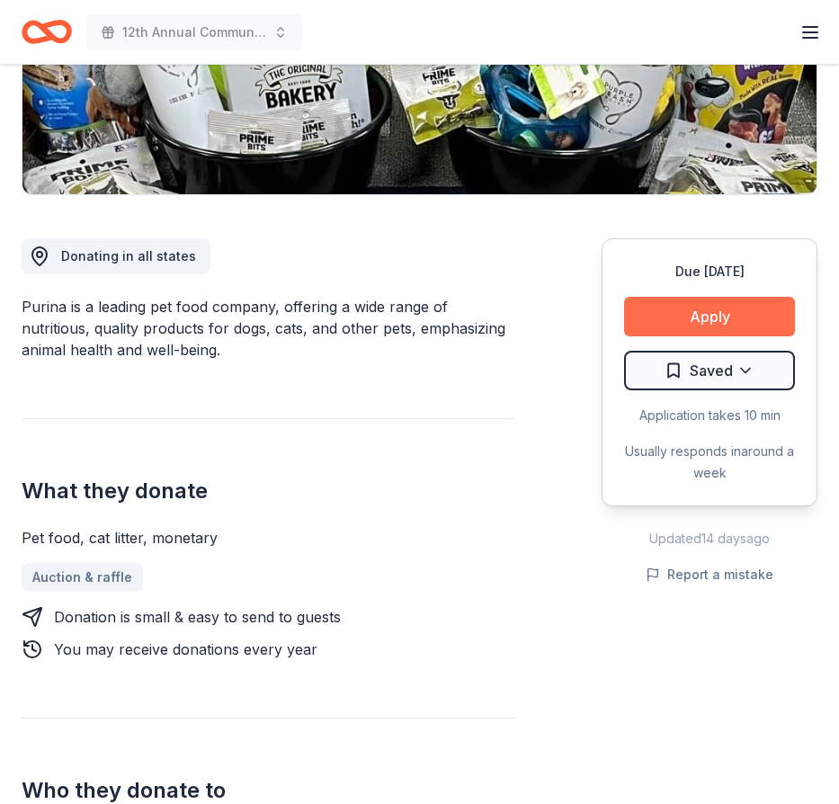
click at [702, 319] on button "Apply" at bounding box center [709, 317] width 171 height 40
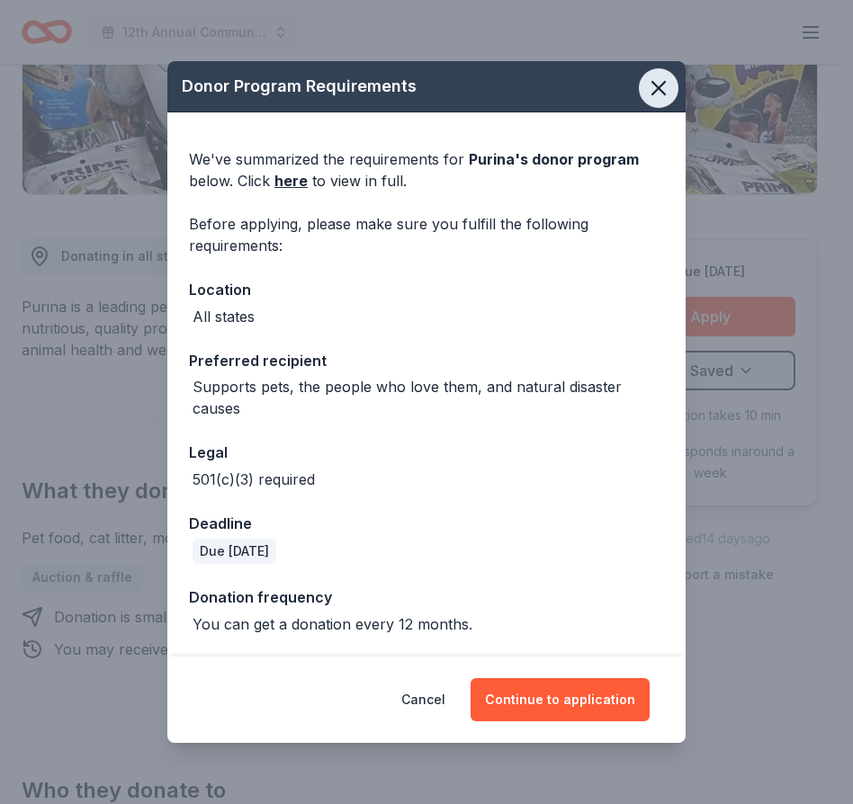
click at [653, 90] on icon "button" at bounding box center [658, 88] width 25 height 25
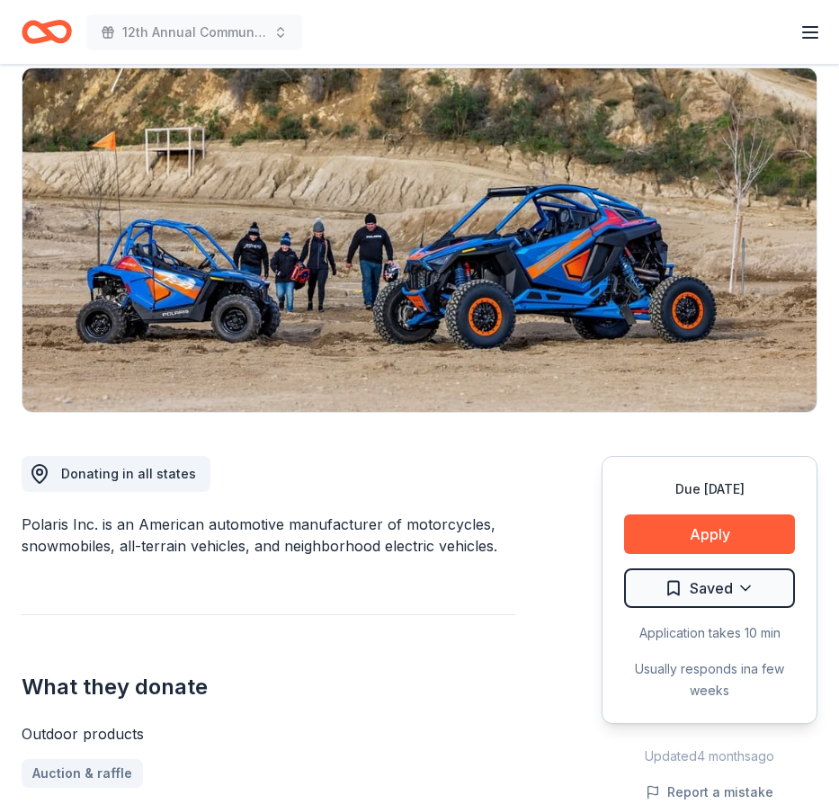
scroll to position [99, 0]
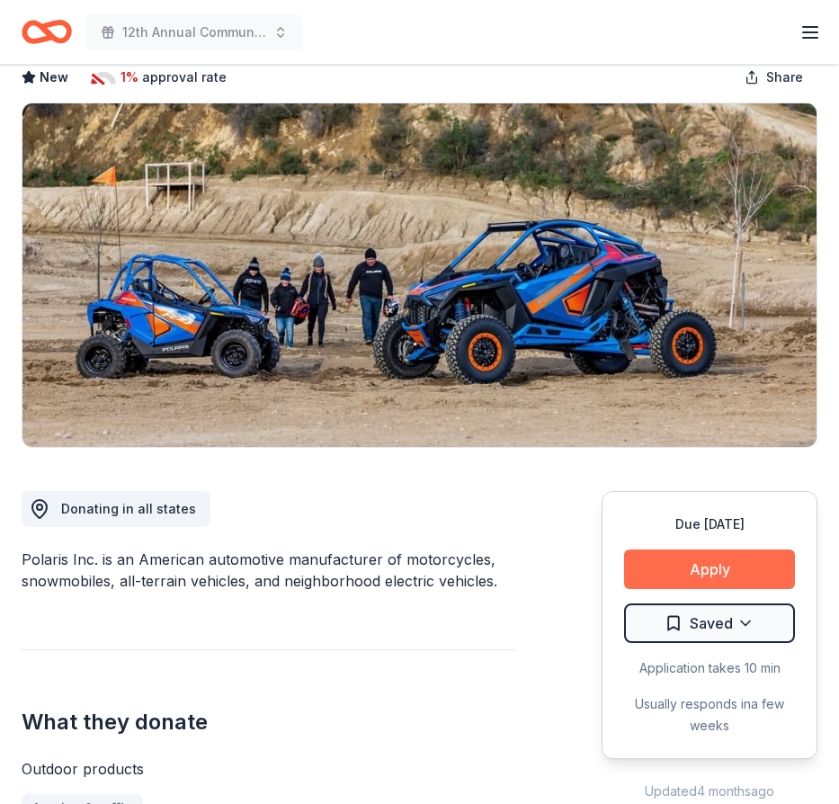
click at [713, 566] on button "Apply" at bounding box center [709, 570] width 171 height 40
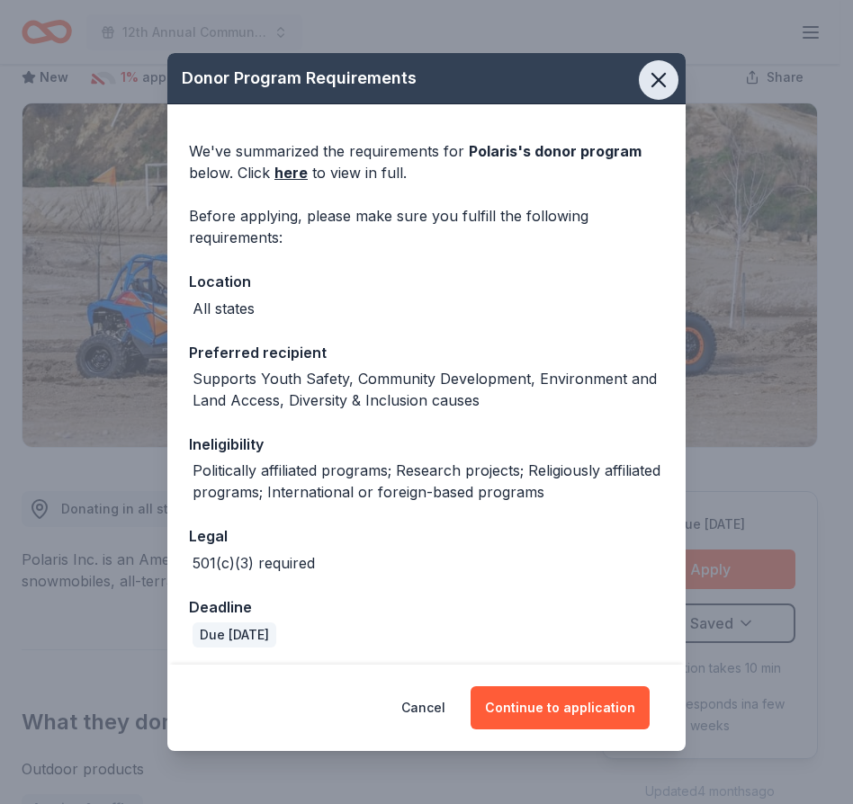
click at [648, 80] on icon "button" at bounding box center [658, 79] width 25 height 25
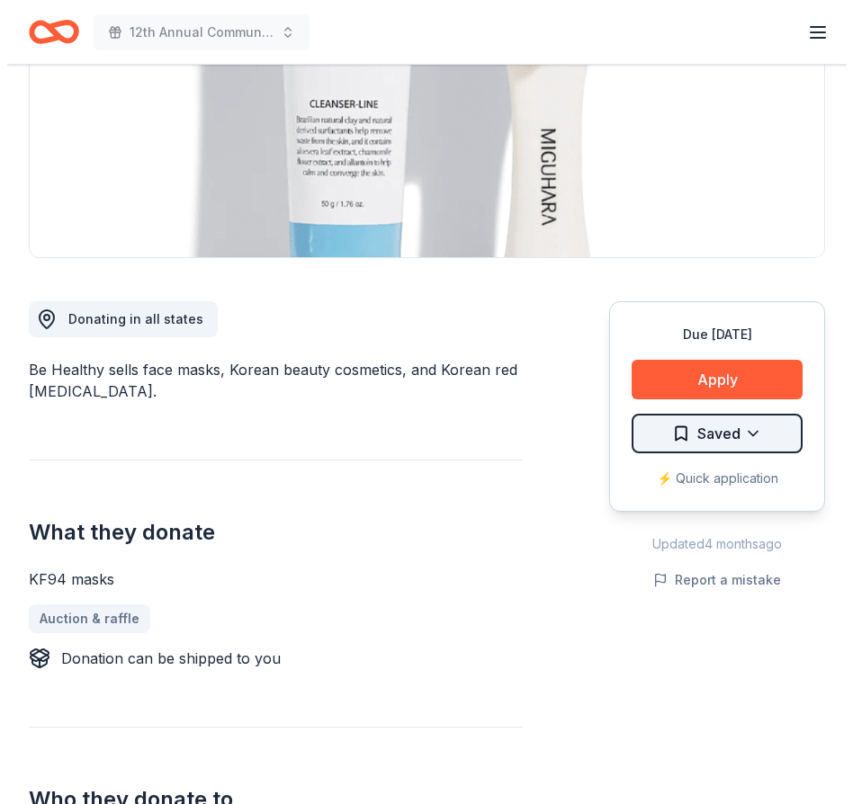
scroll to position [285, 0]
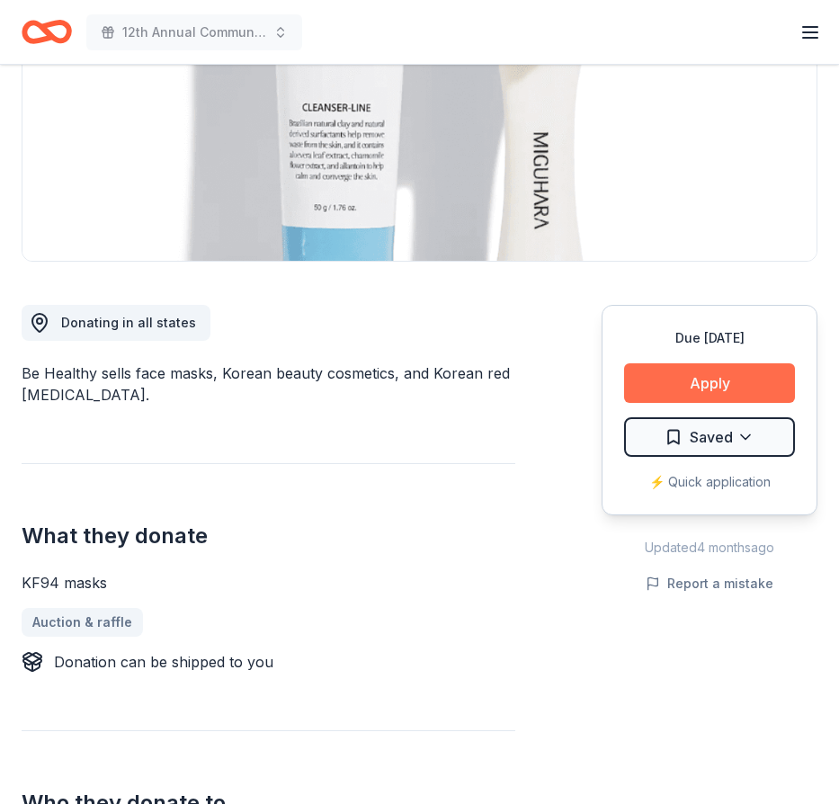
click at [708, 375] on button "Apply" at bounding box center [709, 383] width 171 height 40
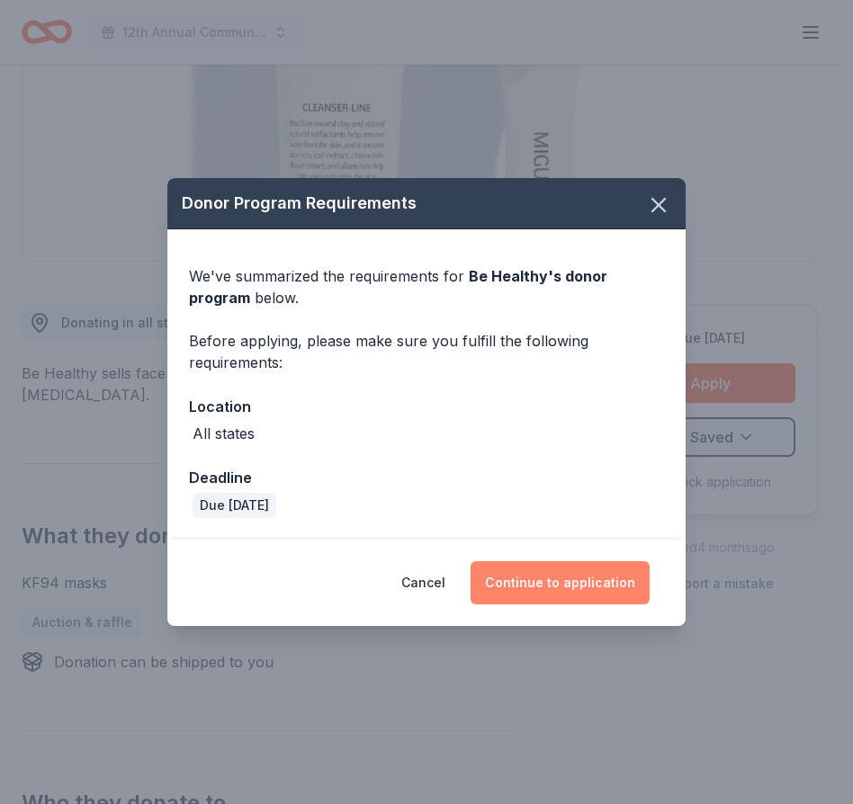
click at [534, 581] on button "Continue to application" at bounding box center [560, 582] width 179 height 43
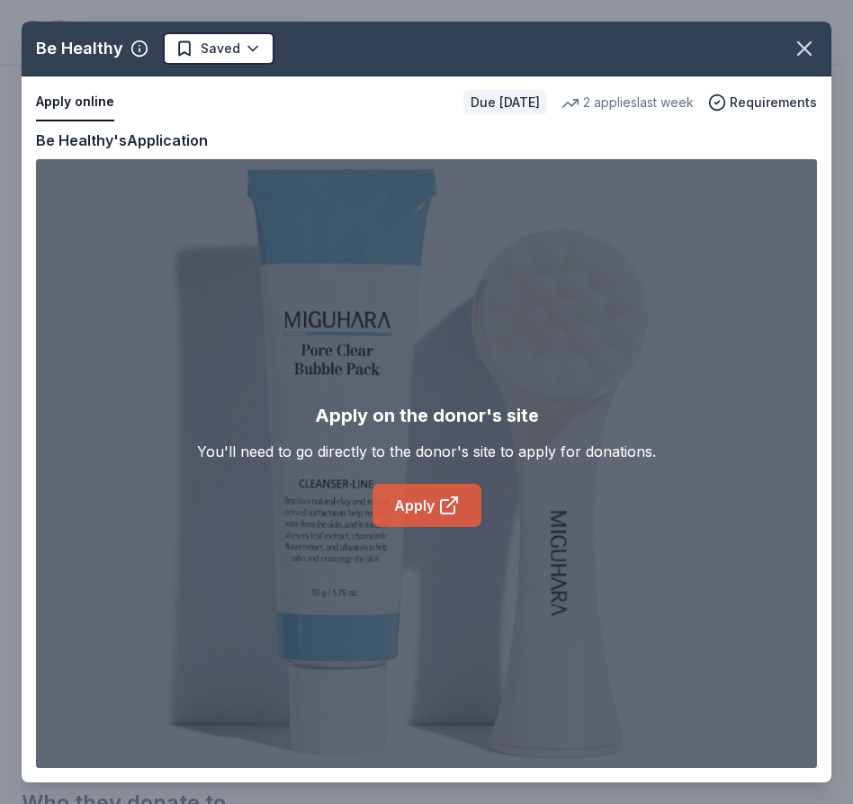
click at [426, 510] on link "Apply" at bounding box center [426, 505] width 109 height 43
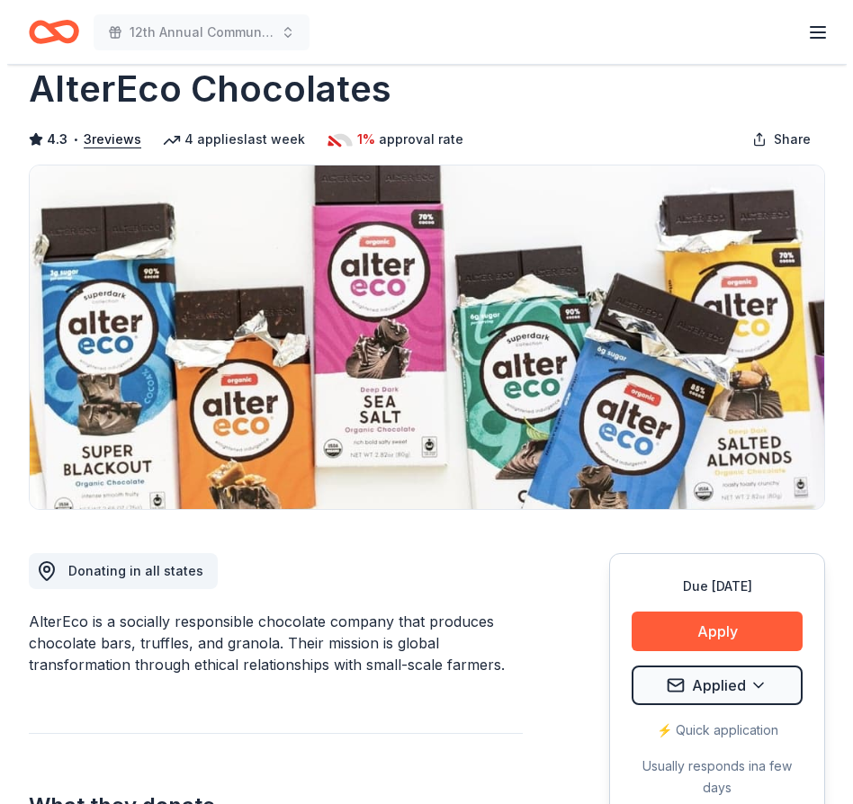
scroll to position [235, 0]
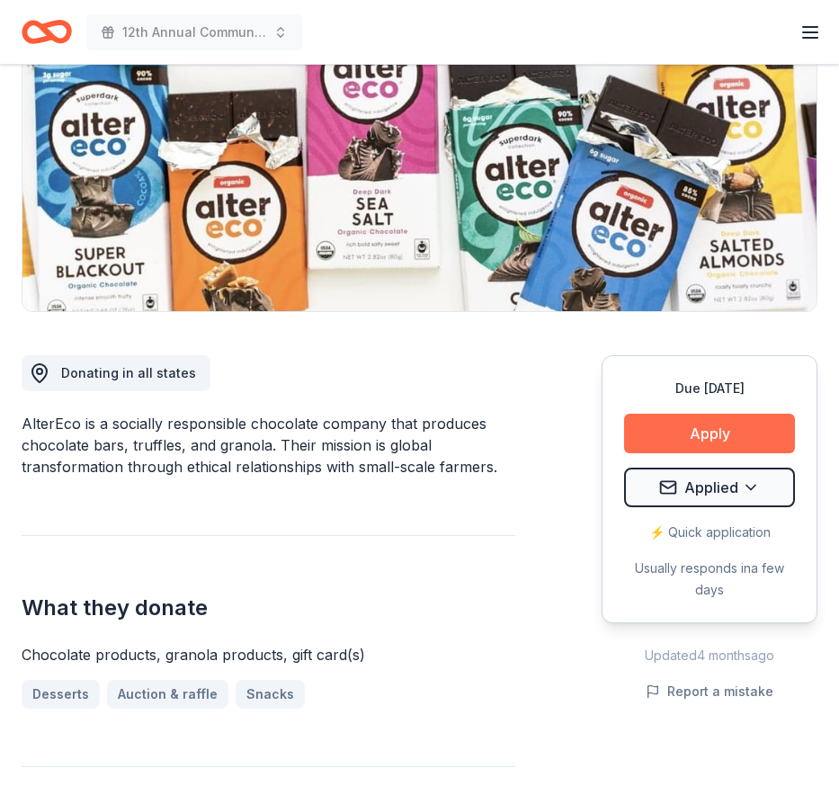
click at [689, 426] on button "Apply" at bounding box center [709, 434] width 171 height 40
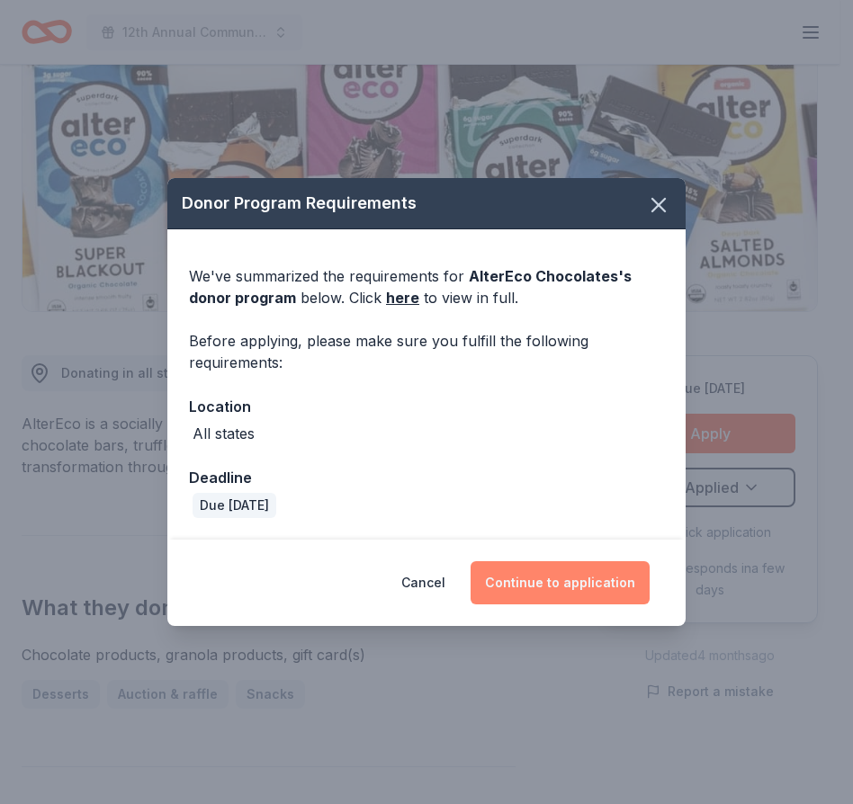
click at [554, 584] on button "Continue to application" at bounding box center [560, 582] width 179 height 43
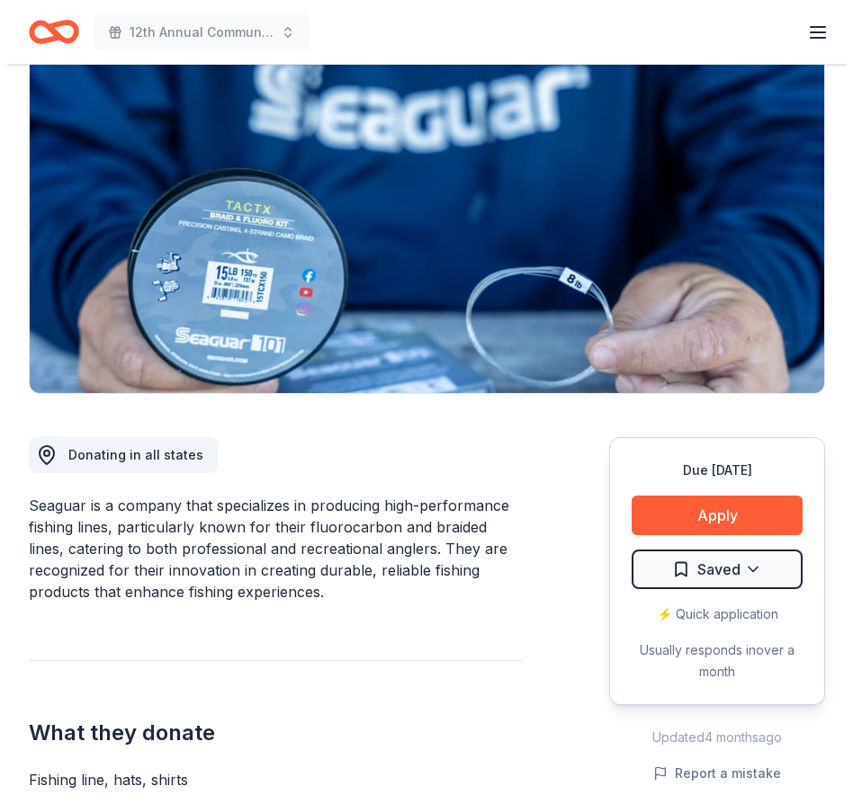
scroll to position [157, 0]
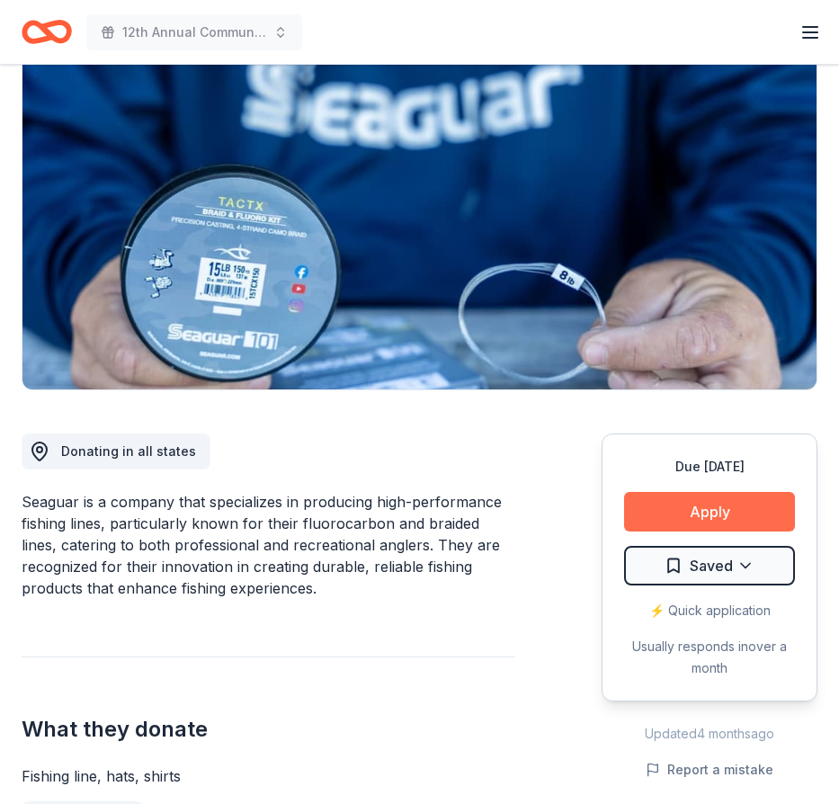
click at [699, 512] on button "Apply" at bounding box center [709, 512] width 171 height 40
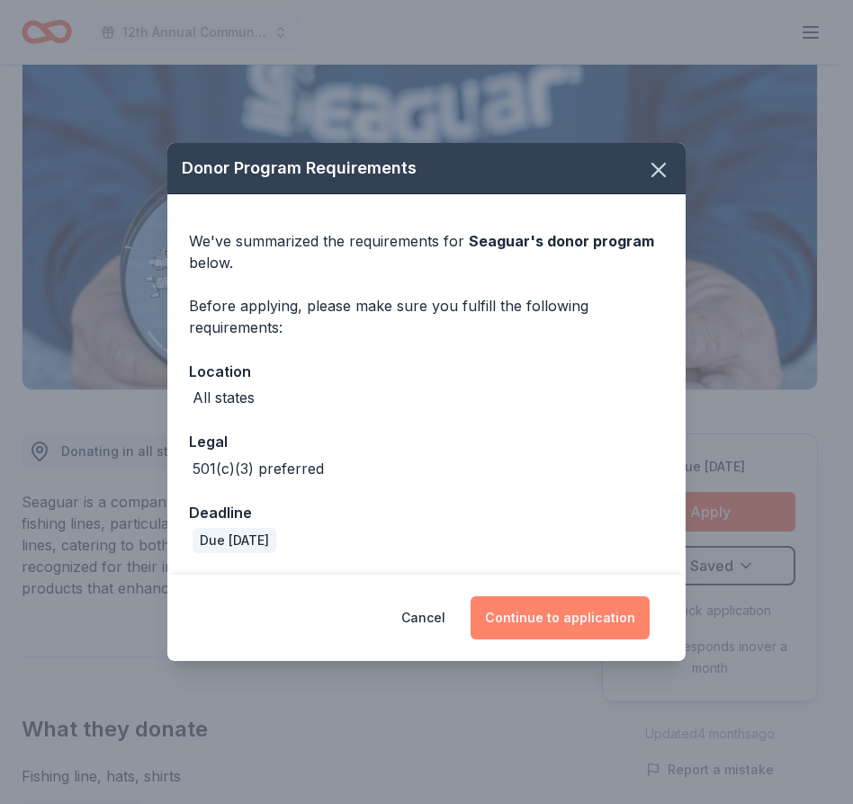
click at [554, 621] on button "Continue to application" at bounding box center [560, 618] width 179 height 43
